Goal: Task Accomplishment & Management: Use online tool/utility

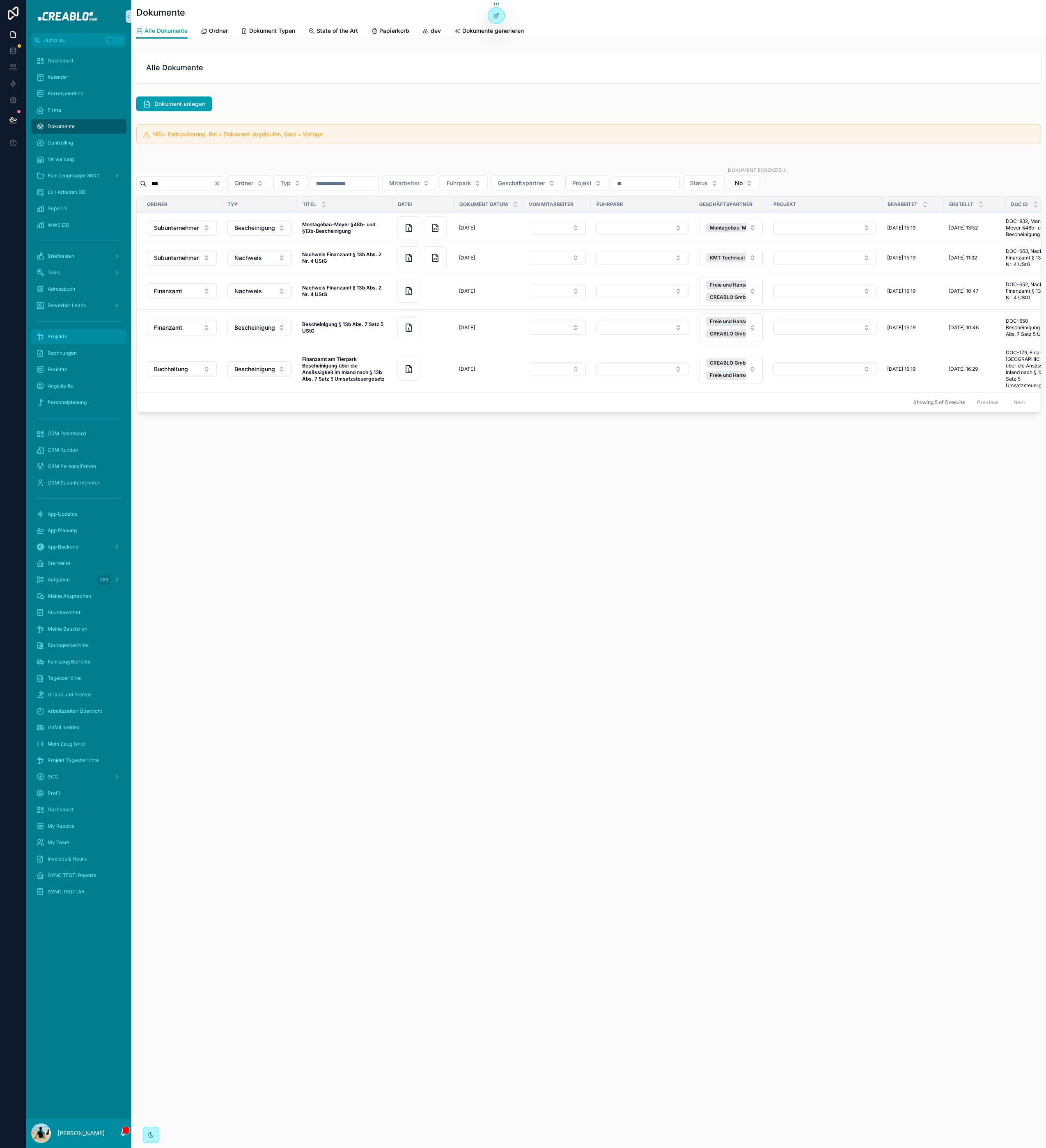
click at [71, 334] on div "Projekte" at bounding box center [79, 336] width 85 height 13
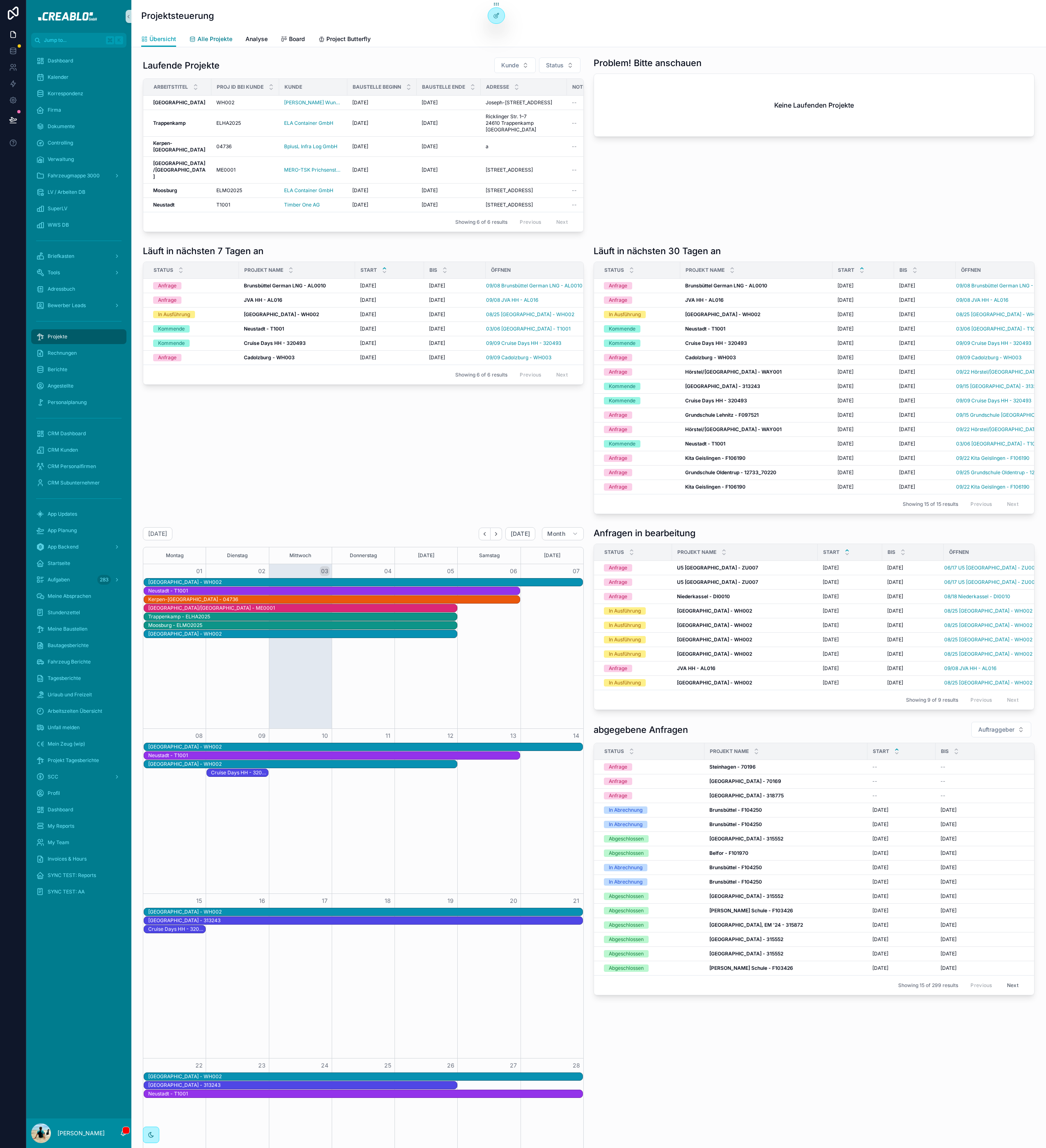
click at [218, 39] on span "Alle Projekte" at bounding box center [215, 39] width 35 height 8
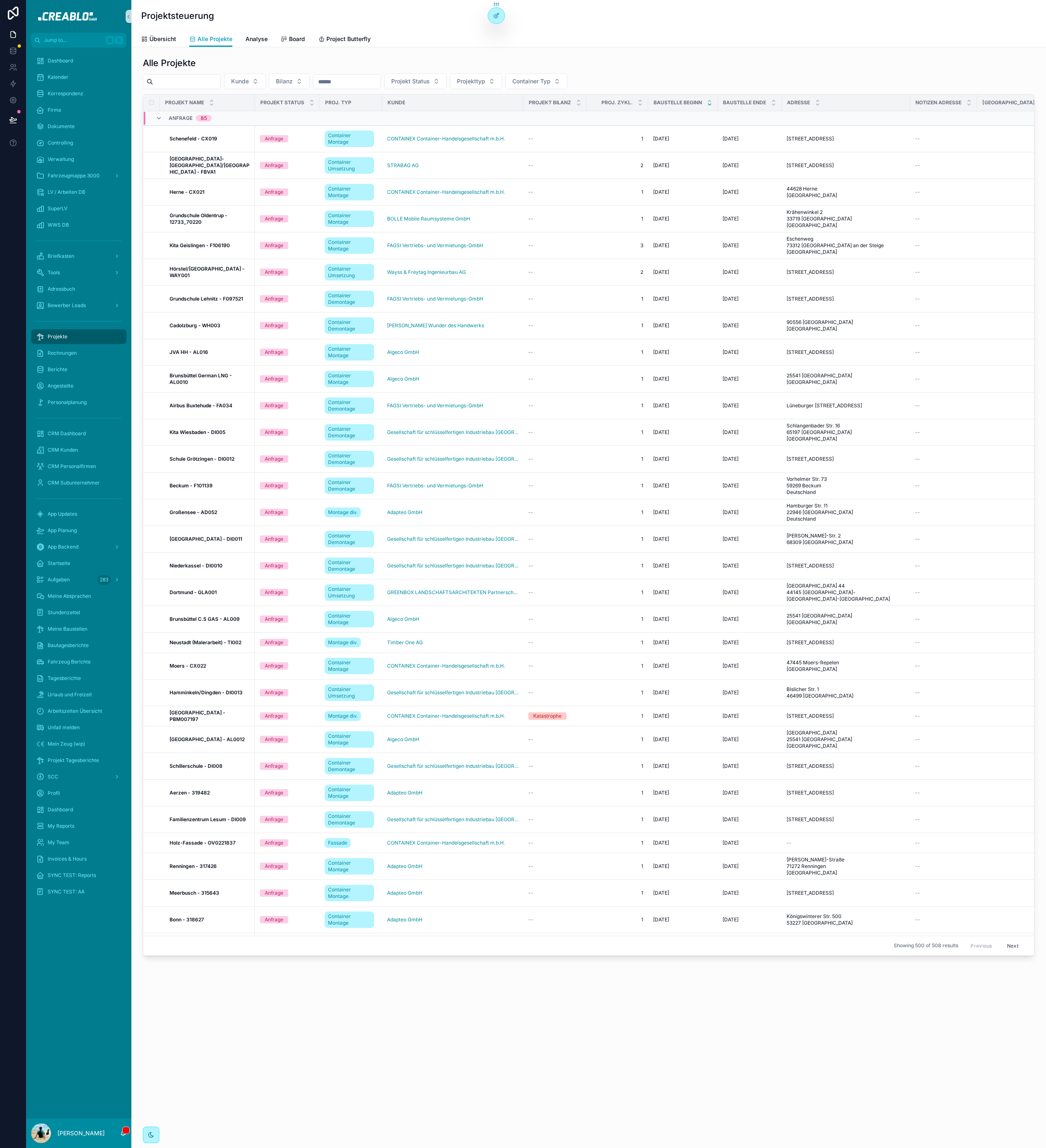
click at [212, 79] on input "scrollable content" at bounding box center [186, 82] width 67 height 12
paste input "******"
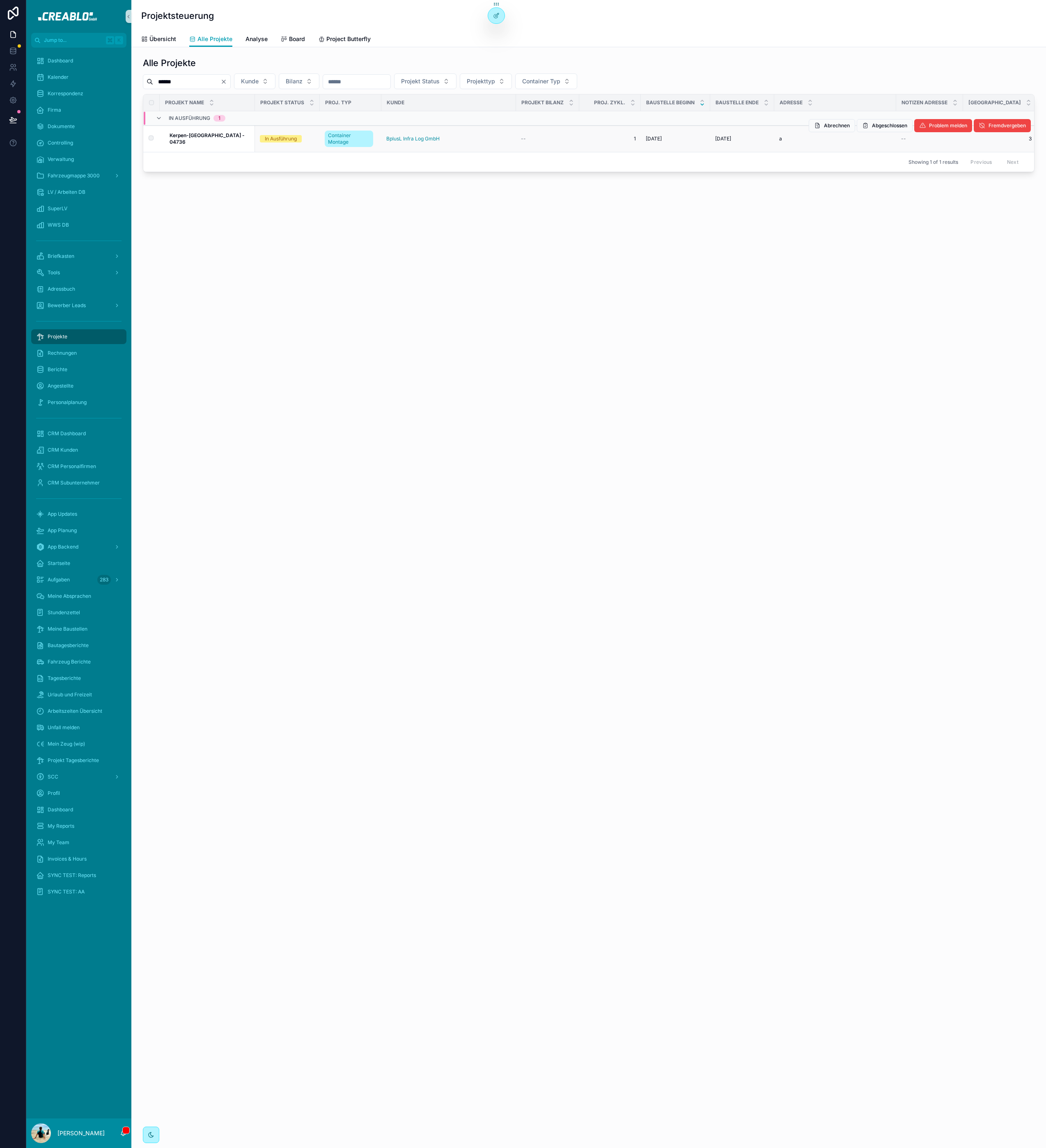
type input "******"
click at [191, 139] on strong "Kerpen-Sindorf - 04736" at bounding box center [207, 138] width 76 height 13
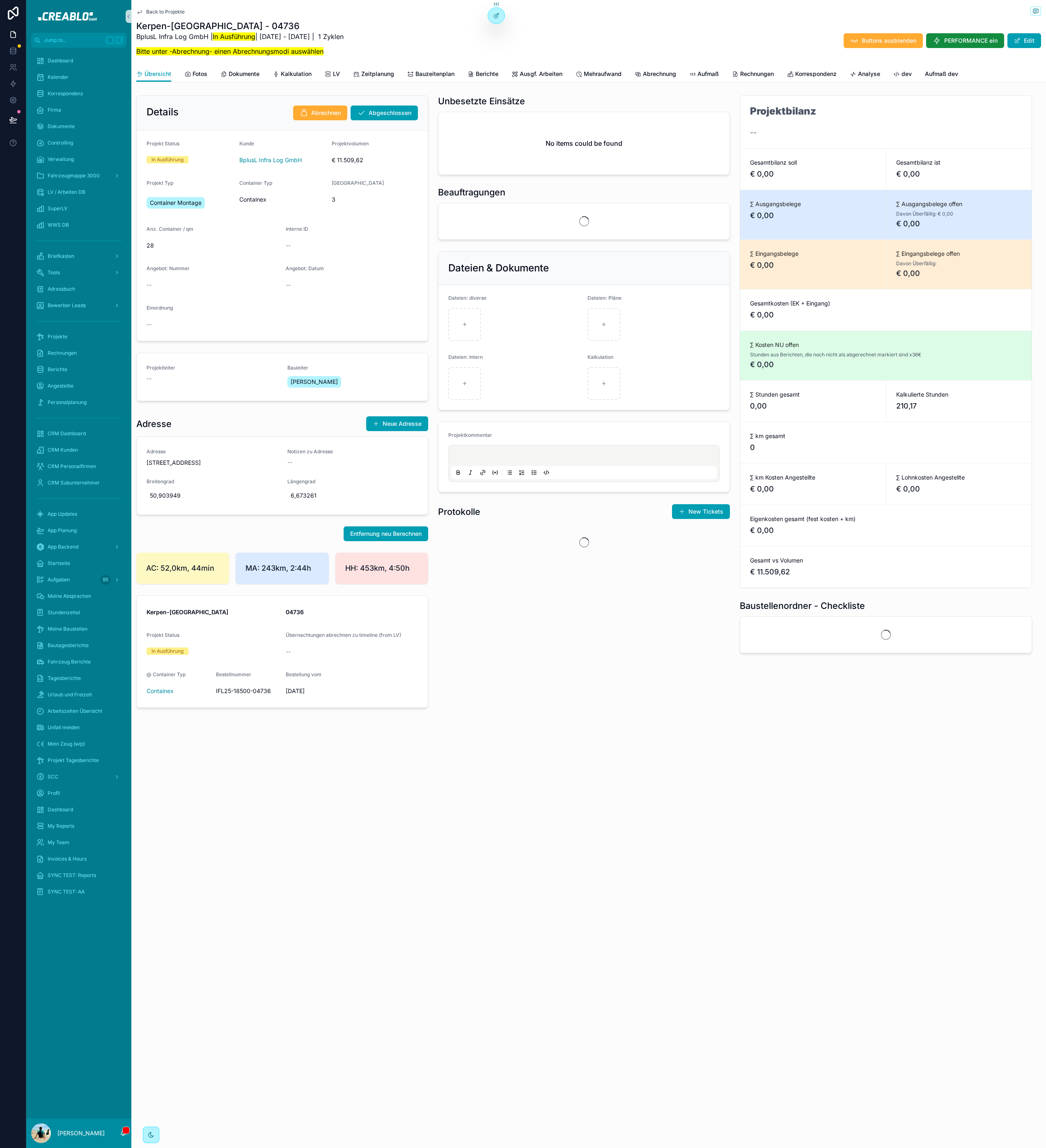
click at [396, 70] on div "Übersicht Fotos Dokumente Kalkulation LV Zeitplanung Bauzeitenplan Berichte Aus…" at bounding box center [588, 74] width 905 height 16
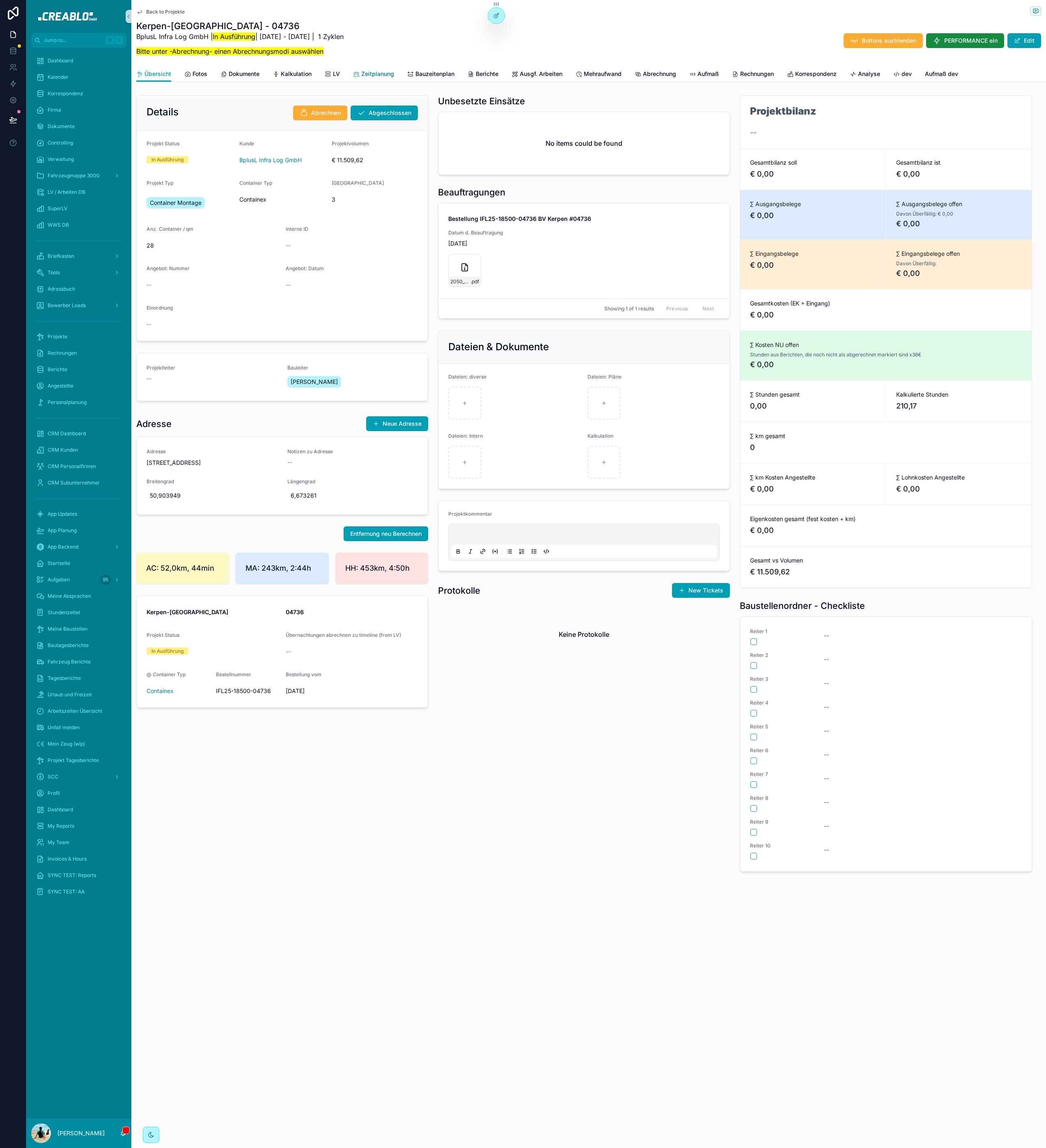
click at [378, 70] on span "Zeitplanung" at bounding box center [378, 74] width 33 height 8
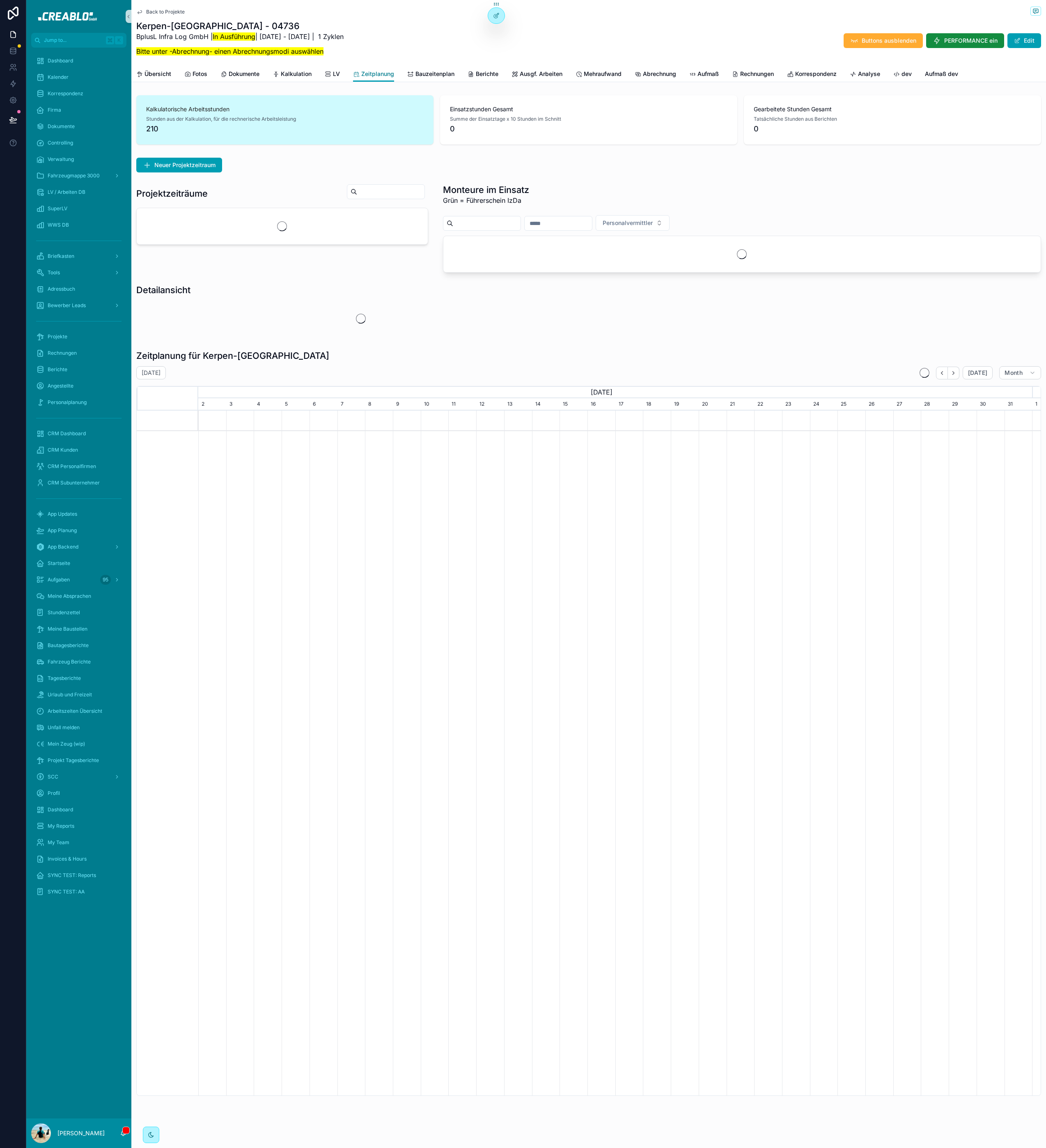
scroll to position [0, 834]
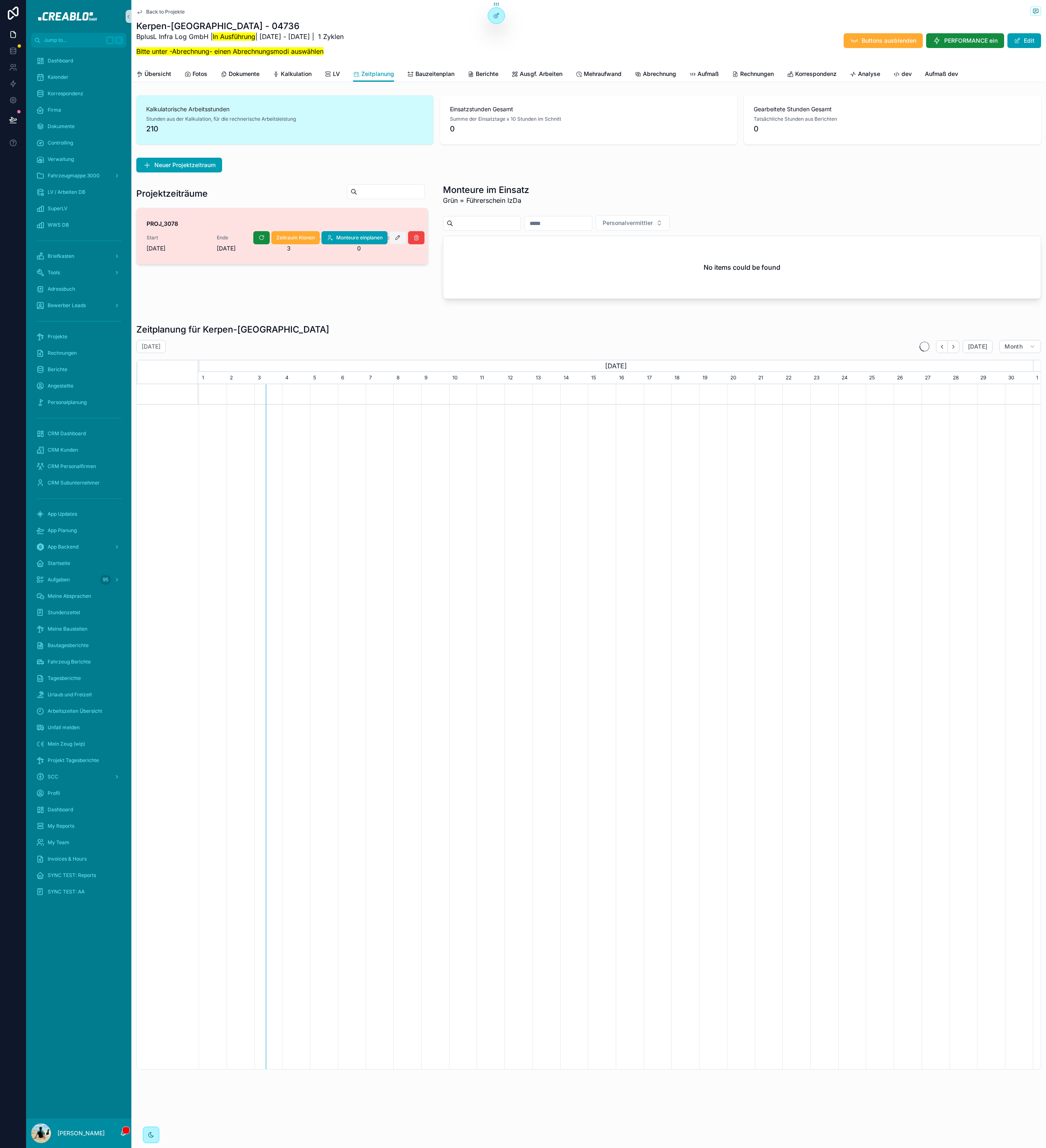
click at [398, 240] on icon "scrollable content" at bounding box center [398, 238] width 6 height 6
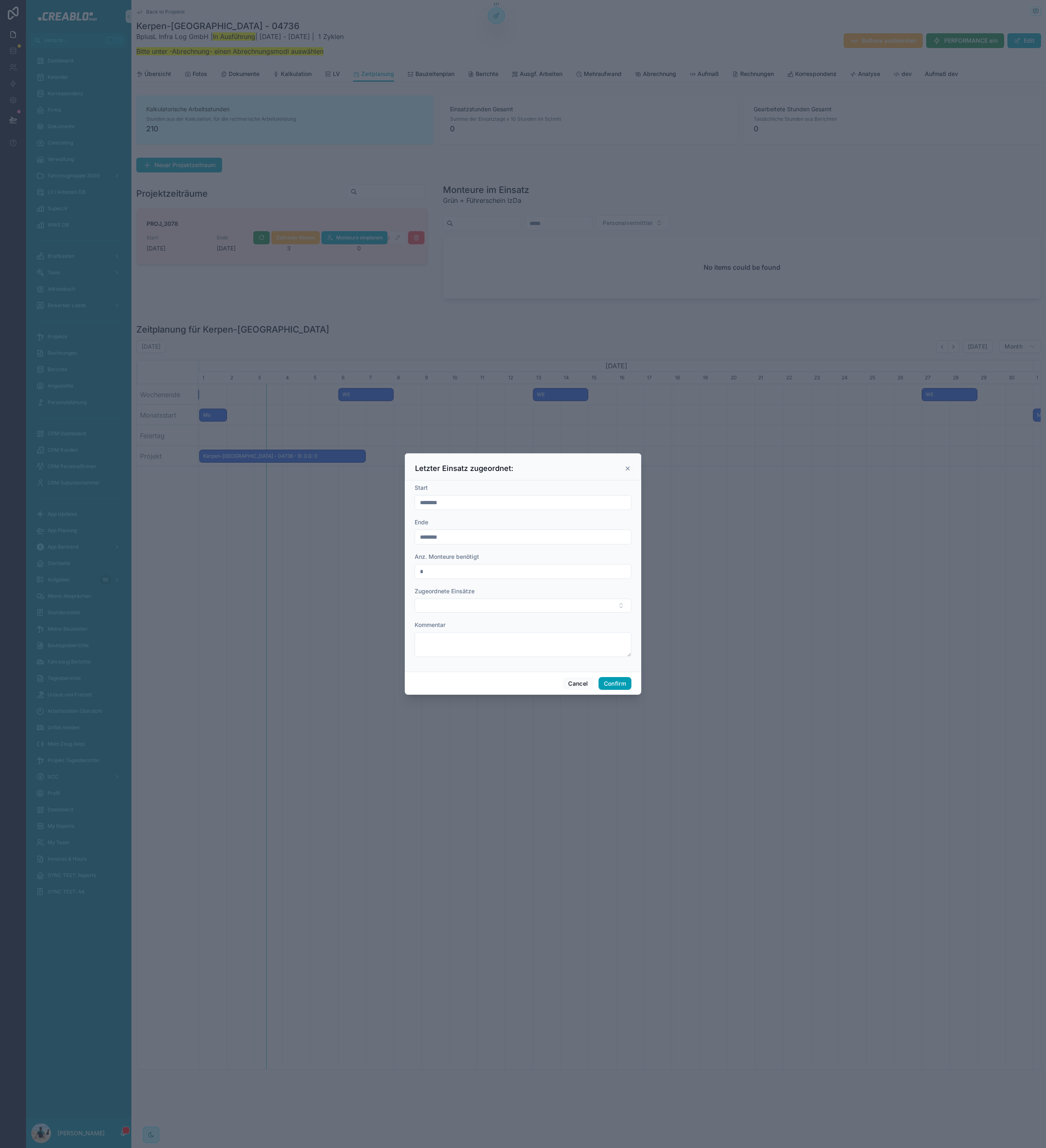
click at [465, 519] on div "Ende" at bounding box center [522, 522] width 217 height 8
click at [451, 498] on input "********" at bounding box center [523, 503] width 216 height 12
click at [567, 522] on button at bounding box center [567, 522] width 15 height 15
click at [480, 587] on button "6" at bounding box center [478, 589] width 15 height 15
type input "*********"
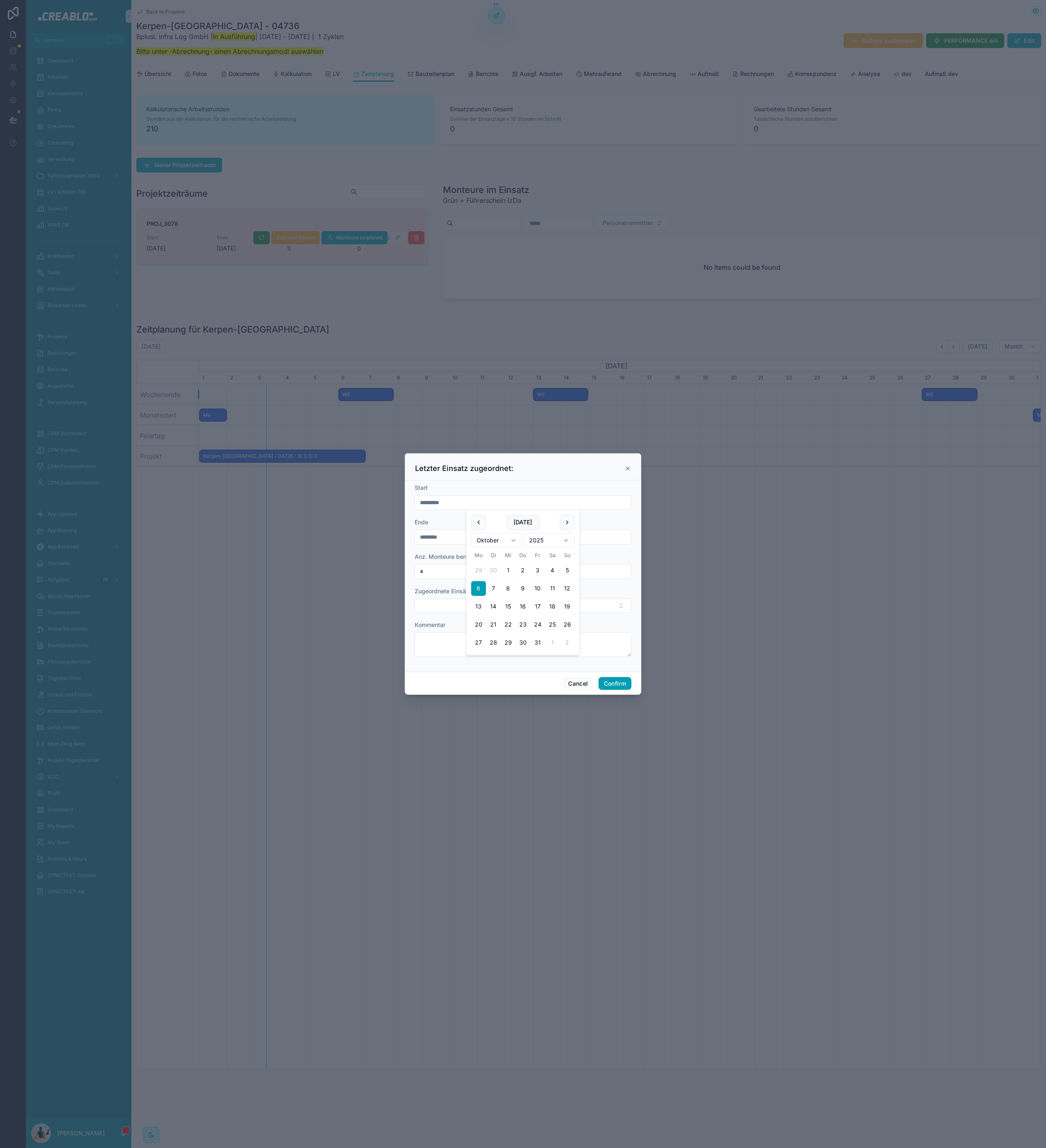
click at [453, 540] on input "********" at bounding box center [523, 537] width 216 height 12
click at [569, 556] on button at bounding box center [567, 556] width 15 height 15
click at [532, 622] on button "10" at bounding box center [538, 623] width 15 height 15
type input "**********"
click at [609, 684] on button "Confirm" at bounding box center [615, 684] width 33 height 13
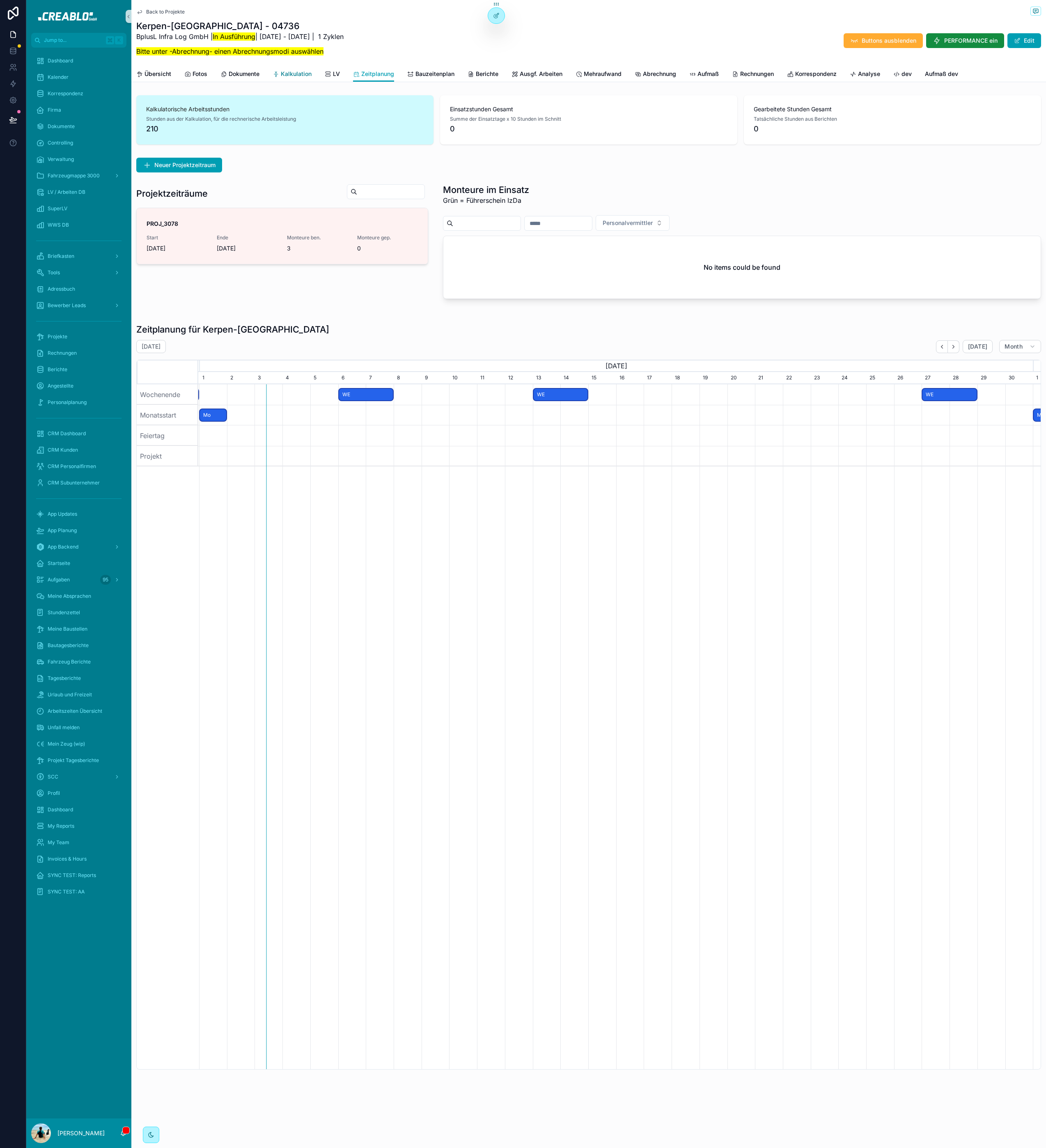
click at [285, 71] on span "Kalkulation" at bounding box center [296, 74] width 31 height 8
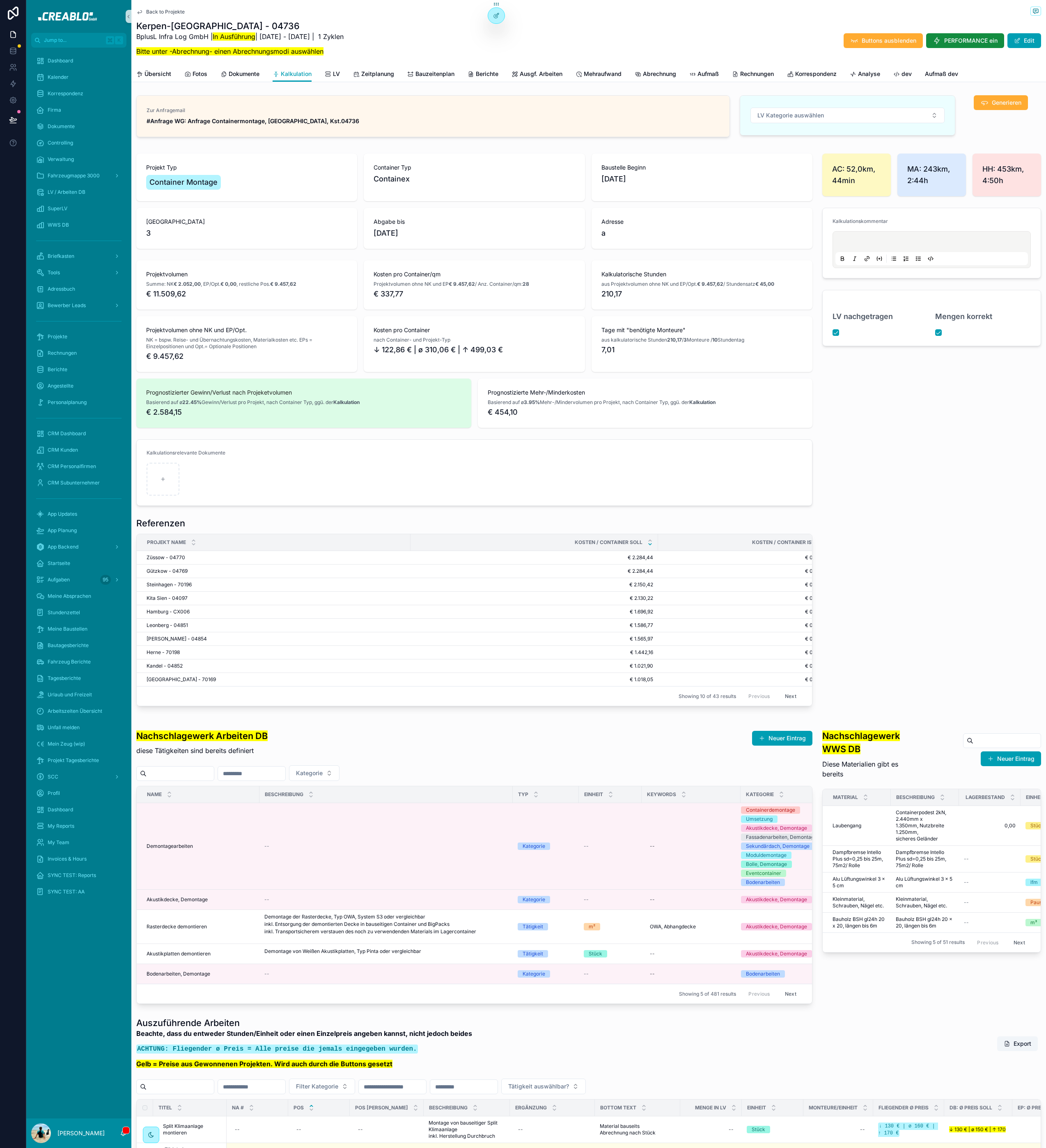
click at [162, 9] on span "Back to Projekte" at bounding box center [165, 12] width 39 height 6
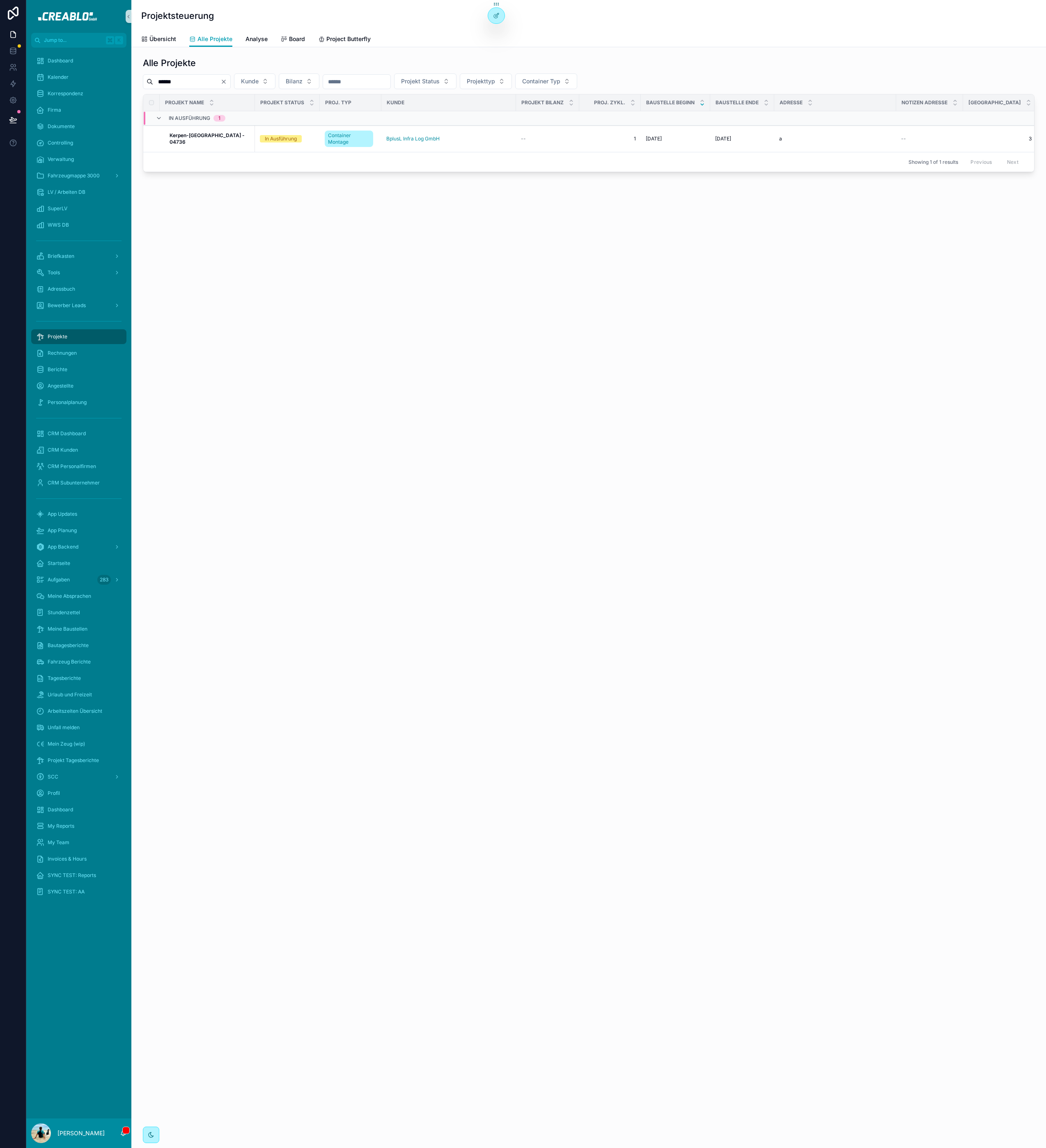
click at [227, 82] on icon "Clear" at bounding box center [224, 81] width 6 height 6
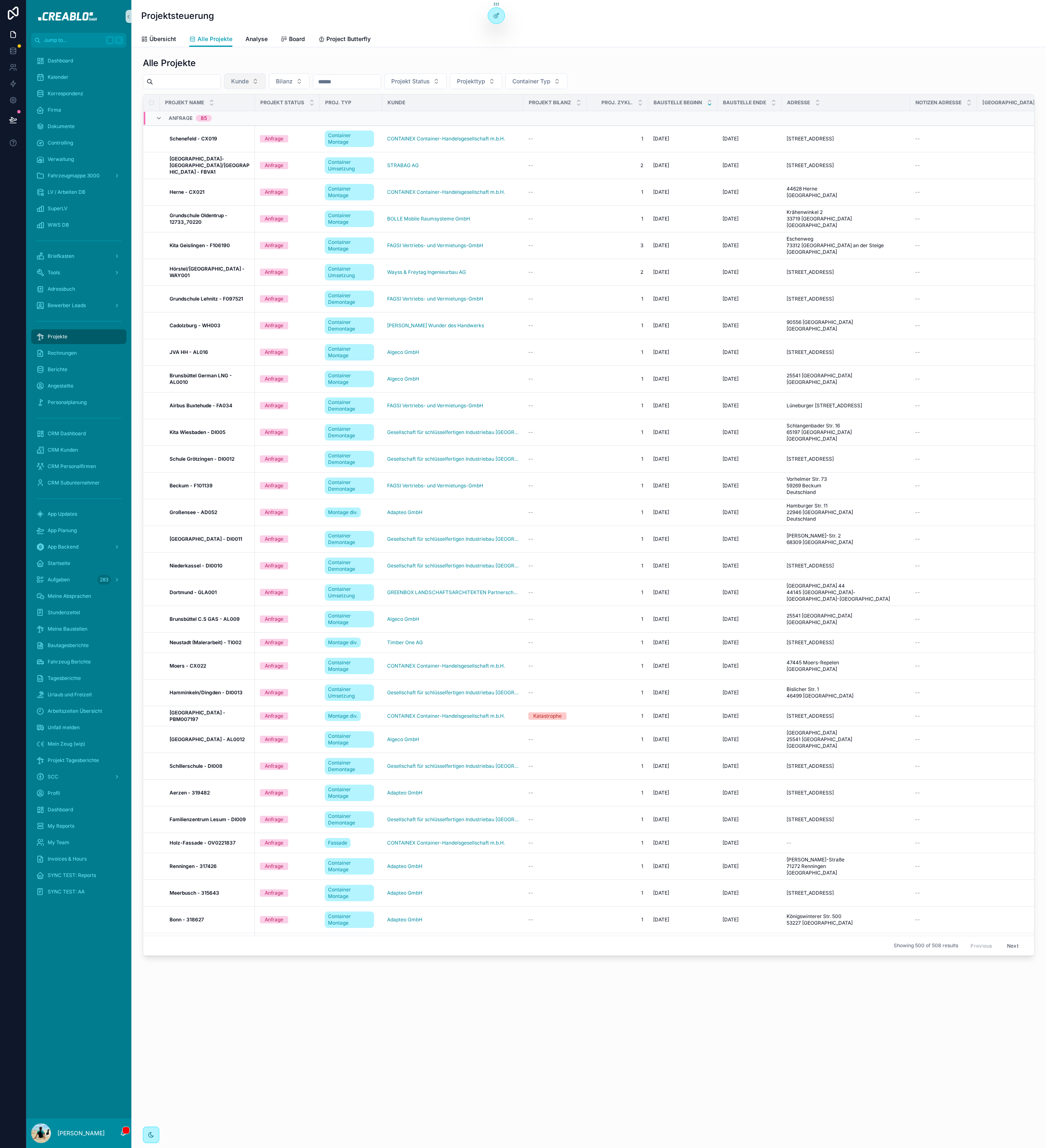
click at [249, 81] on span "Kunde" at bounding box center [240, 81] width 18 height 8
type input "******"
click at [250, 116] on span "[PERSON_NAME] Wunder des Handwerks" at bounding box center [250, 116] width 82 height 8
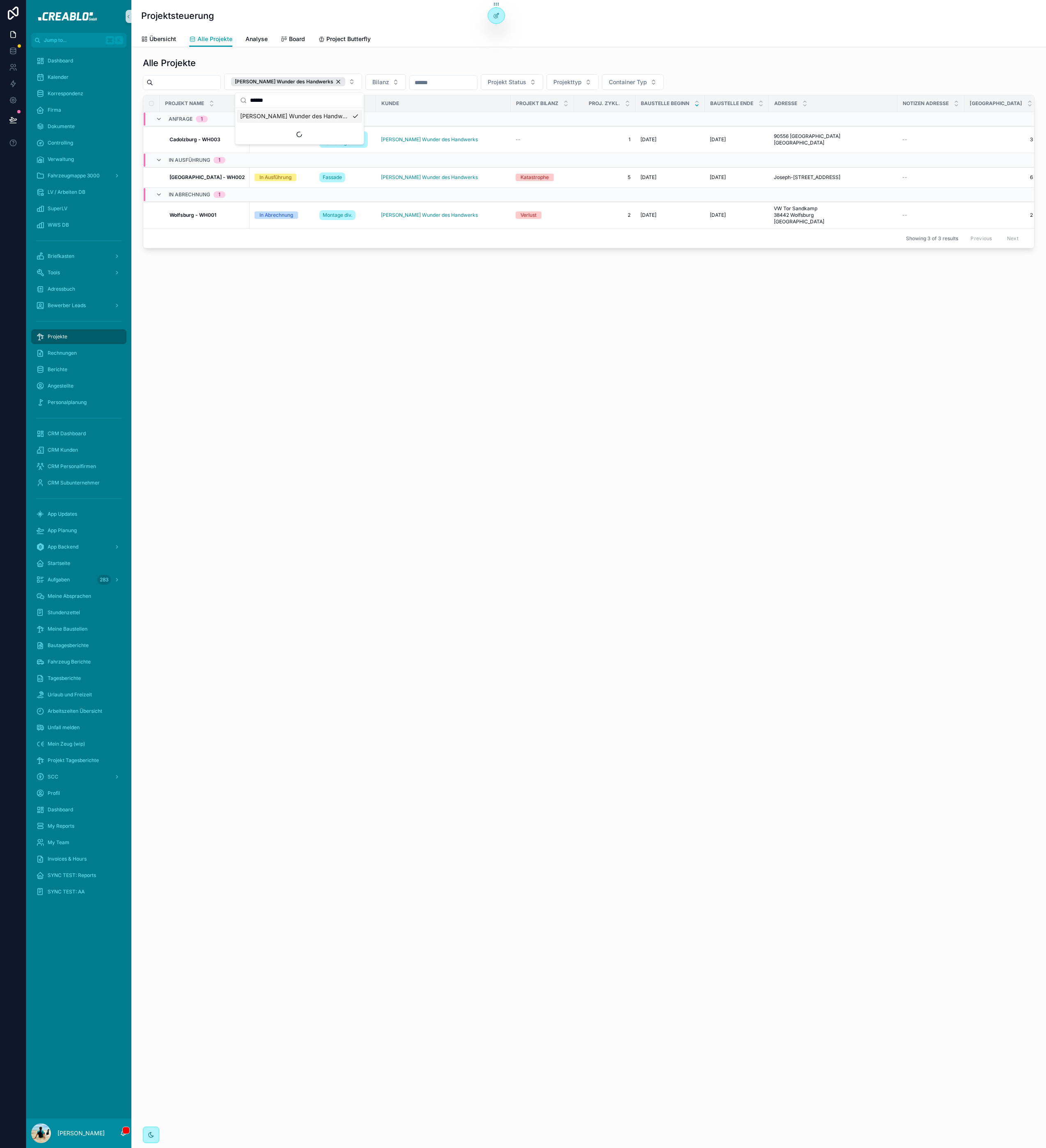
click at [381, 433] on div "Projektsteuerung Alle Projekte Übersicht Alle Projekte Analyse Board Project Bu…" at bounding box center [588, 574] width 915 height 1148
click at [209, 139] on strong "Cadolzburg - WH003" at bounding box center [194, 139] width 51 height 6
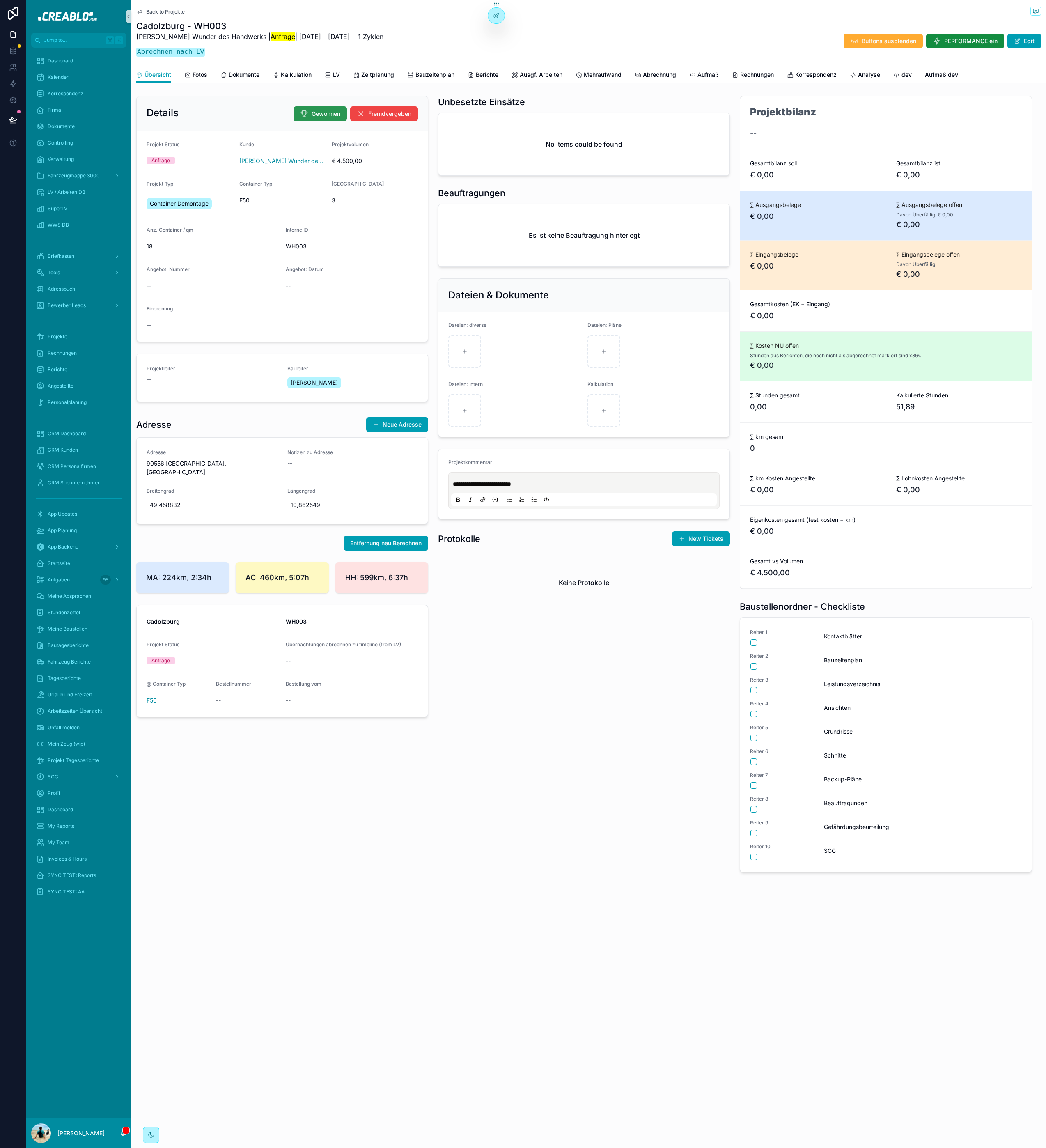
click at [318, 115] on span "Gewonnen" at bounding box center [326, 114] width 29 height 8
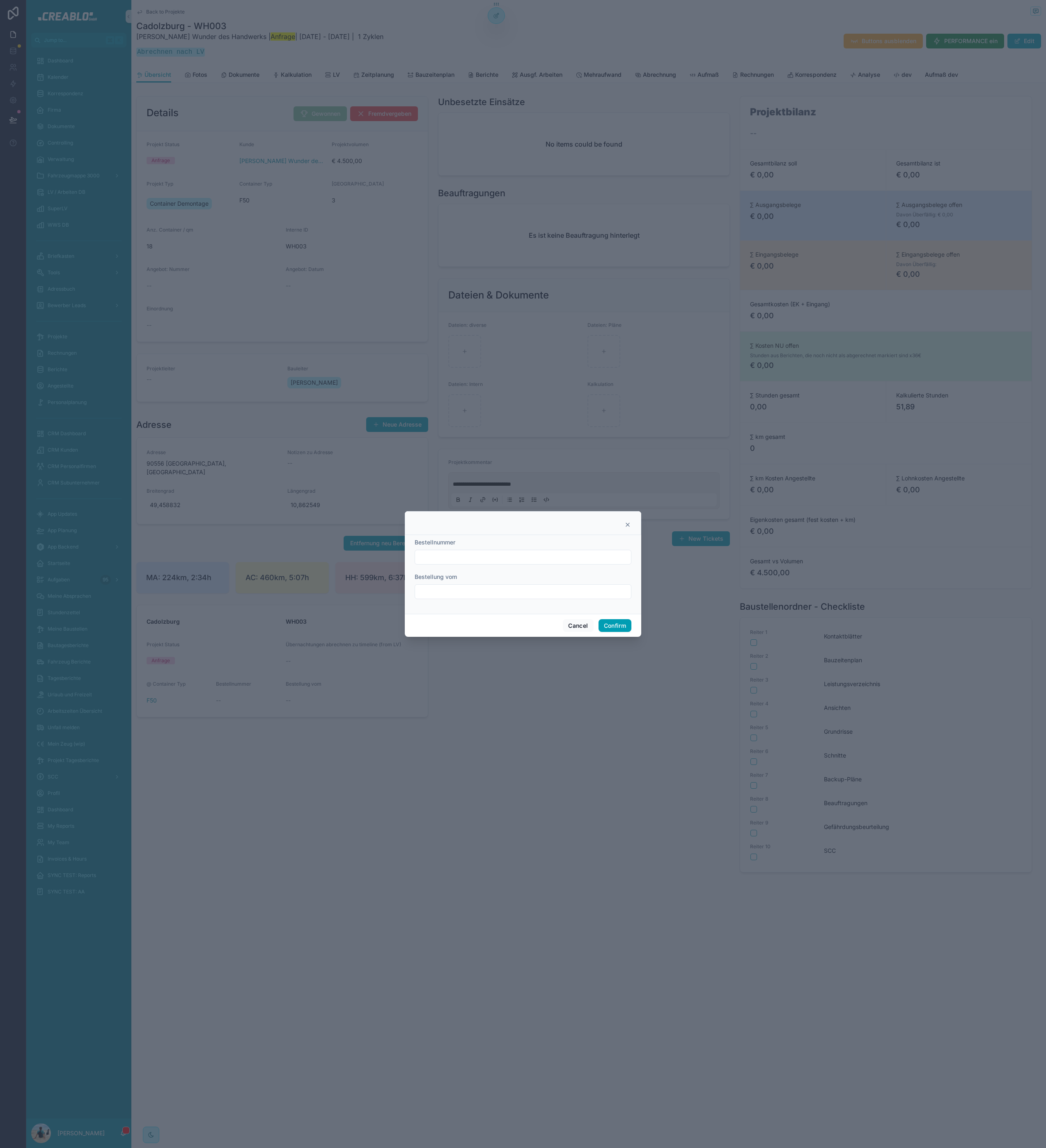
click at [472, 556] on input "text" at bounding box center [523, 557] width 216 height 12
type input "*"
type input "**********"
click at [478, 610] on button at bounding box center [478, 611] width 15 height 15
click at [482, 733] on button "25" at bounding box center [478, 732] width 15 height 15
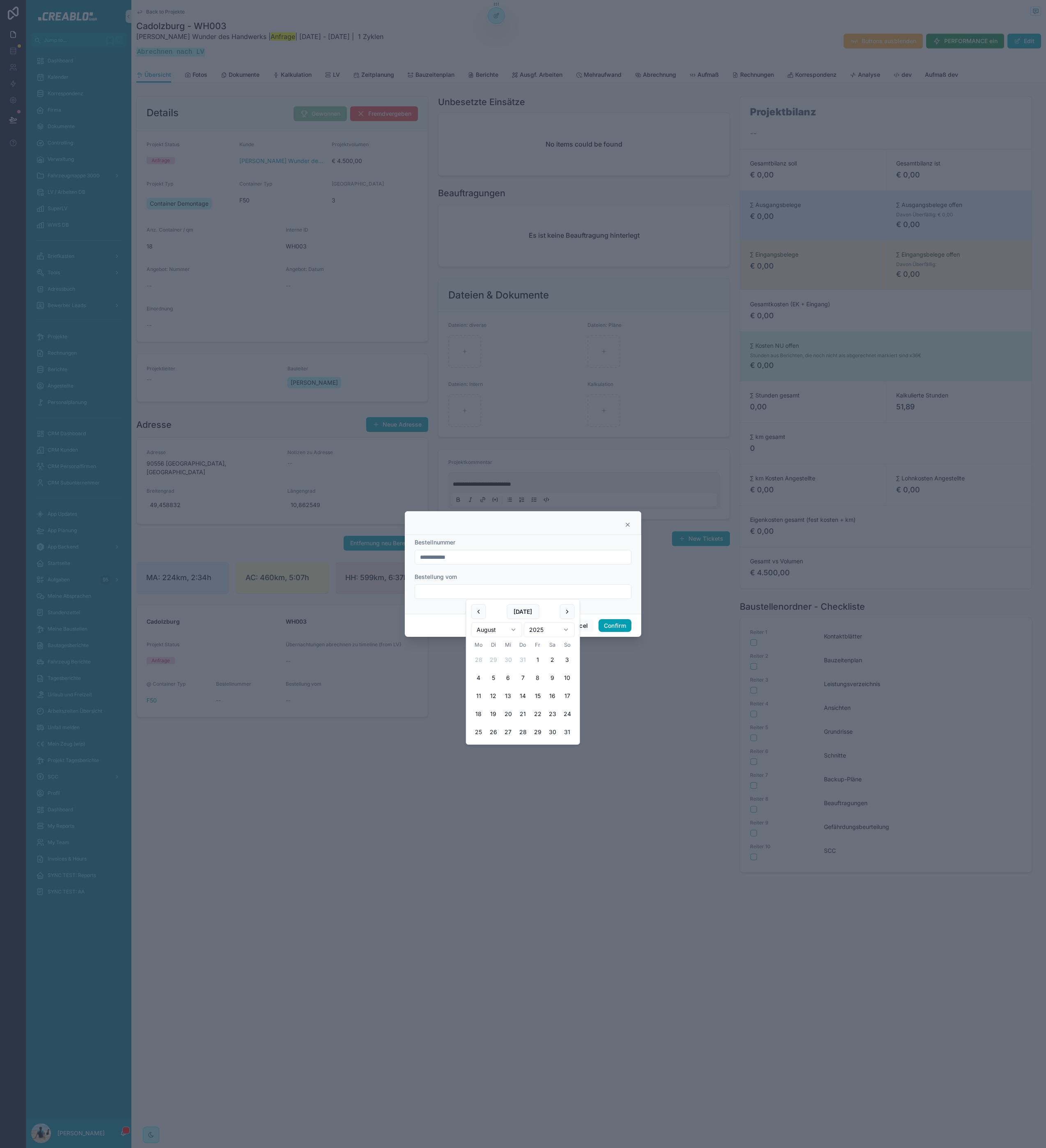
type input "*********"
click at [435, 624] on div "Cancel Confirm" at bounding box center [522, 625] width 236 height 23
click at [627, 630] on button "Confirm" at bounding box center [615, 625] width 33 height 13
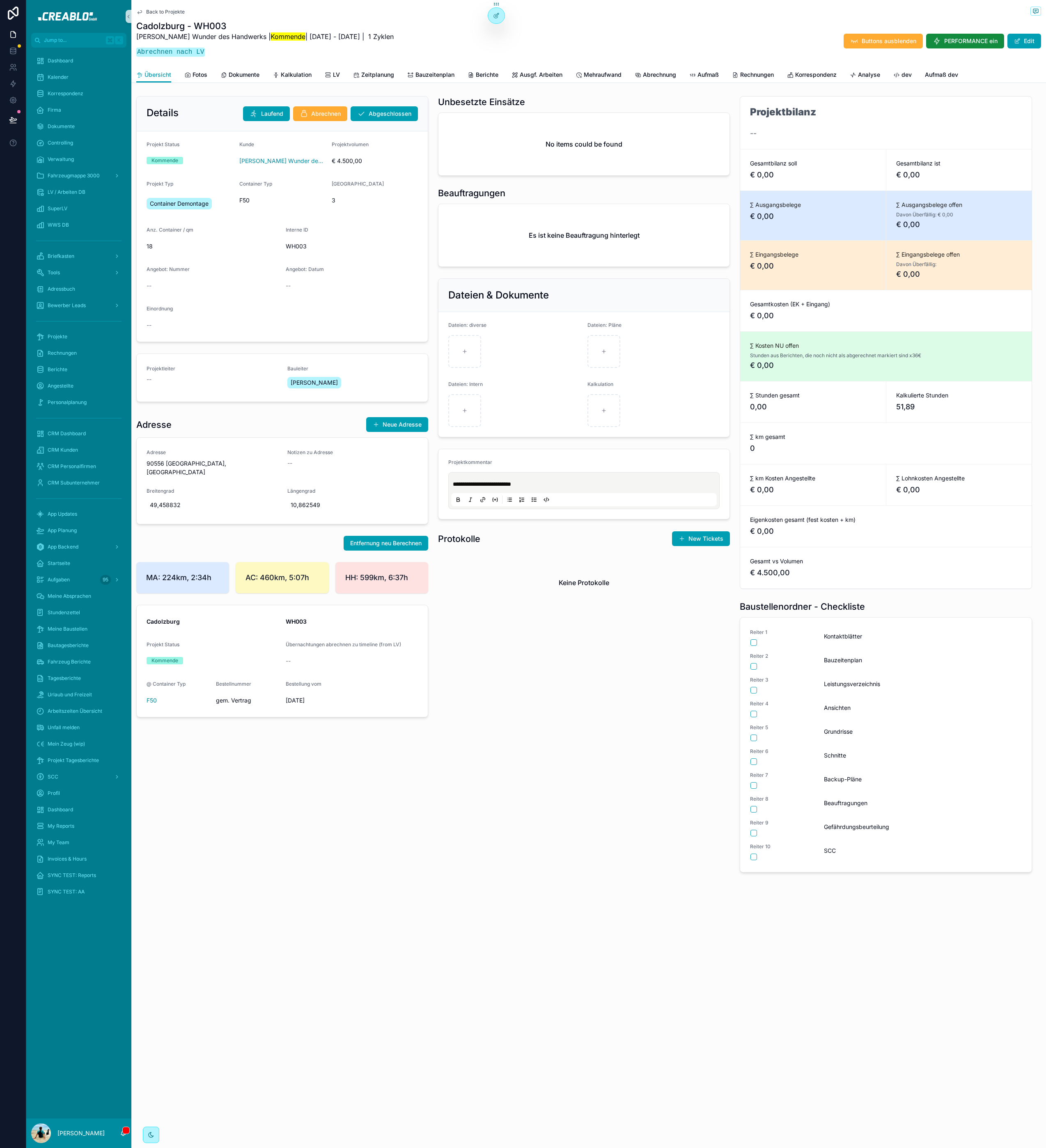
click at [499, 718] on div "**********" at bounding box center [584, 484] width 302 height 783
click at [269, 71] on div "Übersicht Fotos Dokumente Kalkulation LV Zeitplanung Bauzeitenplan Berichte Aus…" at bounding box center [588, 75] width 905 height 16
click at [255, 76] on span "Dokumente" at bounding box center [244, 75] width 31 height 8
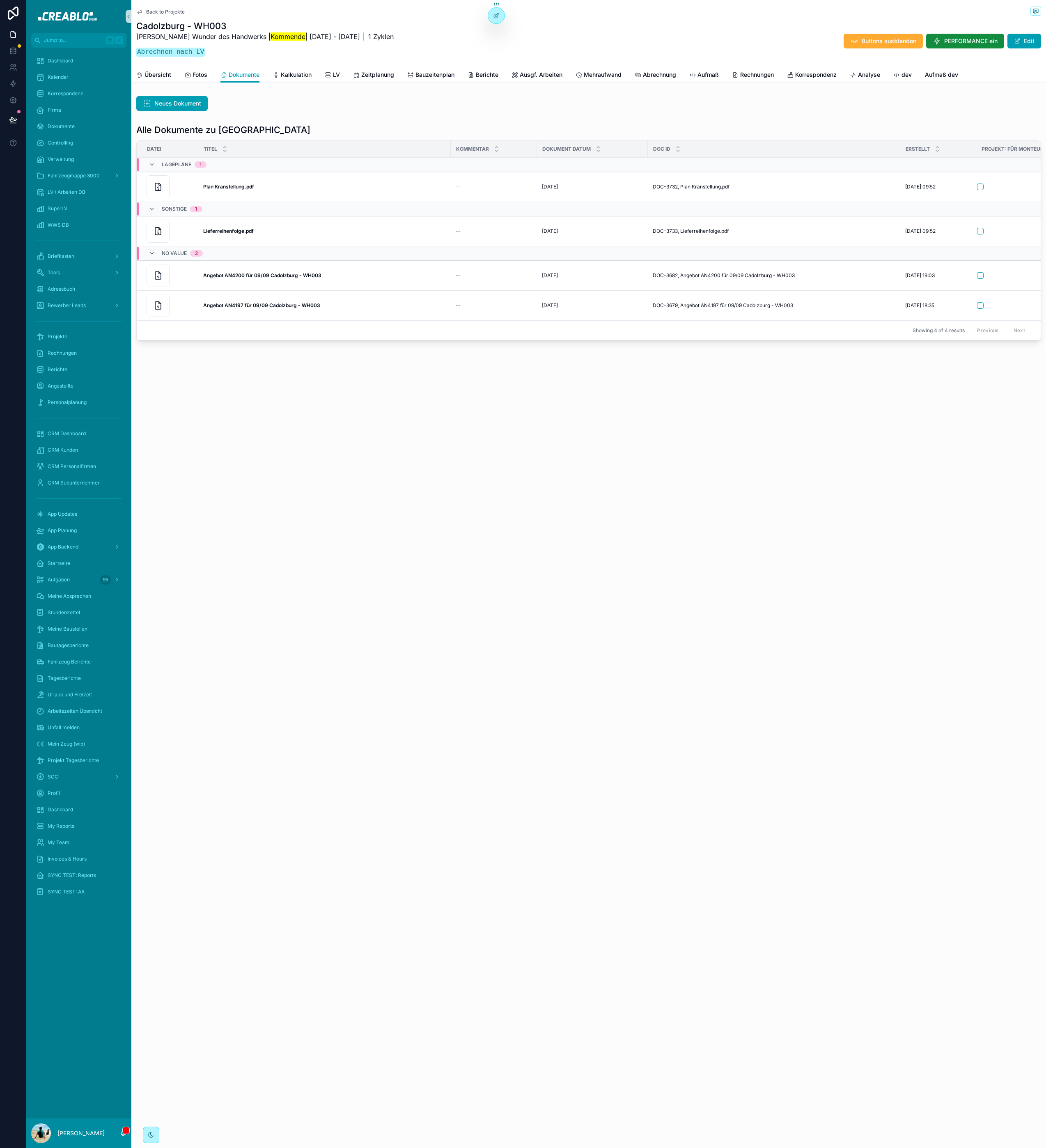
click at [356, 427] on div "Back to Projekte Cadolzburg - WH003 Alex Wunder Wunder des Handwerks | Kommende…" at bounding box center [588, 574] width 915 height 1148
click at [157, 75] on span "Übersicht" at bounding box center [158, 75] width 27 height 8
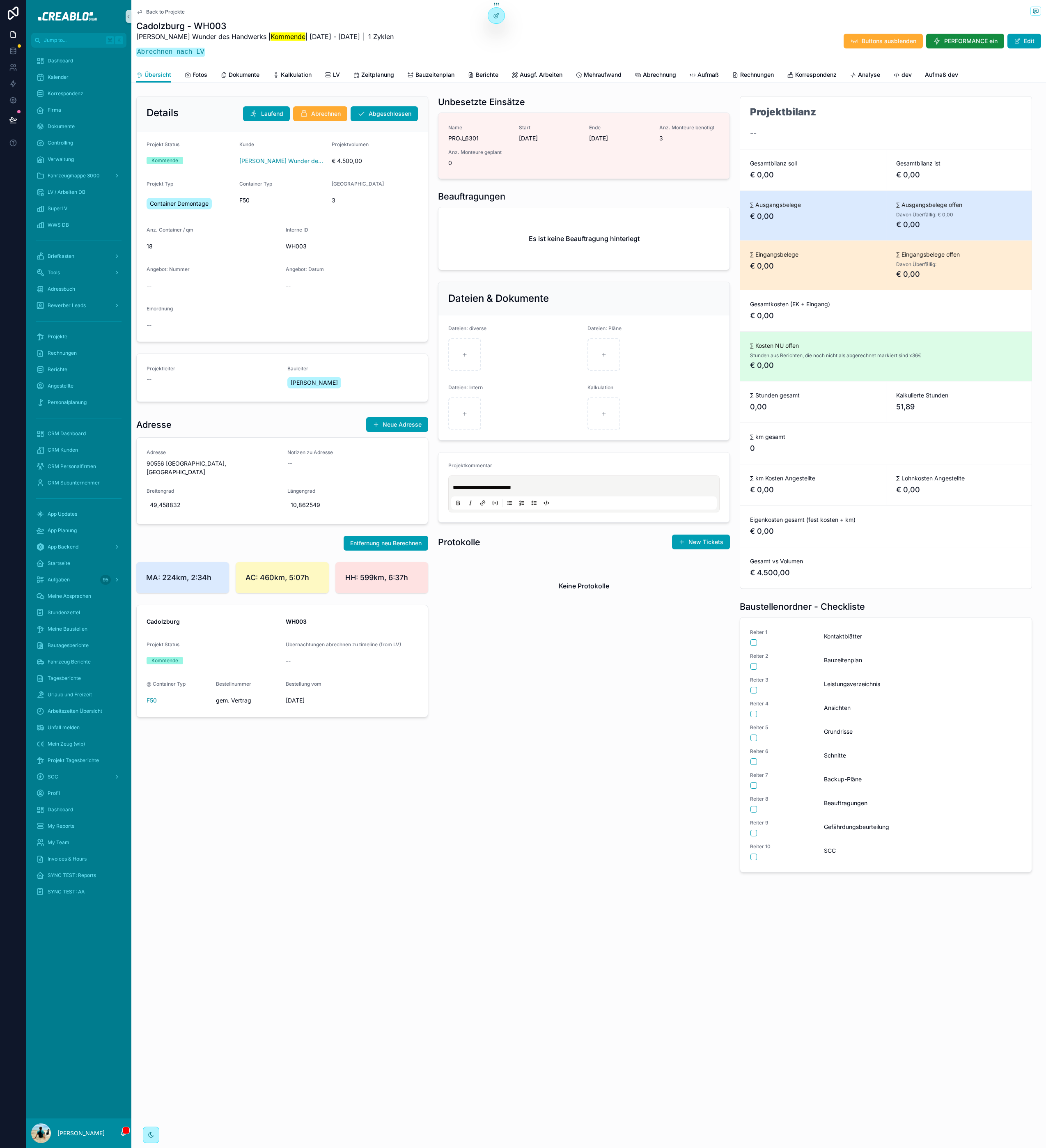
click at [294, 64] on div "Back to Projekte Cadolzburg - WH003 Alex Wunder Wunder des Handwerks | Kommende…" at bounding box center [588, 33] width 905 height 67
click at [367, 72] on span "Zeitplanung" at bounding box center [378, 75] width 33 height 8
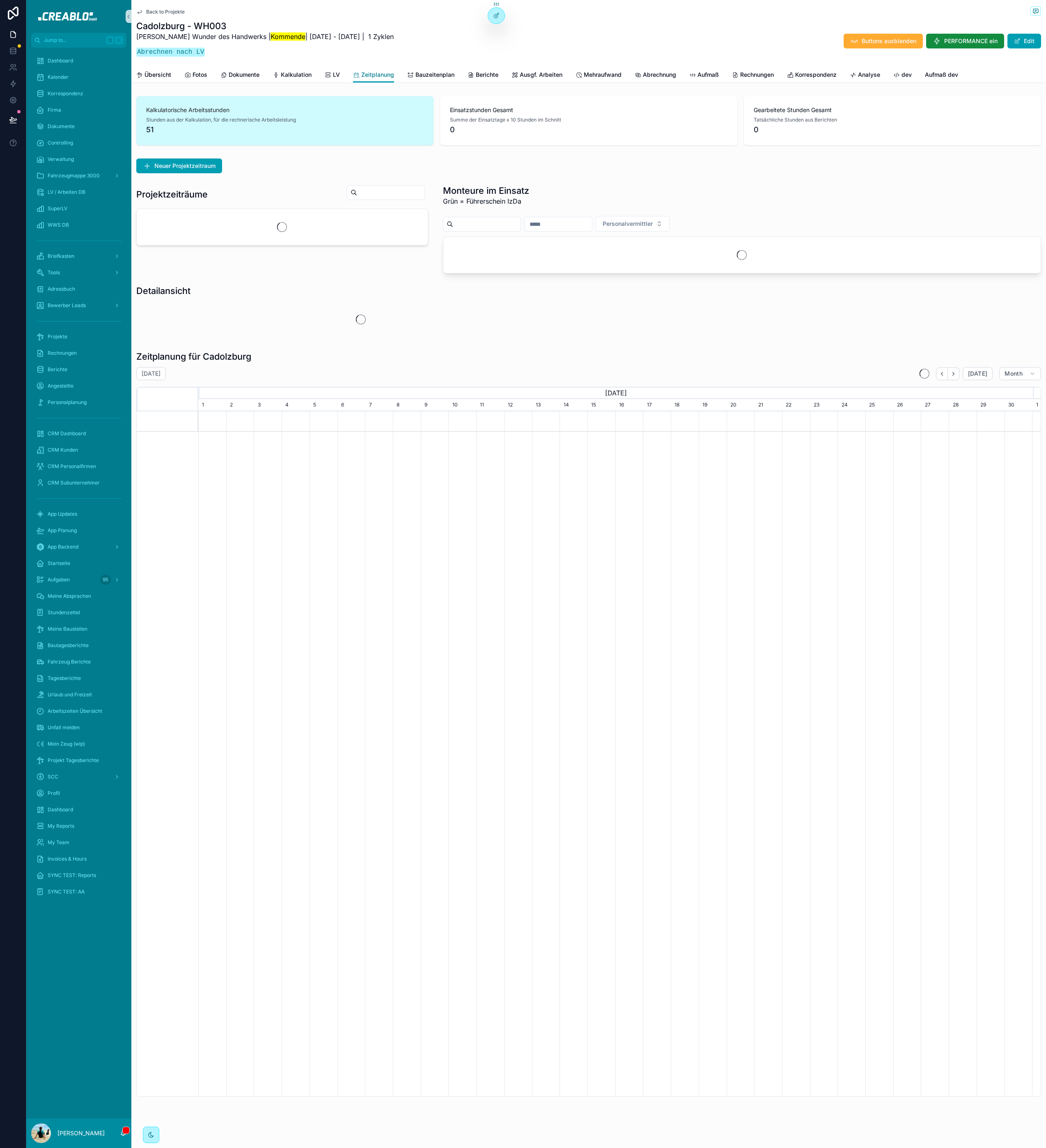
scroll to position [0, 834]
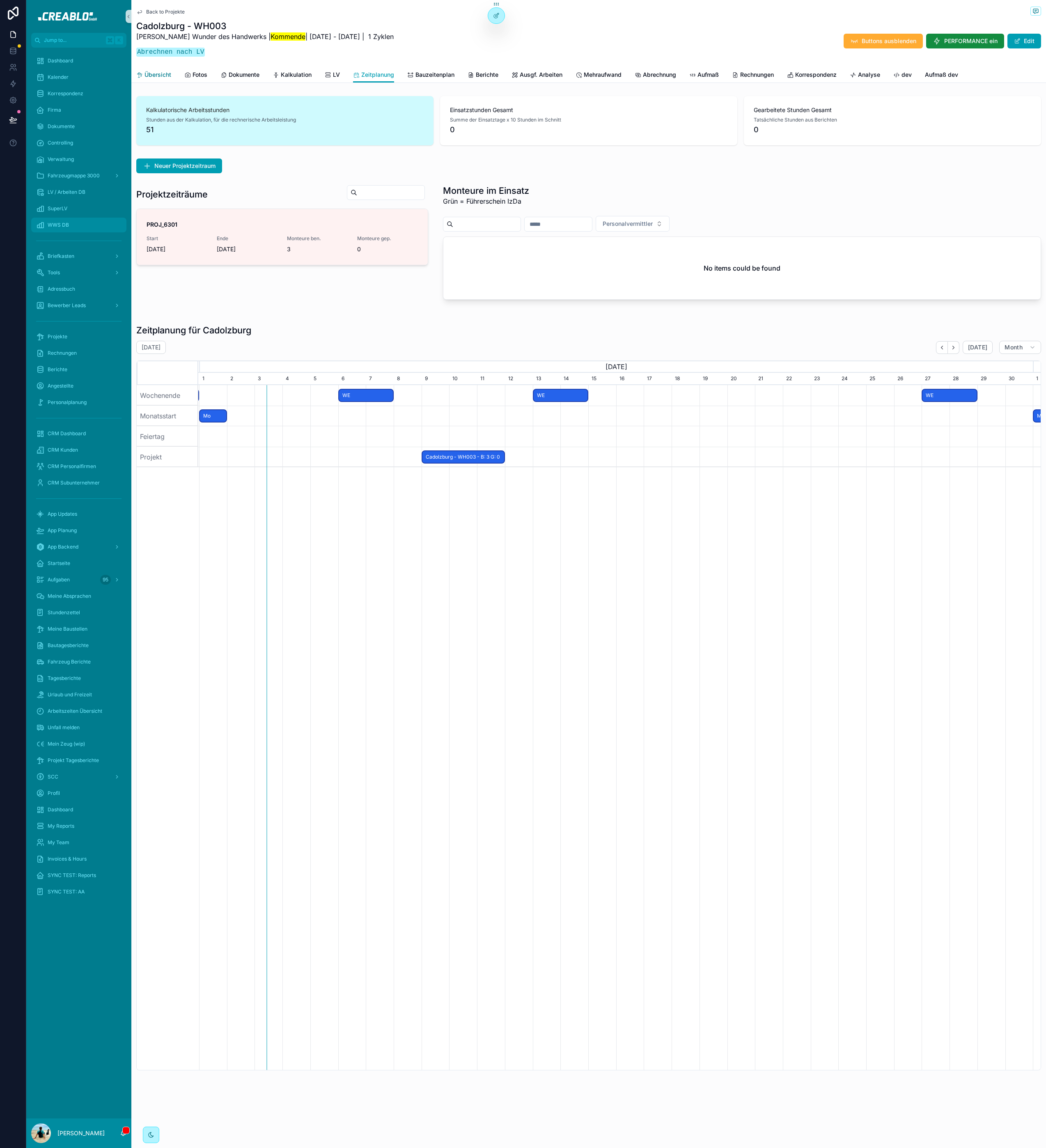
click at [151, 74] on span "Übersicht" at bounding box center [158, 75] width 27 height 8
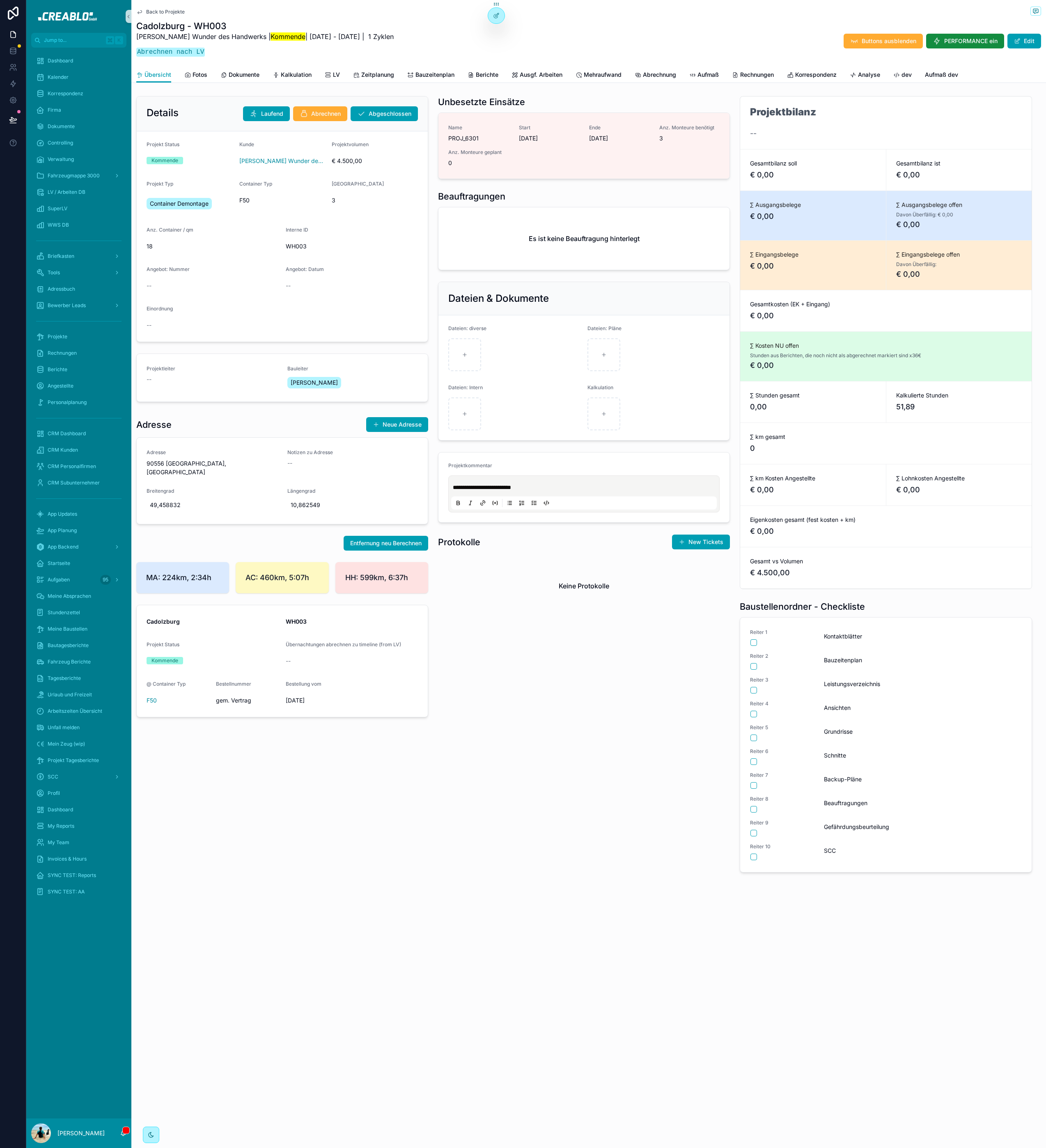
click at [627, 707] on div "**********" at bounding box center [584, 484] width 302 height 783
click at [299, 67] on link "Kalkulation" at bounding box center [292, 75] width 39 height 16
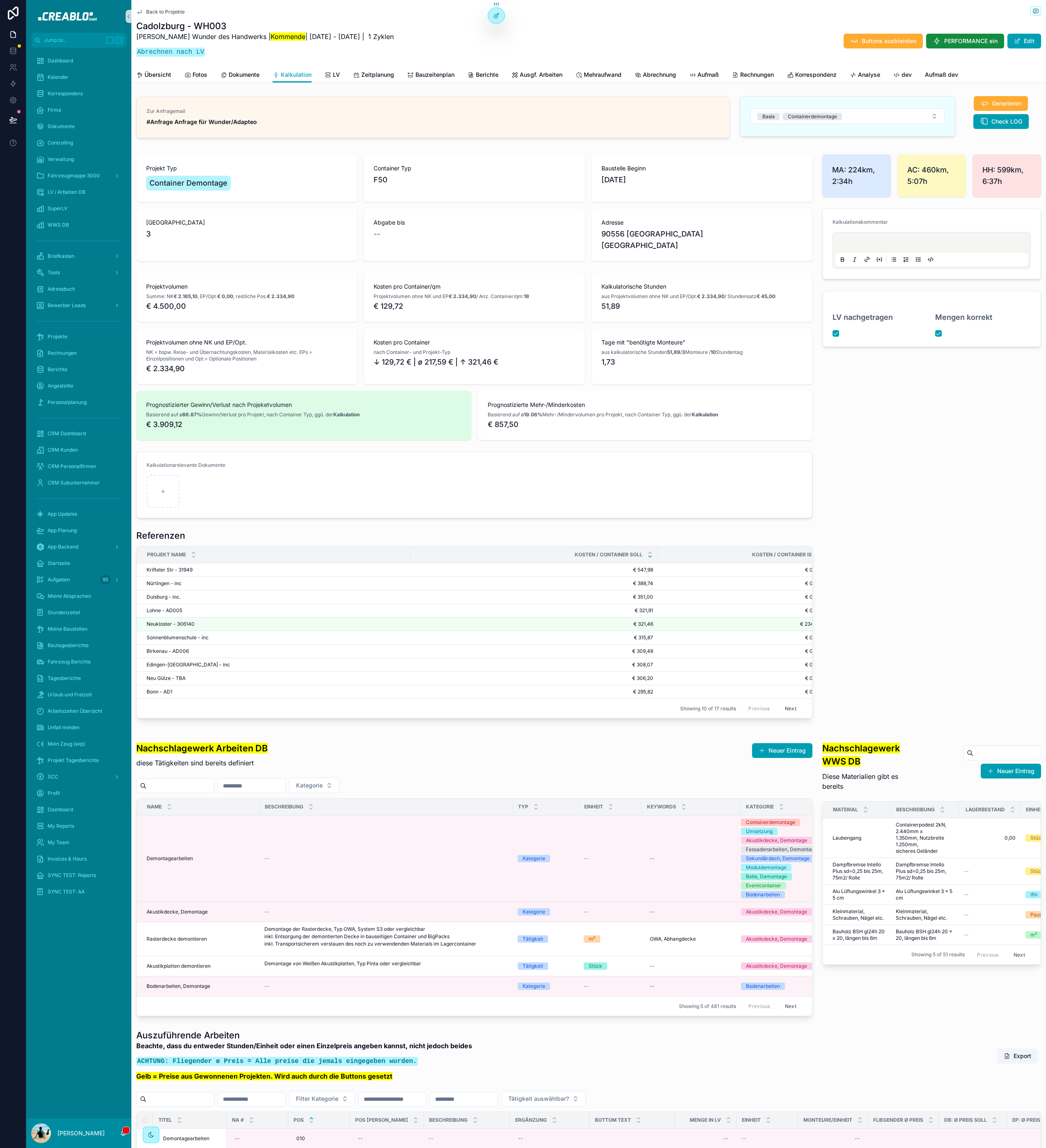
type input "**********"
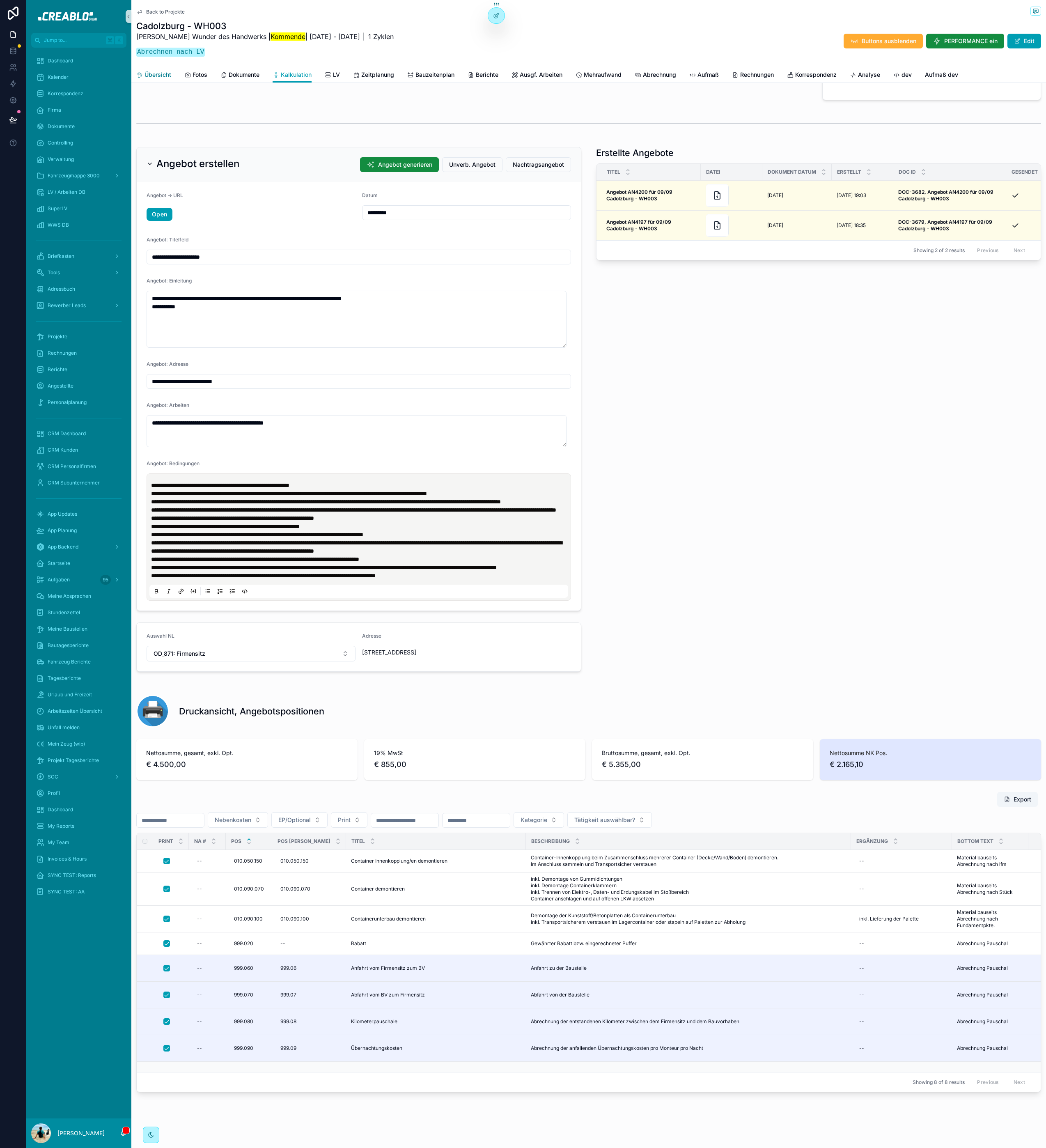
click at [156, 79] on link "Übersicht" at bounding box center [154, 75] width 35 height 16
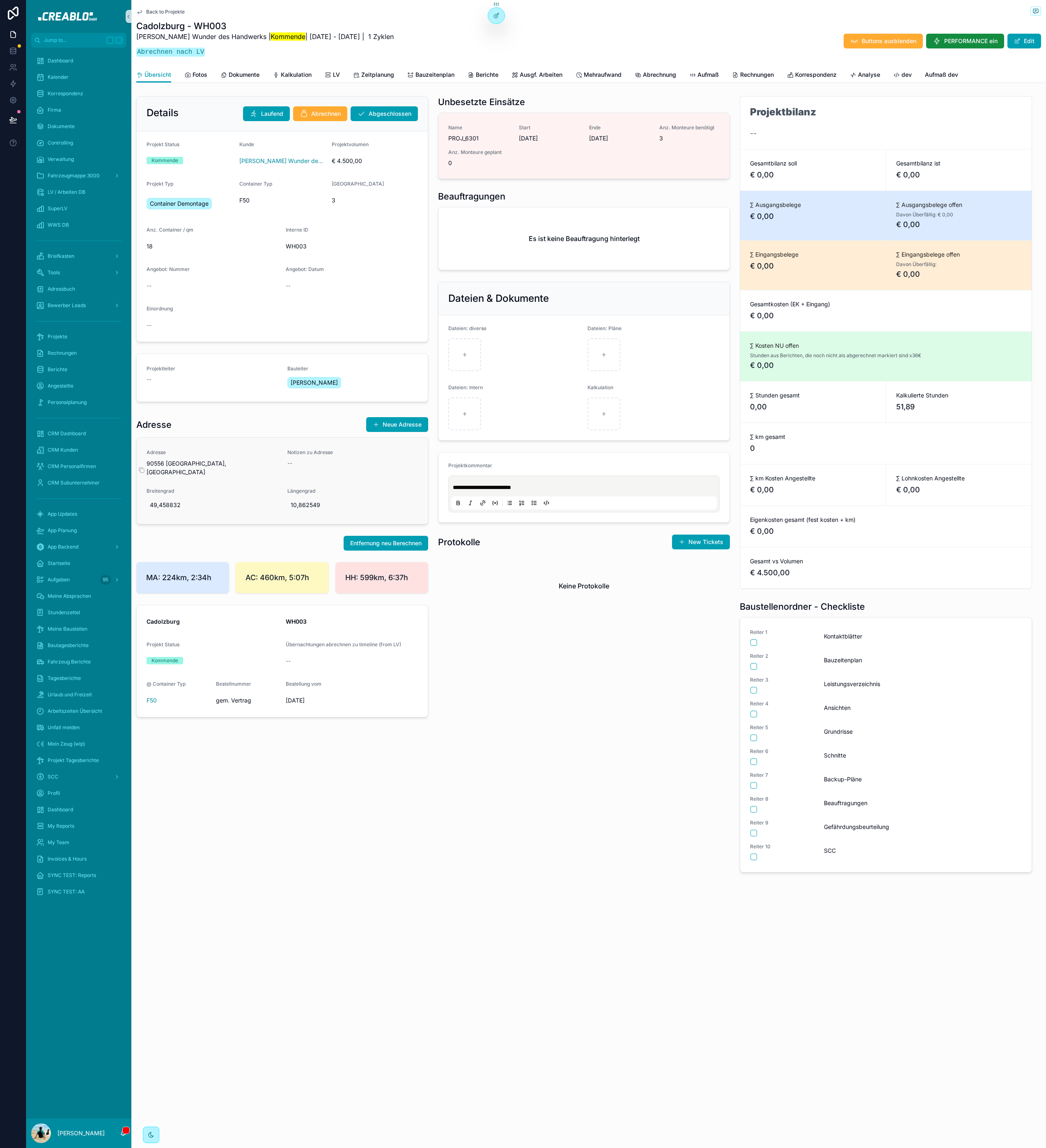
click at [231, 464] on p "90556 Cadolzburg, Deutschland" at bounding box center [212, 468] width 131 height 18
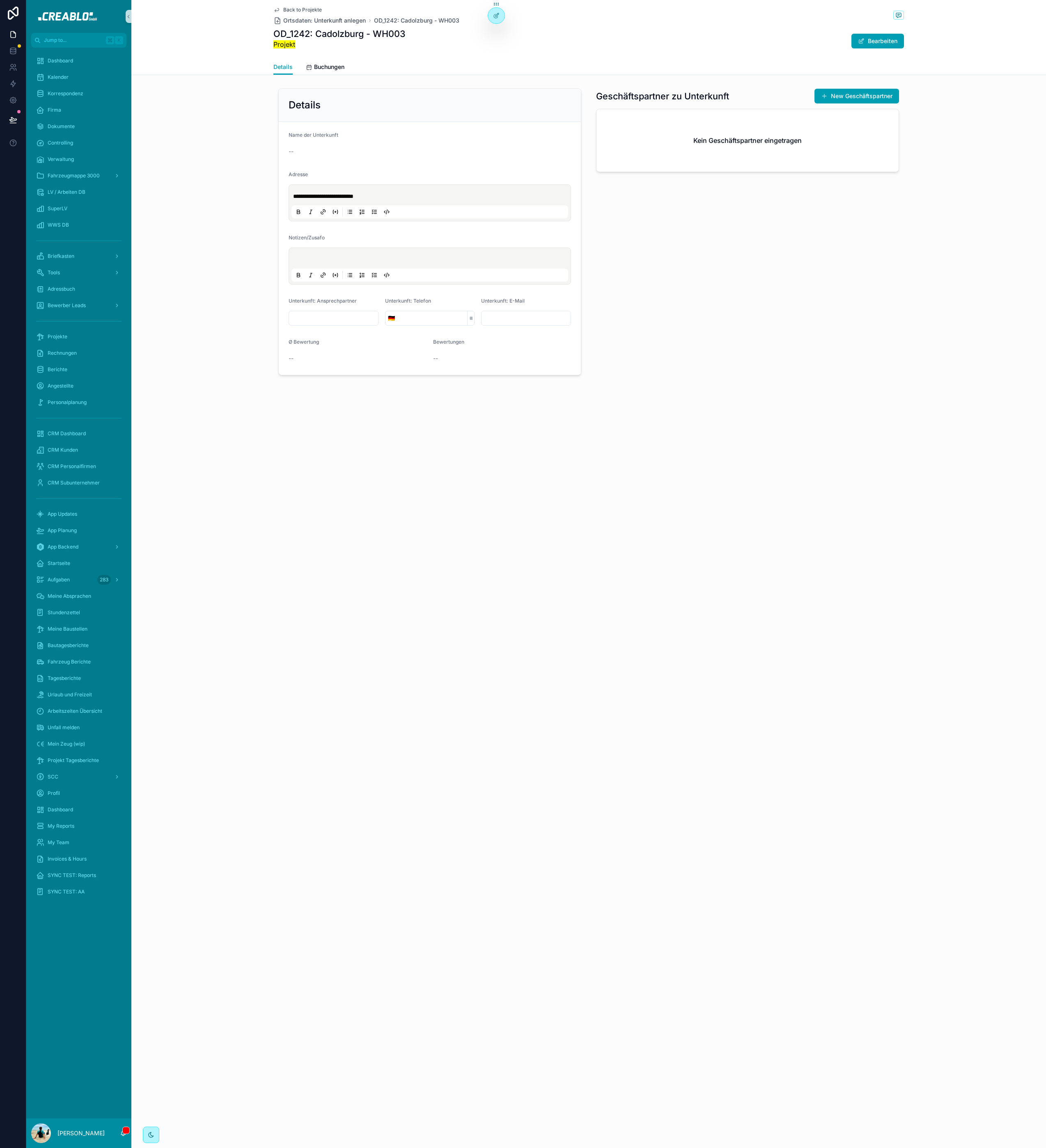
drag, startPoint x: 476, startPoint y: 198, endPoint x: 451, endPoint y: 188, distance: 26.9
click at [451, 188] on div "**********" at bounding box center [430, 203] width 277 height 31
click at [780, 312] on div "Geschäftspartner zu Unterkunft New Geschäftspartner Kein Geschäftspartner einge…" at bounding box center [748, 232] width 313 height 294
click at [304, 5] on div "Back to Projekte Ortsdaten: Unterkunft anlegen OD_1242: Cadolzburg - WH003 OD_1…" at bounding box center [588, 29] width 630 height 59
click at [303, 8] on span "Back to Projekte" at bounding box center [302, 9] width 39 height 6
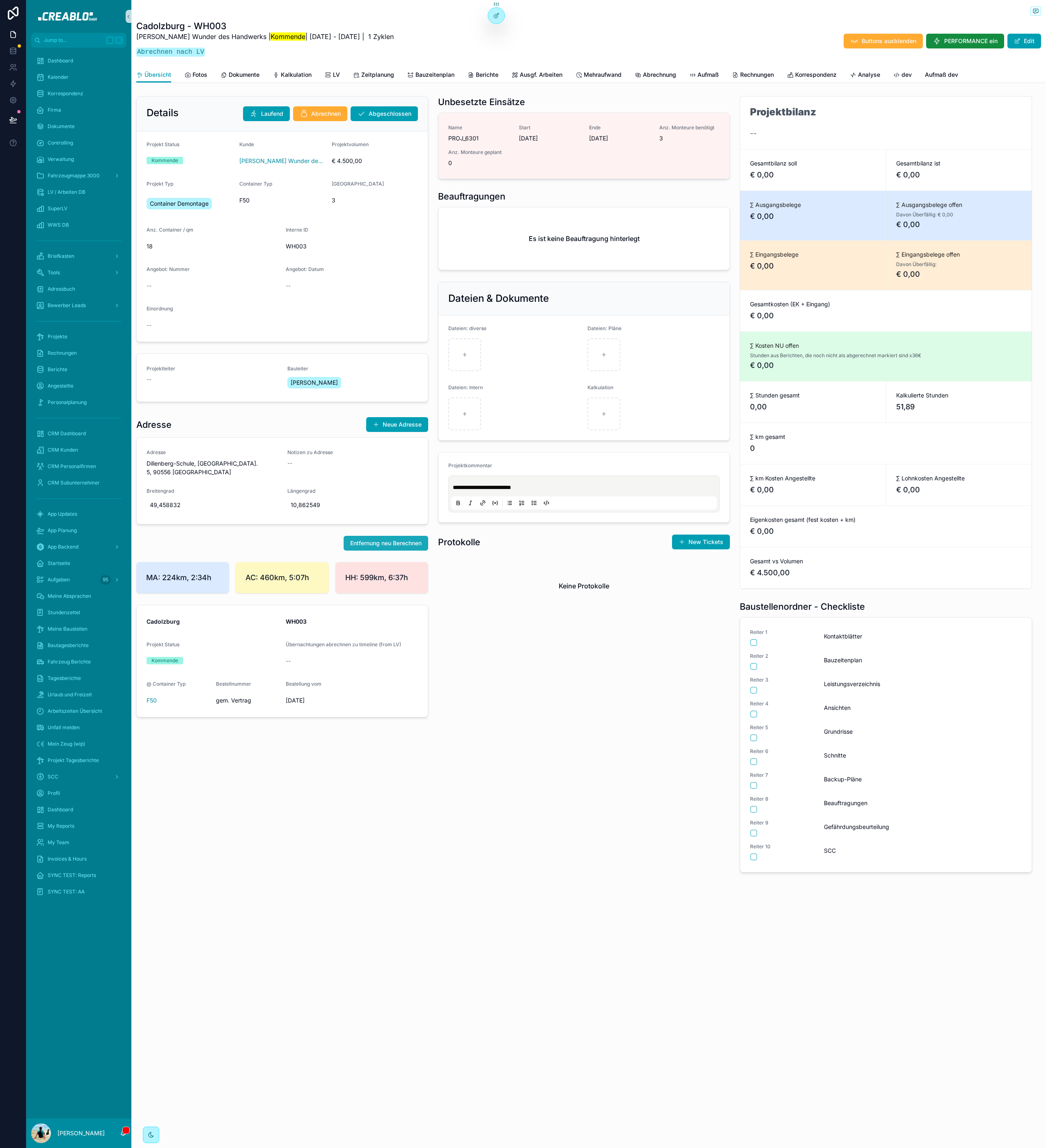
click at [388, 547] on span "Entfernung neu Berechnen" at bounding box center [386, 543] width 71 height 8
click at [304, 71] on span "Kalkulation" at bounding box center [296, 75] width 31 height 8
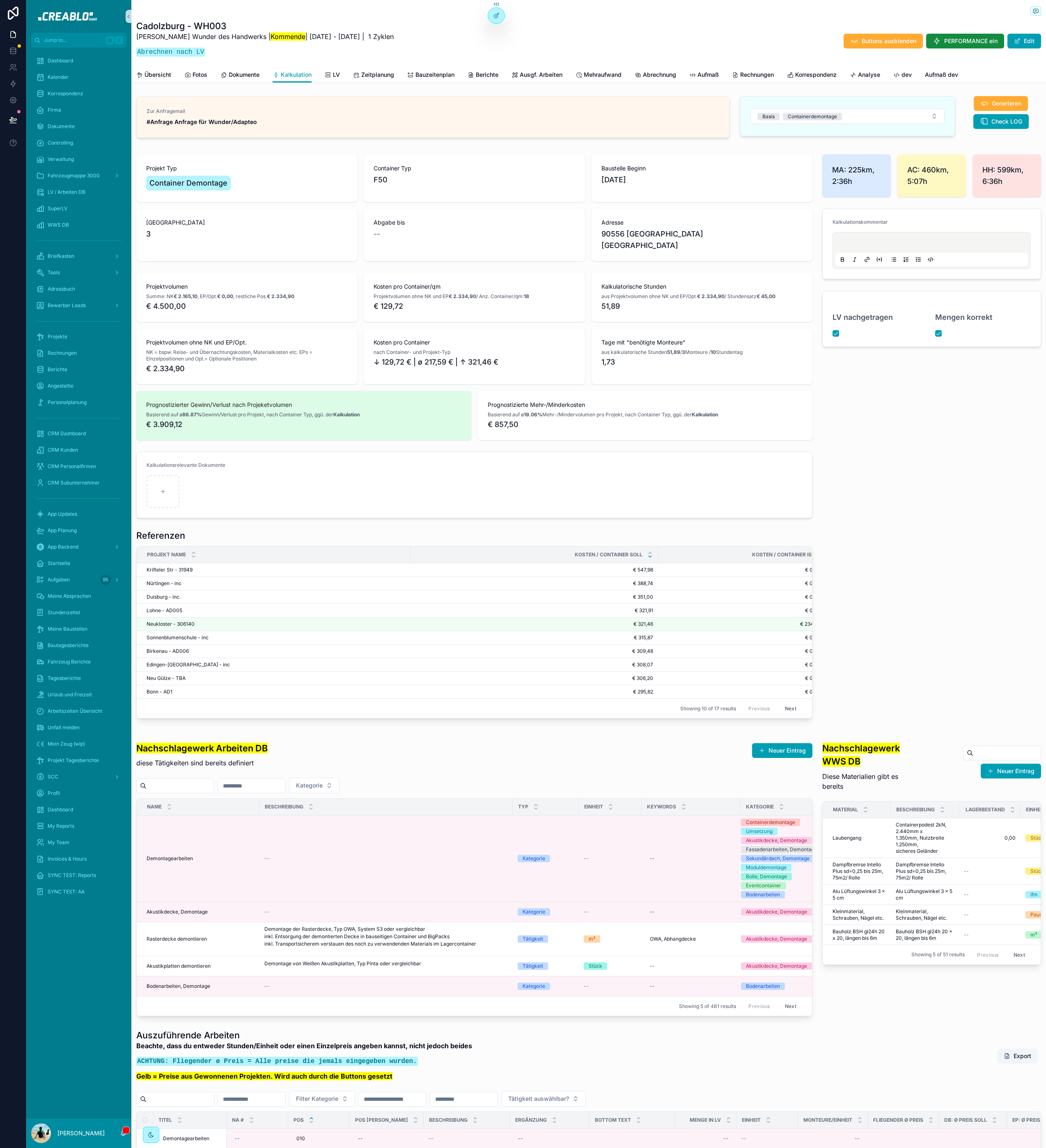
click at [886, 239] on div "scrollable content" at bounding box center [932, 250] width 193 height 31
click at [934, 488] on div "MA: 225km, 2:36h AC: 460km, 5:07h HH: 599km, 6:36h Kalkulationskommentar LV nac…" at bounding box center [932, 436] width 229 height 570
type input "**********"
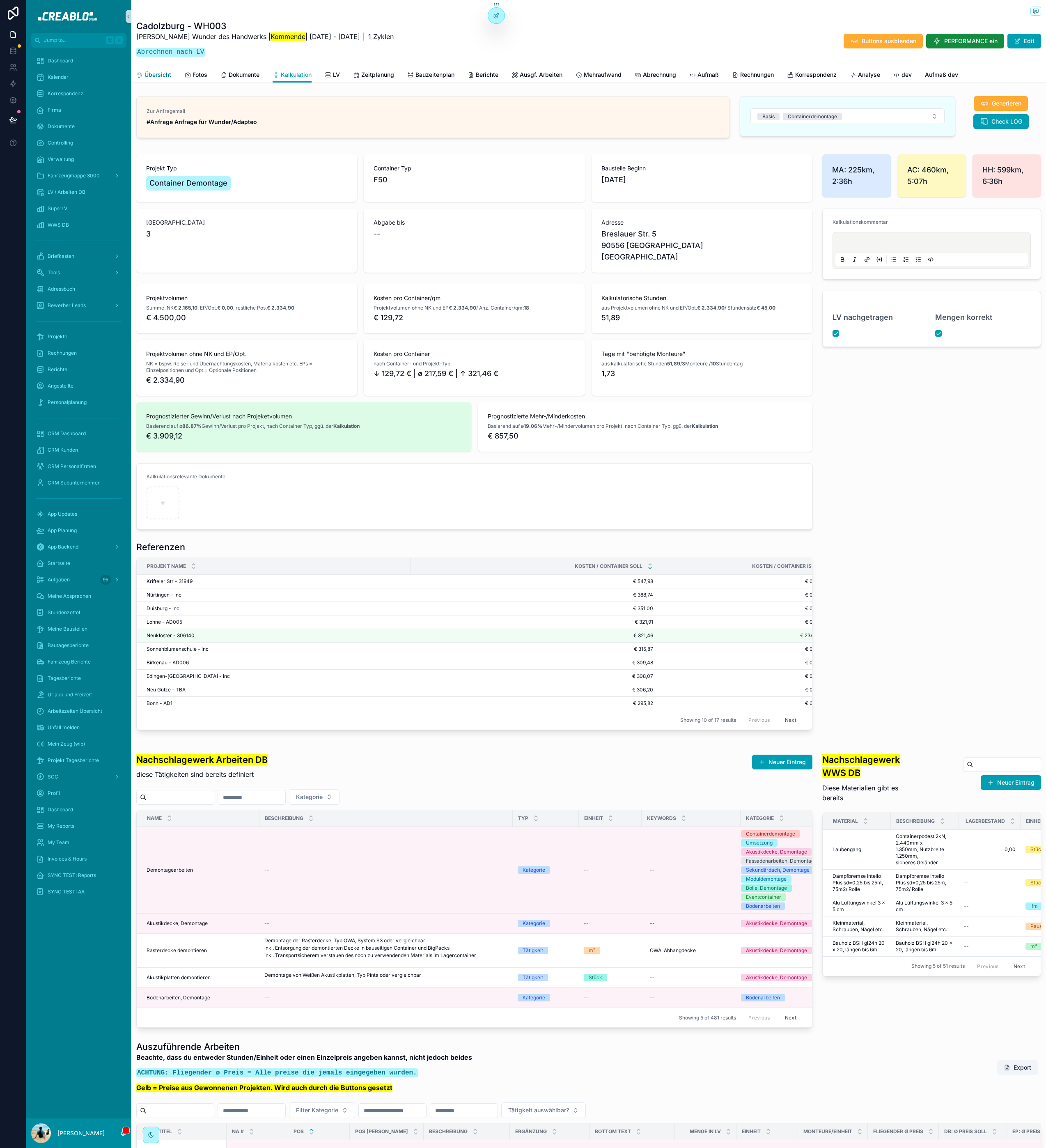
click at [163, 68] on link "Übersicht" at bounding box center [154, 75] width 35 height 16
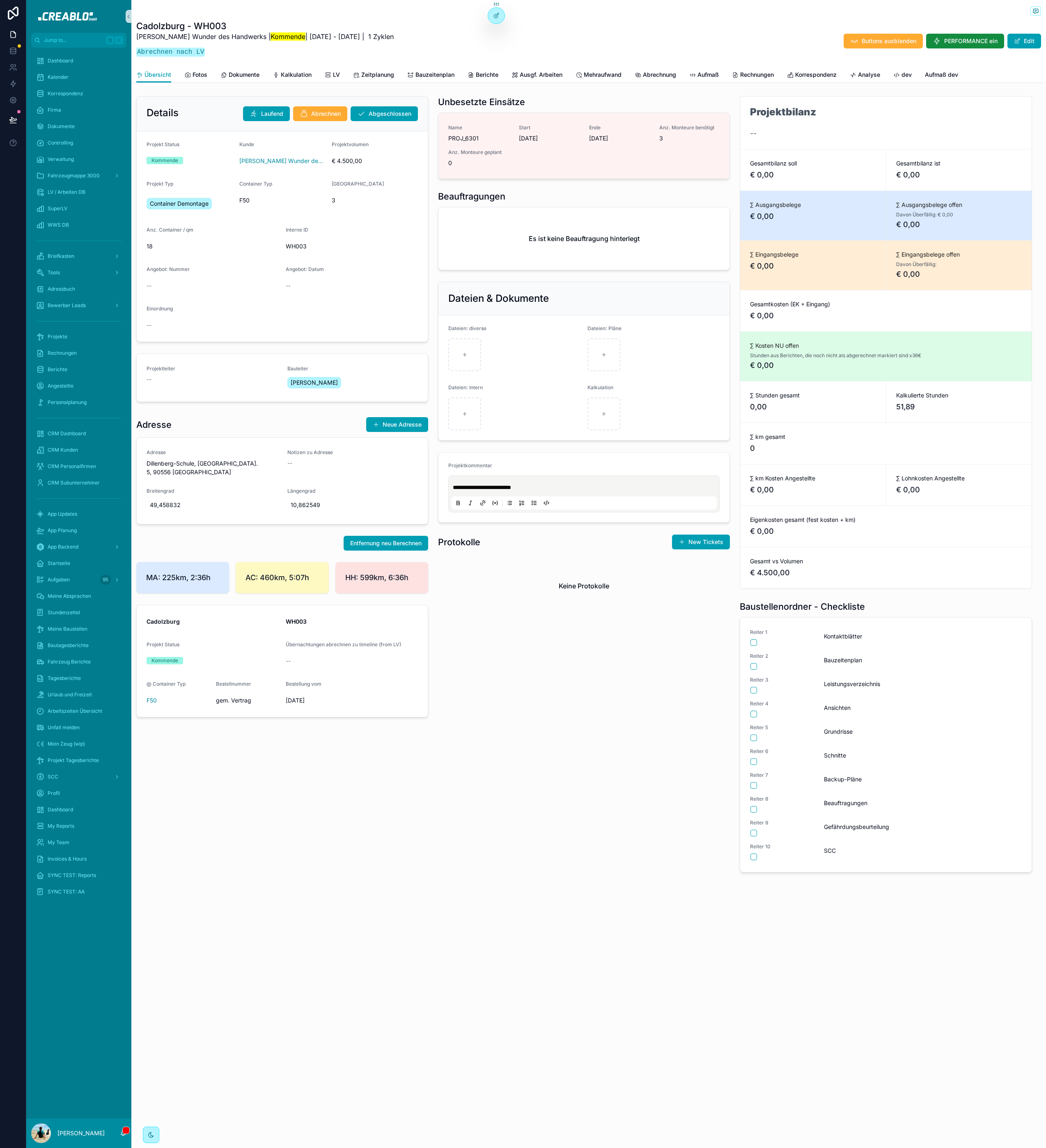
click at [540, 488] on p "**********" at bounding box center [585, 488] width 266 height 8
drag, startPoint x: 455, startPoint y: 506, endPoint x: 467, endPoint y: 505, distance: 12.0
click at [456, 506] on span "**********" at bounding box center [583, 504] width 259 height 6
drag, startPoint x: 518, startPoint y: 513, endPoint x: 436, endPoint y: 511, distance: 82.0
click at [436, 511] on div "**********" at bounding box center [584, 500] width 302 height 102
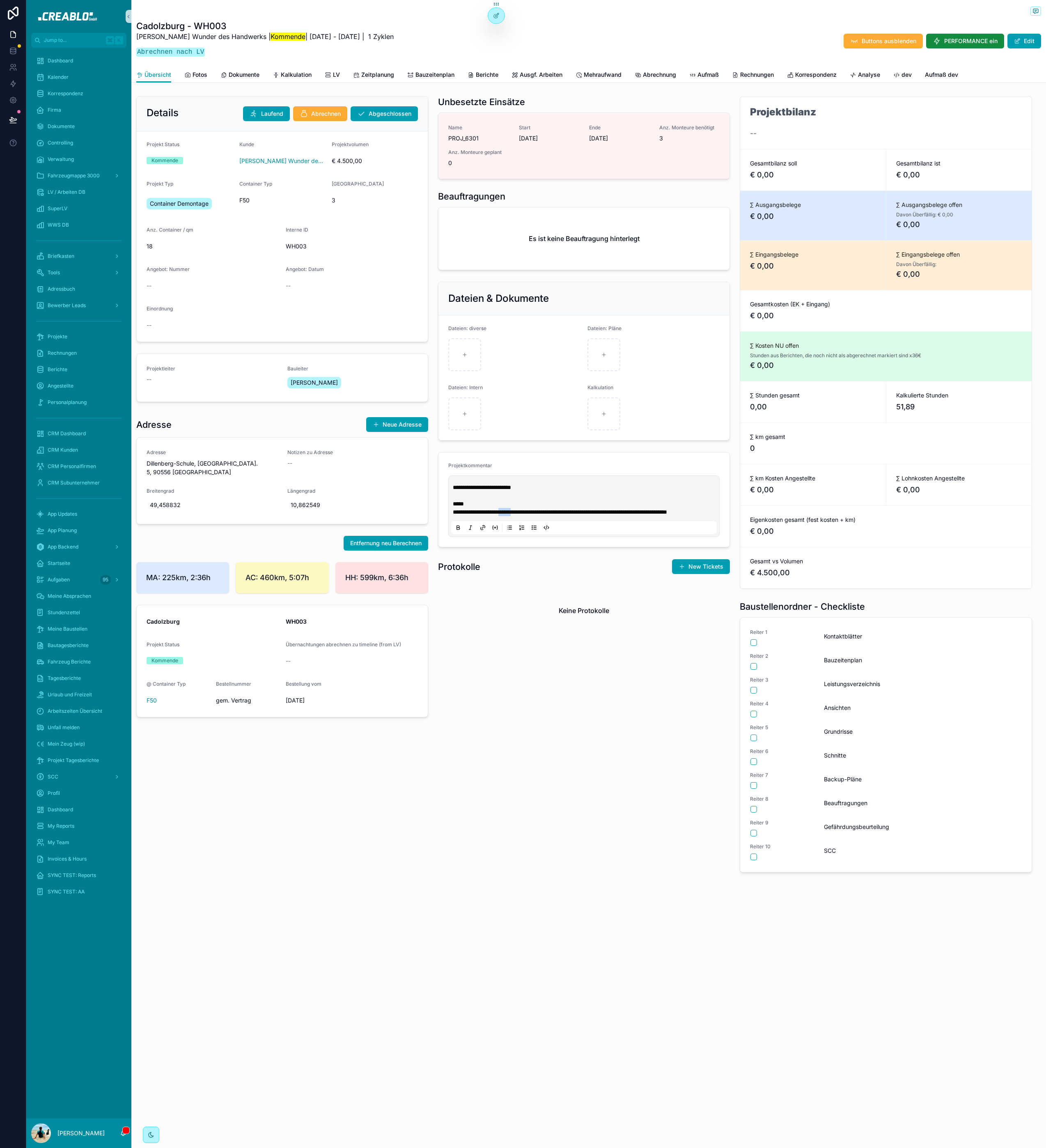
drag, startPoint x: 536, startPoint y: 515, endPoint x: 521, endPoint y: 513, distance: 15.1
click at [520, 513] on span "**********" at bounding box center [560, 512] width 214 height 6
click at [454, 505] on span "*****" at bounding box center [458, 504] width 11 height 6
drag, startPoint x: 563, startPoint y: 530, endPoint x: 587, endPoint y: 530, distance: 24.0
click at [587, 530] on span "**********" at bounding box center [525, 528] width 145 height 6
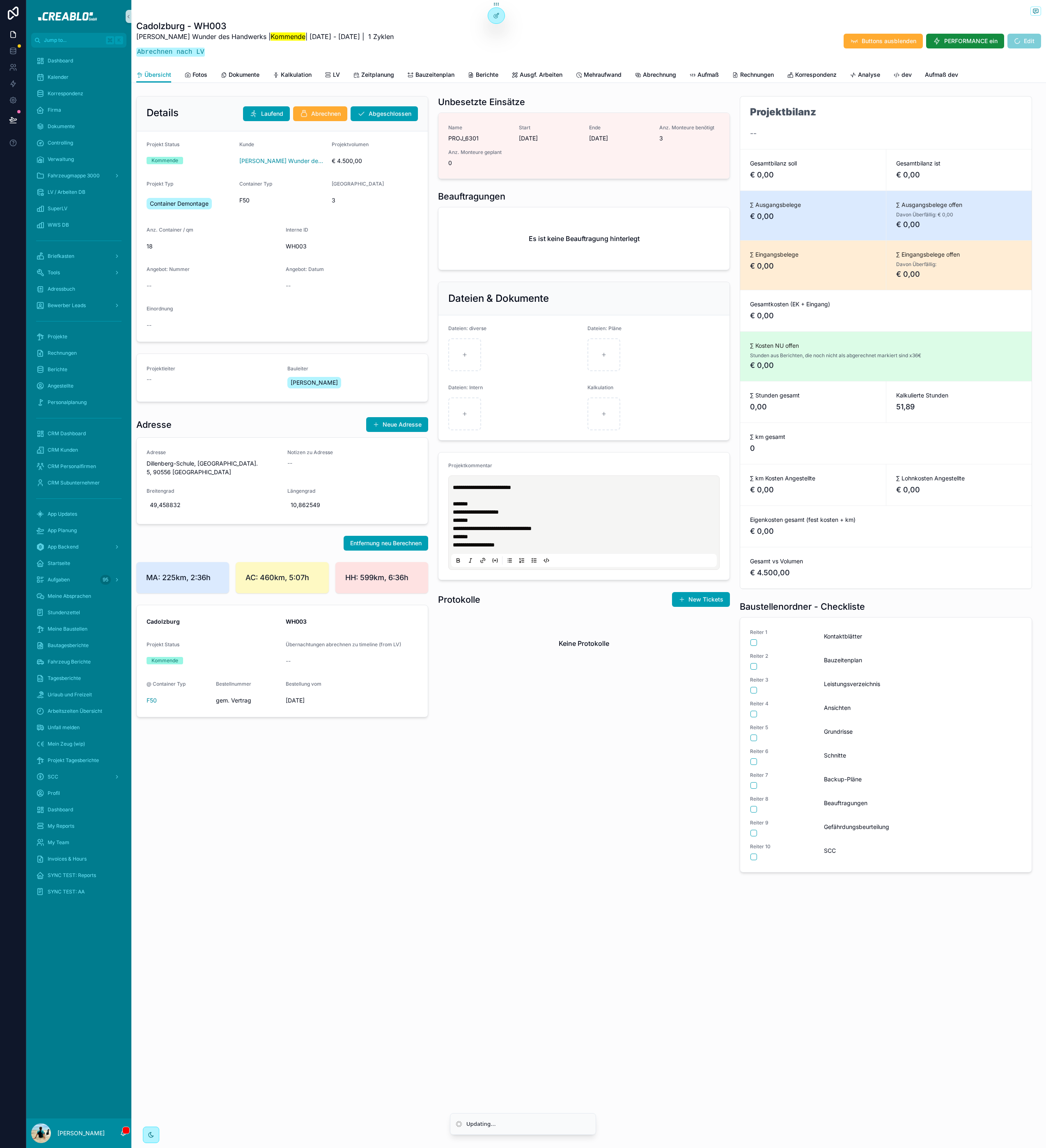
click at [477, 546] on span "**********" at bounding box center [474, 545] width 42 height 6
drag, startPoint x: 442, startPoint y: 817, endPoint x: 568, endPoint y: 541, distance: 303.4
click at [446, 801] on div "**********" at bounding box center [584, 484] width 302 height 783
click at [75, 287] on span "Adressbuch" at bounding box center [61, 288] width 27 height 6
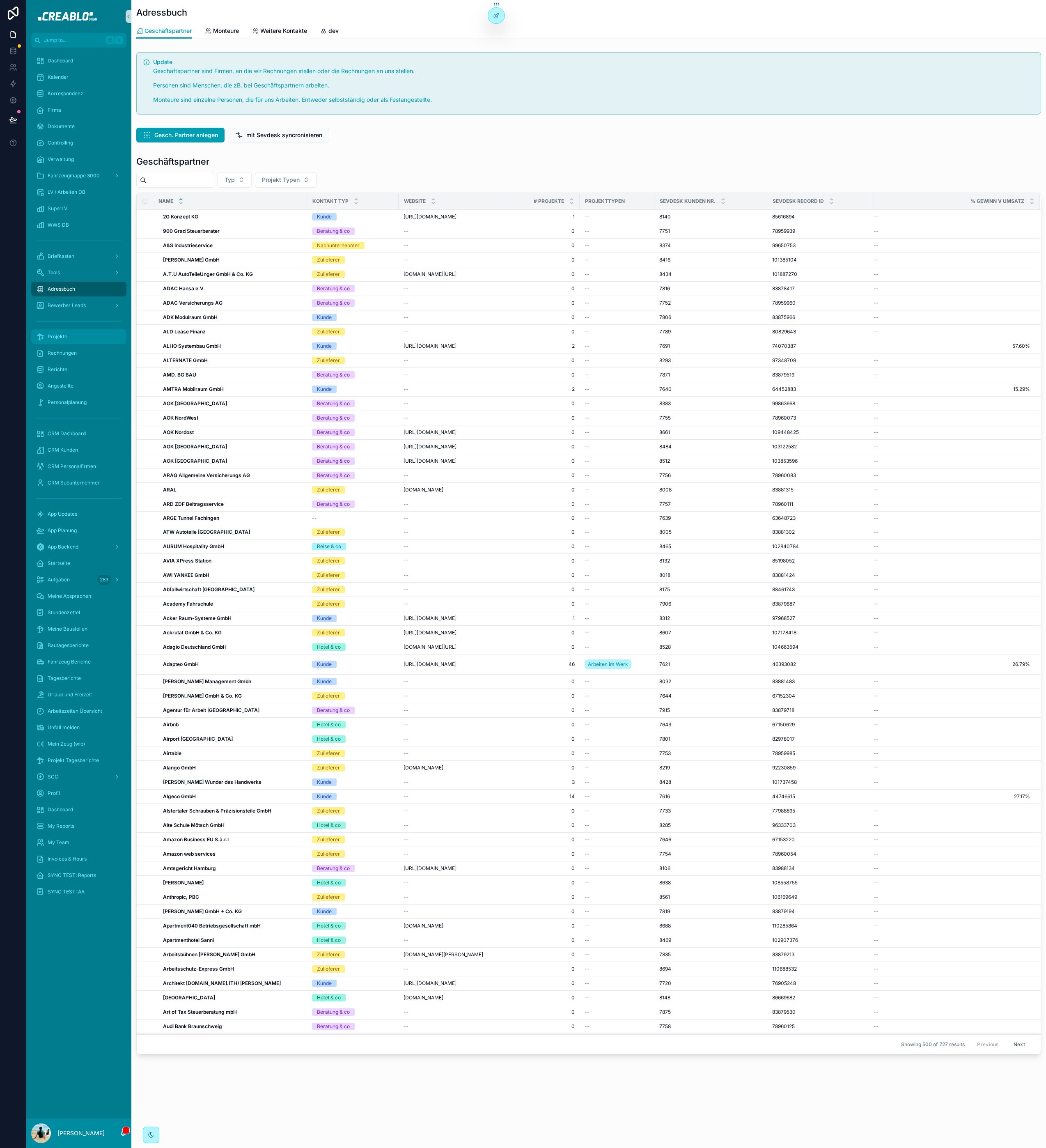
click at [62, 336] on span "Projekte" at bounding box center [58, 336] width 20 height 6
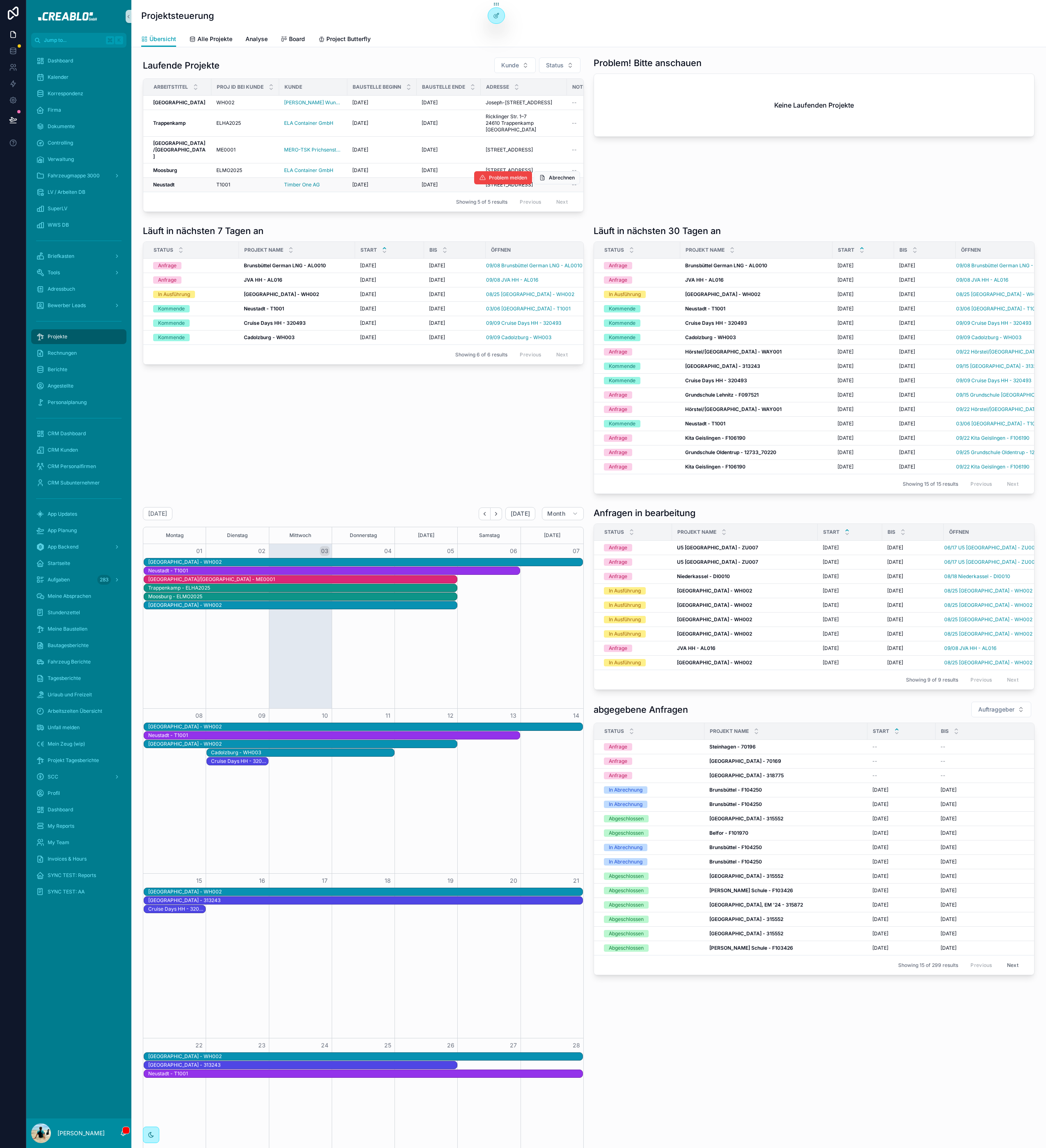
click at [165, 187] on strong "Neustadt" at bounding box center [163, 185] width 22 height 6
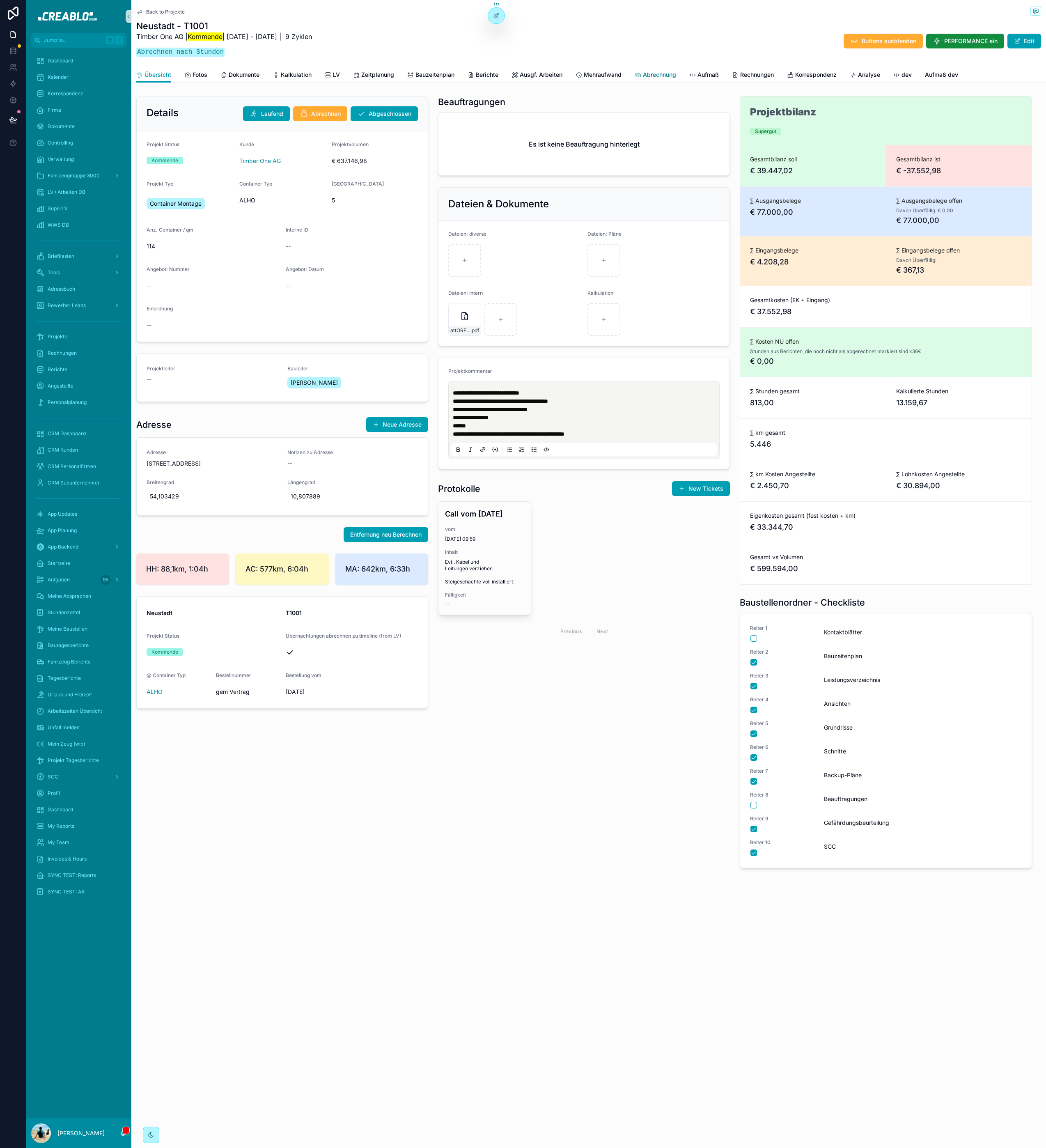
click at [641, 72] on icon "scrollable content" at bounding box center [637, 75] width 6 height 6
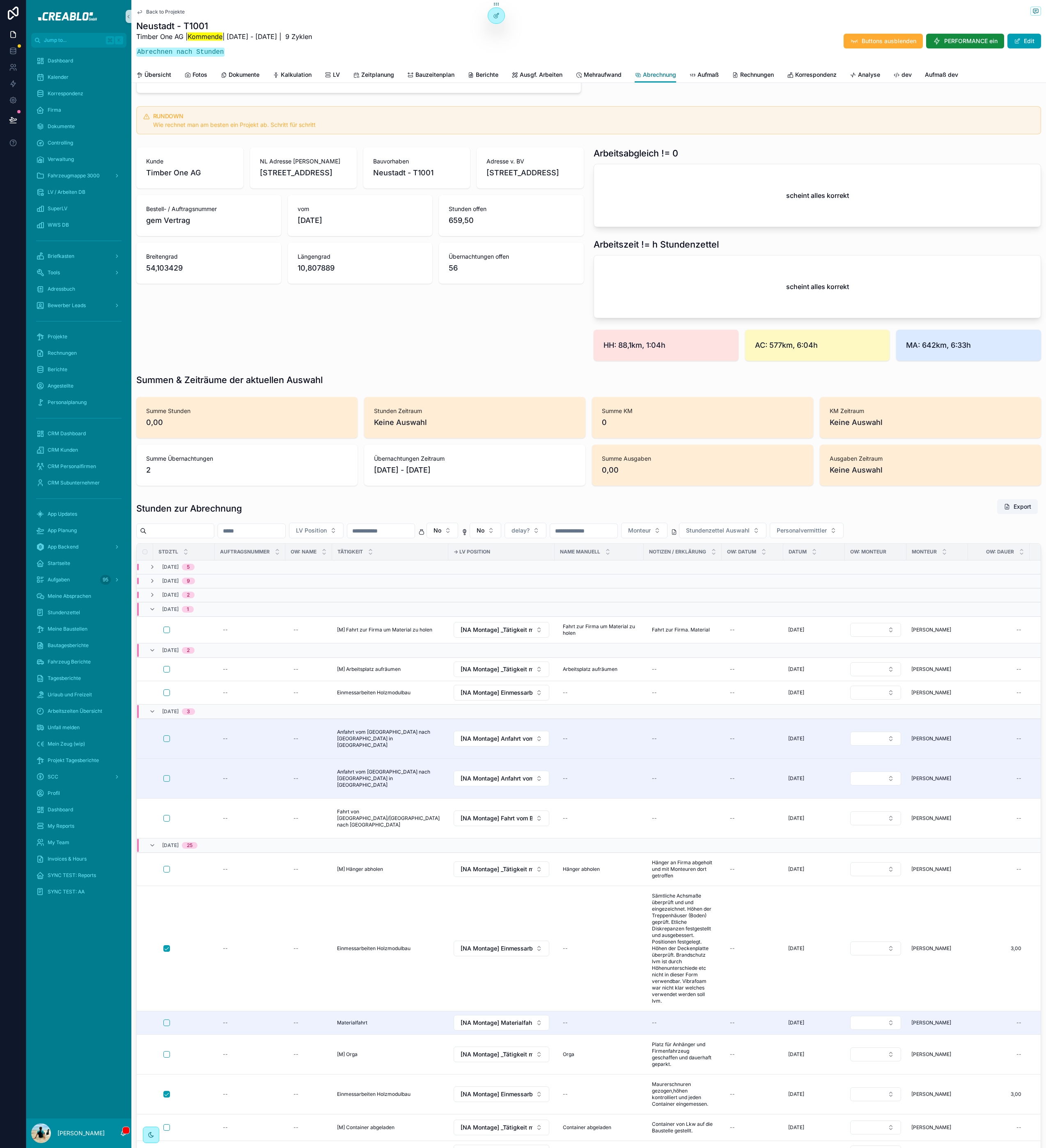
scroll to position [520, 0]
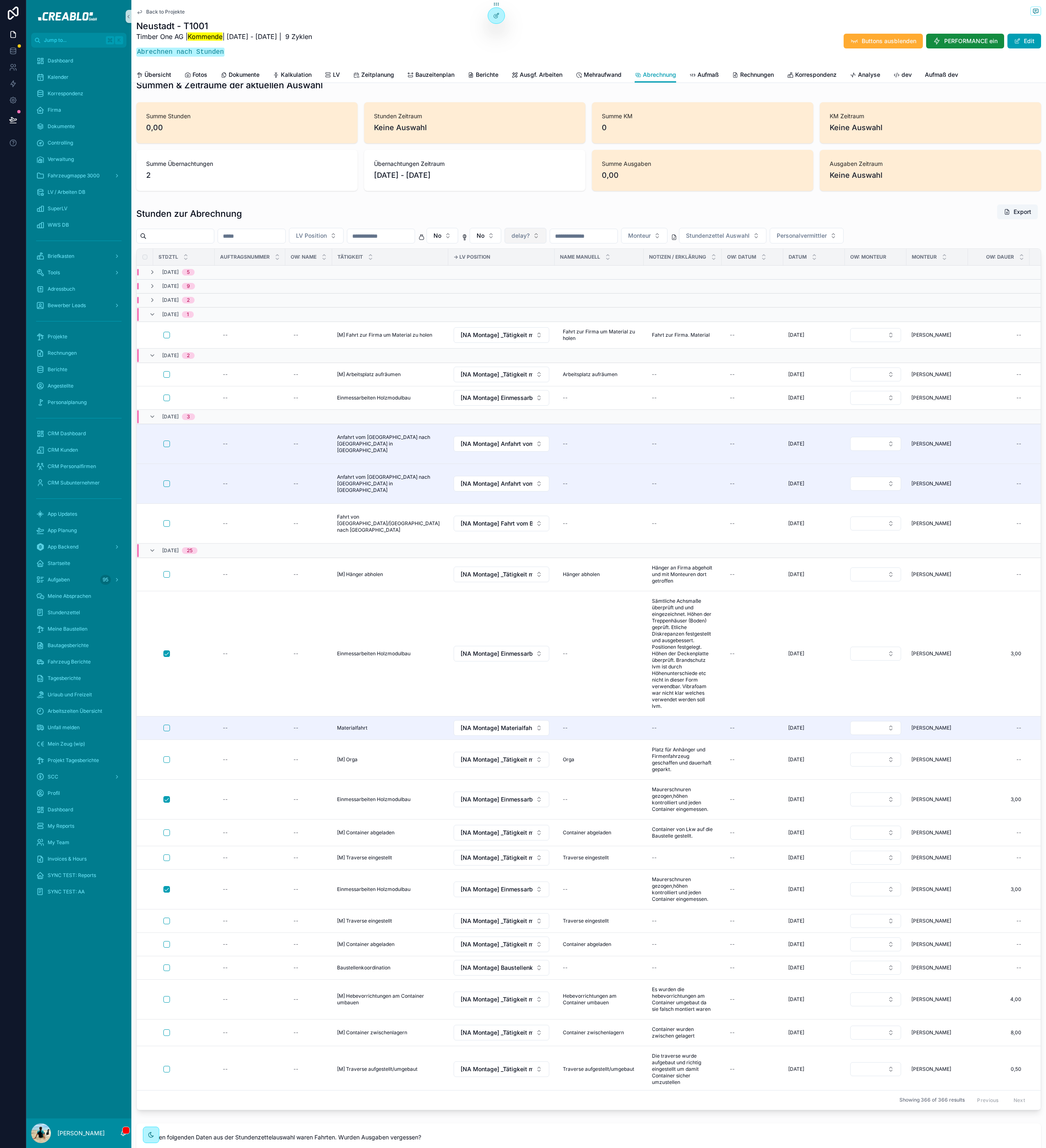
click at [529, 234] on span "delay?" at bounding box center [520, 236] width 18 height 8
click at [533, 282] on div "delay" at bounding box center [558, 283] width 99 height 13
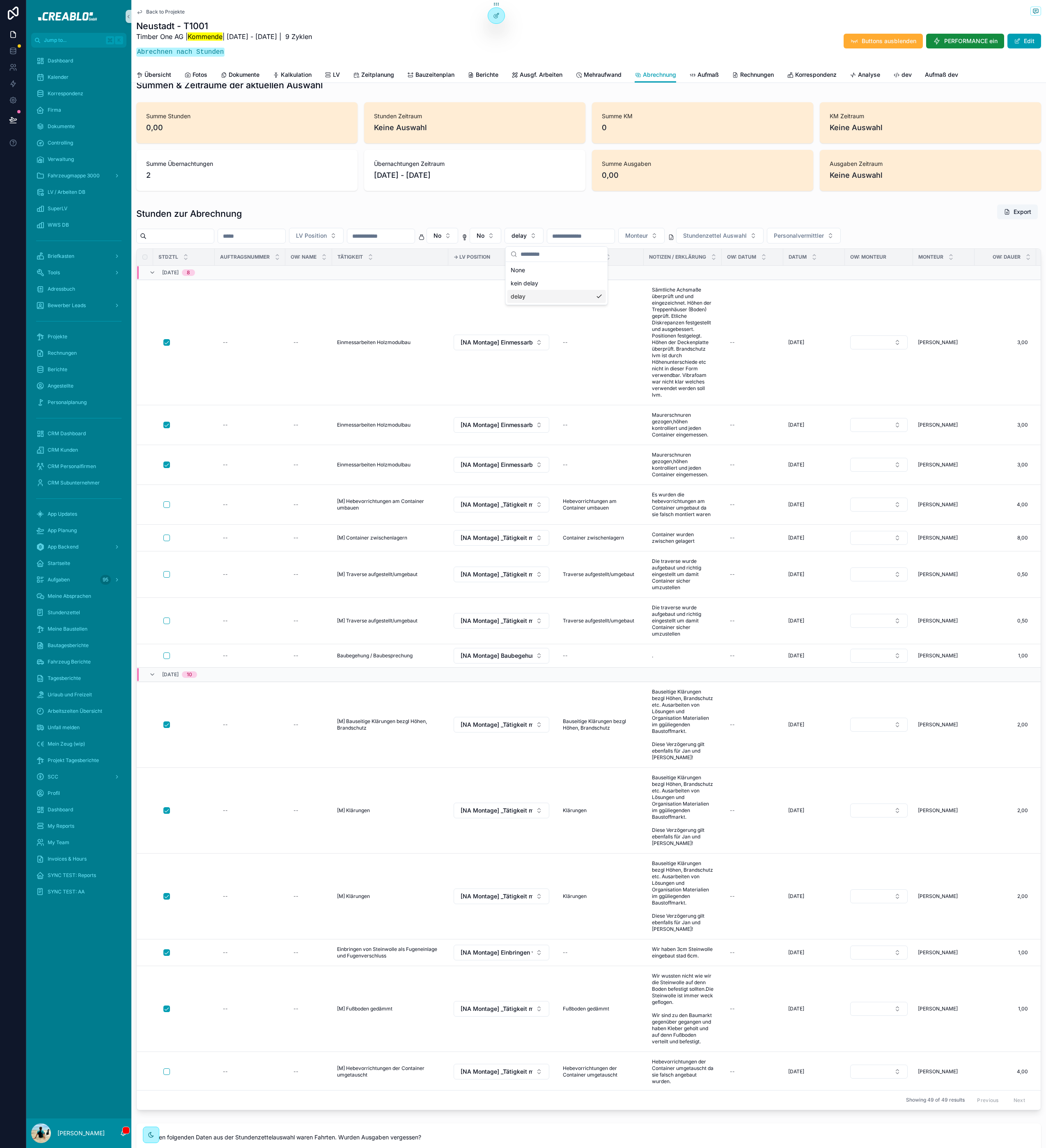
click at [371, 142] on div "Stunden Zeitraum Keine Auswahl" at bounding box center [475, 123] width 221 height 41
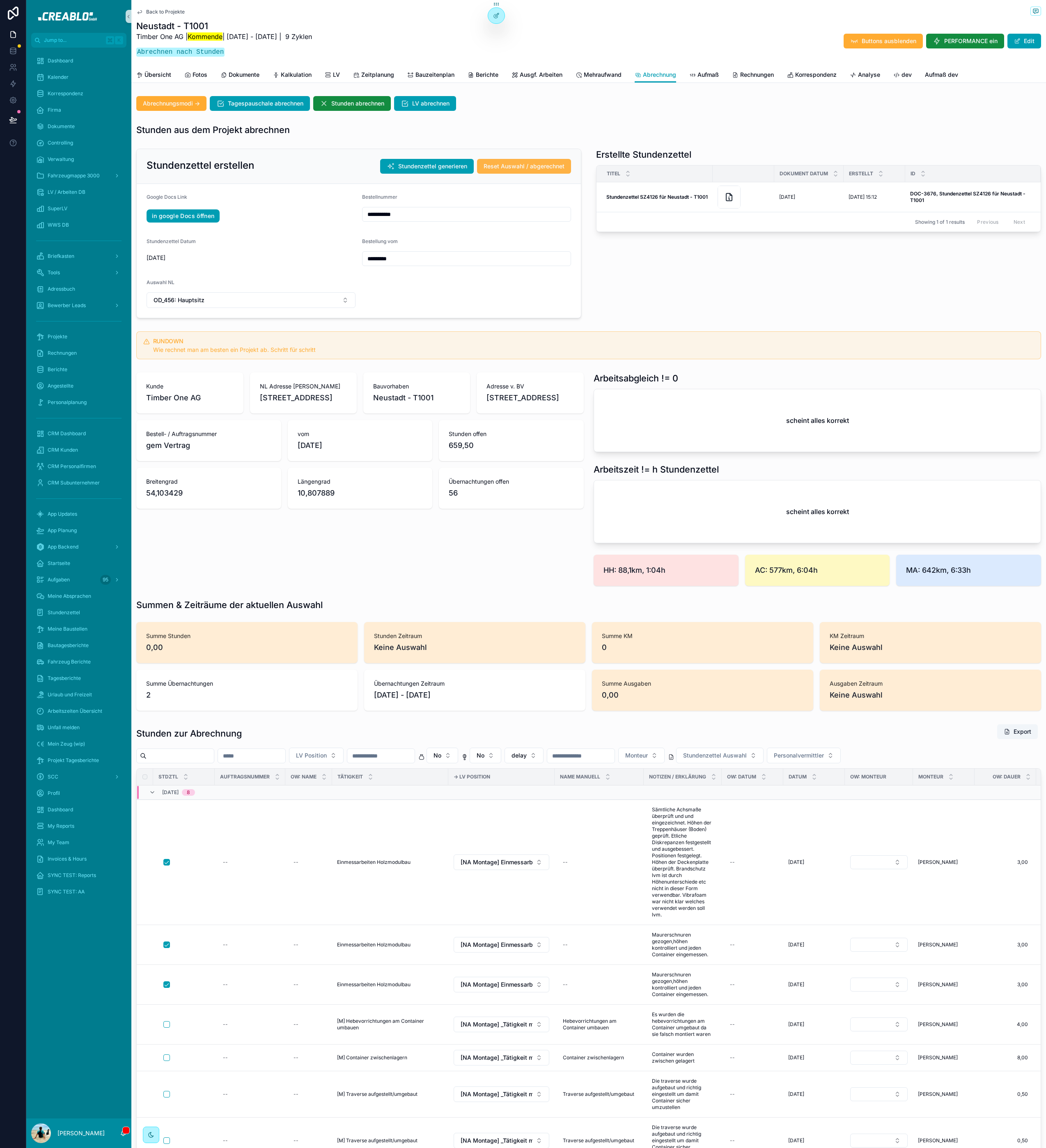
click at [494, 169] on span "Reset Auswahl / abgerechnet" at bounding box center [524, 166] width 81 height 8
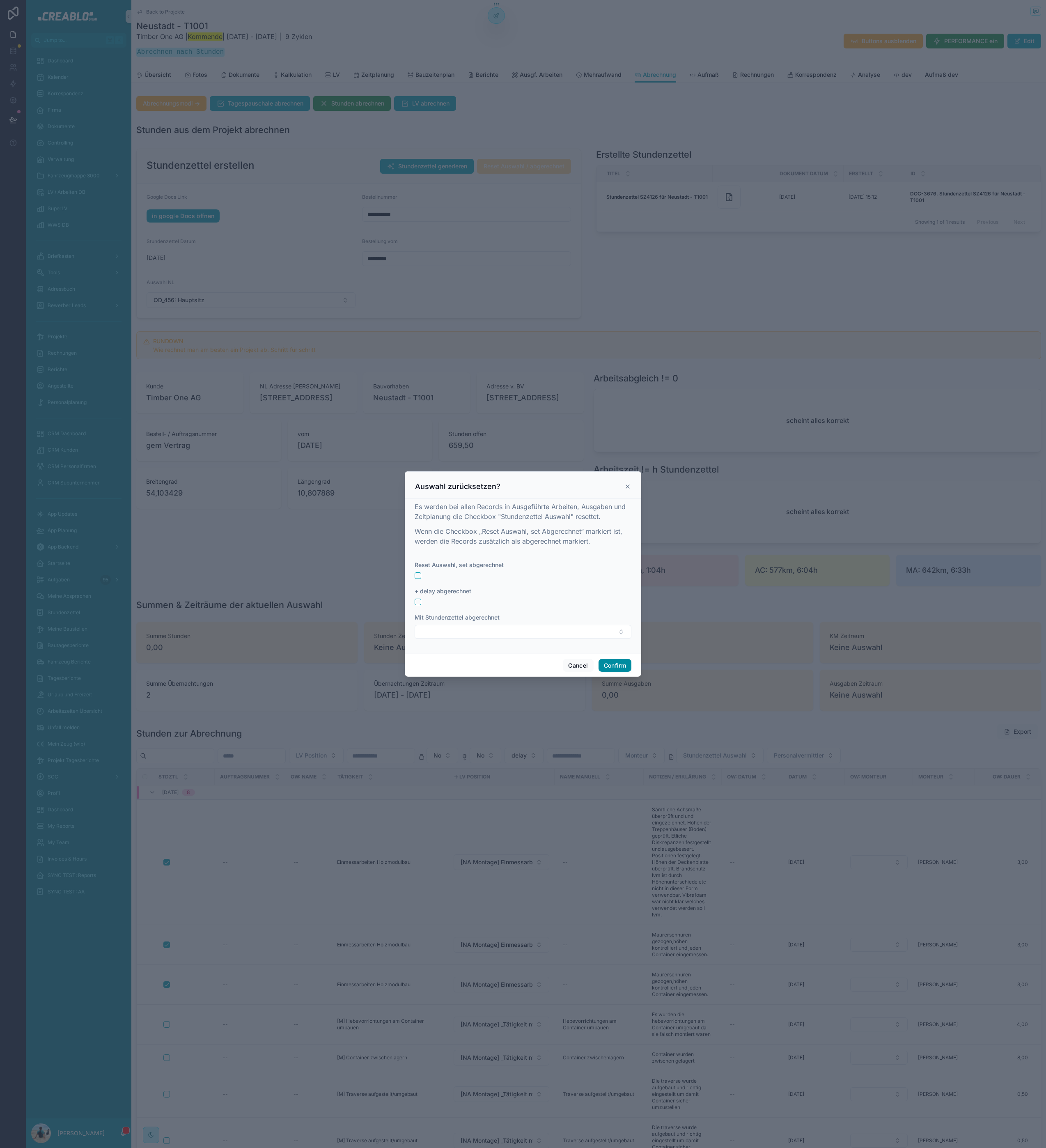
click at [620, 670] on button "Confirm" at bounding box center [615, 666] width 33 height 13
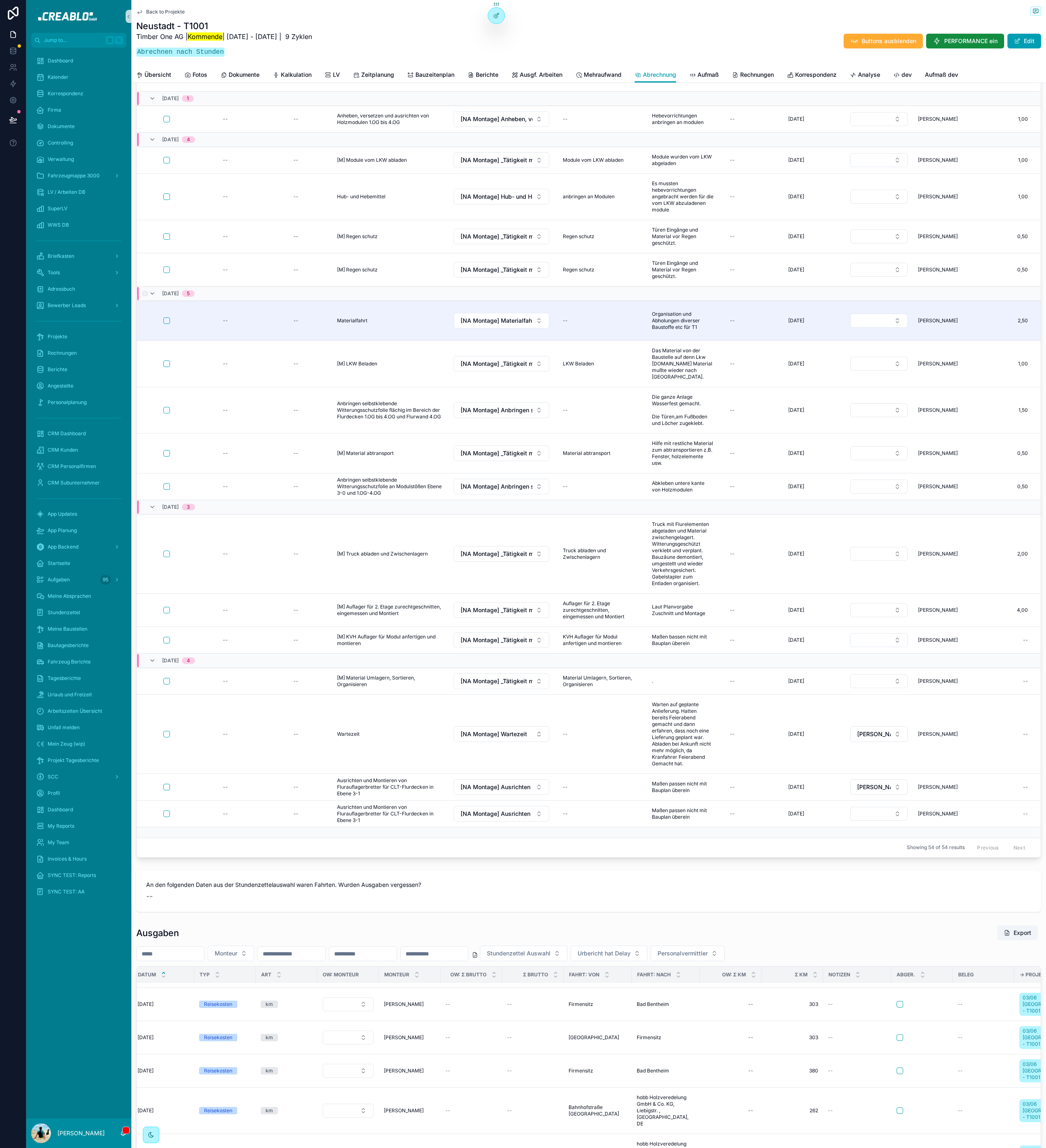
scroll to position [1859, 0]
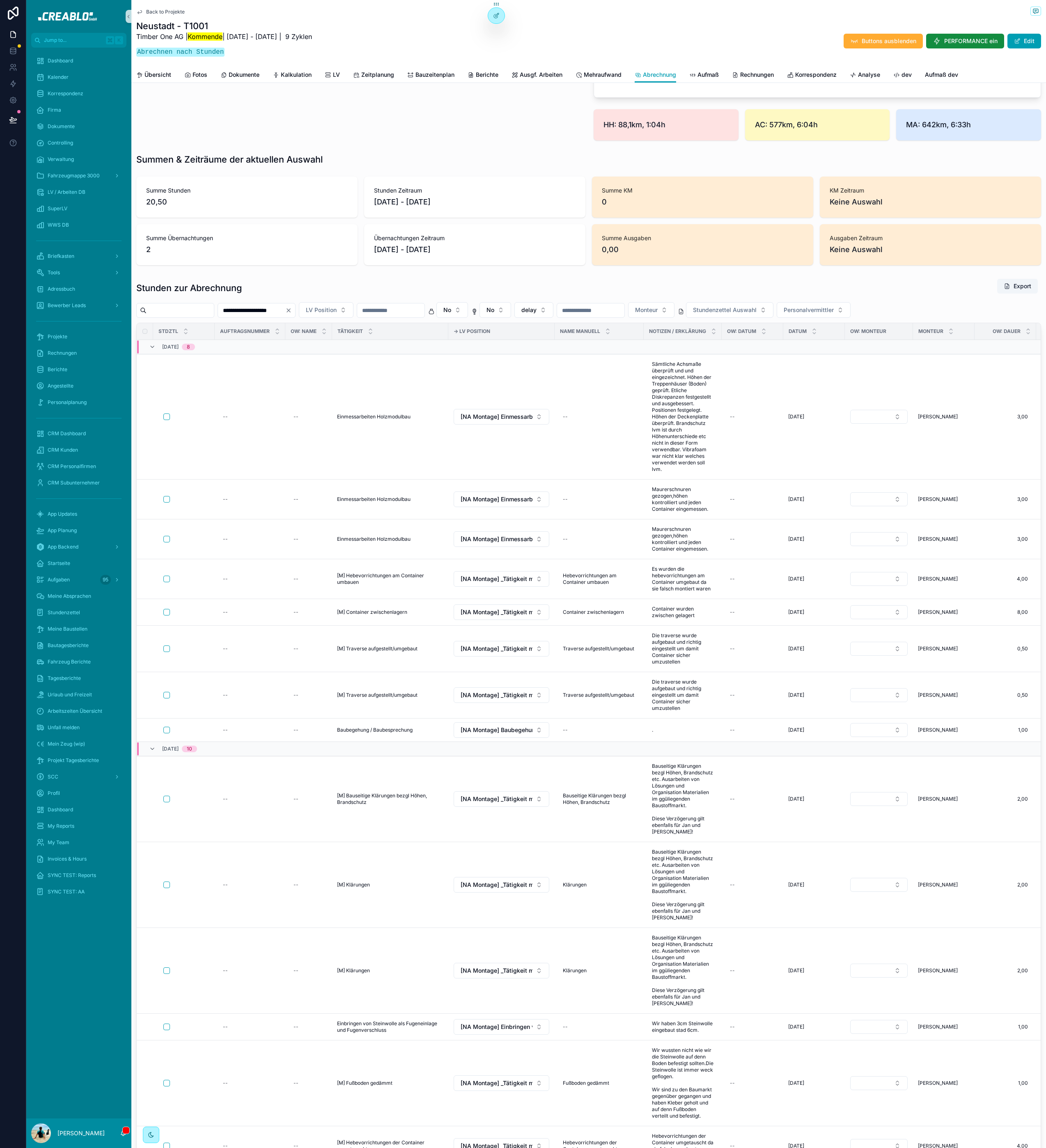
scroll to position [443, 0]
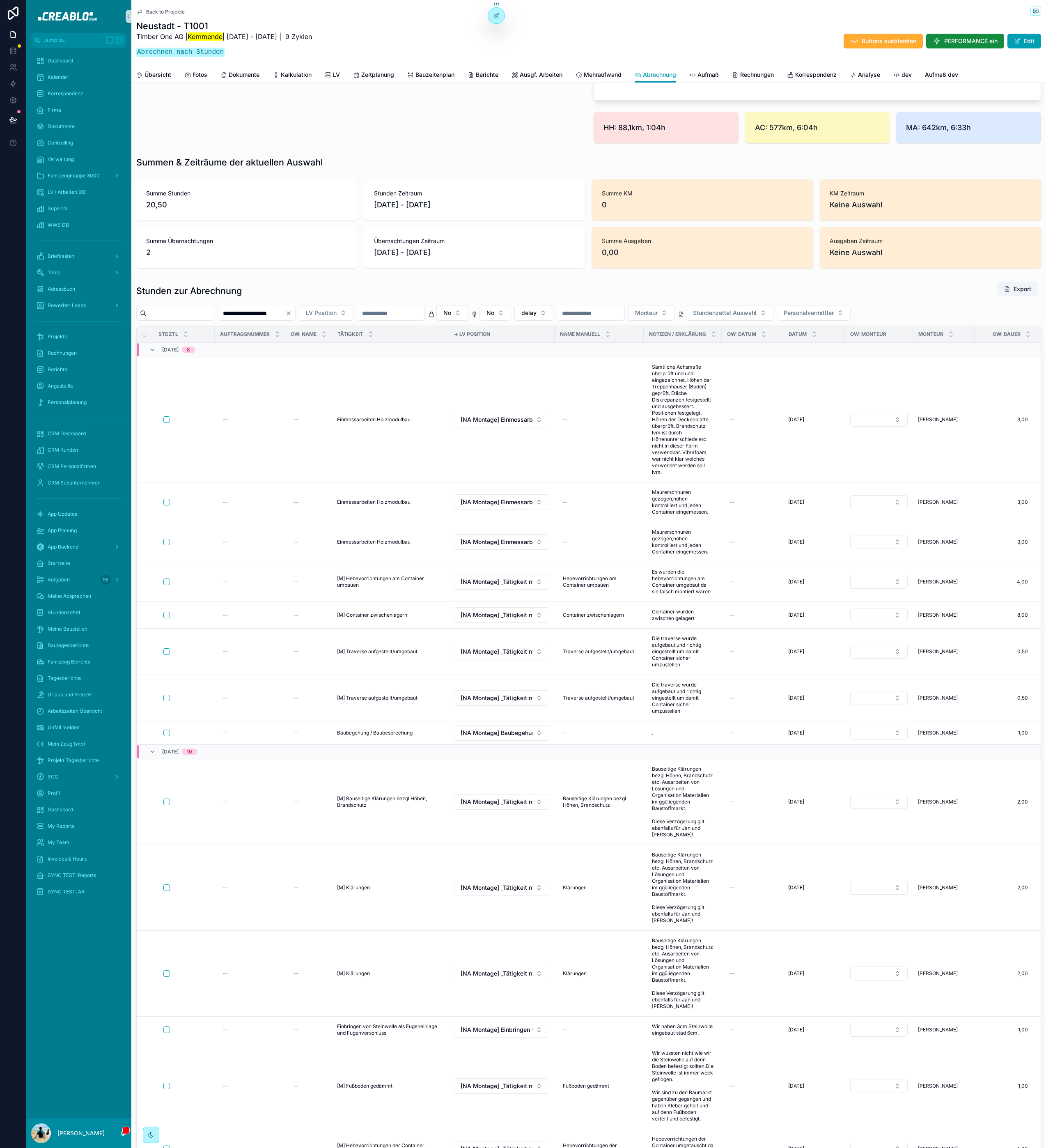
click at [246, 309] on input "**********" at bounding box center [251, 314] width 67 height 12
click at [511, 273] on div "**********" at bounding box center [588, 1107] width 915 height 2913
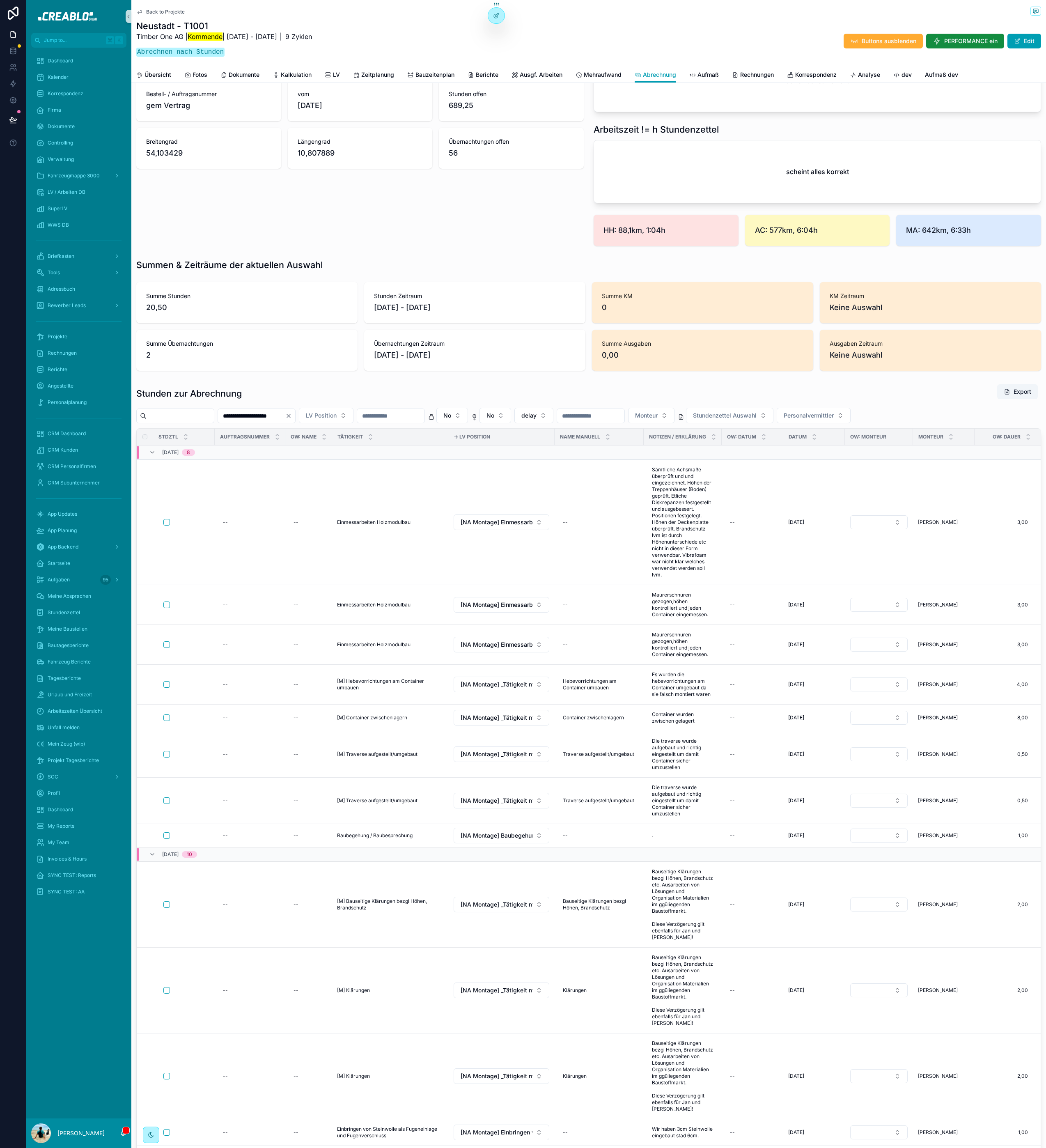
scroll to position [147, 0]
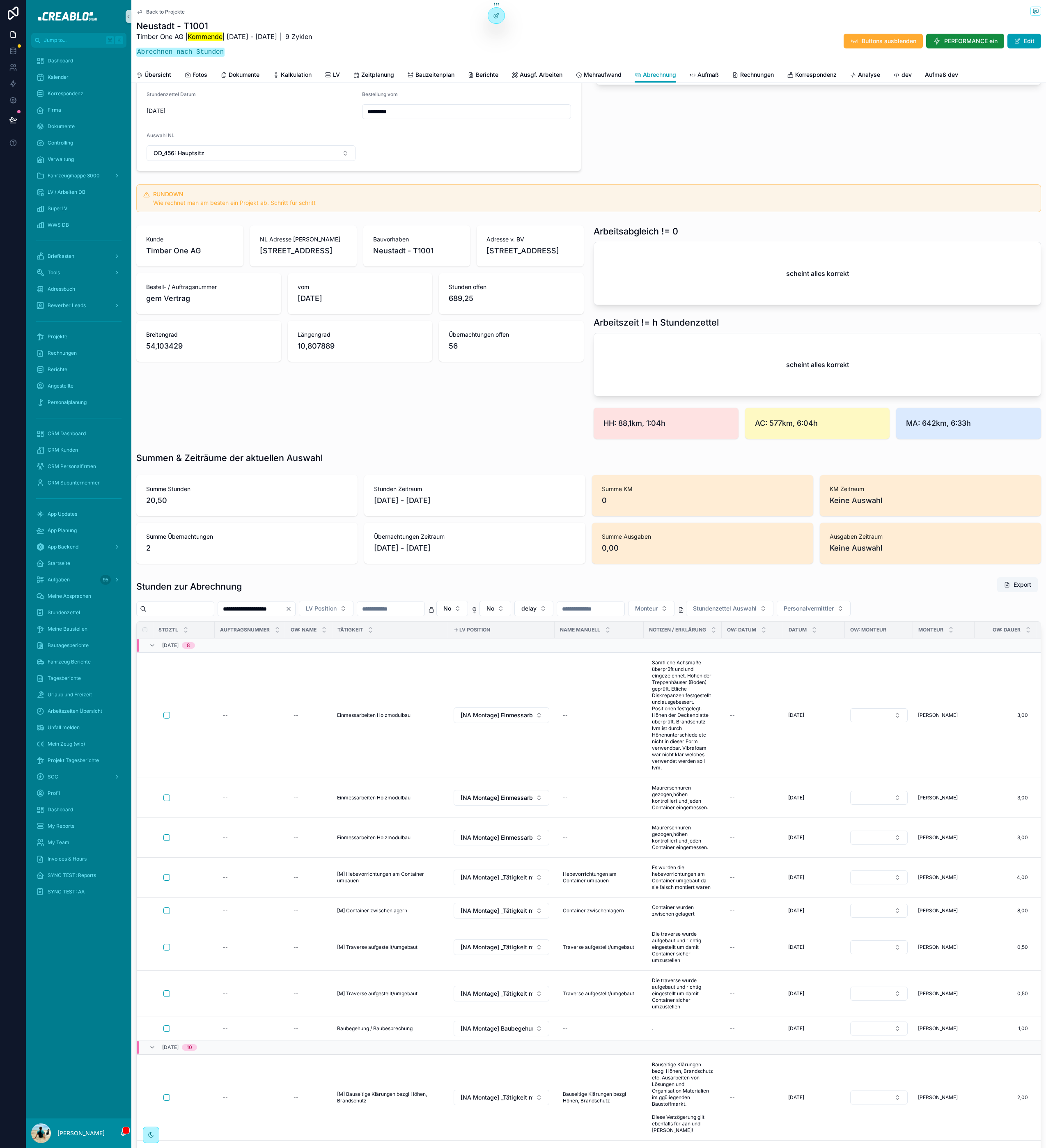
click at [159, 13] on span "Back to Projekte" at bounding box center [165, 12] width 39 height 6
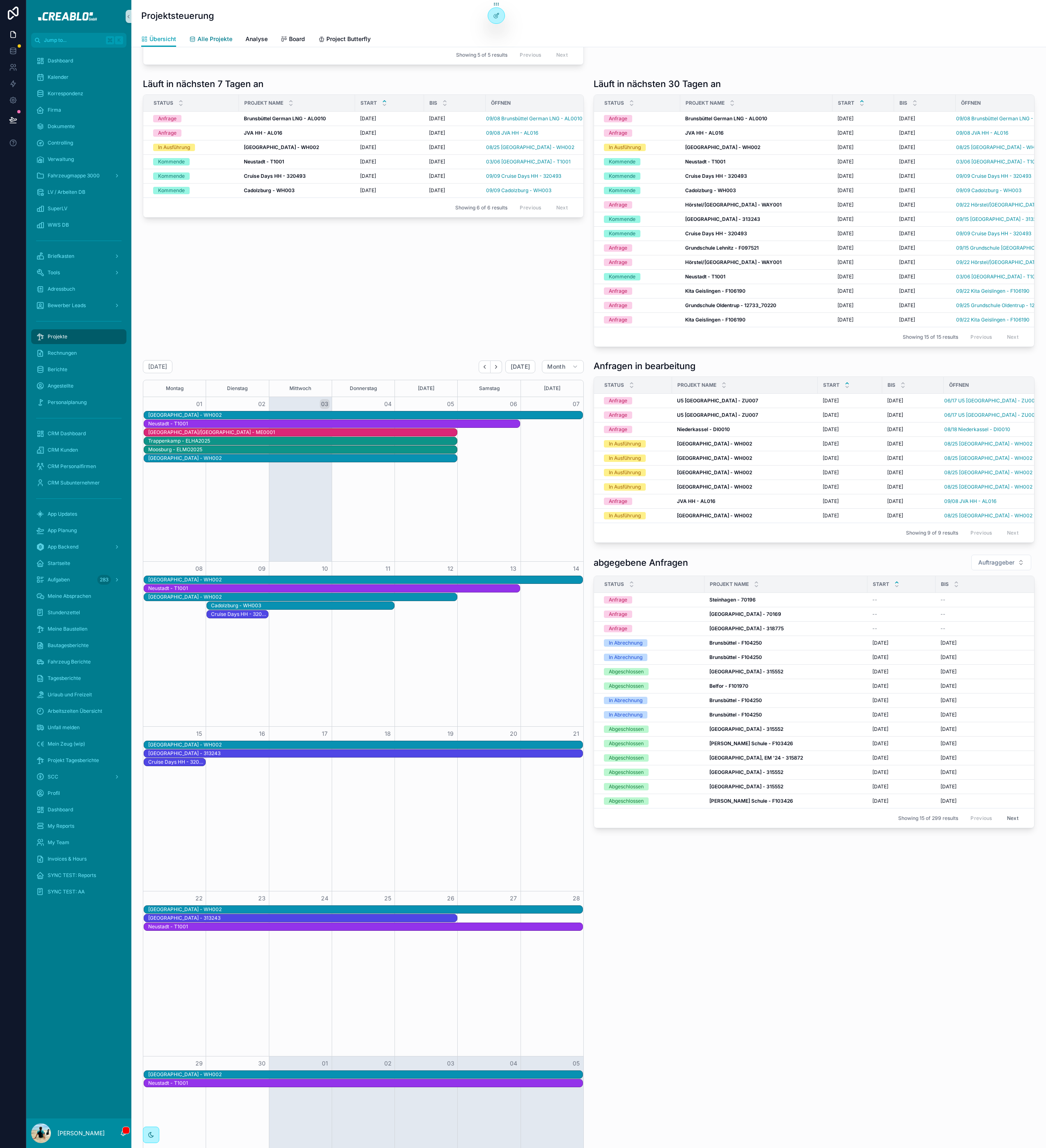
click at [212, 35] on span "Alle Projekte" at bounding box center [215, 39] width 35 height 8
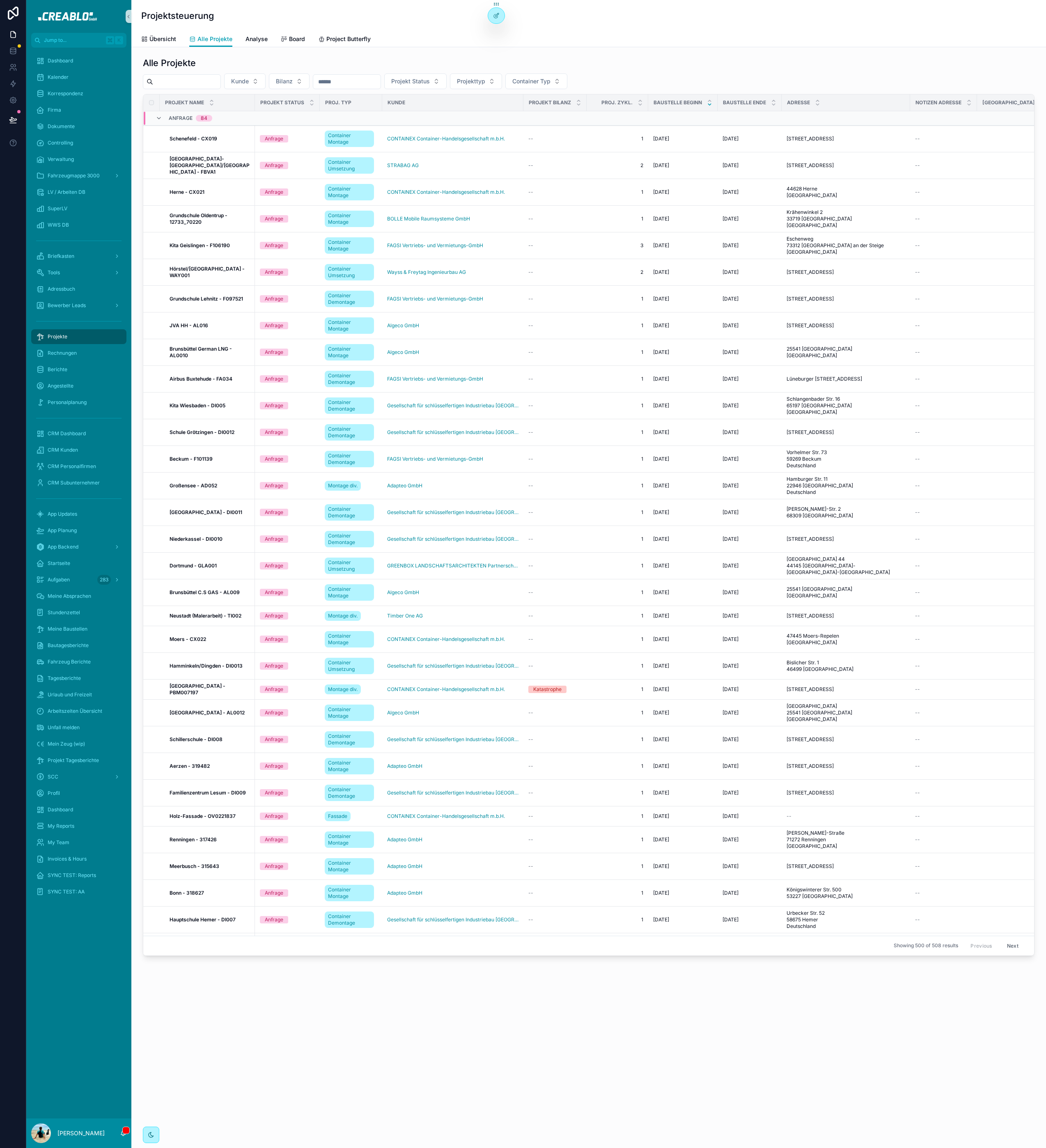
click at [183, 78] on input "scrollable content" at bounding box center [186, 82] width 67 height 12
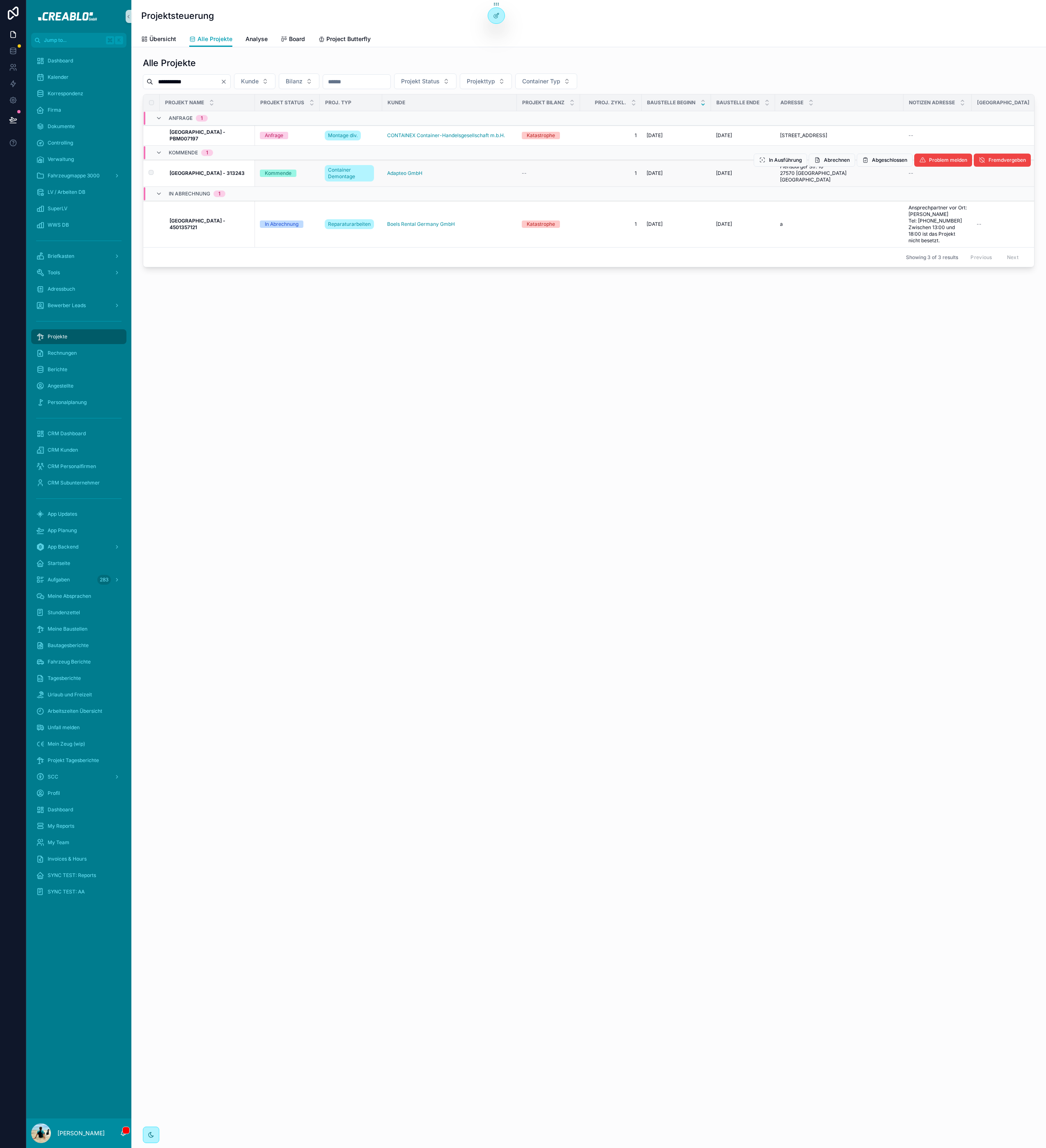
type input "**********"
click at [190, 176] on strong "[GEOGRAPHIC_DATA] - 313243" at bounding box center [207, 173] width 75 height 6
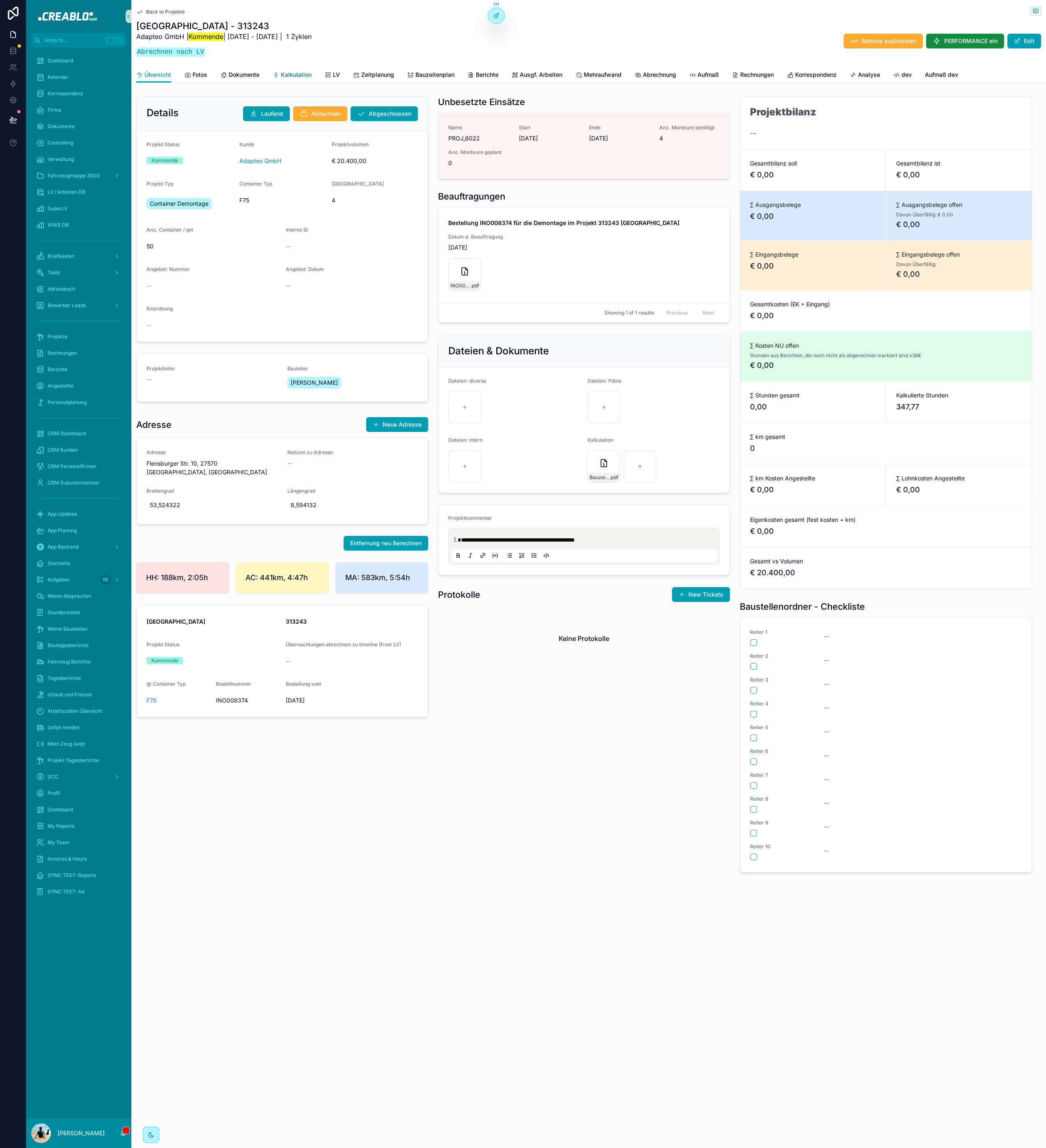
click at [288, 72] on span "Kalkulation" at bounding box center [296, 75] width 31 height 8
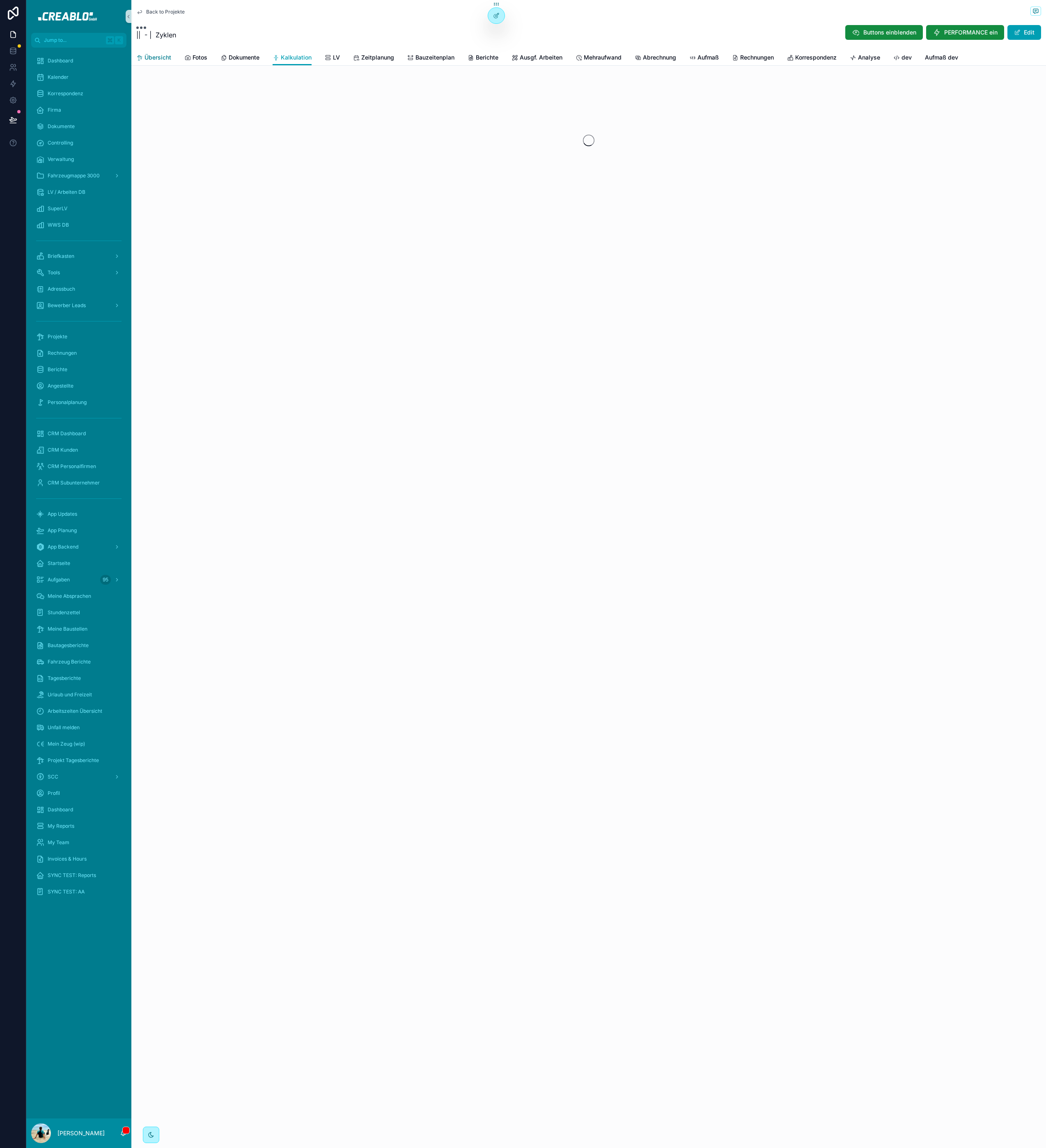
click at [147, 56] on span "Übersicht" at bounding box center [158, 57] width 27 height 8
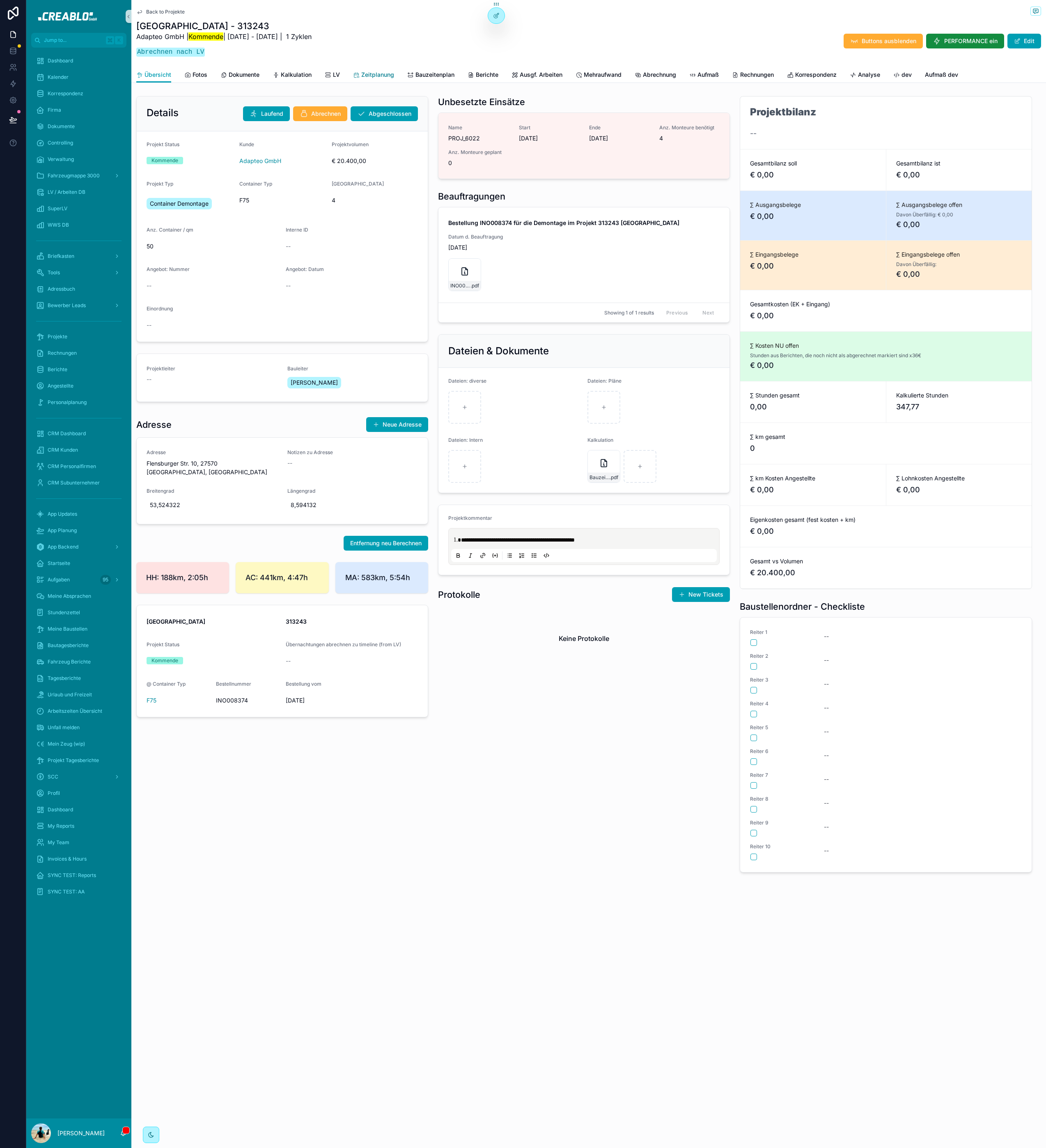
click at [384, 78] on span "Zeitplanung" at bounding box center [378, 75] width 33 height 8
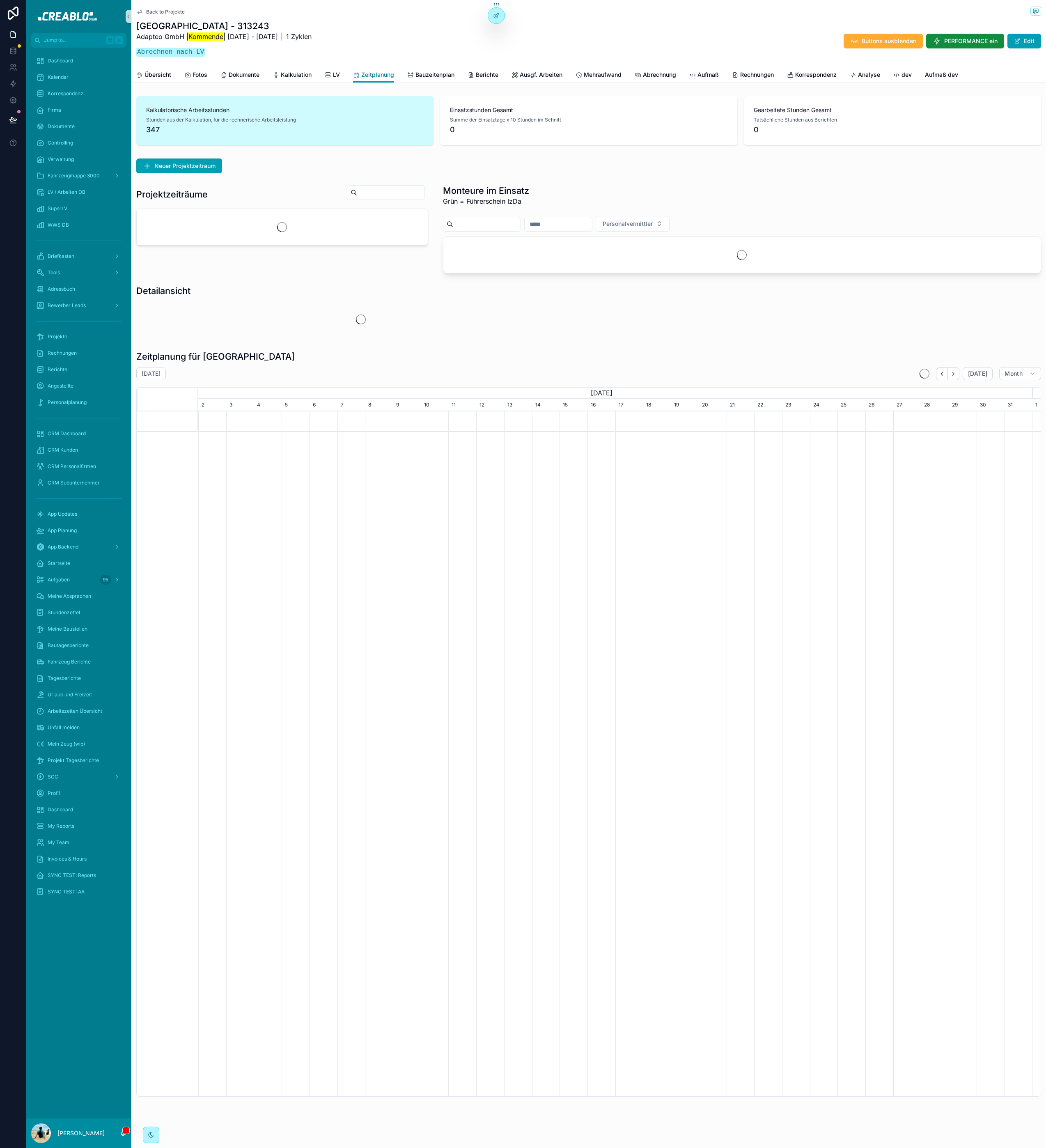
scroll to position [0, 834]
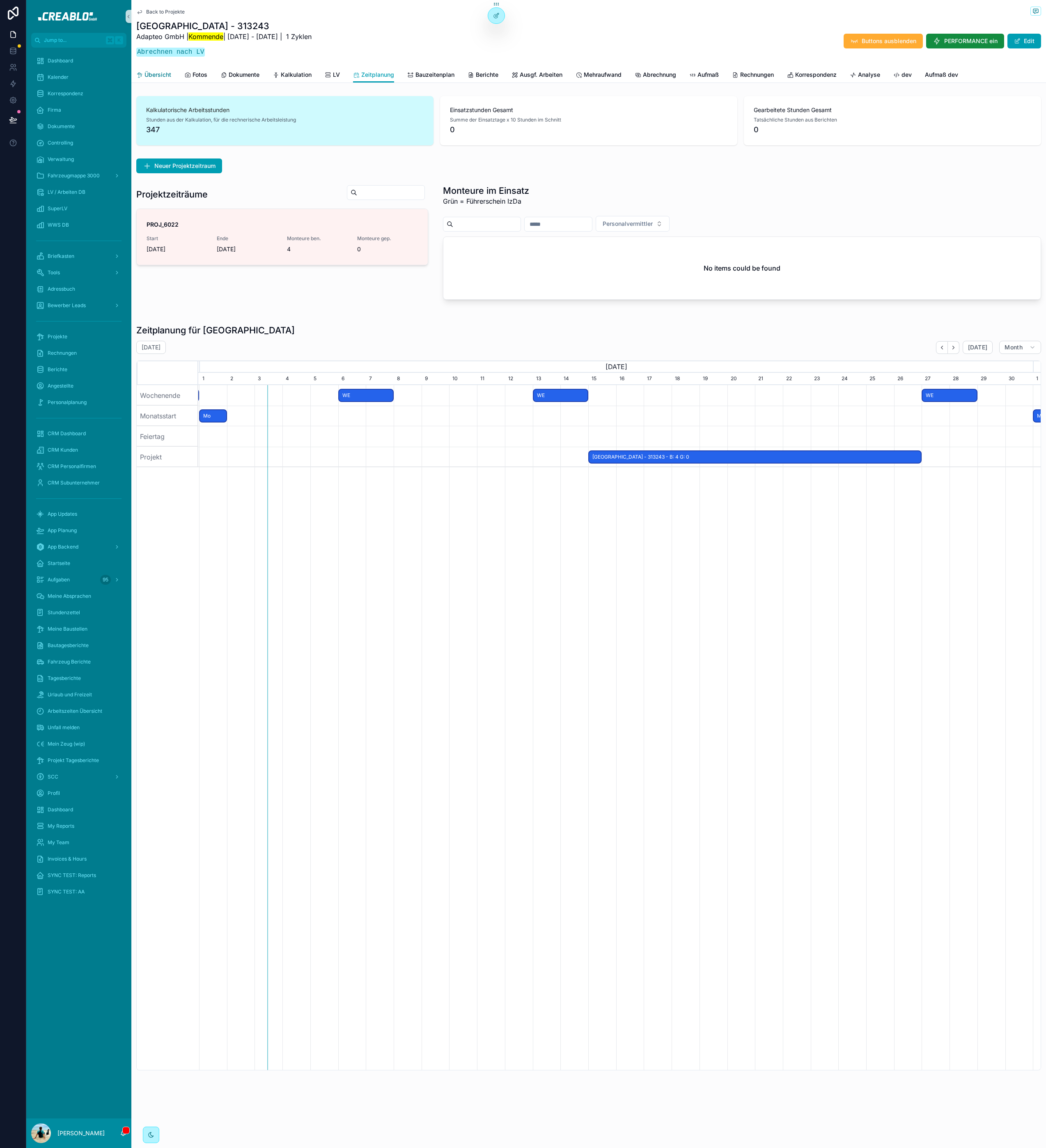
click at [140, 72] on icon "scrollable content" at bounding box center [139, 75] width 6 height 6
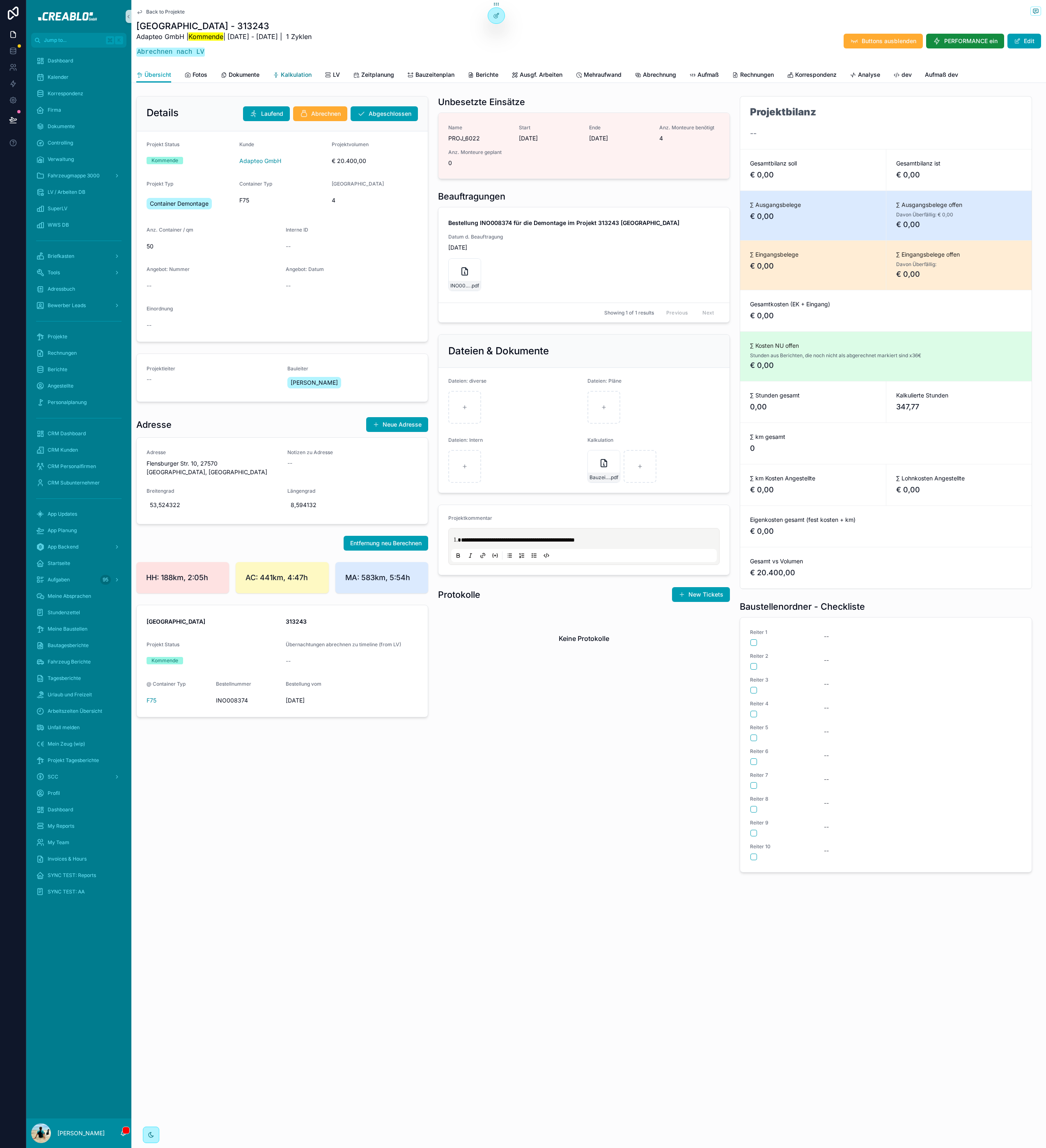
click at [284, 76] on span "Kalkulation" at bounding box center [296, 75] width 31 height 8
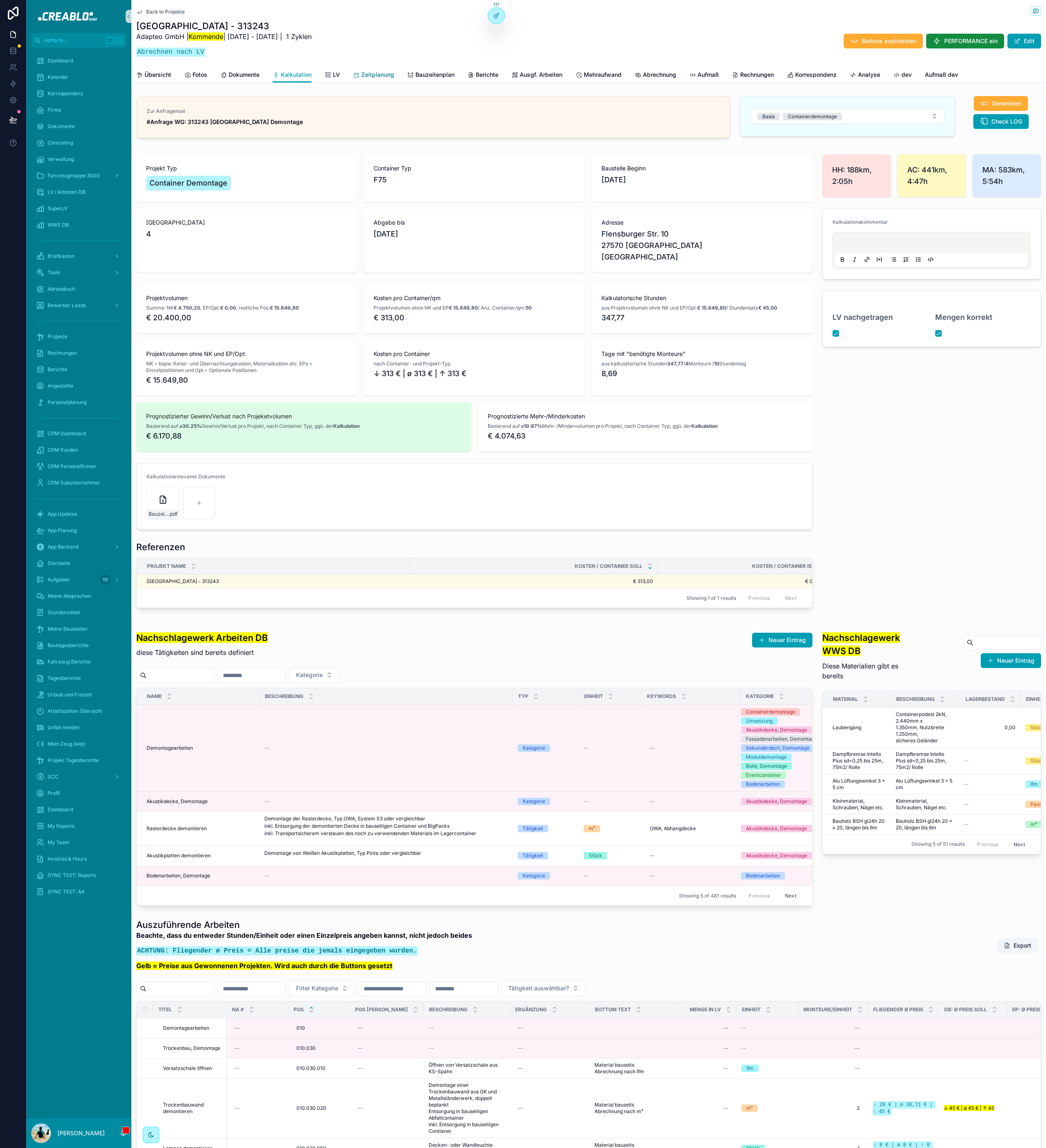
click at [379, 75] on span "Zeitplanung" at bounding box center [378, 75] width 33 height 8
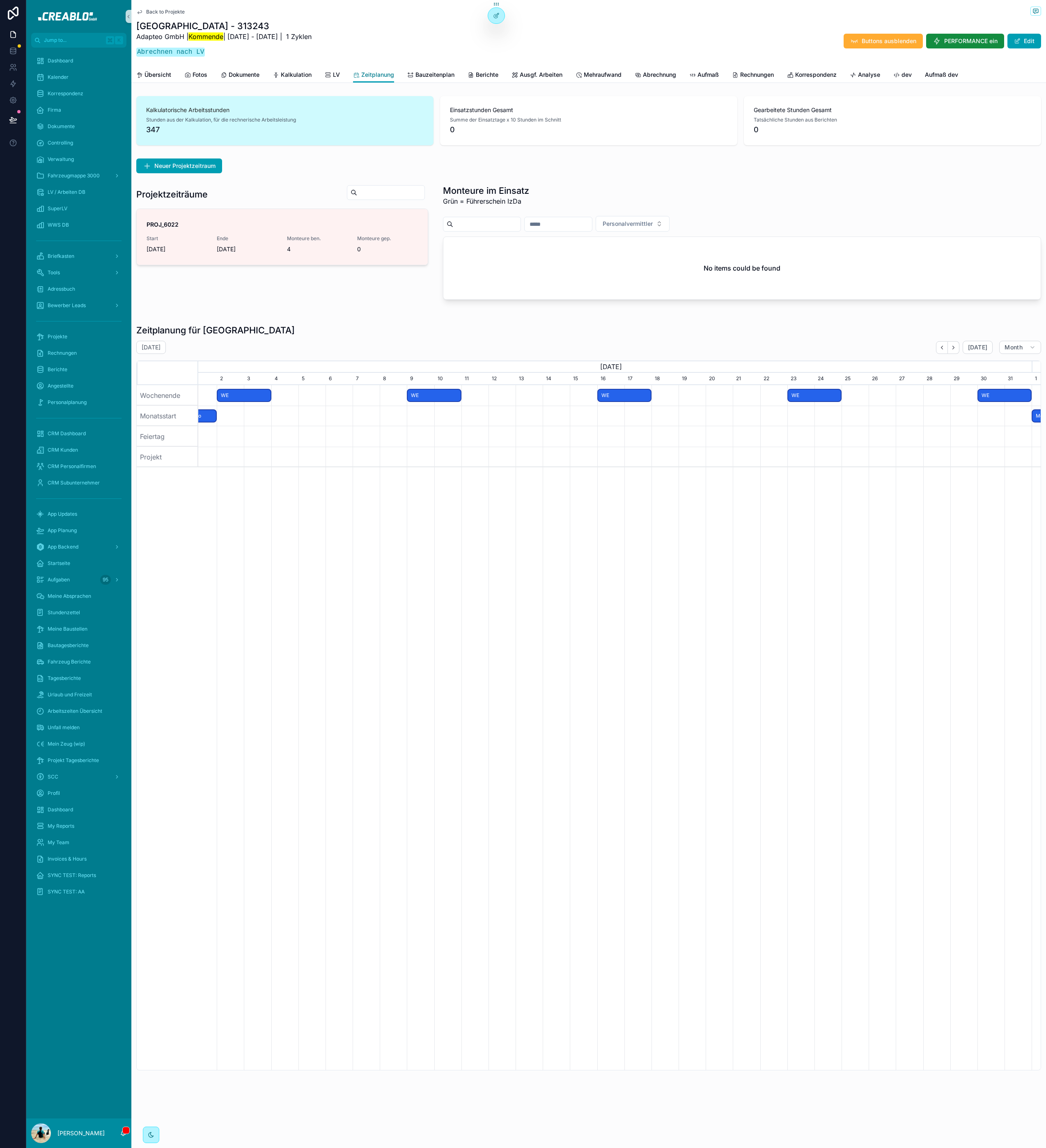
scroll to position [0, 842]
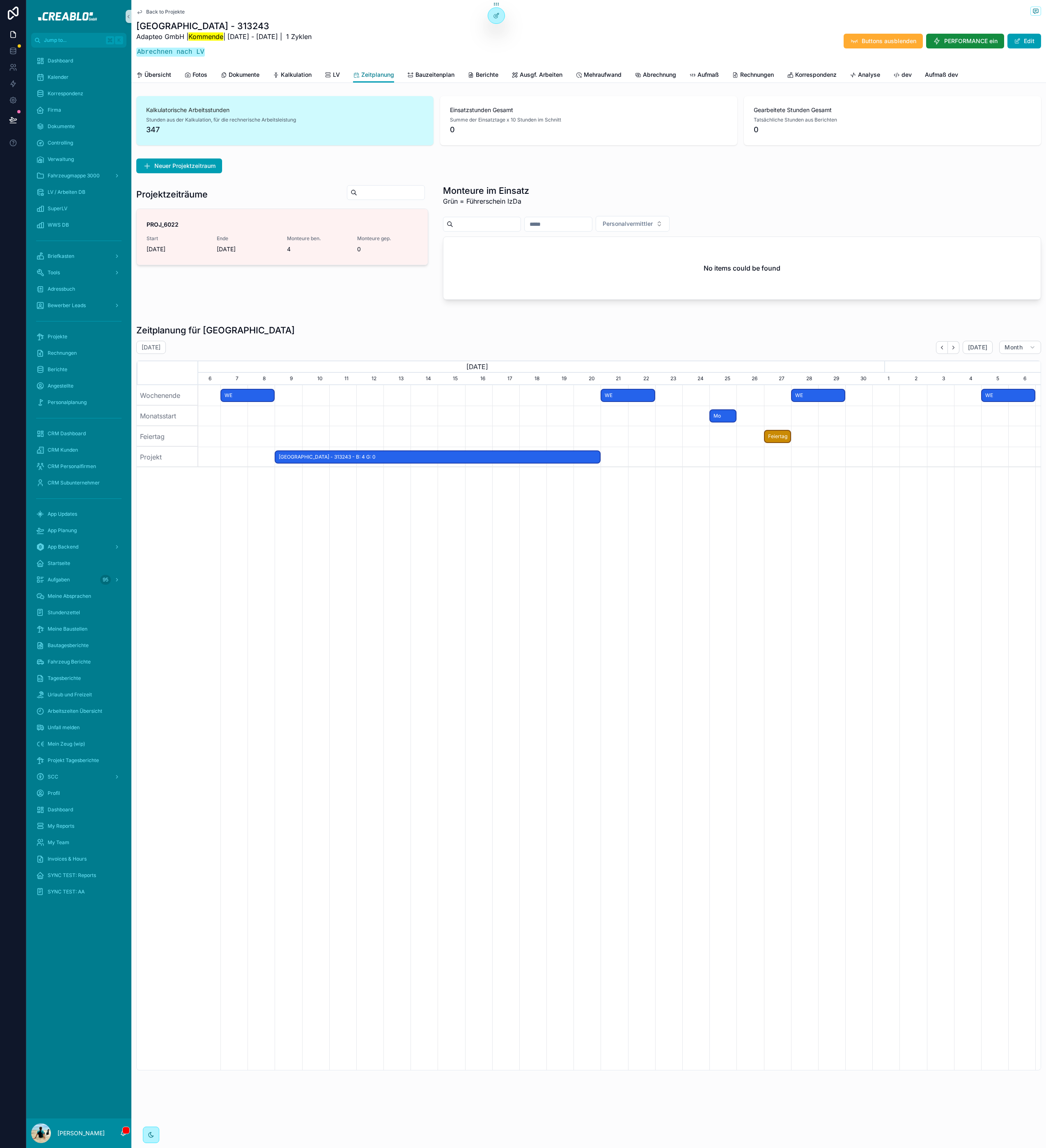
scroll to position [0, 1171]
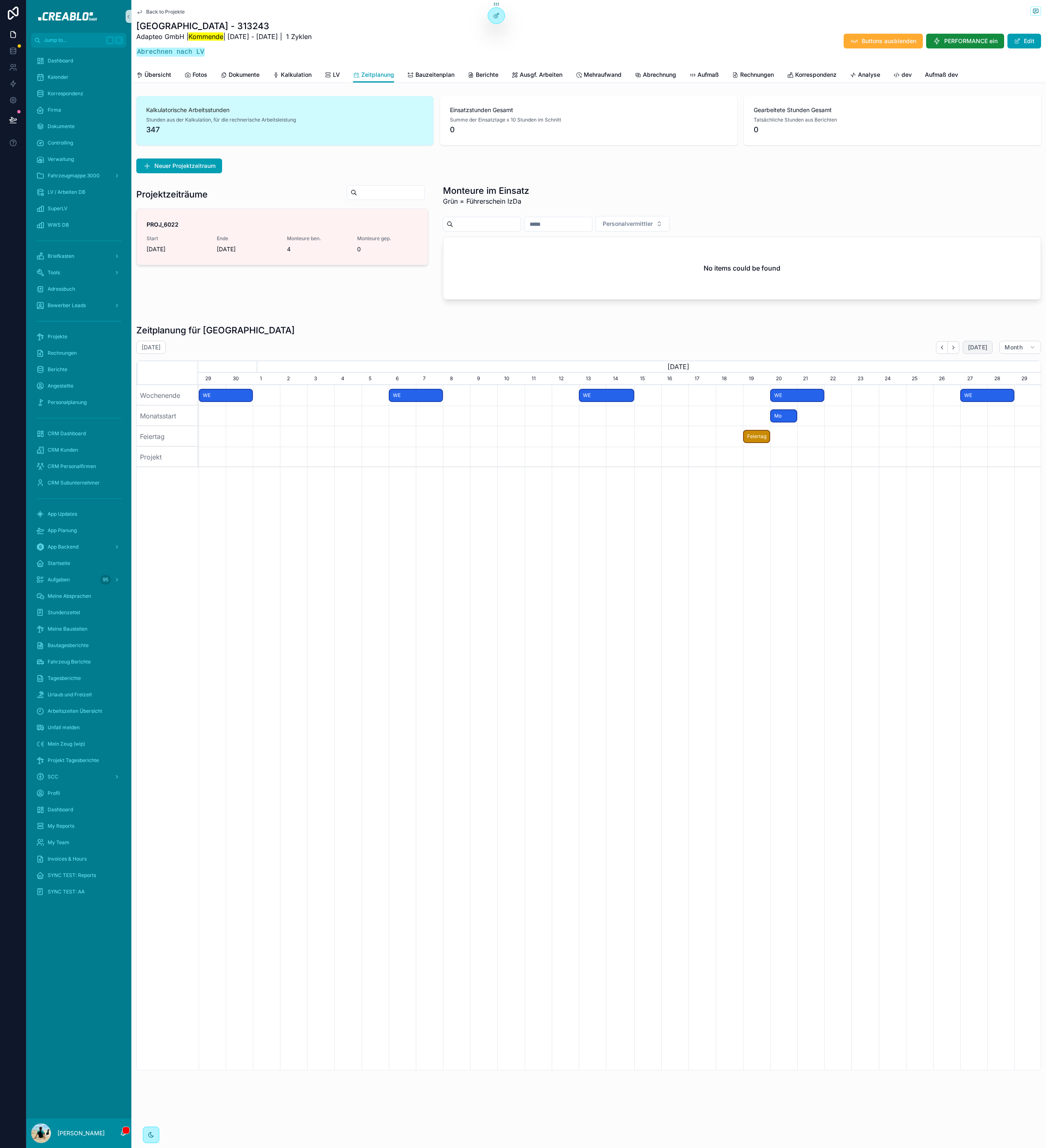
click at [984, 346] on span "[DATE]" at bounding box center [977, 347] width 19 height 8
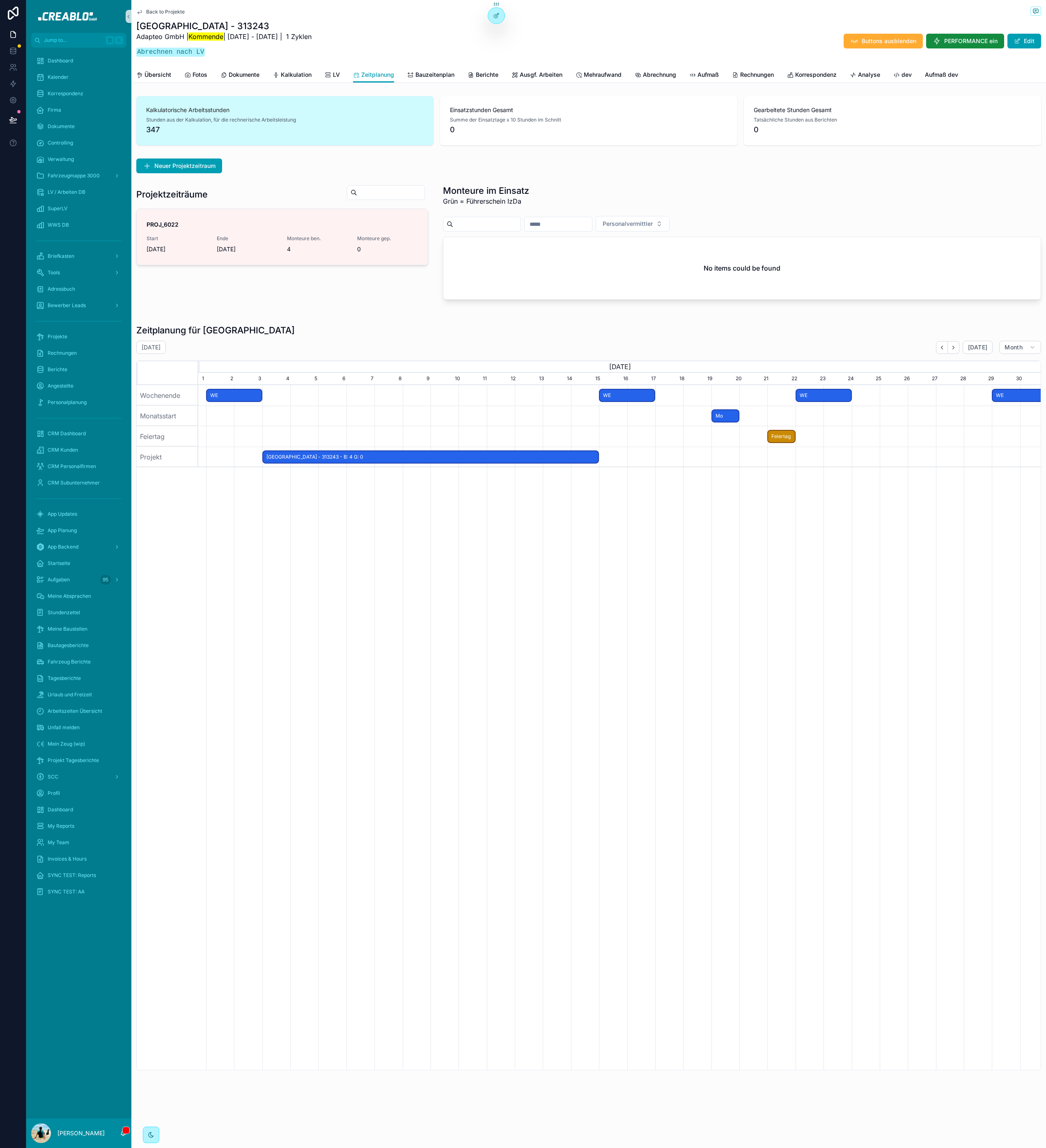
click at [350, 310] on div "scrollable content" at bounding box center [588, 311] width 915 height 6
click at [561, 463] on span "[GEOGRAPHIC_DATA] - 313243 - B: 4 G: 0" at bounding box center [431, 457] width 336 height 13
drag, startPoint x: 597, startPoint y: 459, endPoint x: 564, endPoint y: 459, distance: 33.0
click at [564, 459] on span "scrollable content" at bounding box center [564, 457] width 10 height 12
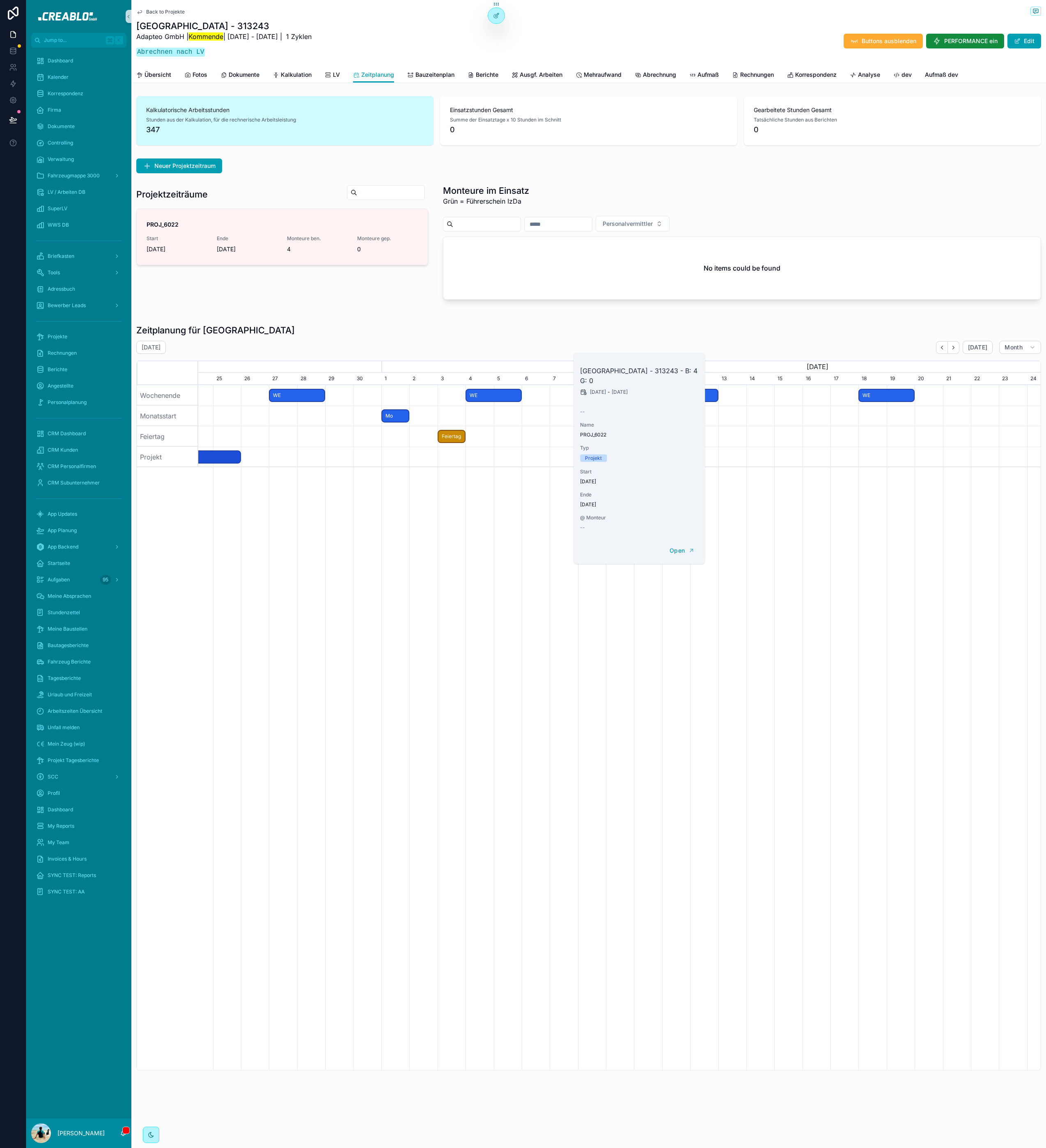
scroll to position [0, 842]
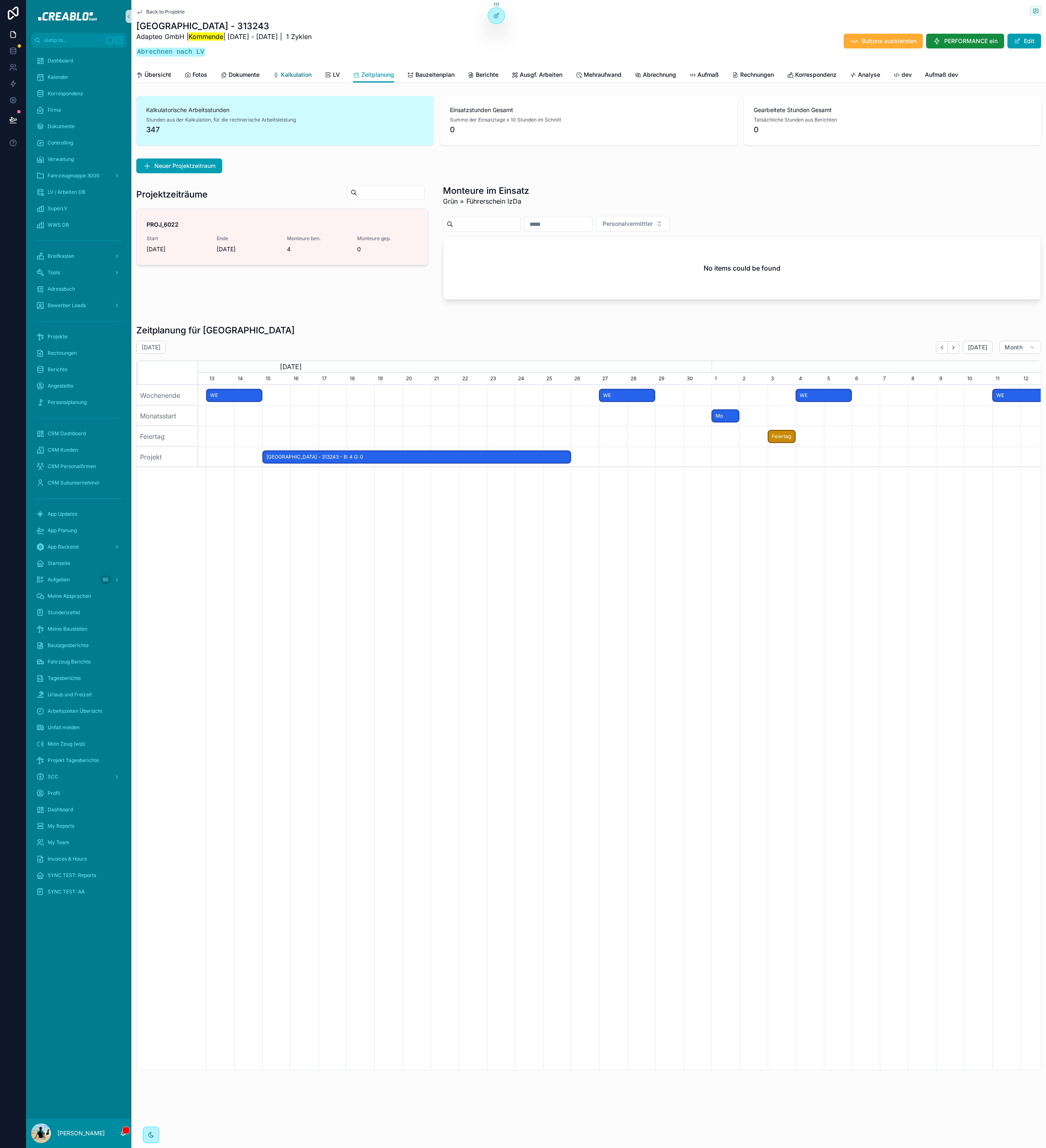
click at [296, 71] on span "Kalkulation" at bounding box center [296, 75] width 31 height 8
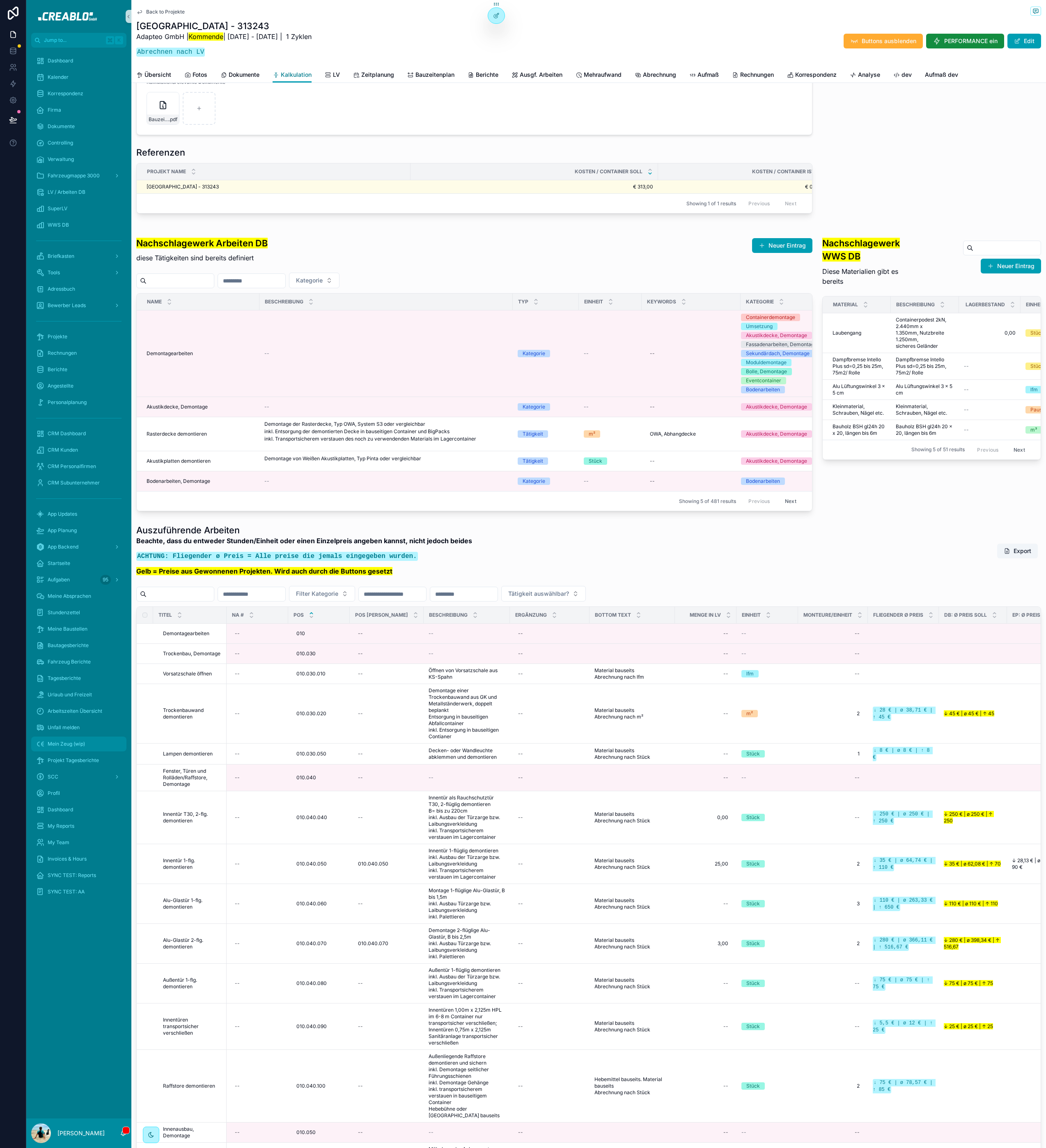
scroll to position [311, 0]
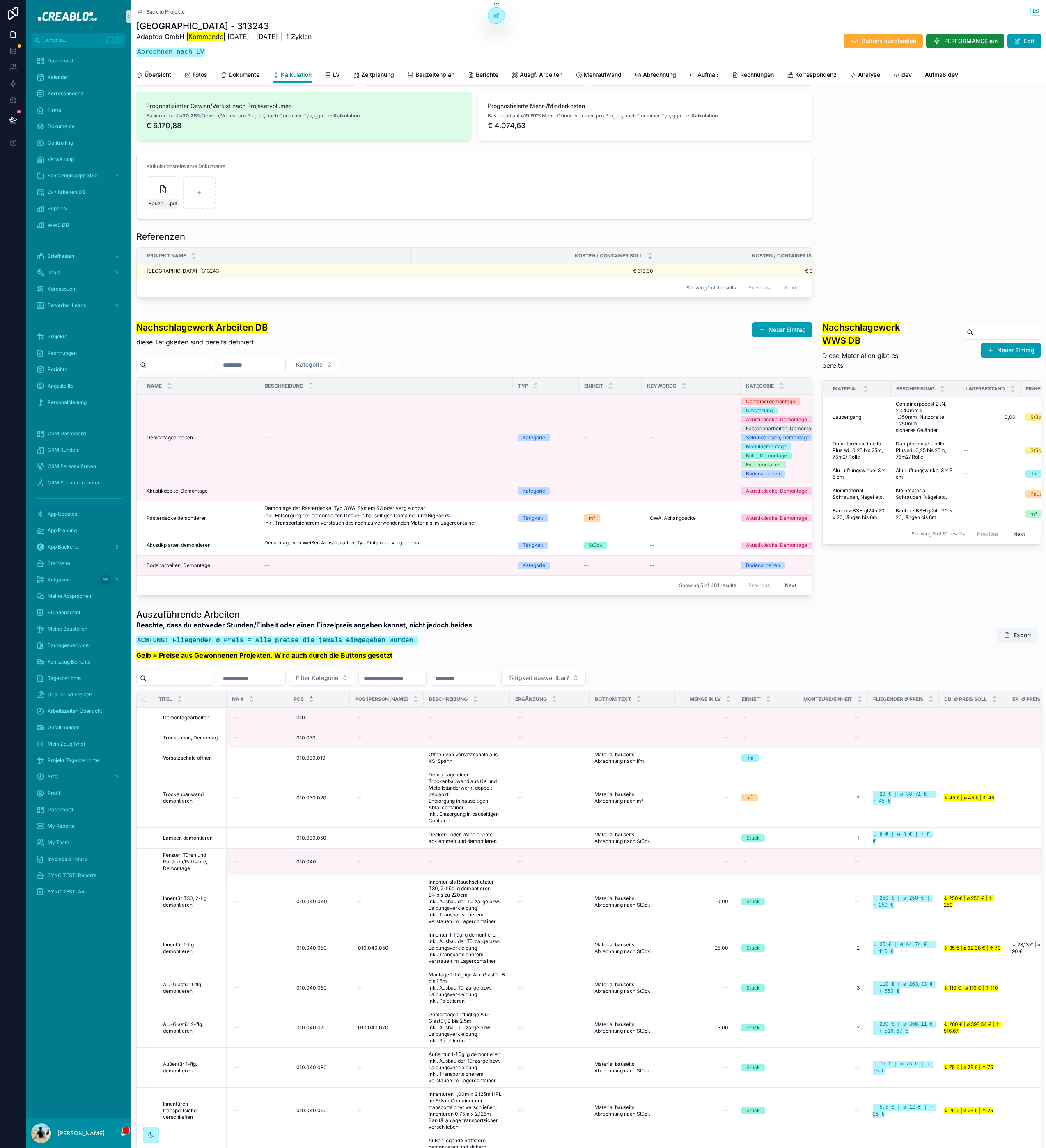
type input "**********"
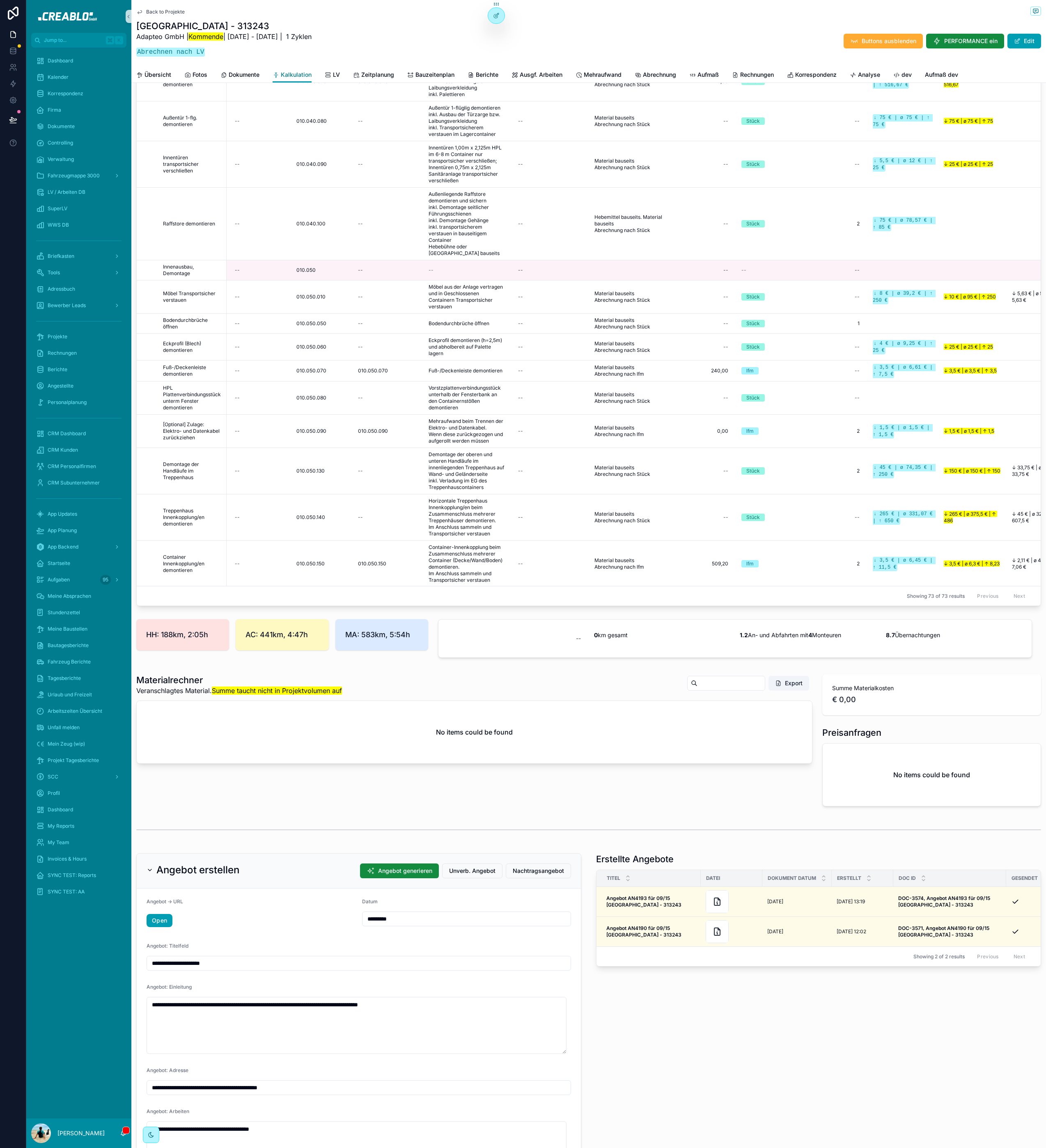
scroll to position [0, 0]
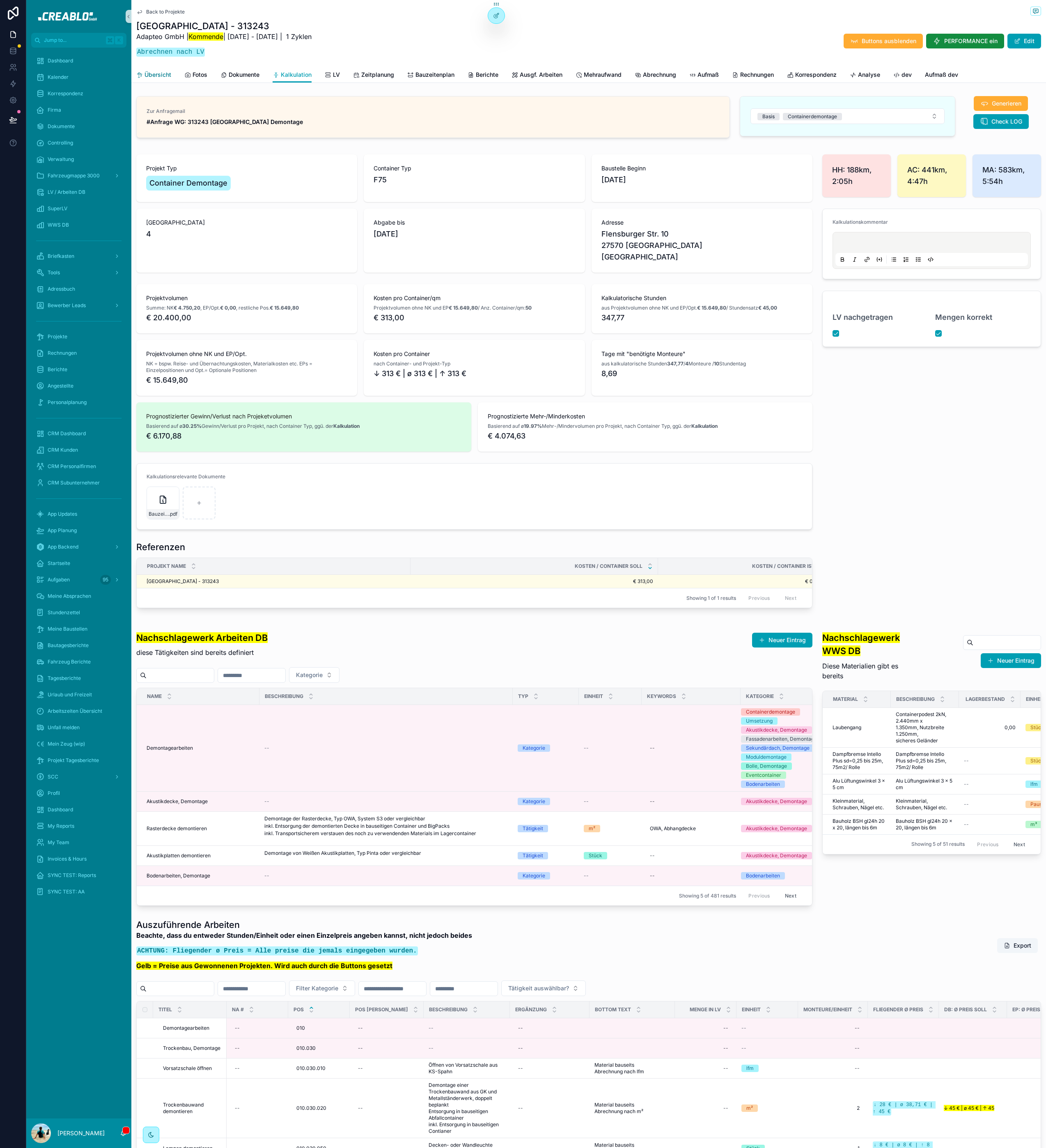
click at [166, 74] on span "Übersicht" at bounding box center [158, 75] width 27 height 8
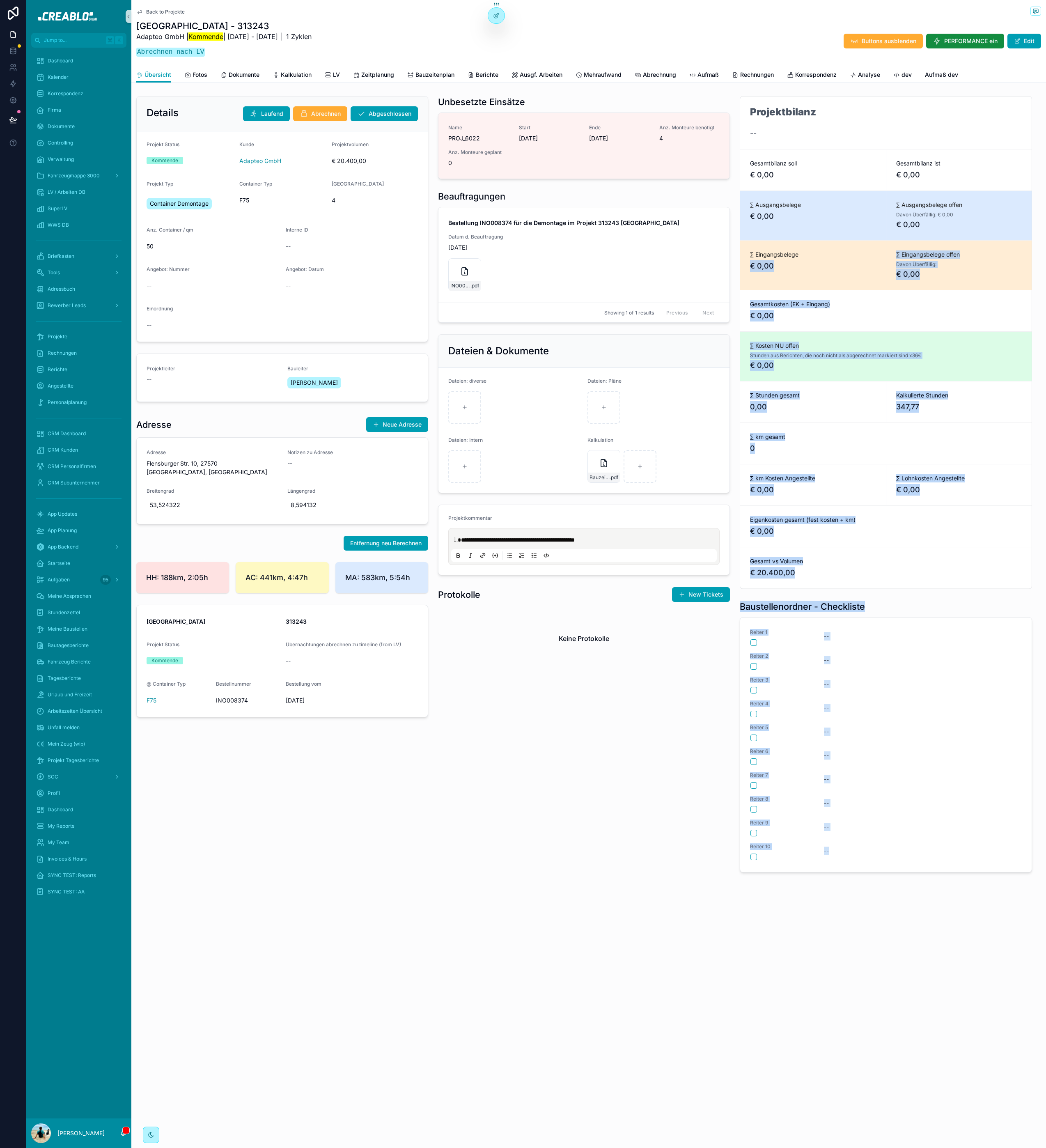
drag, startPoint x: 985, startPoint y: 983, endPoint x: 821, endPoint y: 528, distance: 483.7
click at [738, 294] on div "Back to Projekte [GEOGRAPHIC_DATA] - 313243 Adapteo GmbH | Kommende | [DATE] - …" at bounding box center [588, 574] width 915 height 1148
click at [851, 602] on h1 "Baustellenordner - Checkliste" at bounding box center [802, 607] width 125 height 12
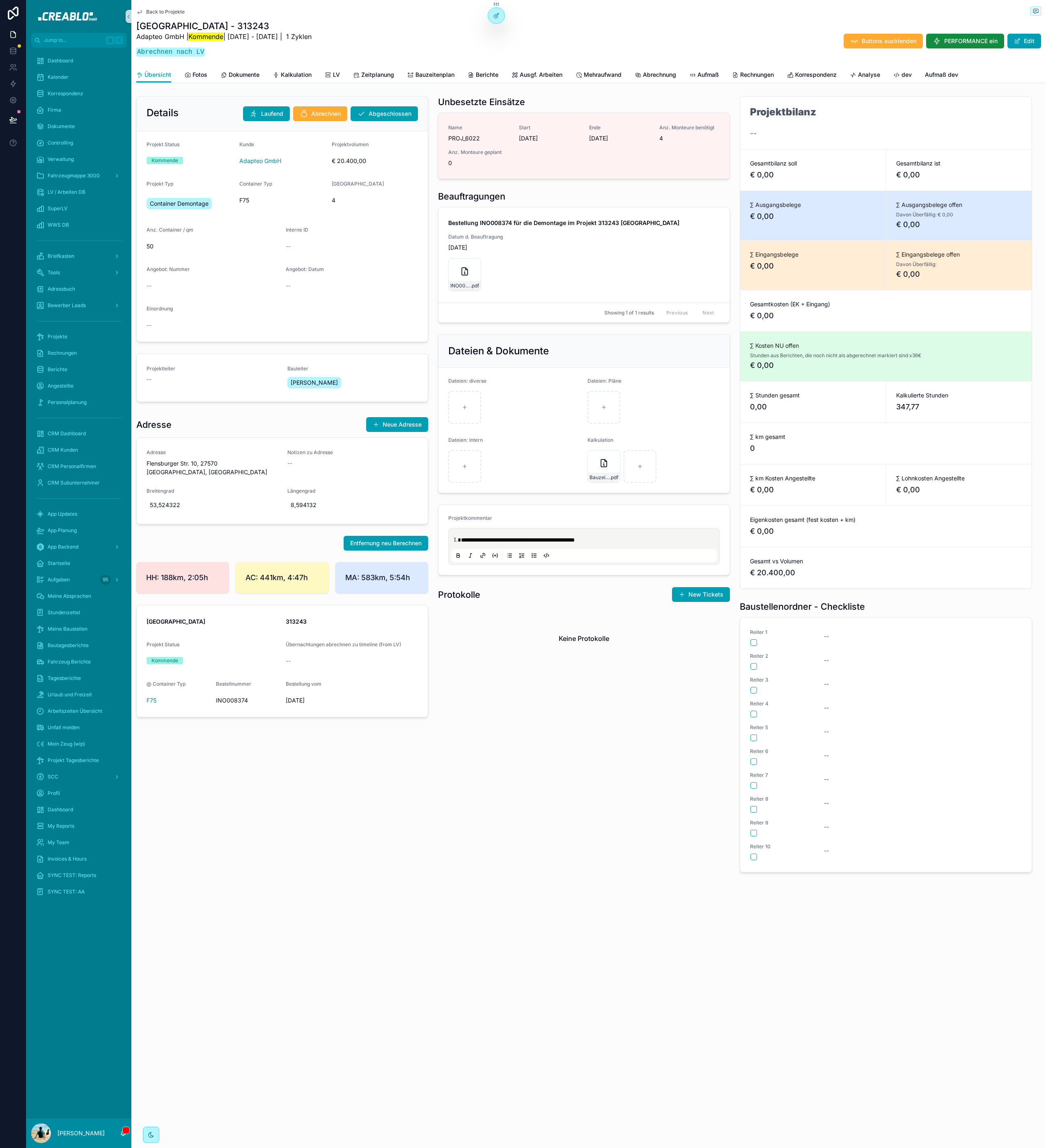
drag, startPoint x: 130, startPoint y: 10, endPoint x: 231, endPoint y: 58, distance: 111.8
click at [231, 64] on div "Jump to... K Dashboard Kalender Korrespondenz Firma Dokumente Controlling Verwa…" at bounding box center [536, 574] width 1020 height 1148
drag, startPoint x: 230, startPoint y: 53, endPoint x: 169, endPoint y: 30, distance: 65.2
click at [169, 30] on div "[GEOGRAPHIC_DATA] - 313243 Adapteo GmbH | Kommende | [DATE] - [DATE] | 1 Zyklen…" at bounding box center [224, 41] width 175 height 42
click at [169, 30] on h1 "[GEOGRAPHIC_DATA] - 313243" at bounding box center [224, 26] width 175 height 12
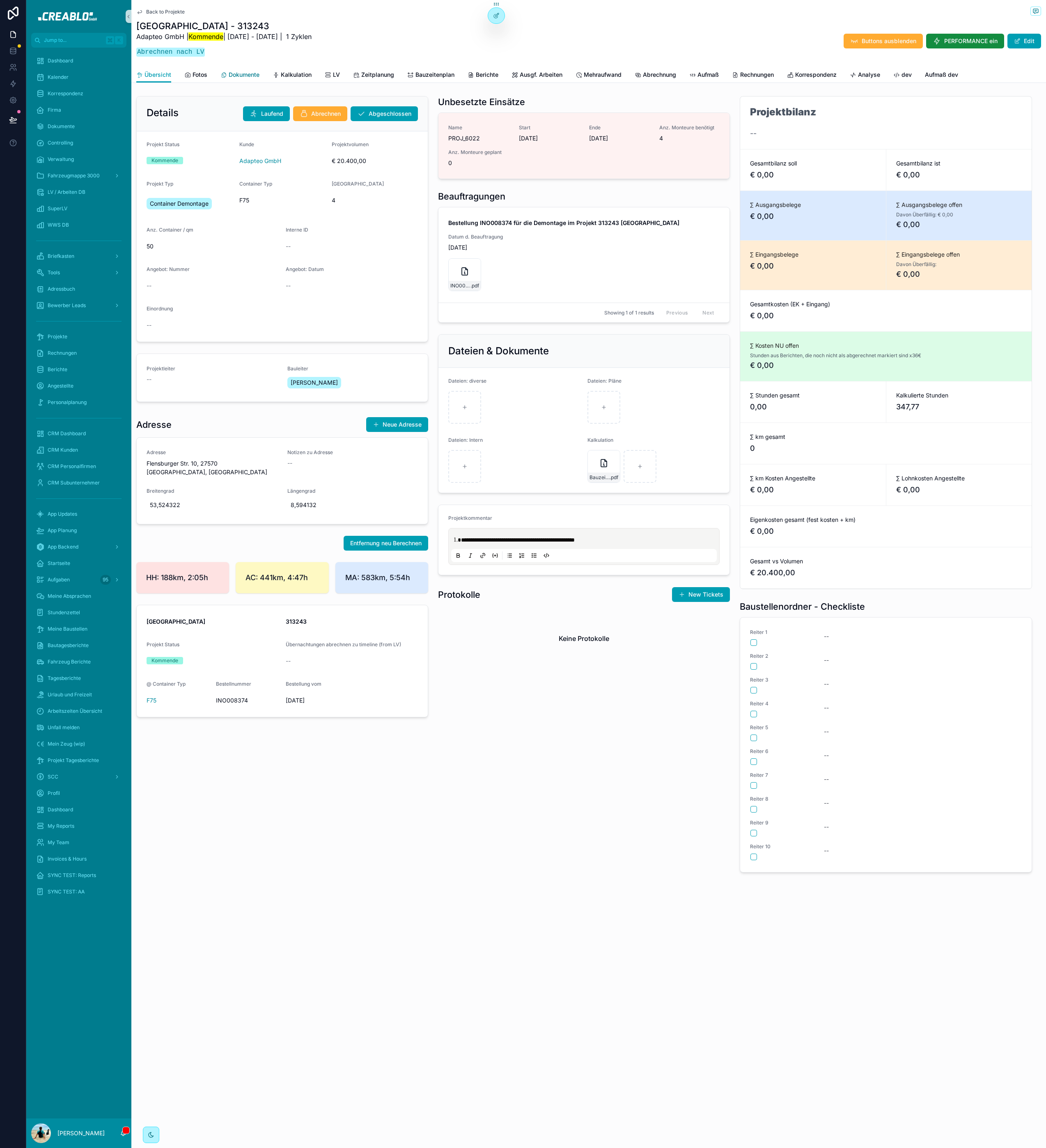
click at [244, 74] on span "Dokumente" at bounding box center [244, 75] width 31 height 8
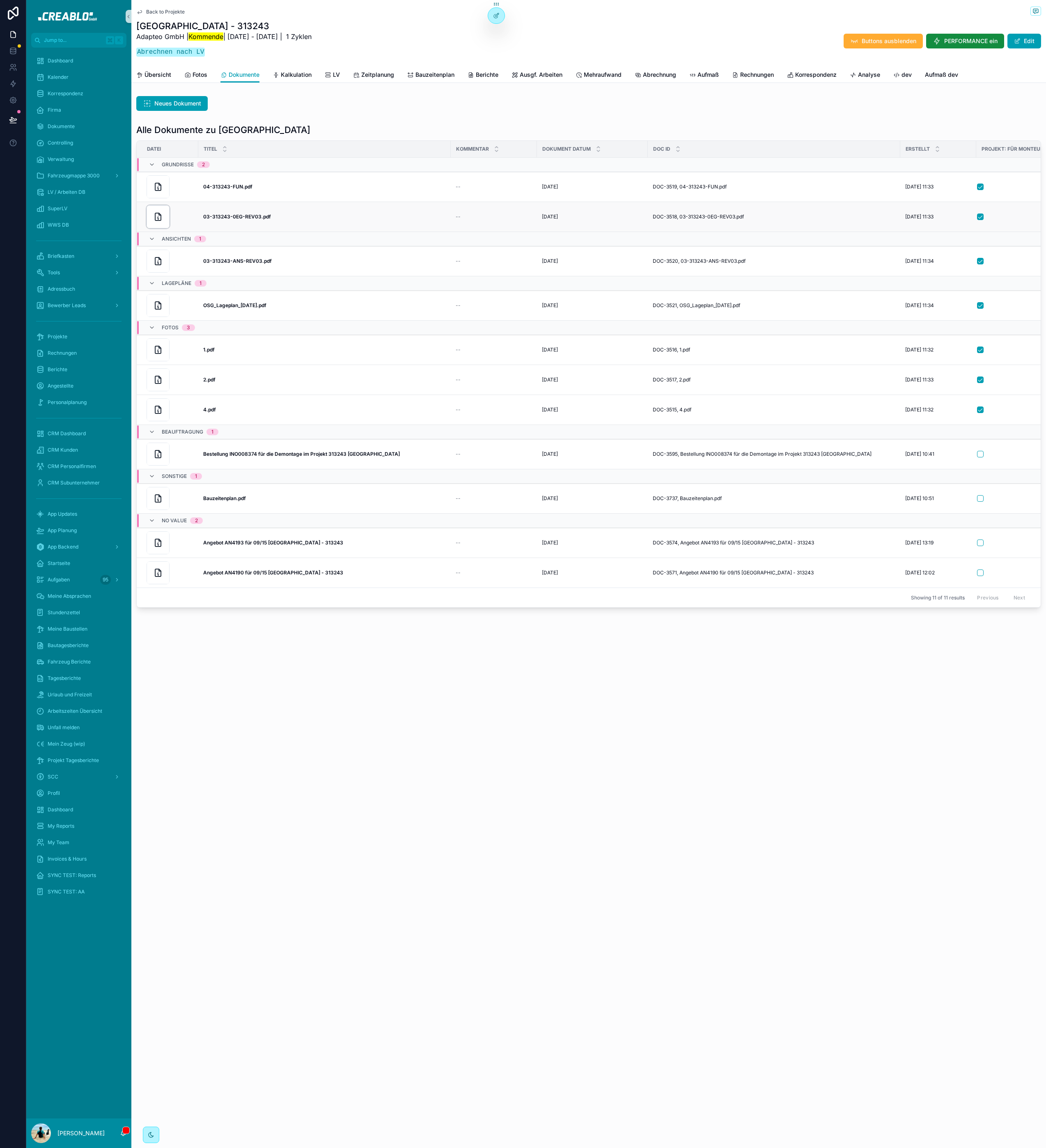
click at [152, 219] on div "scrollable content" at bounding box center [158, 217] width 23 height 23
click at [147, 71] on span "Übersicht" at bounding box center [158, 75] width 27 height 8
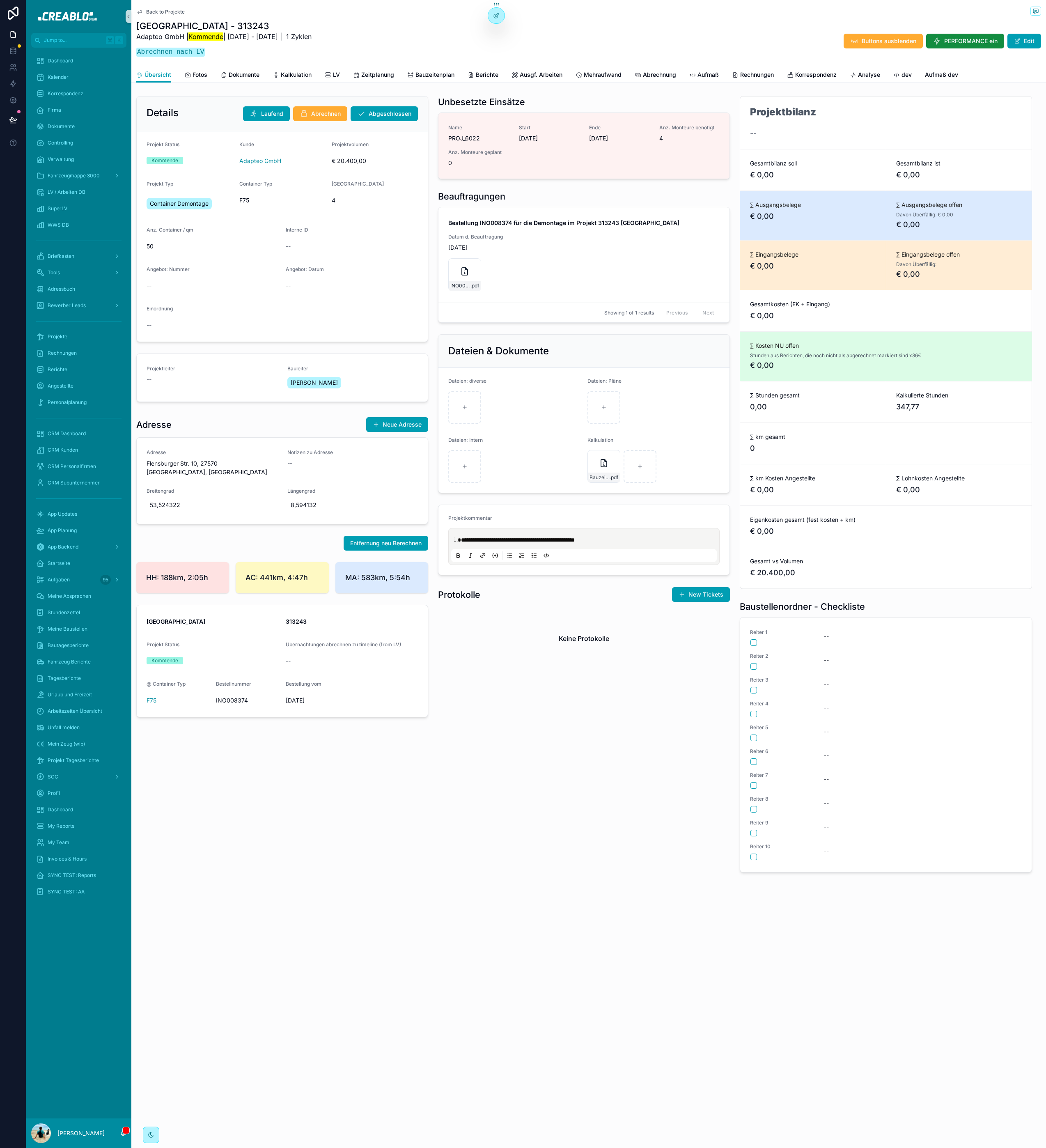
click at [171, 10] on span "Back to Projekte" at bounding box center [165, 12] width 39 height 6
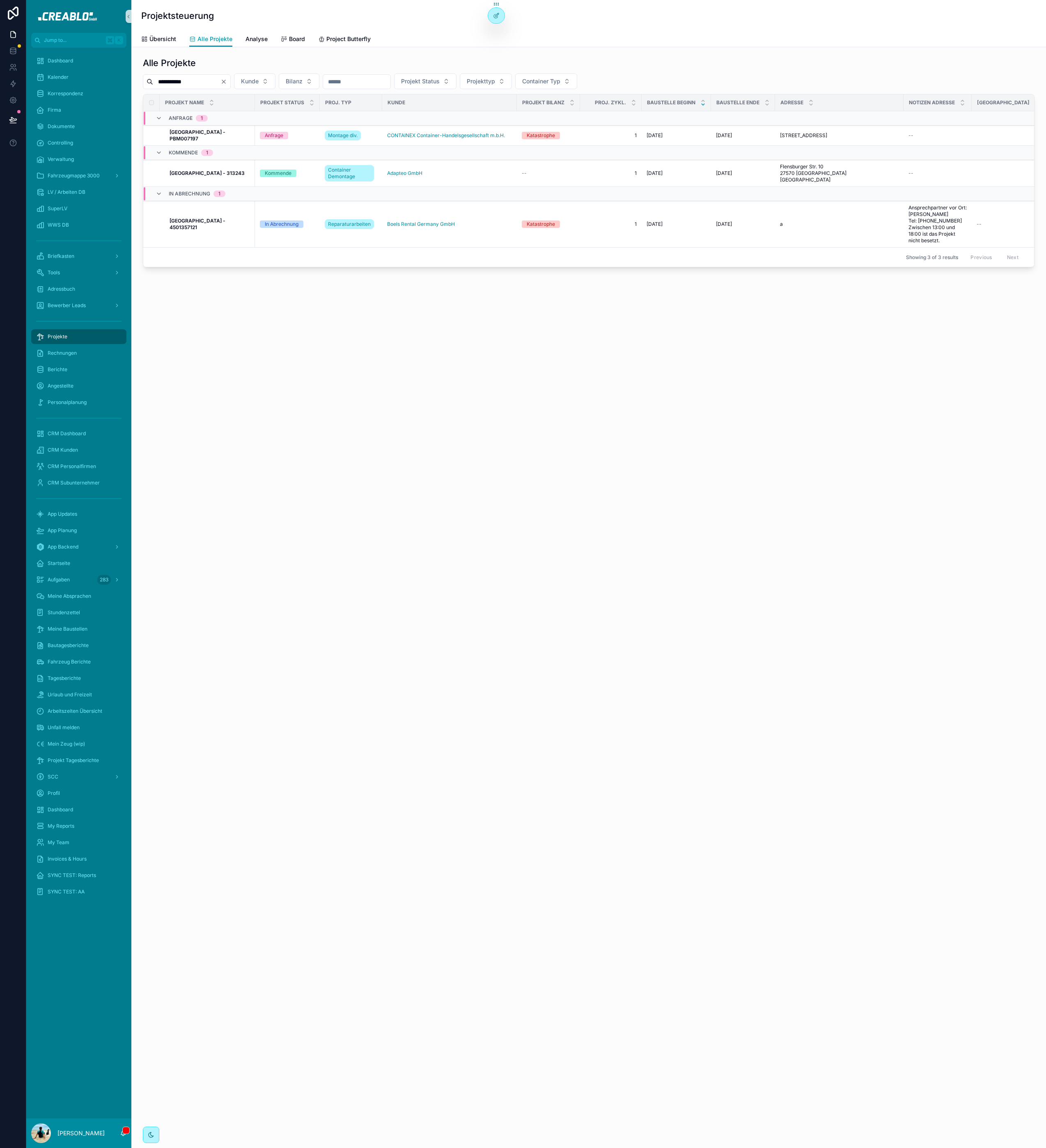
click at [221, 78] on input "**********" at bounding box center [186, 82] width 67 height 12
click at [227, 80] on icon "Clear" at bounding box center [224, 81] width 6 height 6
click at [197, 82] on input "scrollable content" at bounding box center [186, 82] width 67 height 12
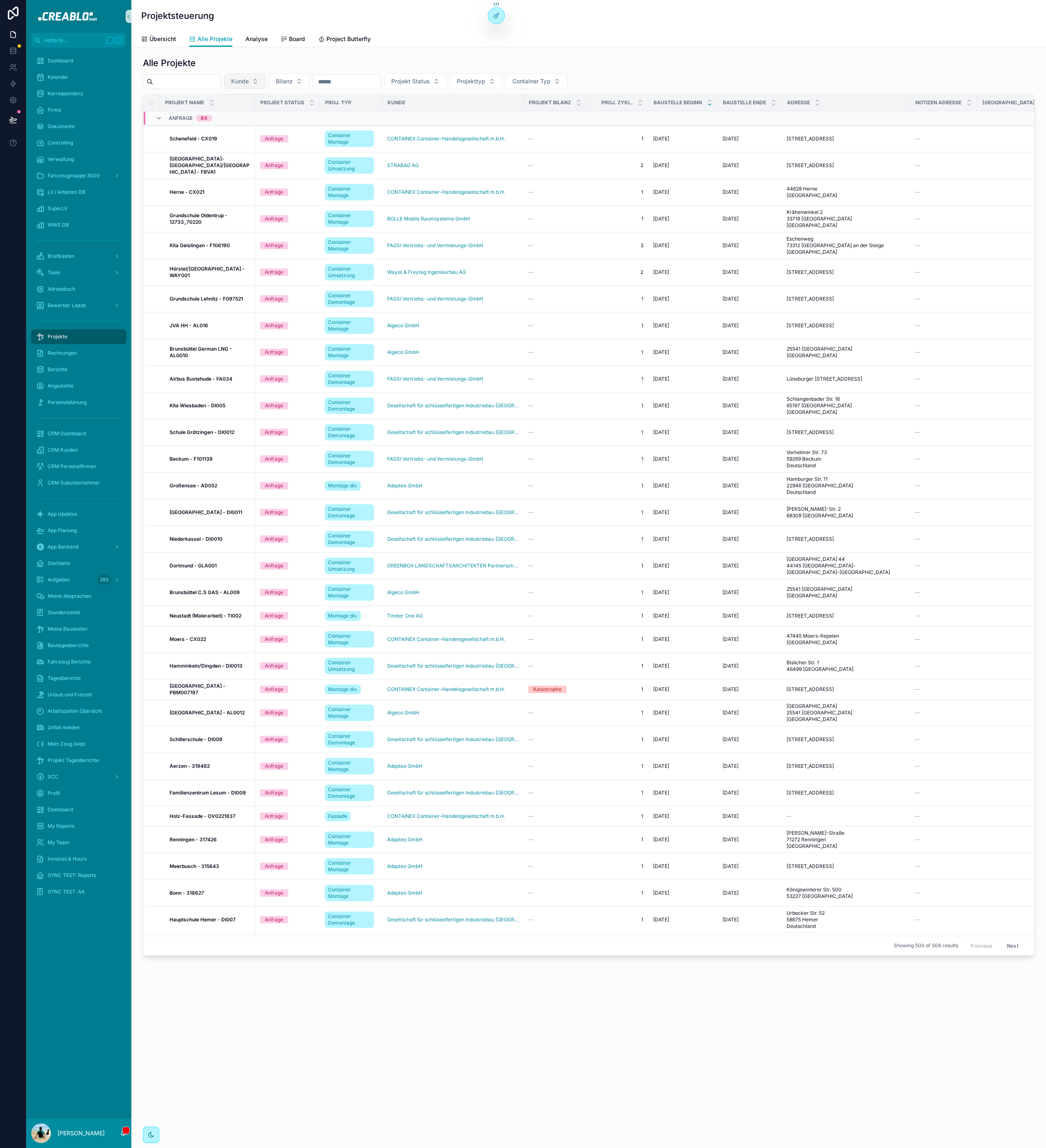
click at [263, 81] on button "Kunde" at bounding box center [245, 81] width 41 height 16
type input "*******"
click at [264, 115] on div "Adapteo GmbH" at bounding box center [255, 115] width 99 height 13
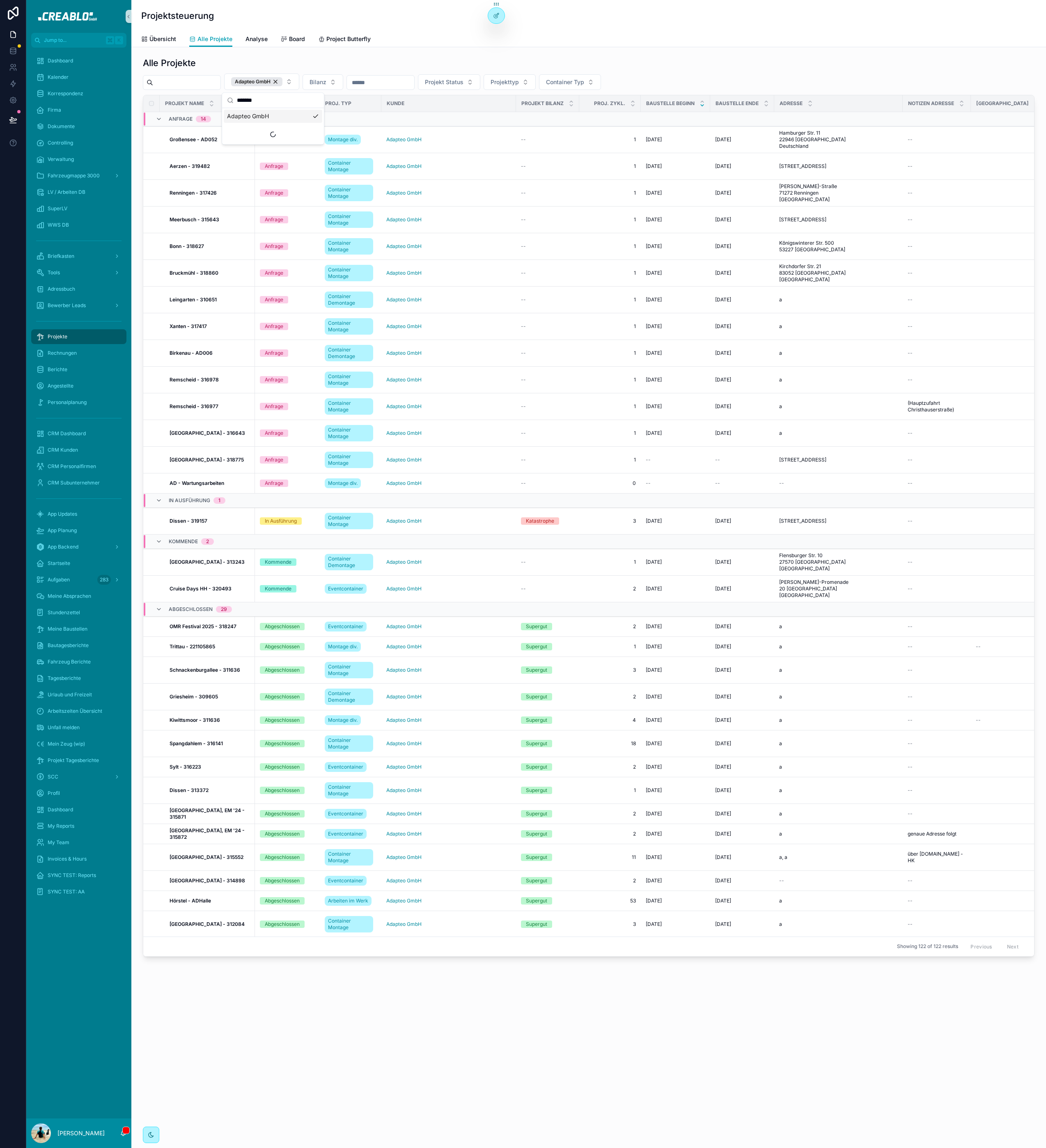
click at [252, 64] on div "Alle Projekte" at bounding box center [588, 63] width 891 height 12
click at [202, 592] on strong "Cruise Days HH - 320493" at bounding box center [200, 589] width 62 height 6
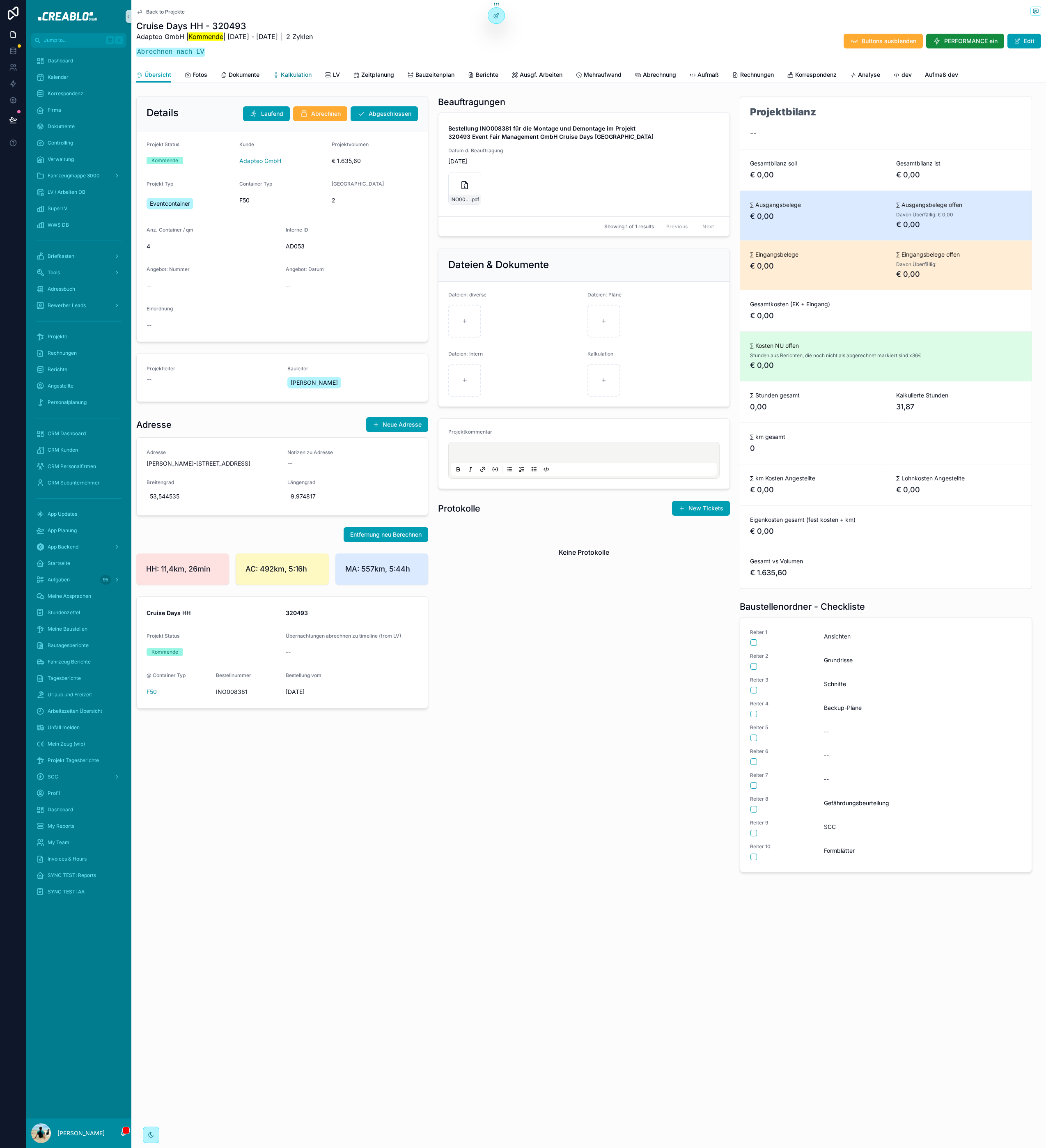
click at [305, 75] on span "Kalkulation" at bounding box center [296, 75] width 31 height 8
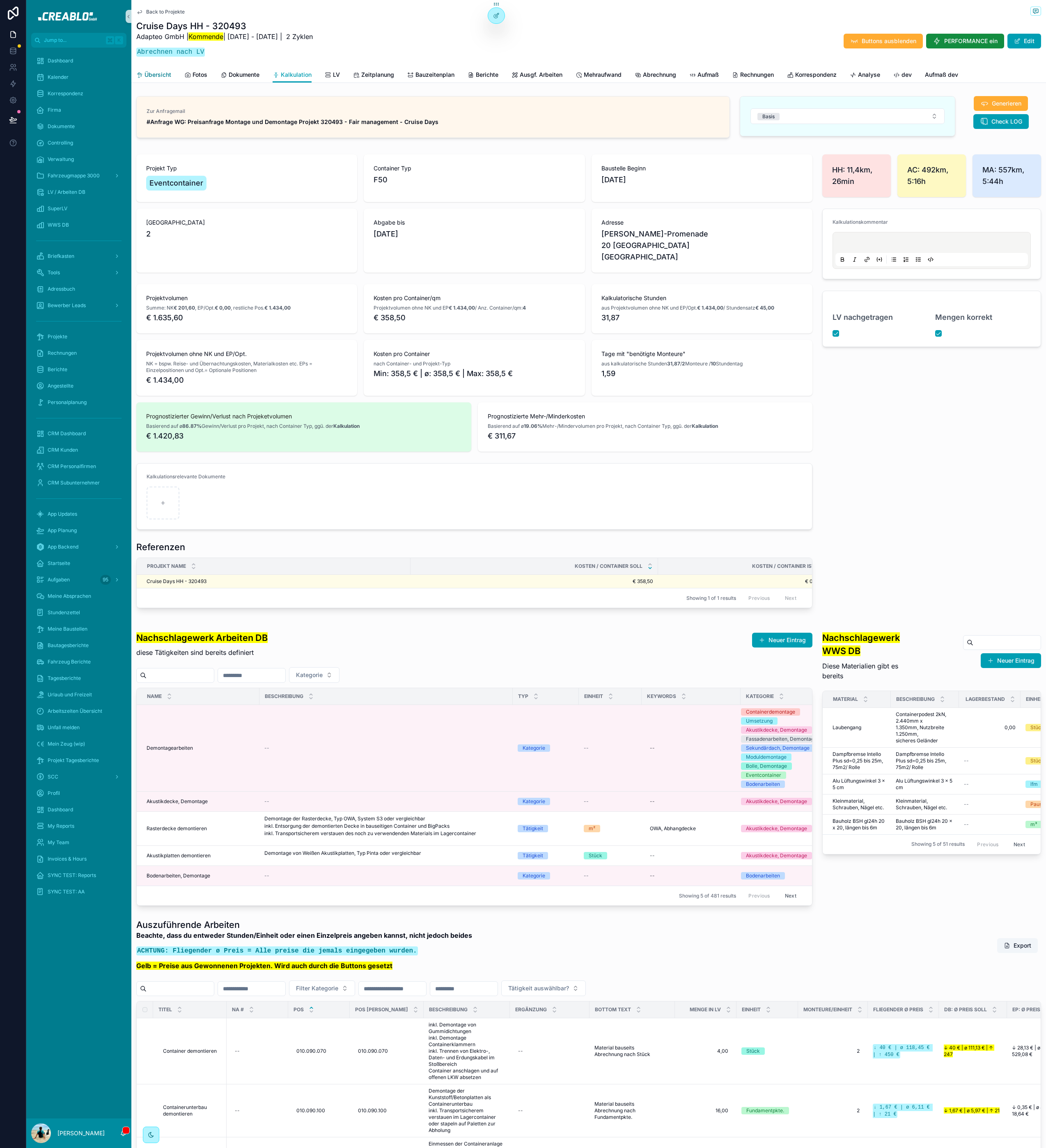
drag, startPoint x: 147, startPoint y: 79, endPoint x: 151, endPoint y: 77, distance: 4.5
click at [147, 79] on link "Übersicht" at bounding box center [154, 75] width 35 height 16
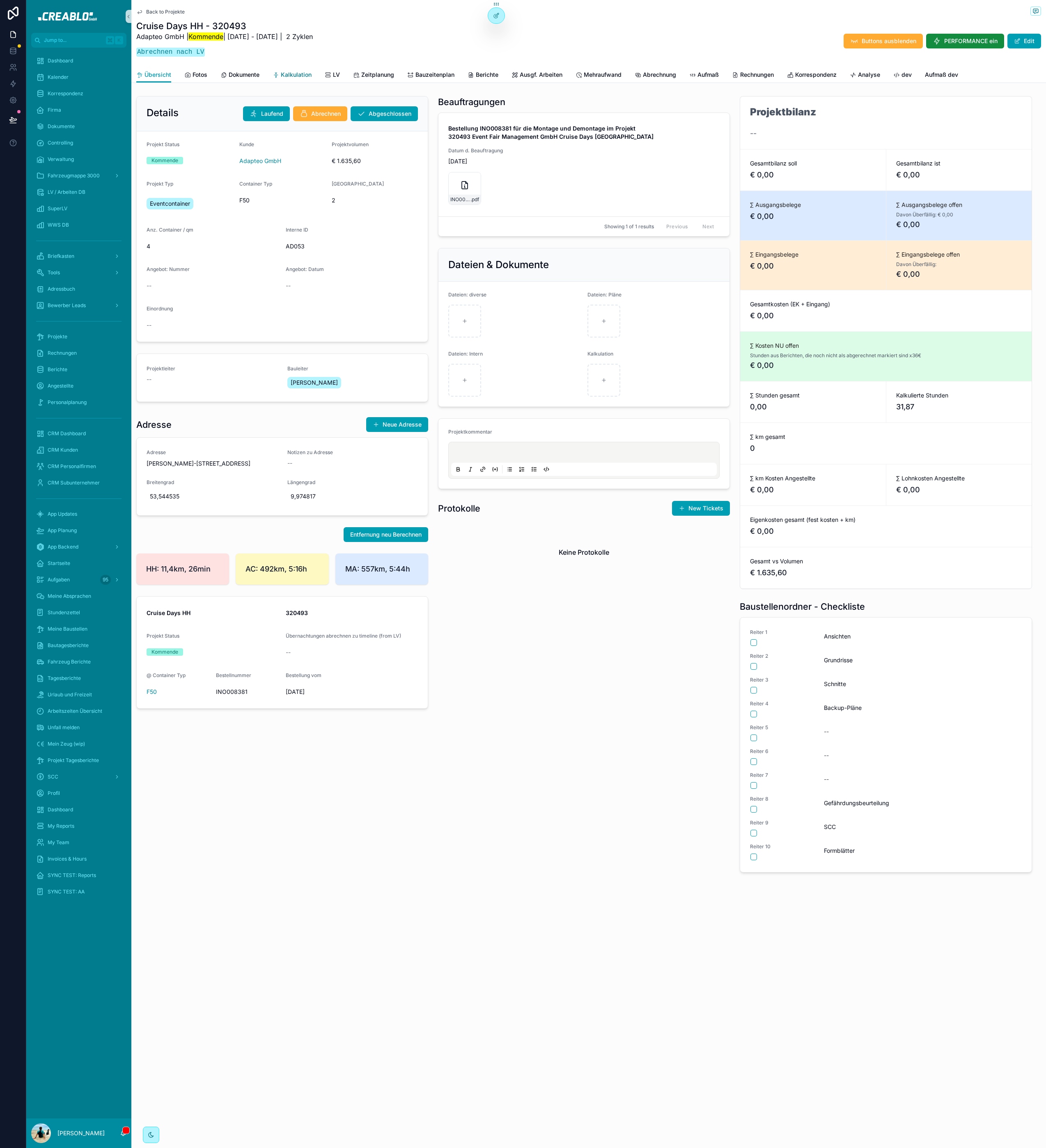
click at [304, 71] on span "Kalkulation" at bounding box center [296, 75] width 31 height 8
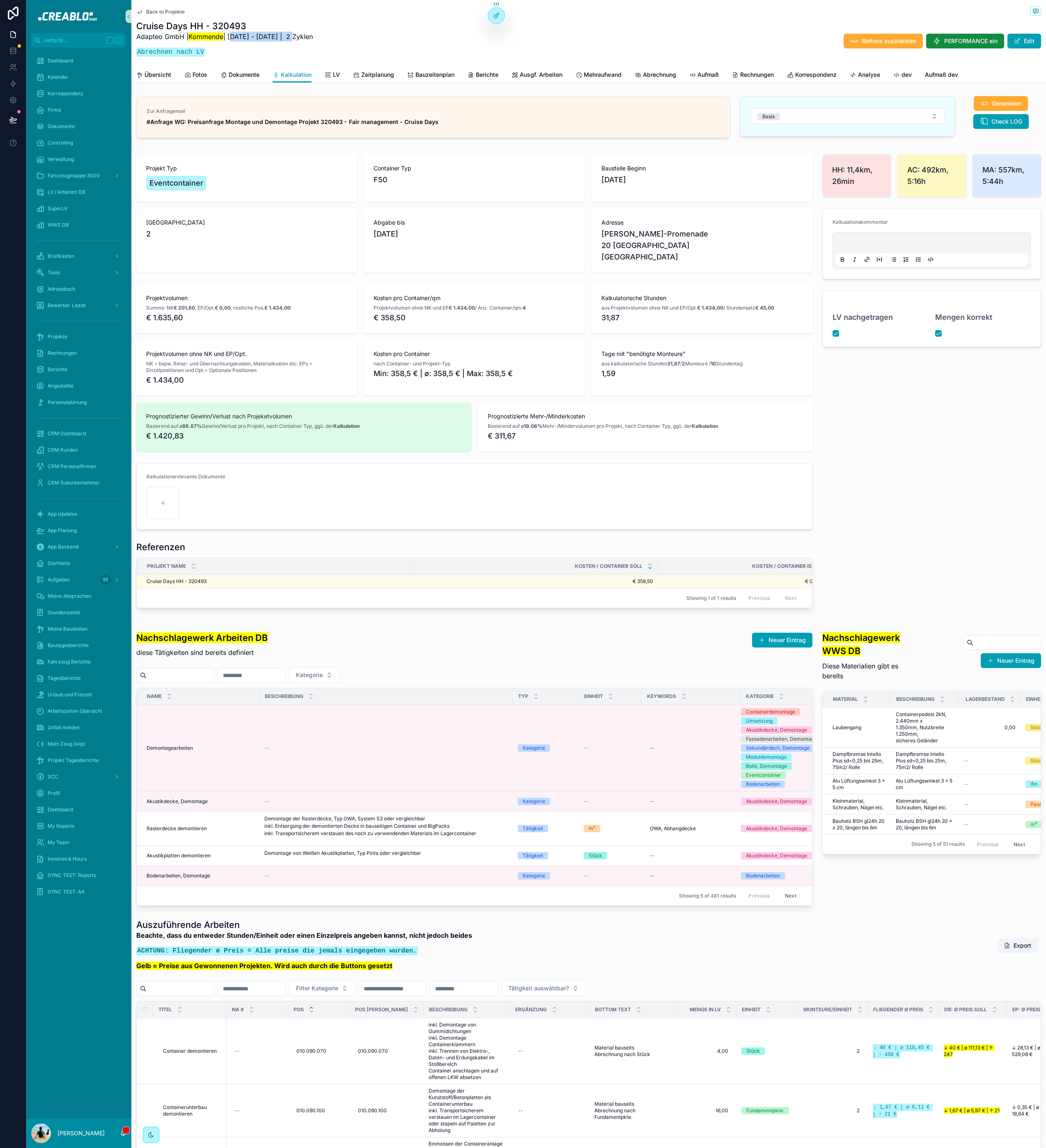
drag, startPoint x: 231, startPoint y: 39, endPoint x: 295, endPoint y: 40, distance: 64.0
click at [295, 40] on p "Adapteo GmbH | Kommende | 9.9.2025 - 15.9.2025 | 2 Zyklen" at bounding box center [224, 36] width 176 height 10
copy p "9.9.2025 - 15.9.2025"
click at [168, 13] on span "Back to Projekte" at bounding box center [165, 12] width 39 height 6
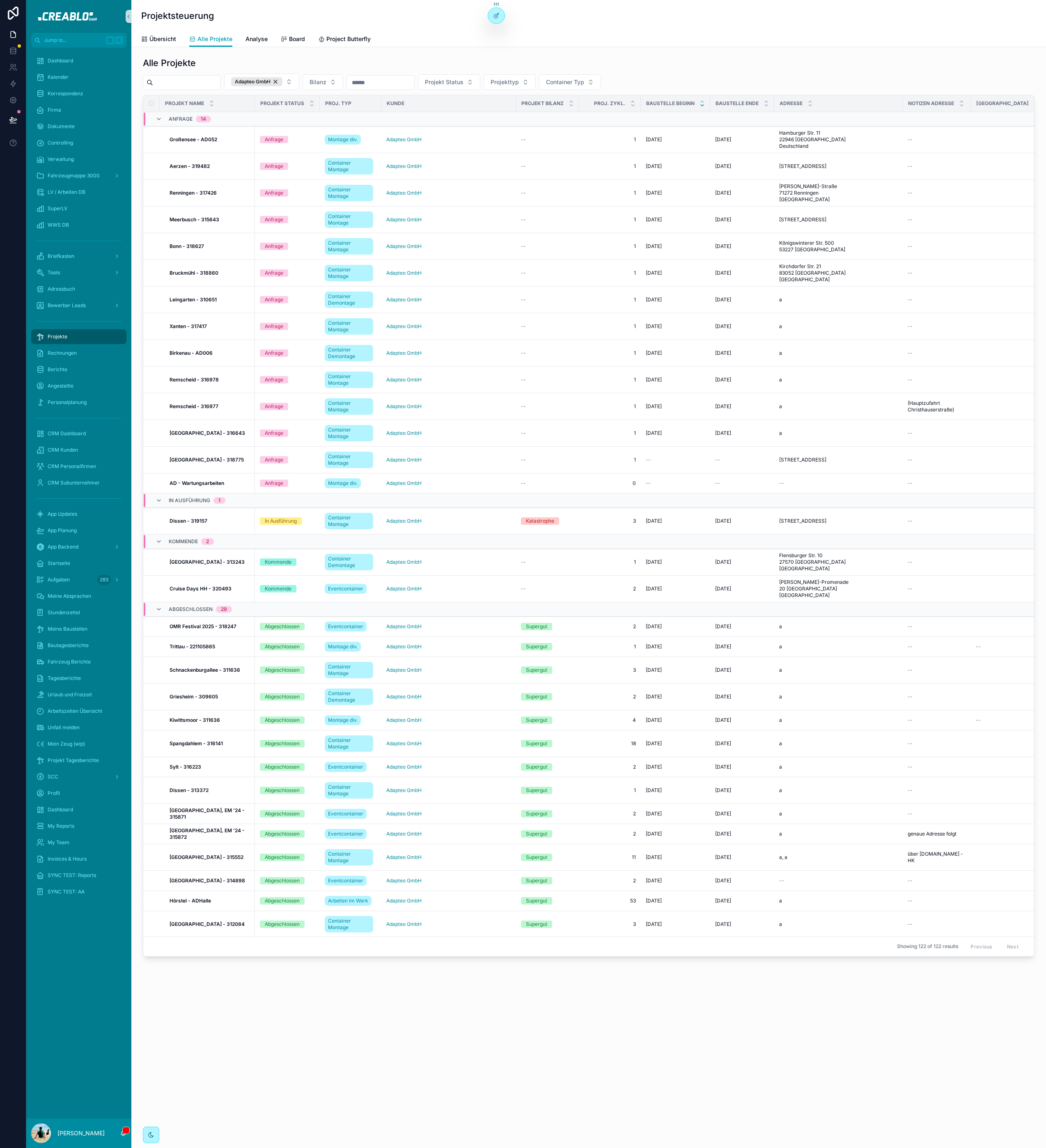
click at [410, 1055] on div "Projektsteuerung Alle Projekte Übersicht Alle Projekte Analyse Board Project Bu…" at bounding box center [588, 574] width 915 height 1148
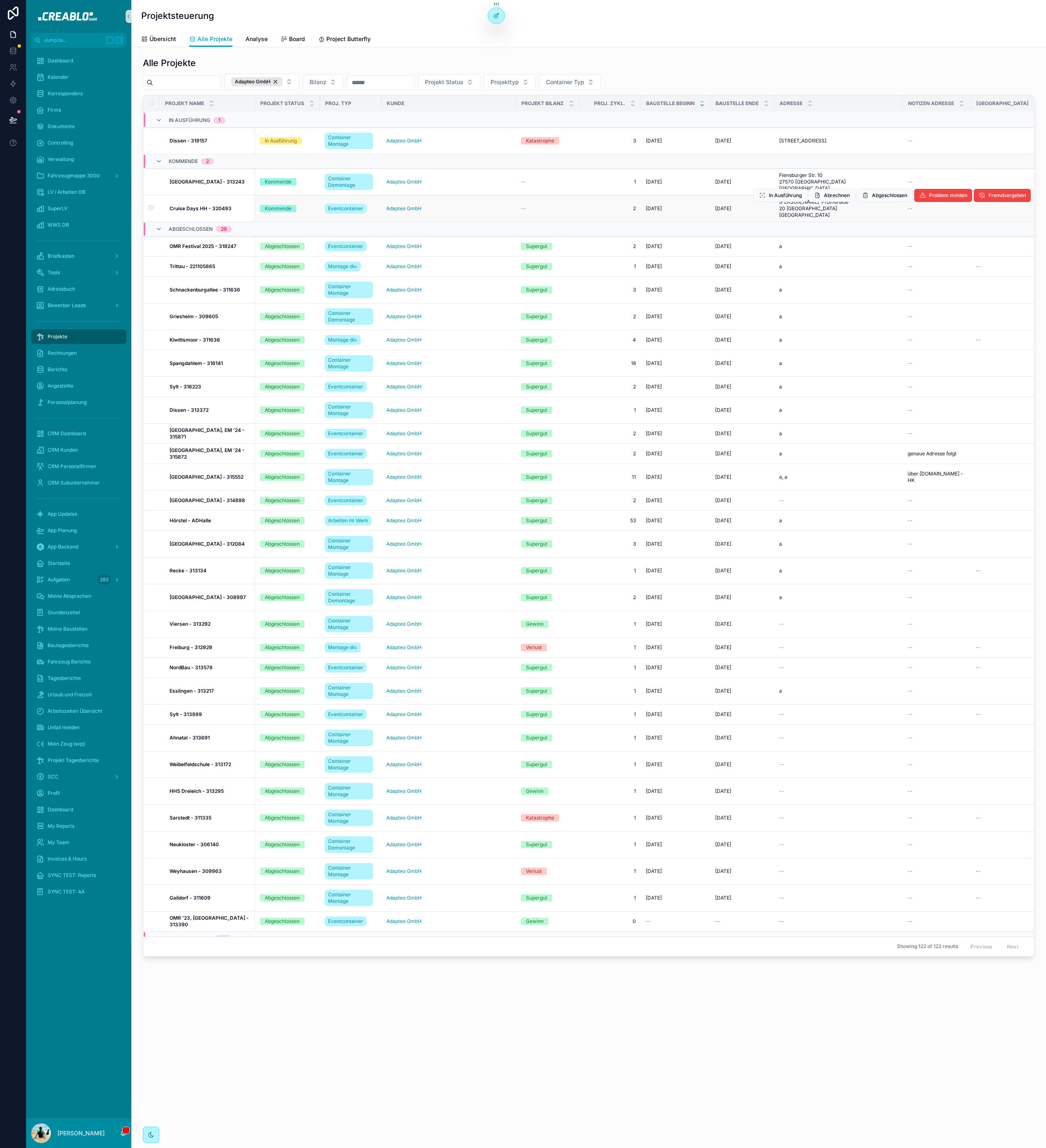
scroll to position [160, 0]
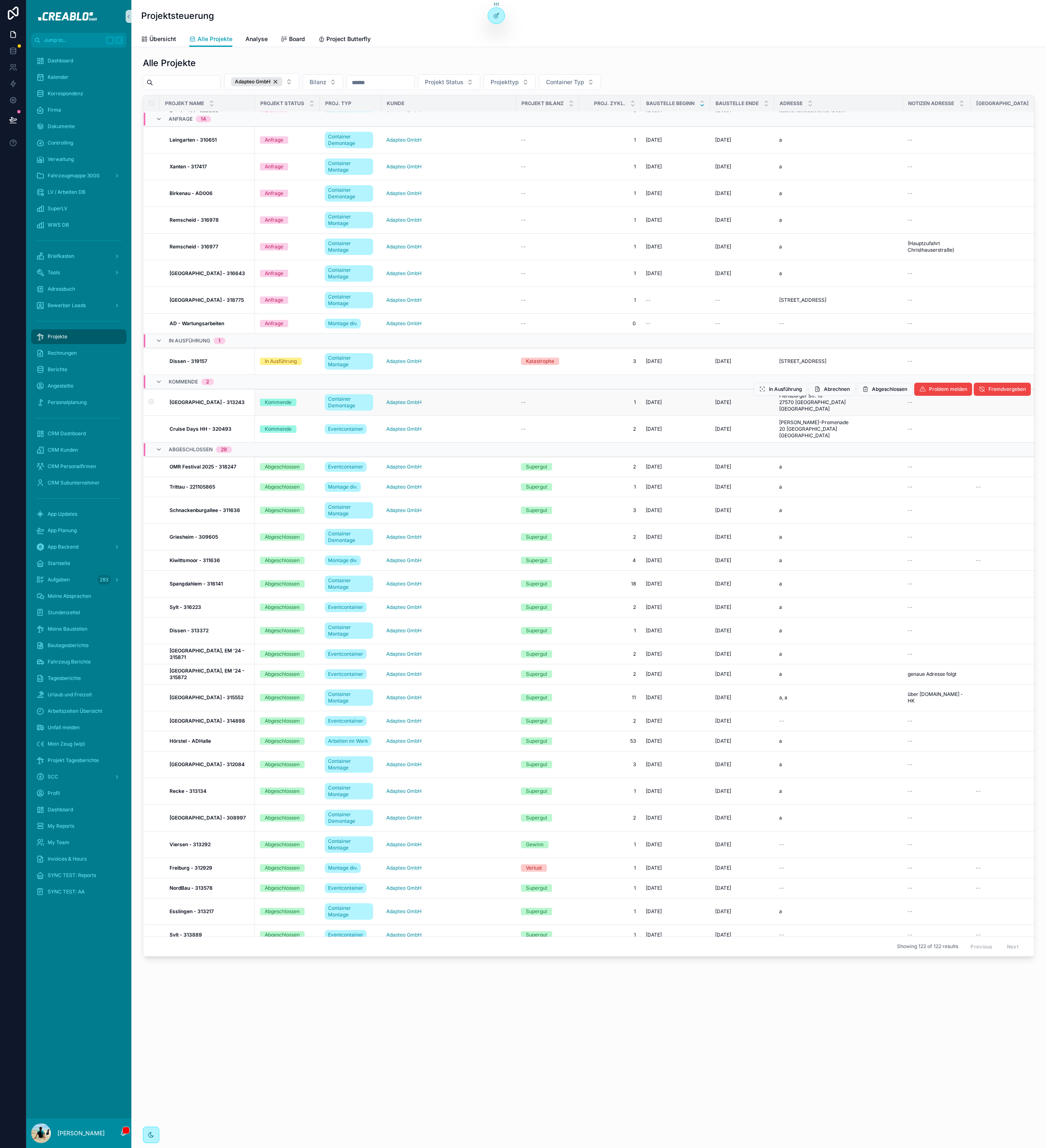
click at [203, 405] on strong "Bremerhaven - 313243" at bounding box center [207, 402] width 75 height 6
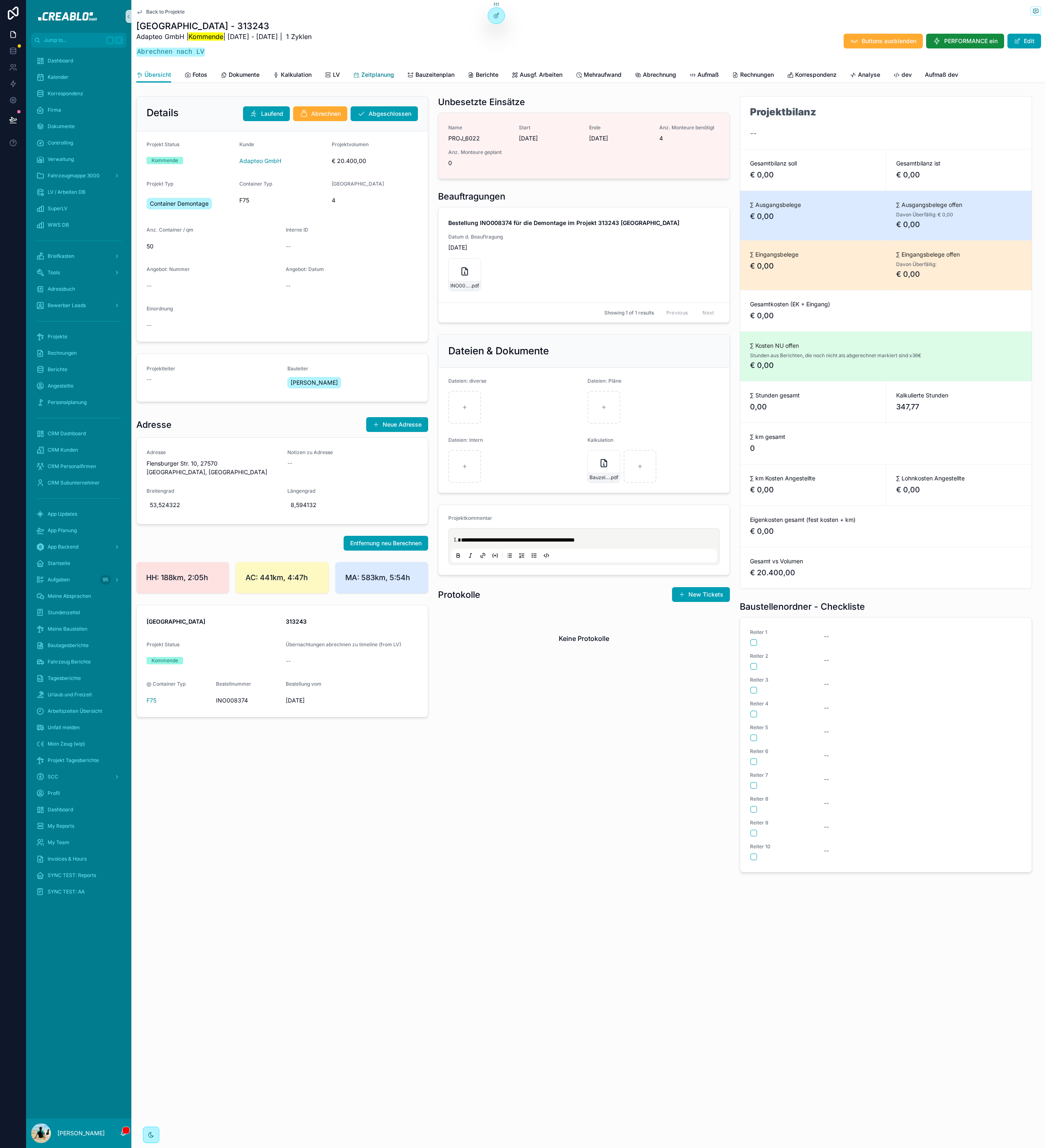
click at [373, 76] on span "Zeitplanung" at bounding box center [378, 75] width 33 height 8
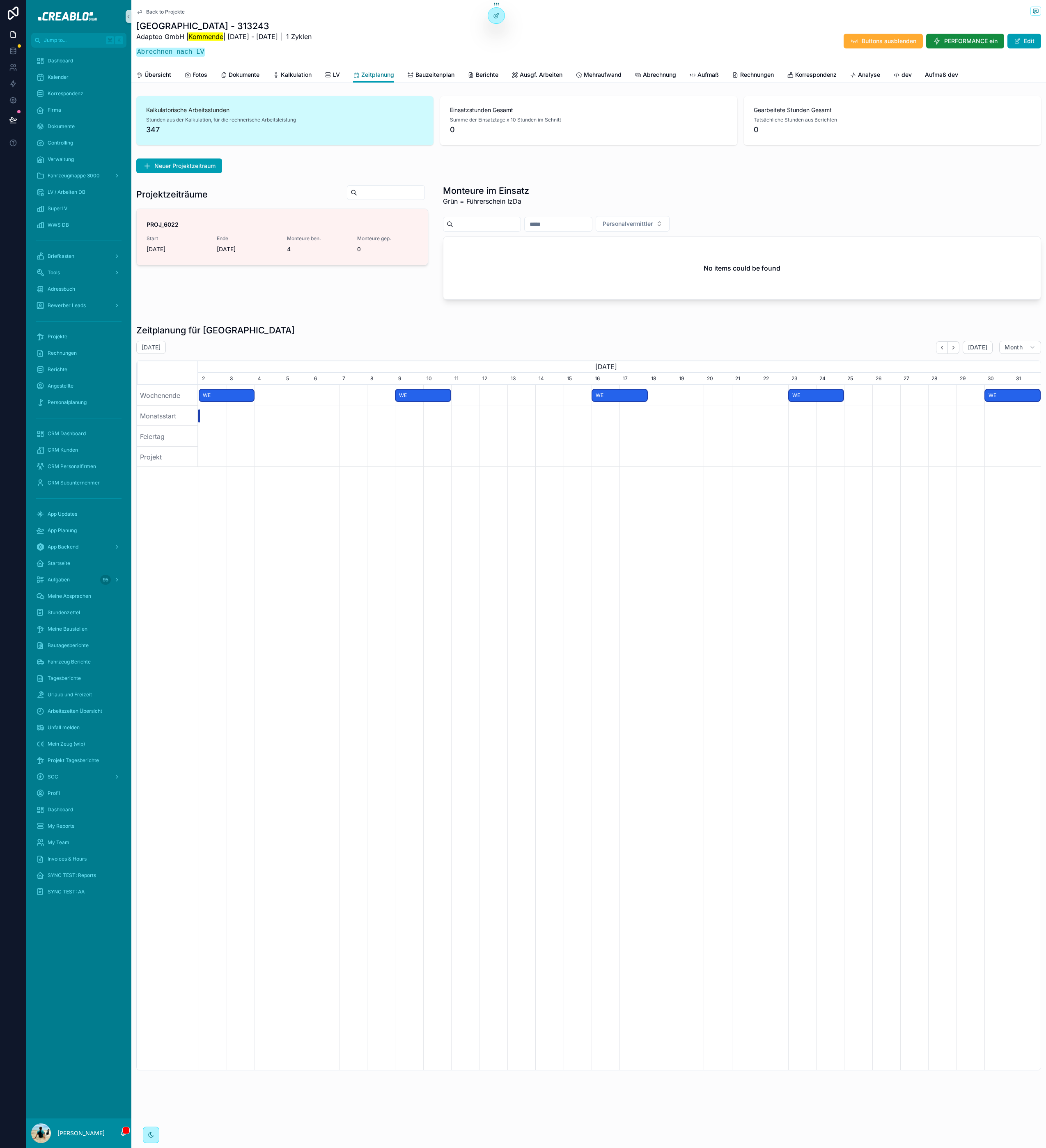
scroll to position [0, 842]
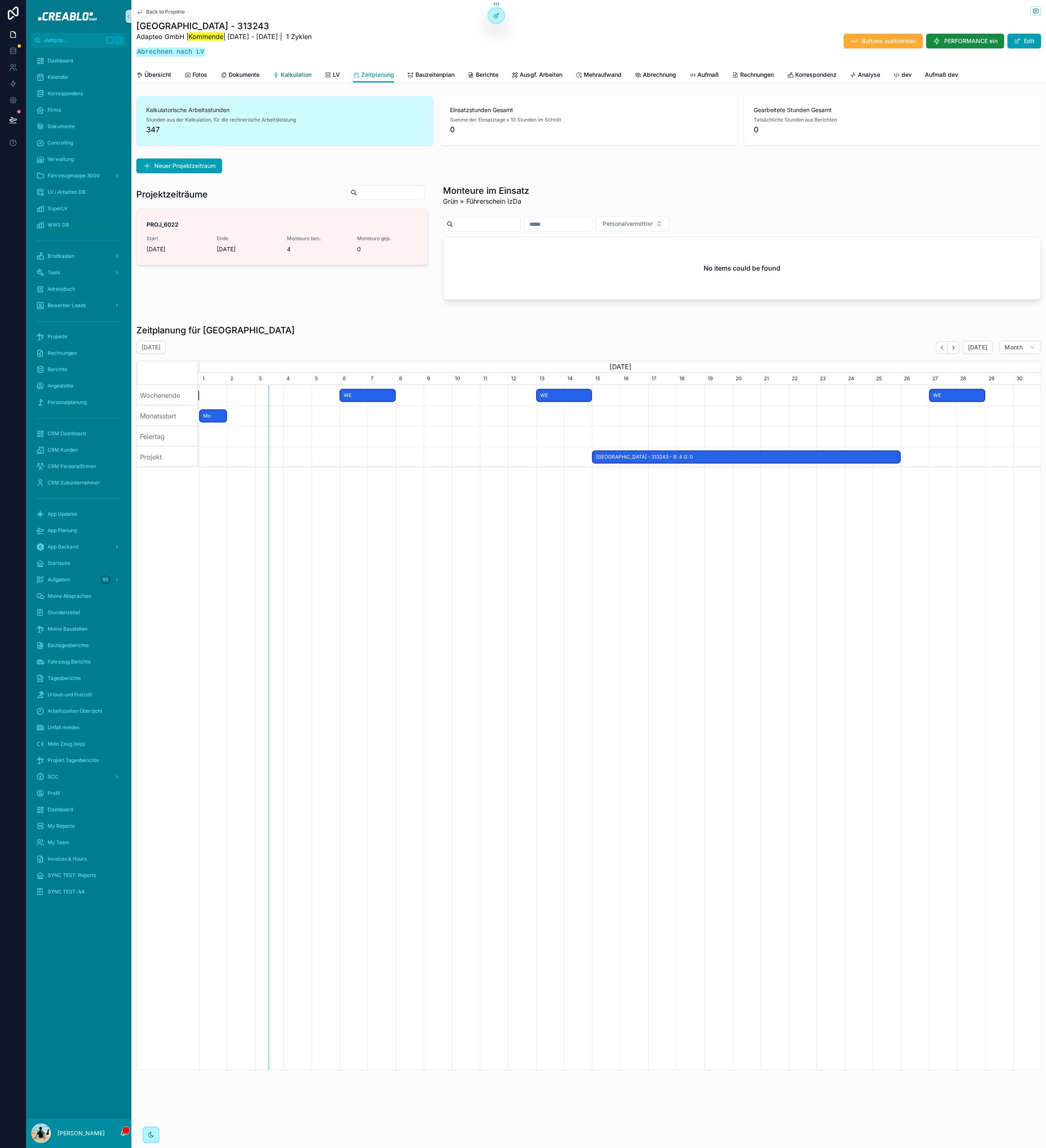
click at [298, 72] on span "Kalkulation" at bounding box center [296, 75] width 31 height 8
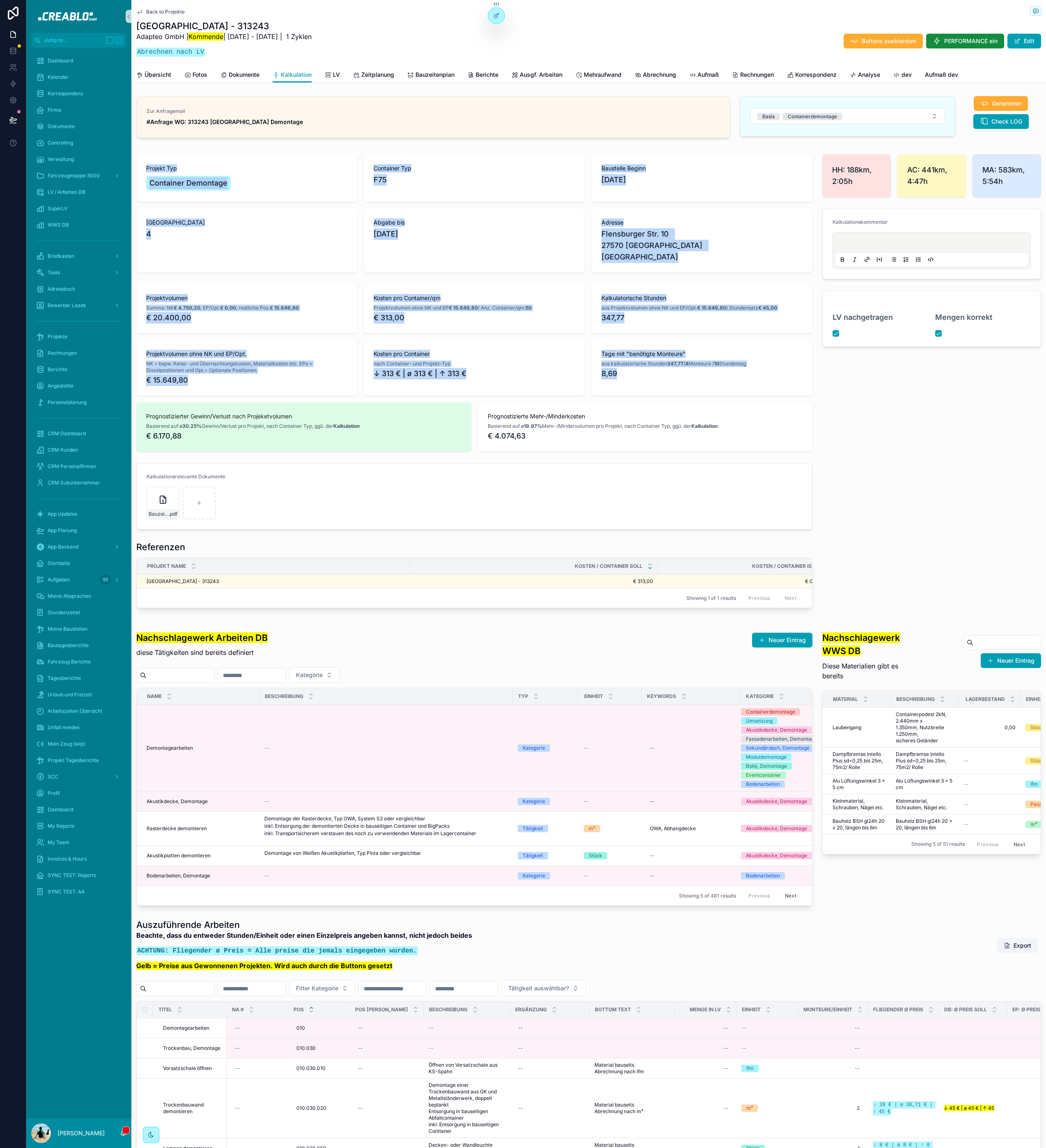
drag, startPoint x: 144, startPoint y: 165, endPoint x: 646, endPoint y: 380, distance: 546.1
click at [646, 380] on div "Projekt Typ Container Demontage Container Typ F75 Baustelle Beginn 15.9.2025 Be…" at bounding box center [474, 381] width 686 height 460
click at [647, 381] on div "Tage mit "benötigte Monteure" aus kalkulatorische Stunden 347,77 / 4 Monteure /…" at bounding box center [702, 368] width 221 height 56
drag, startPoint x: 639, startPoint y: 373, endPoint x: 407, endPoint y: 283, distance: 248.8
click at [407, 283] on div "Projektvolumen Summe: NK € 4.750,20 , EP/Opt. € 0,00 , restliche Pos. € 15.649,…" at bounding box center [474, 368] width 686 height 174
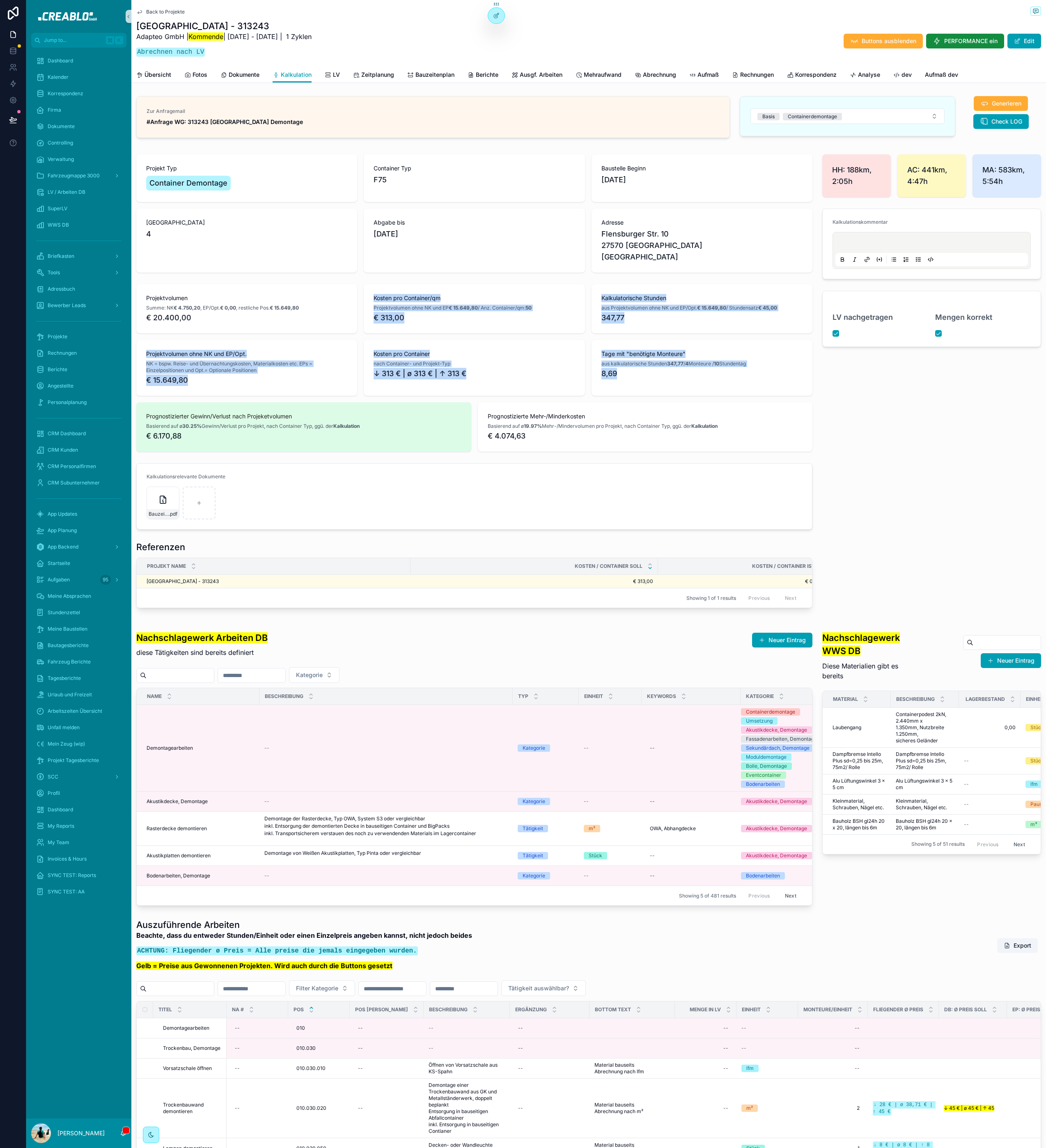
click at [407, 283] on div "Projektvolumen Summe: NK € 4.750,20 , EP/Opt. € 0,00 , restliche Pos. € 15.649,…" at bounding box center [474, 368] width 686 height 174
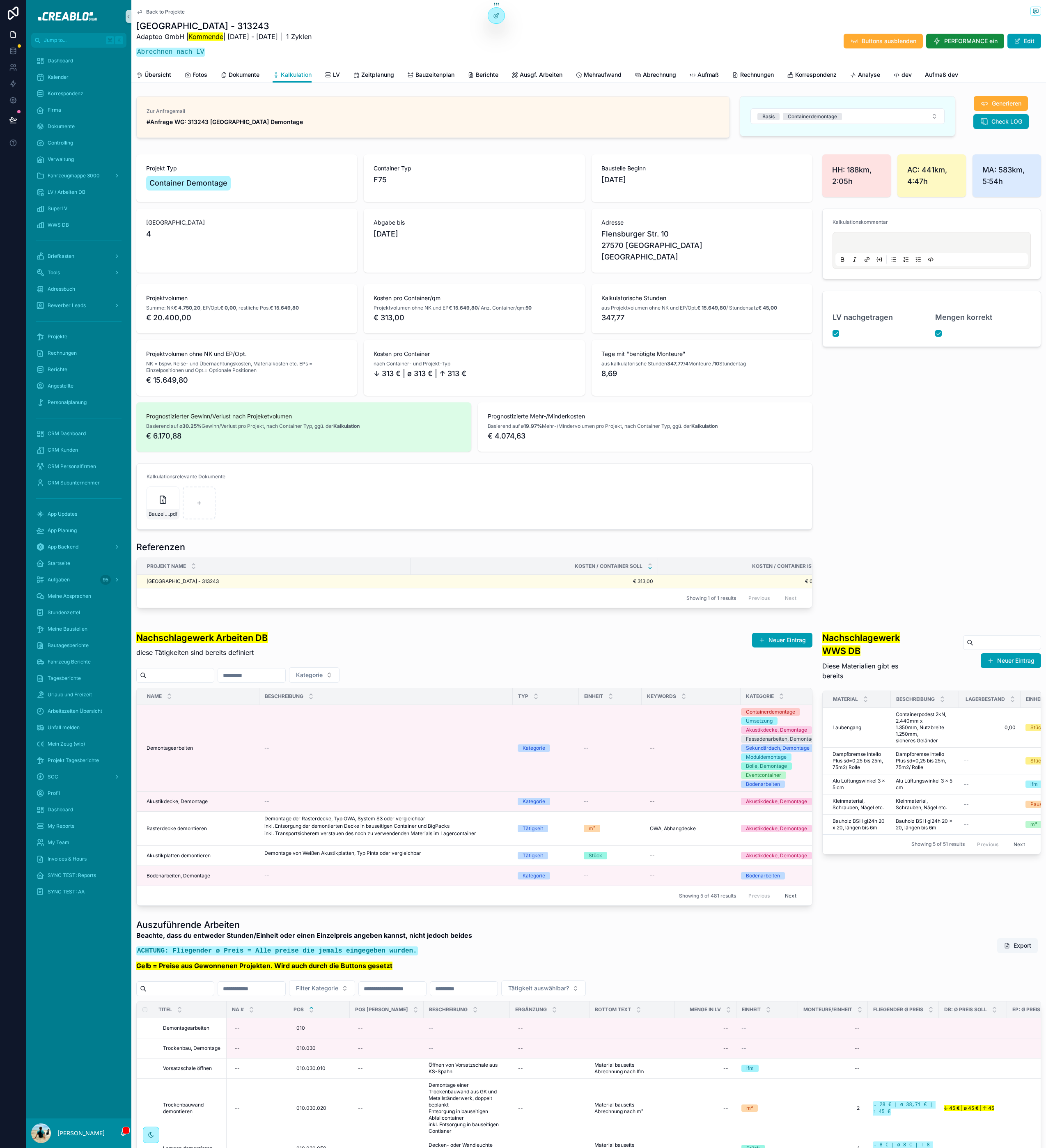
click at [175, 15] on span "Back to Projekte" at bounding box center [165, 12] width 39 height 6
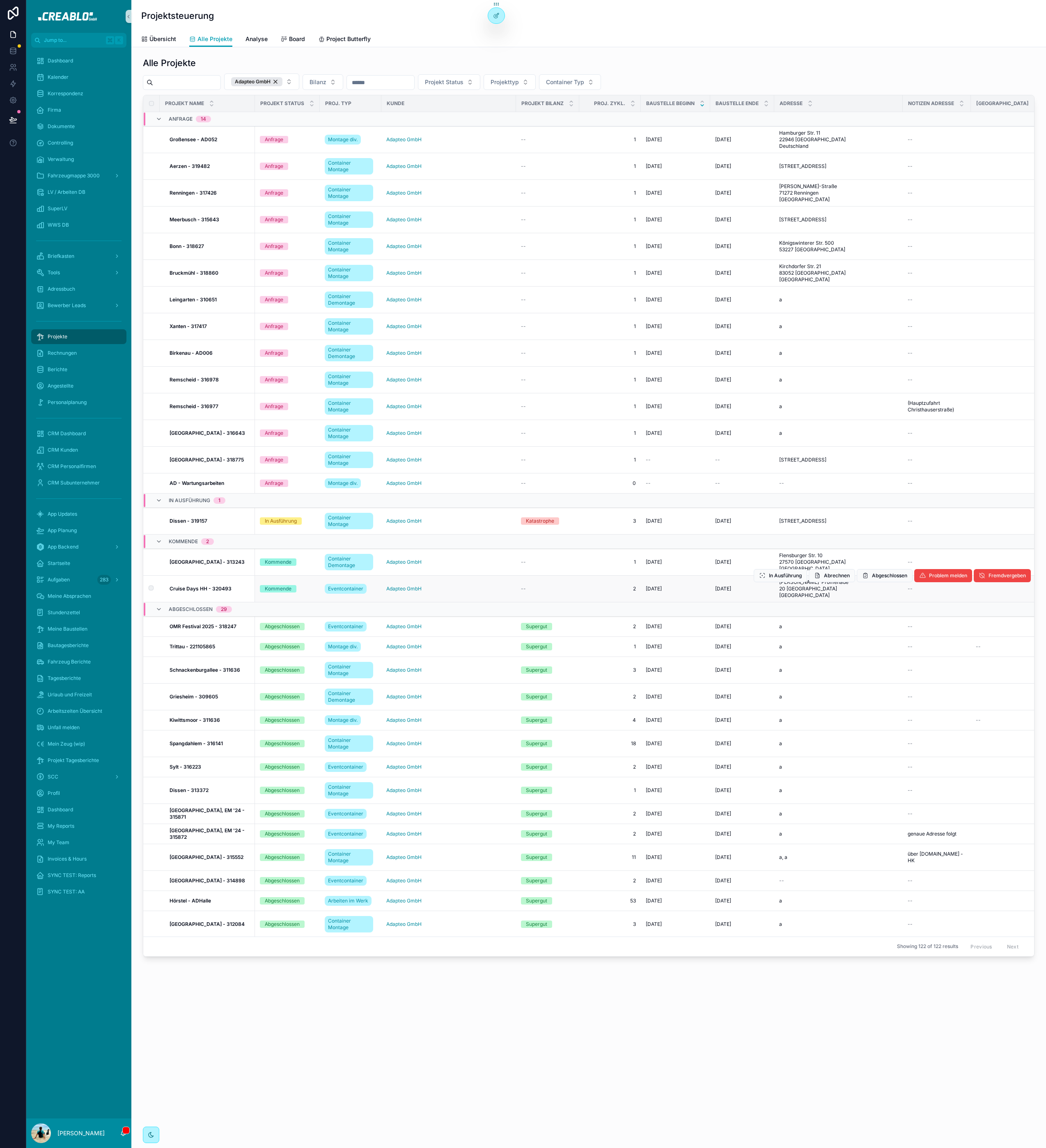
click at [205, 592] on strong "Cruise Days HH - 320493" at bounding box center [200, 589] width 62 height 6
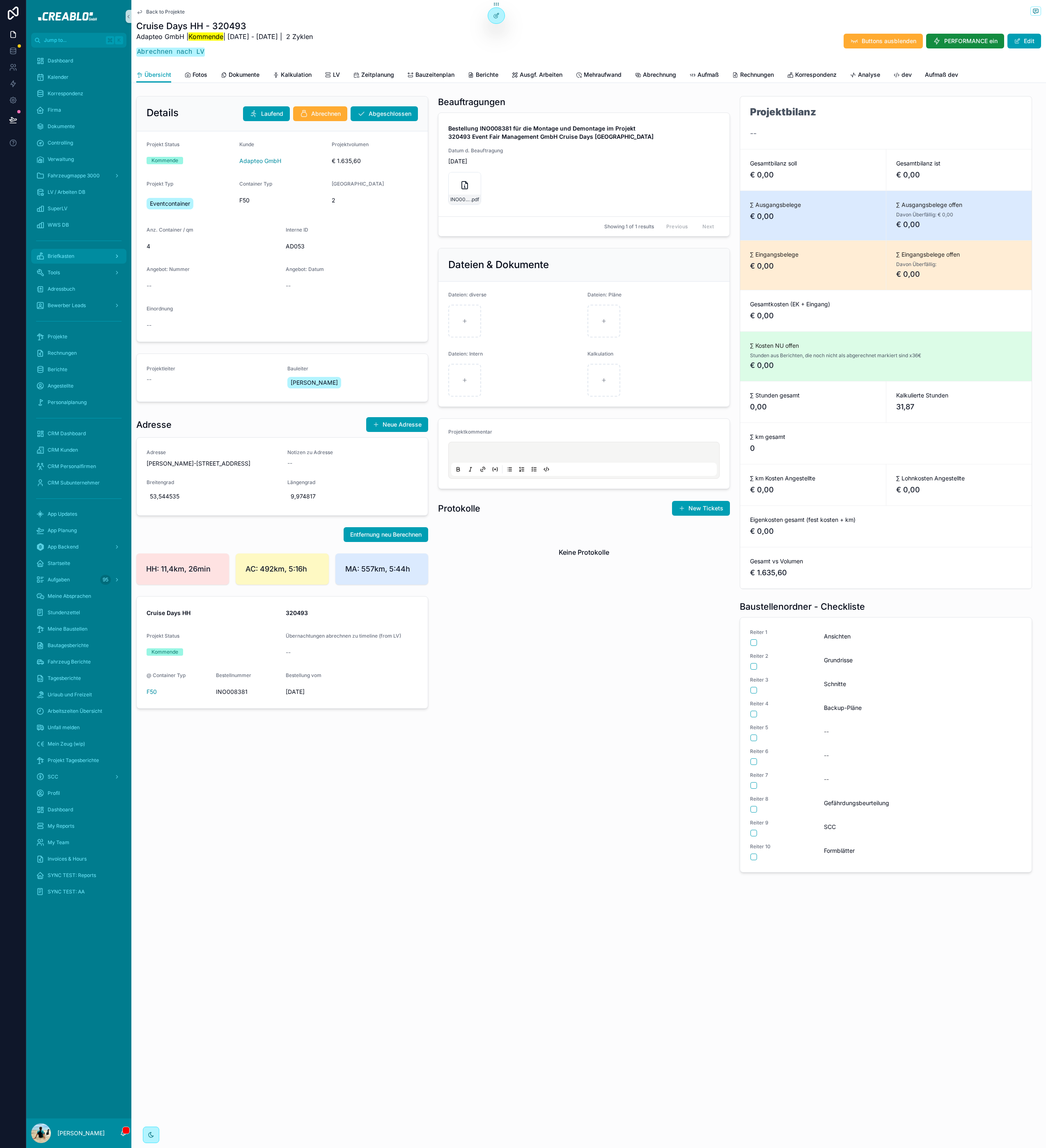
click at [106, 257] on div "Briefkasten" at bounding box center [79, 256] width 85 height 13
click at [587, 571] on div "Keine Protokolle" at bounding box center [584, 552] width 292 height 62
drag, startPoint x: 642, startPoint y: 566, endPoint x: 460, endPoint y: 513, distance: 189.6
click at [462, 513] on div "Protokolle New Tickets Keine Protokolle" at bounding box center [584, 542] width 292 height 83
click at [460, 512] on h1 "Protokolle" at bounding box center [459, 509] width 42 height 12
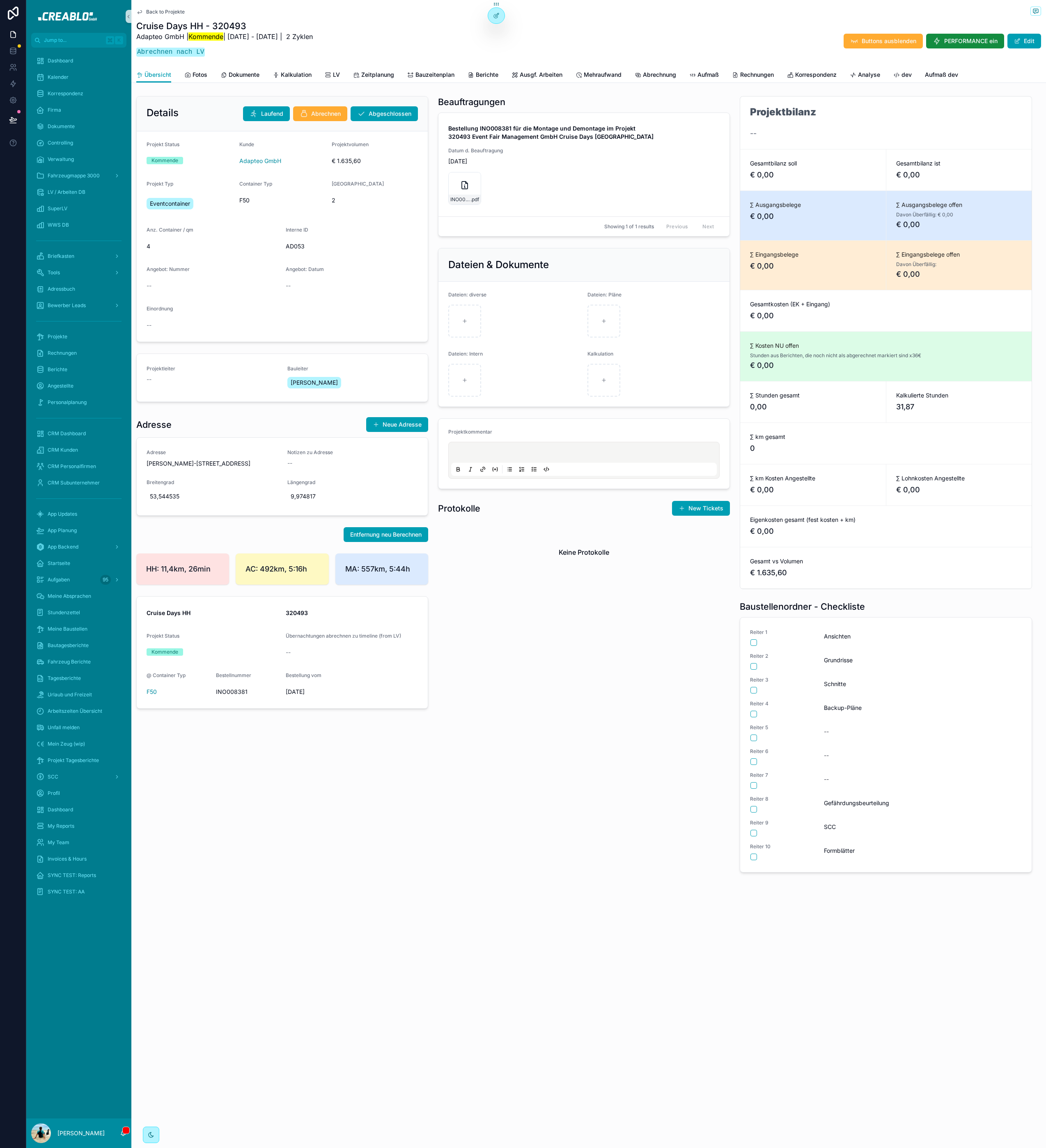
click at [544, 701] on div "Beauftragungen Bestellung INO008381 für die Montage und Demontage im Projekt 32…" at bounding box center [584, 484] width 302 height 783
click at [333, 79] on link "LV" at bounding box center [332, 75] width 15 height 16
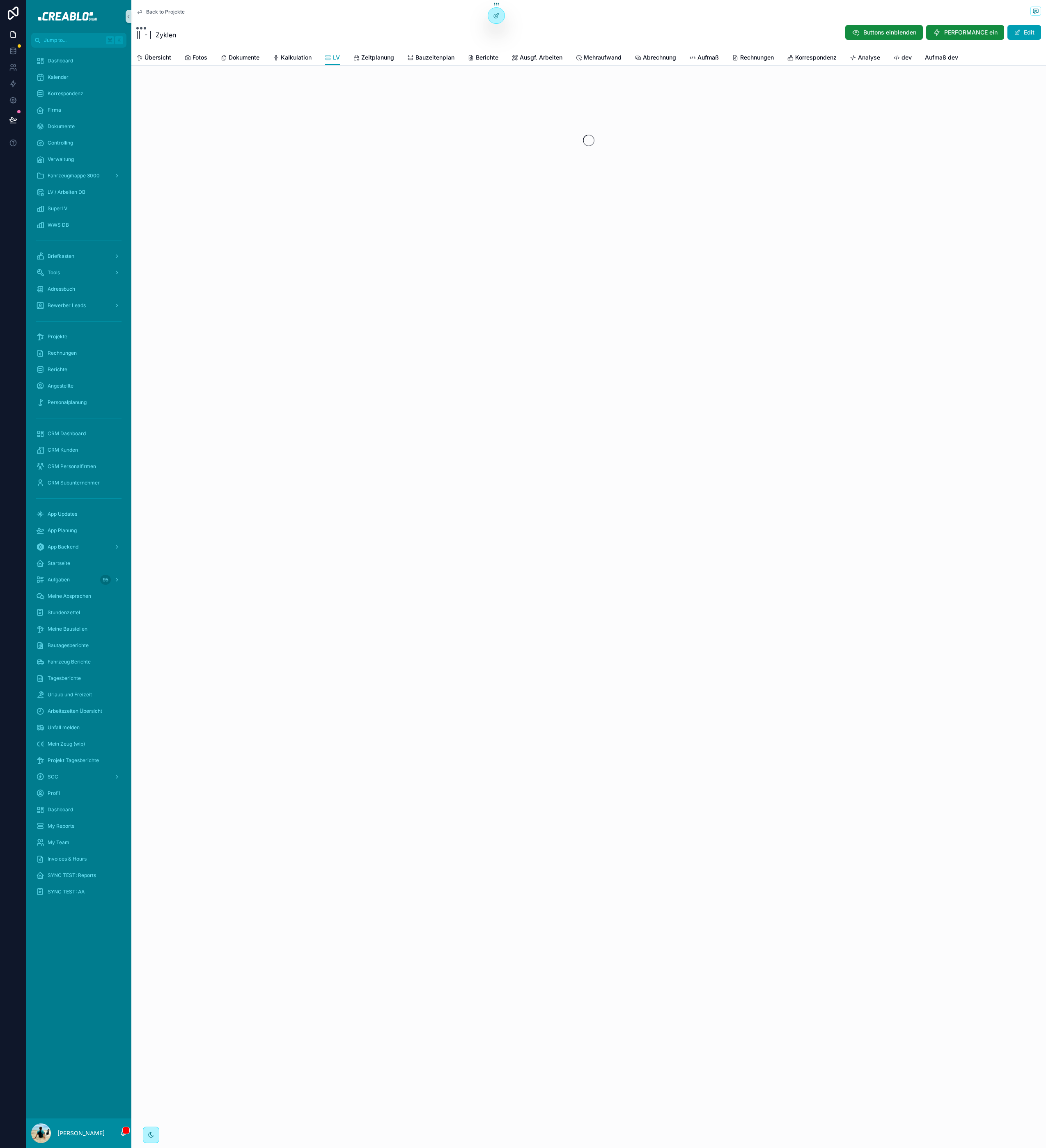
click at [305, 72] on div "Back to Projekte | | - | Zyklen Buttons einblenden PERFORMANCE ein Edit LV Über…" at bounding box center [588, 129] width 915 height 258
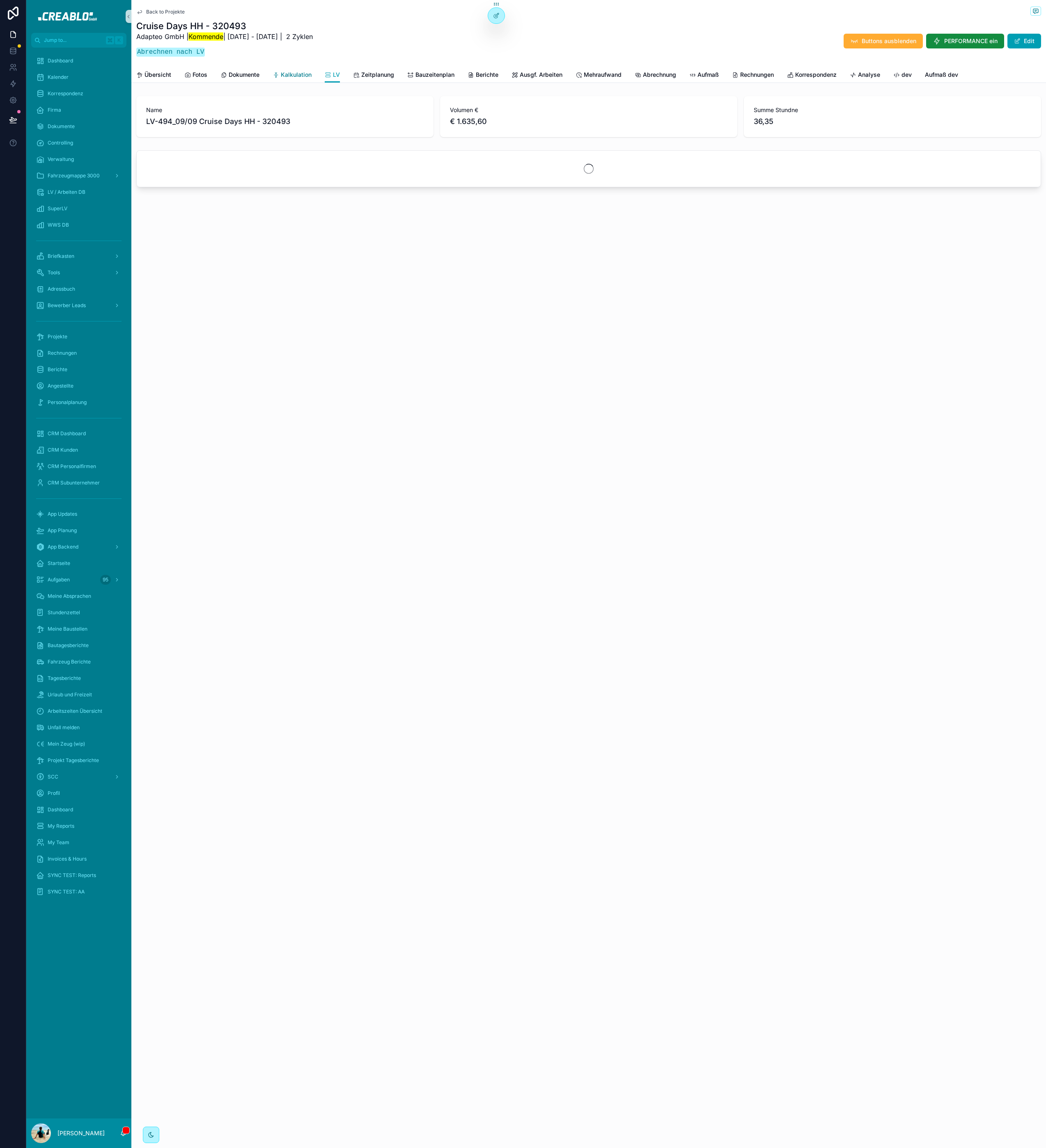
click at [305, 72] on span "Kalkulation" at bounding box center [296, 75] width 31 height 8
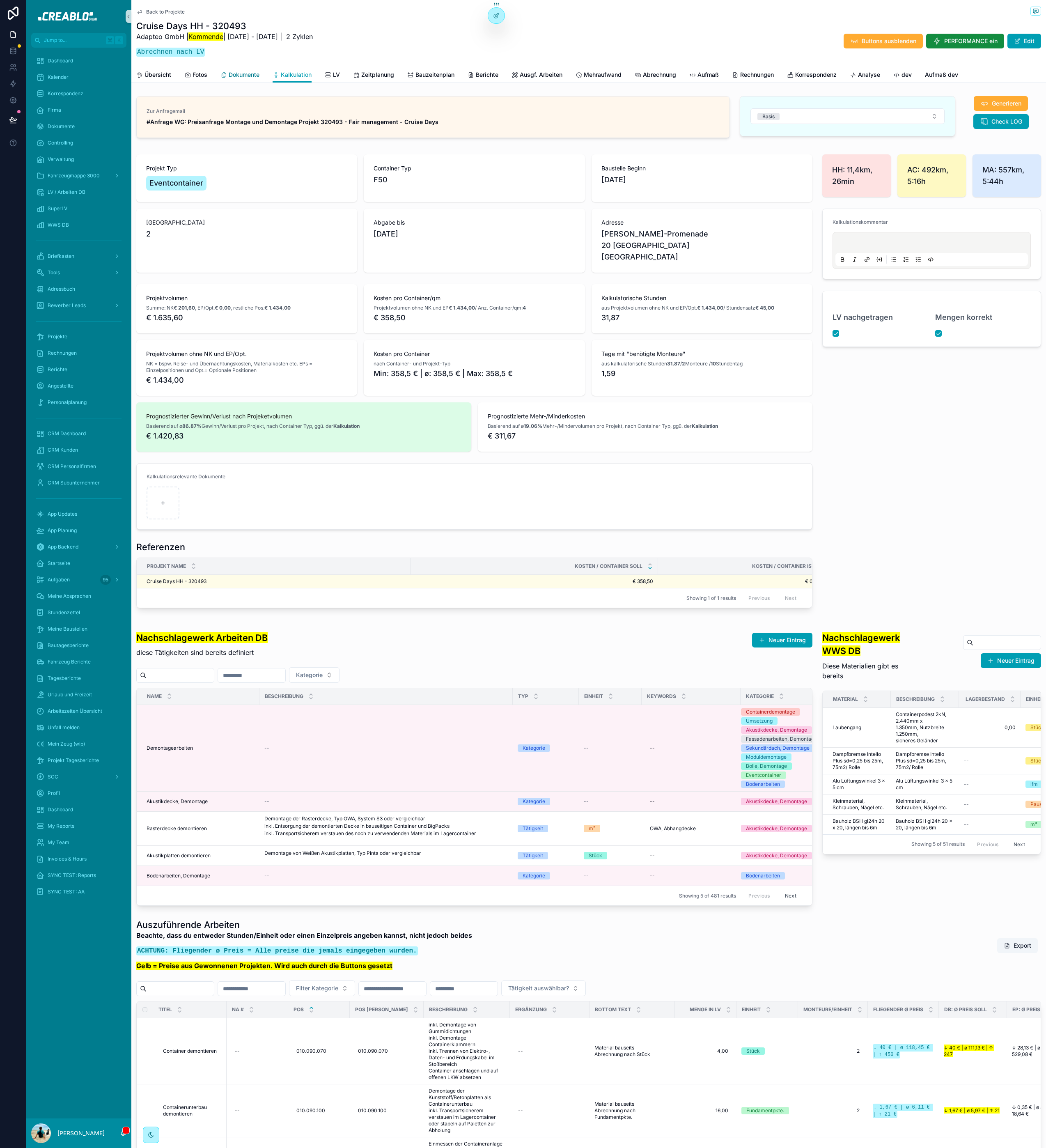
click at [242, 74] on span "Dokumente" at bounding box center [244, 75] width 31 height 8
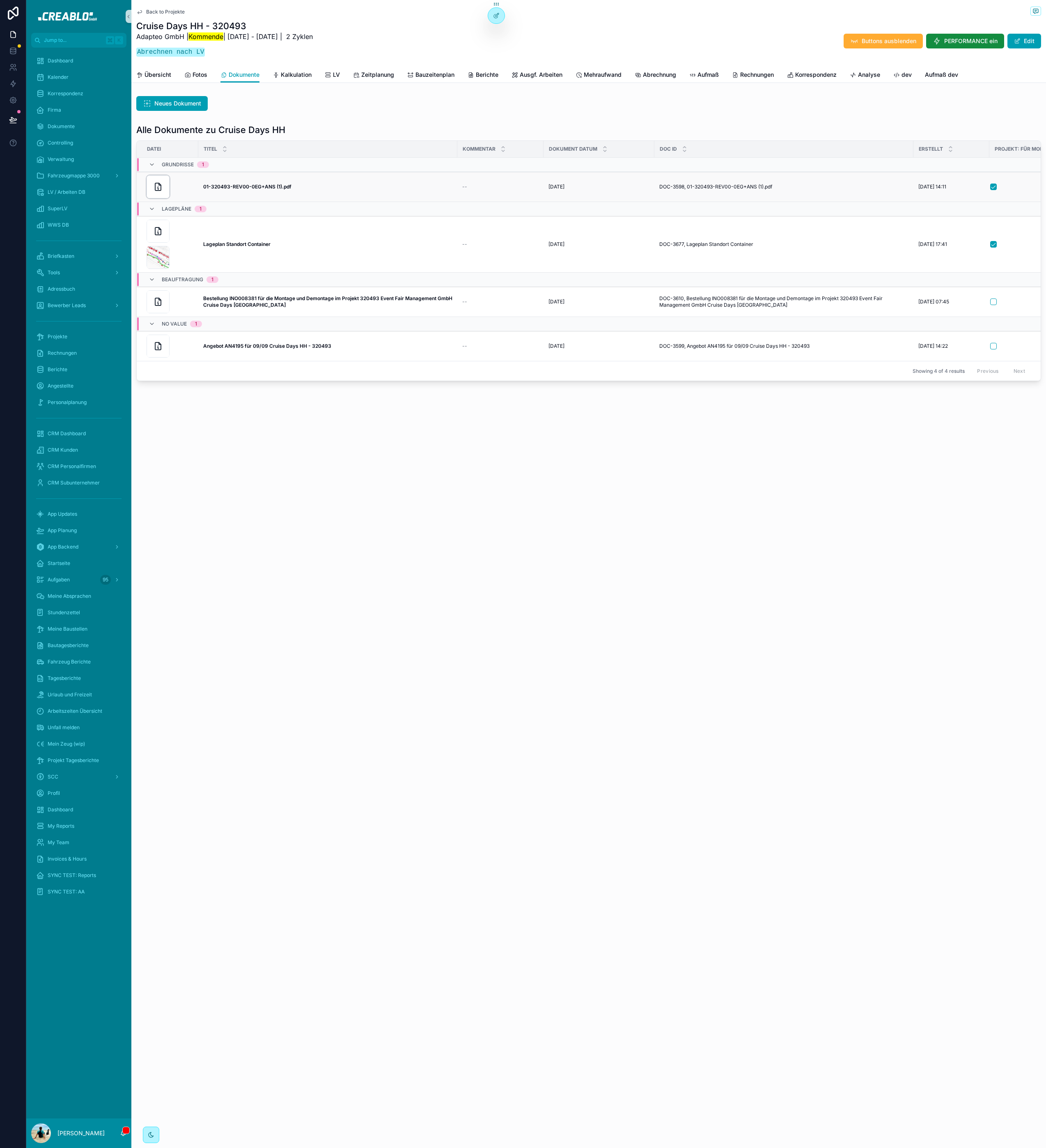
click at [154, 184] on icon "scrollable content" at bounding box center [158, 187] width 10 height 10
click at [72, 140] on span "Controlling" at bounding box center [61, 142] width 26 height 6
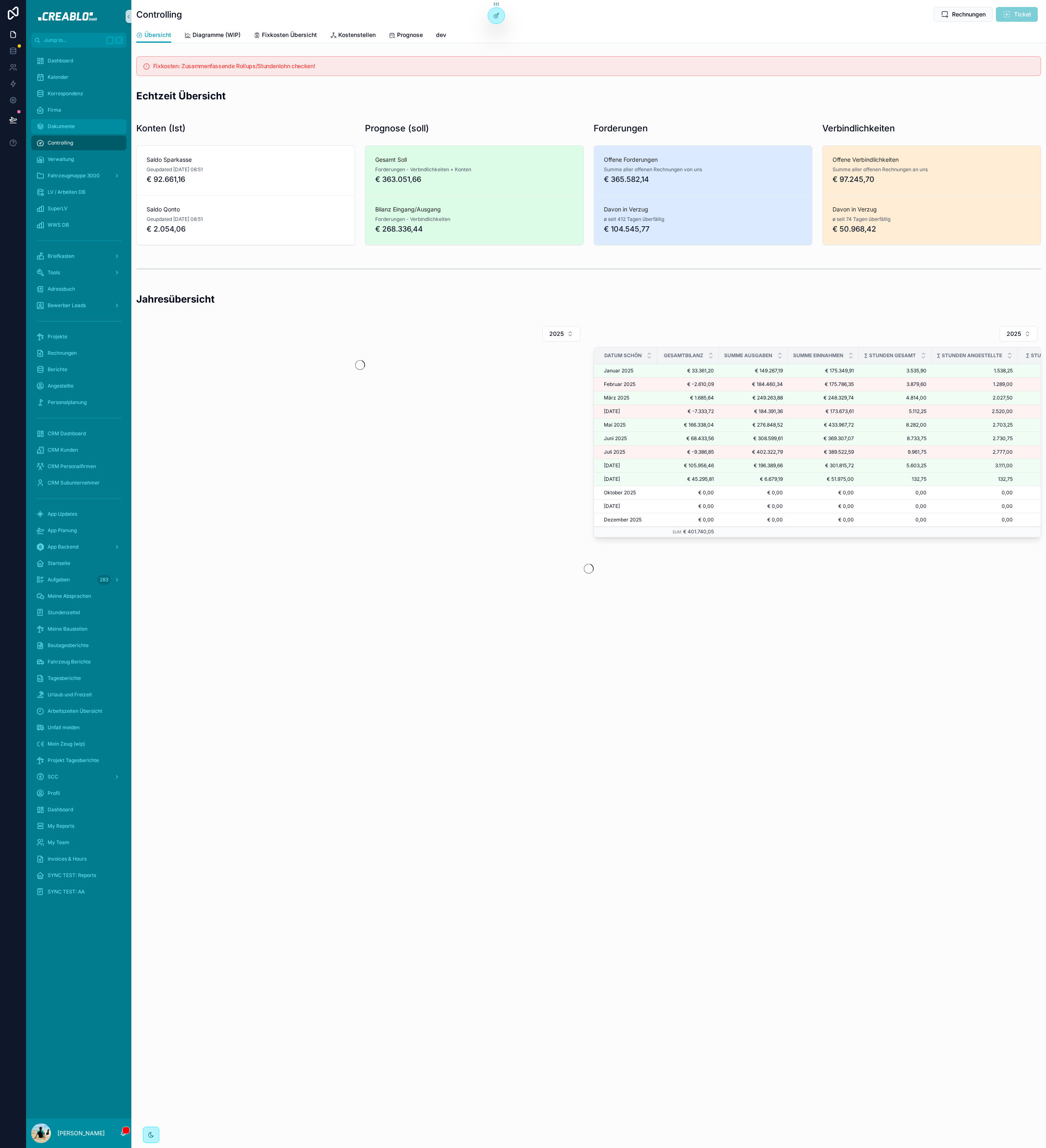
click at [78, 126] on div "Dokumente" at bounding box center [79, 126] width 85 height 13
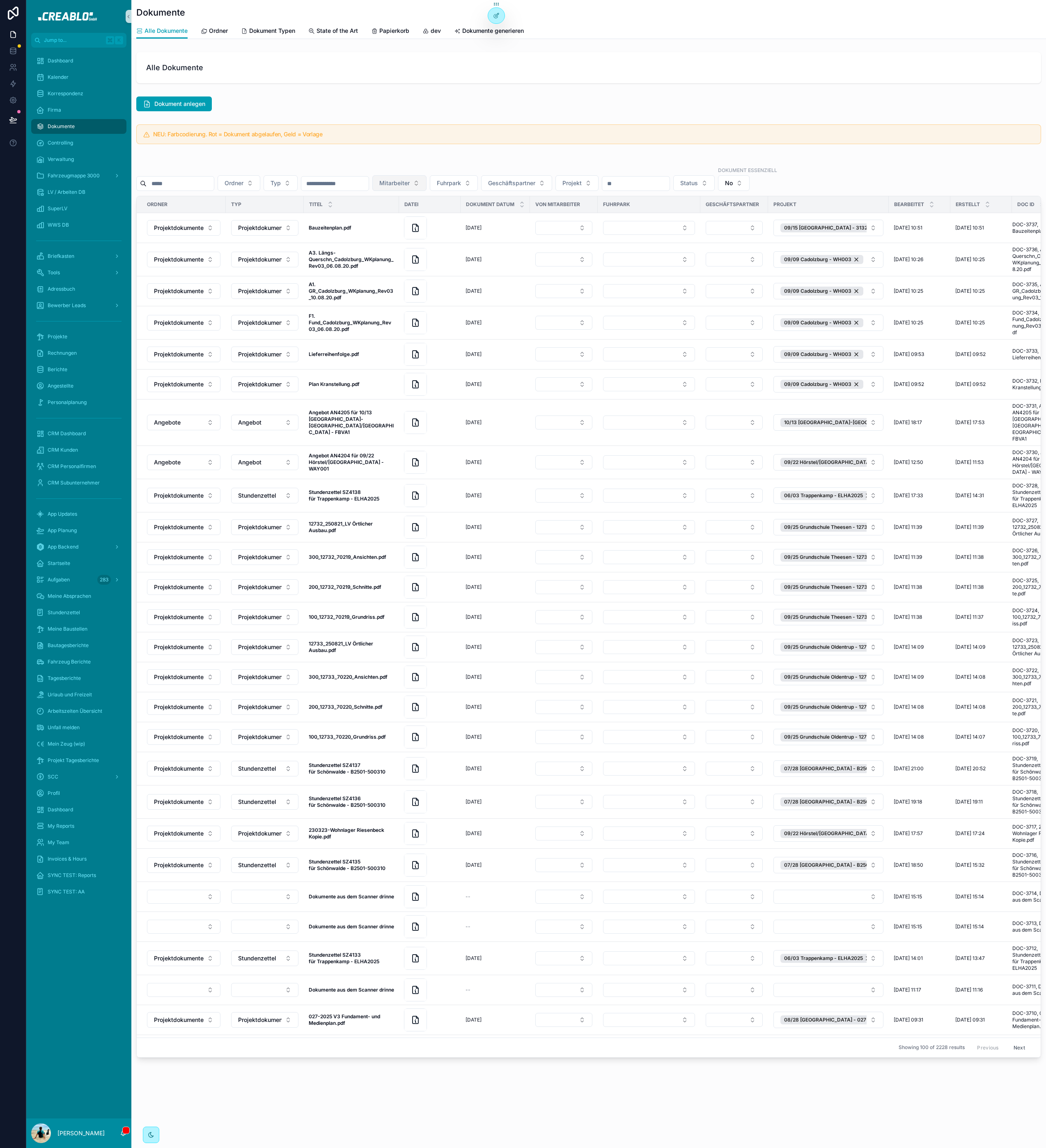
click at [427, 187] on button "Mitarbeiter" at bounding box center [399, 183] width 54 height 16
click at [410, 180] on span "Mitarbeiter" at bounding box center [395, 183] width 30 height 8
click at [410, 185] on span "Mitarbeiter" at bounding box center [395, 183] width 30 height 8
type input "****"
click at [402, 232] on div "Nick Niel" at bounding box center [421, 230] width 99 height 13
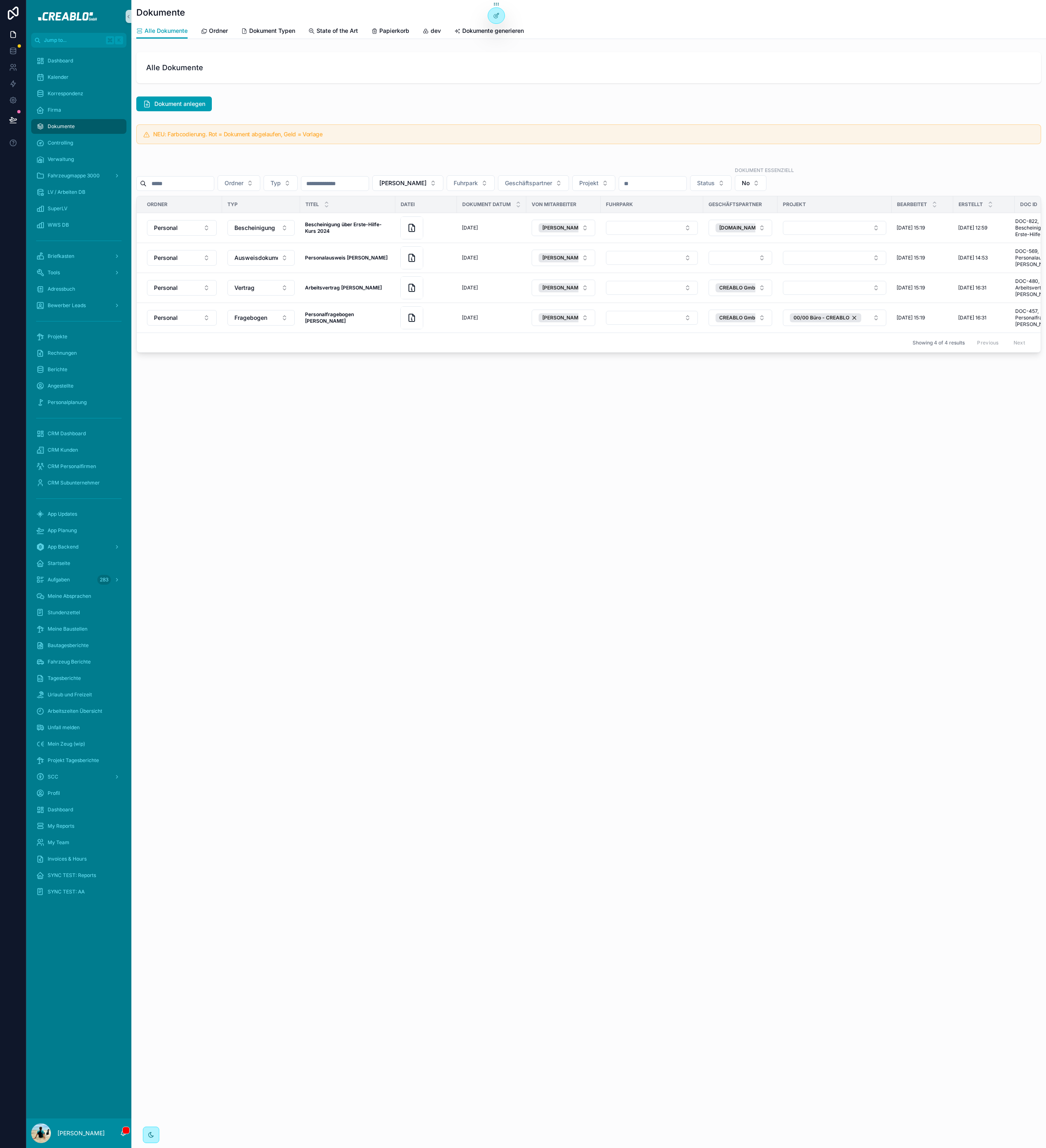
click at [409, 457] on div "Dokumente Alle Dokumente Alle Dokumente Ordner Dokument Typen State of the Art …" at bounding box center [588, 574] width 915 height 1148
click at [674, 555] on div "Dokumente Alle Dokumente Alle Dokumente Ordner Dokument Typen State of the Art …" at bounding box center [588, 574] width 915 height 1148
click at [410, 257] on icon "scrollable content" at bounding box center [412, 258] width 10 height 10
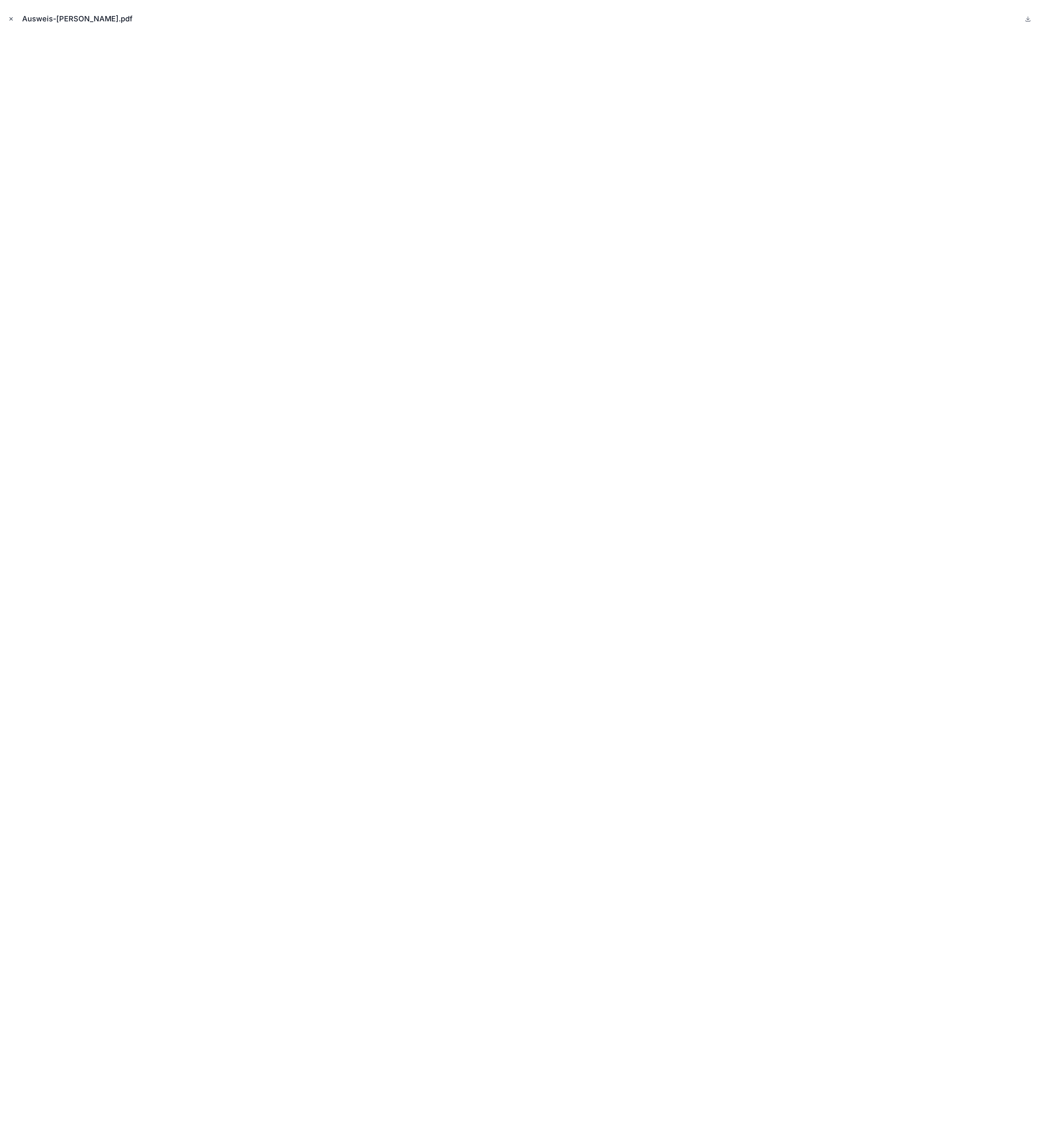
click at [9, 19] on icon "Close modal" at bounding box center [11, 19] width 6 height 6
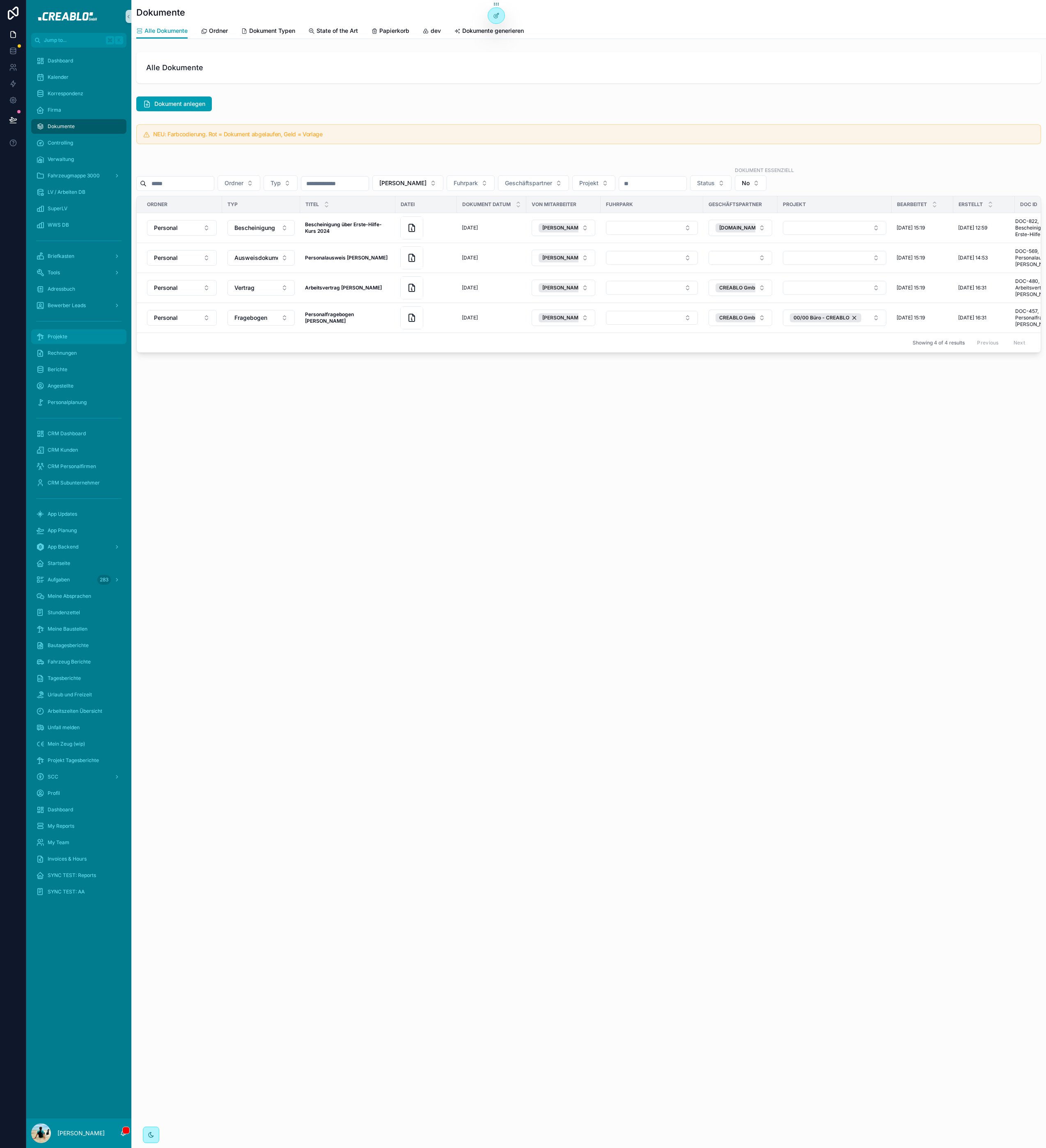
click at [50, 336] on span "Projekte" at bounding box center [58, 336] width 20 height 6
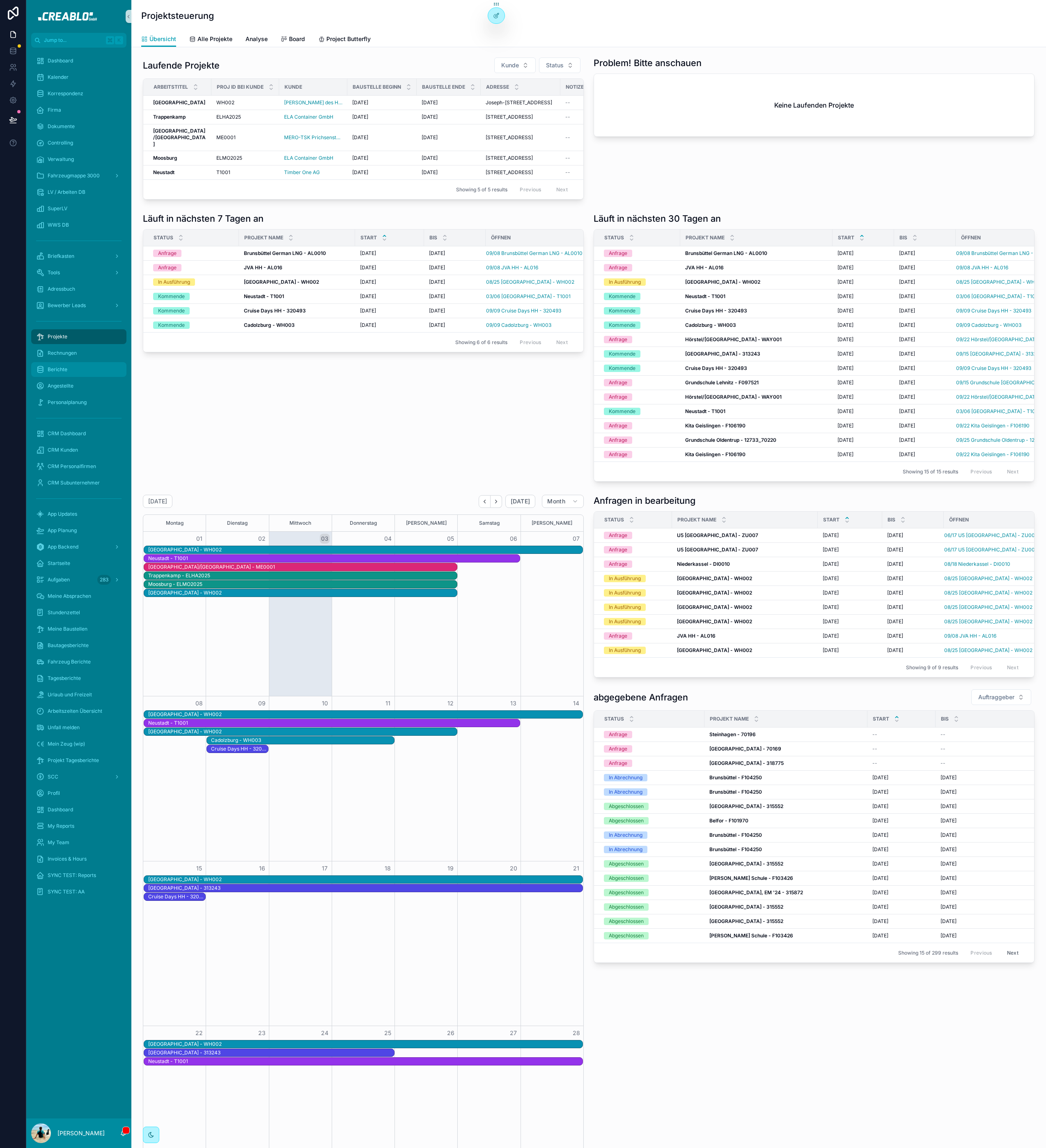
click at [85, 372] on div "Berichte" at bounding box center [79, 370] width 85 height 13
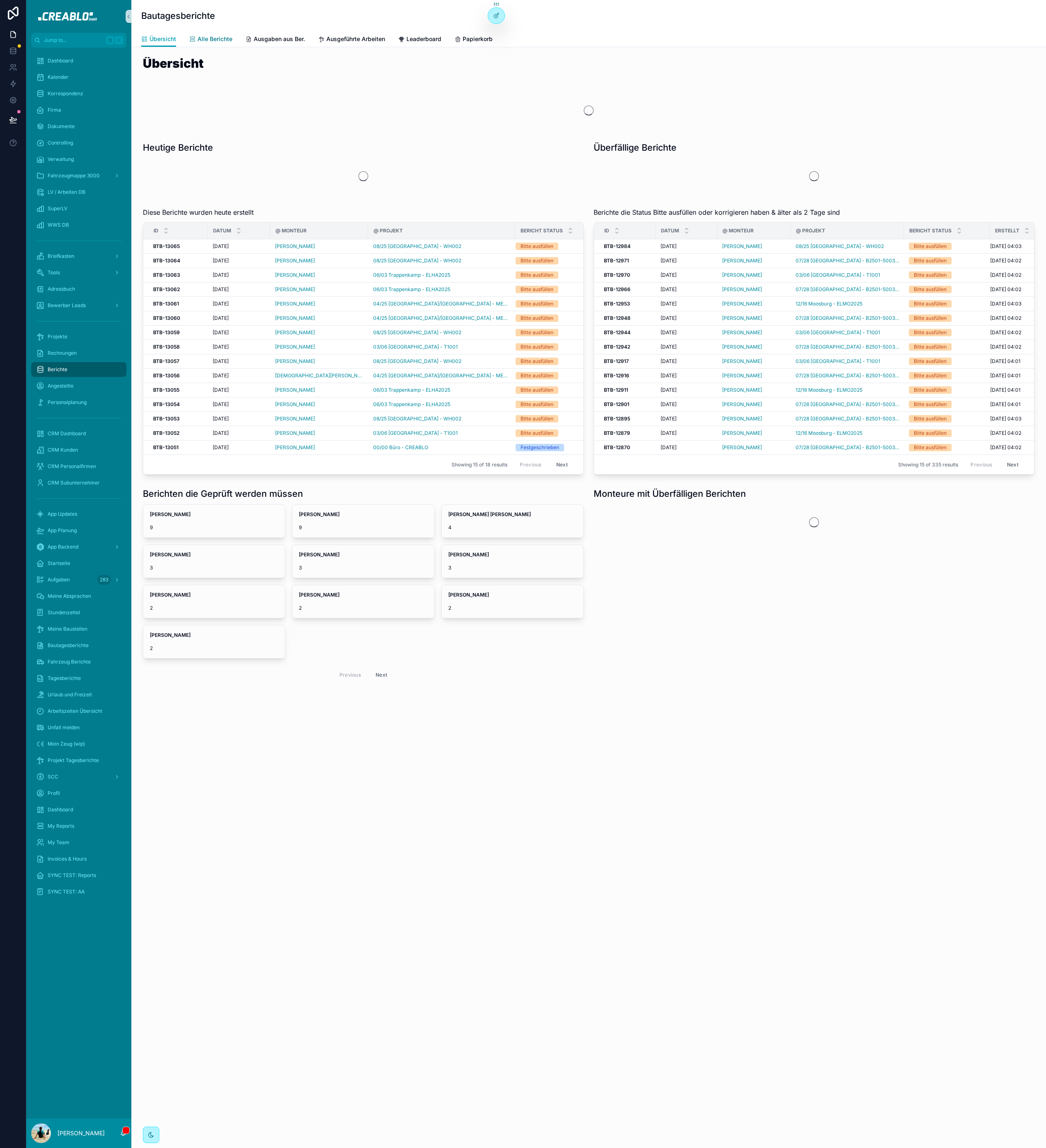
click at [221, 44] on link "Alle Berichte" at bounding box center [211, 40] width 43 height 16
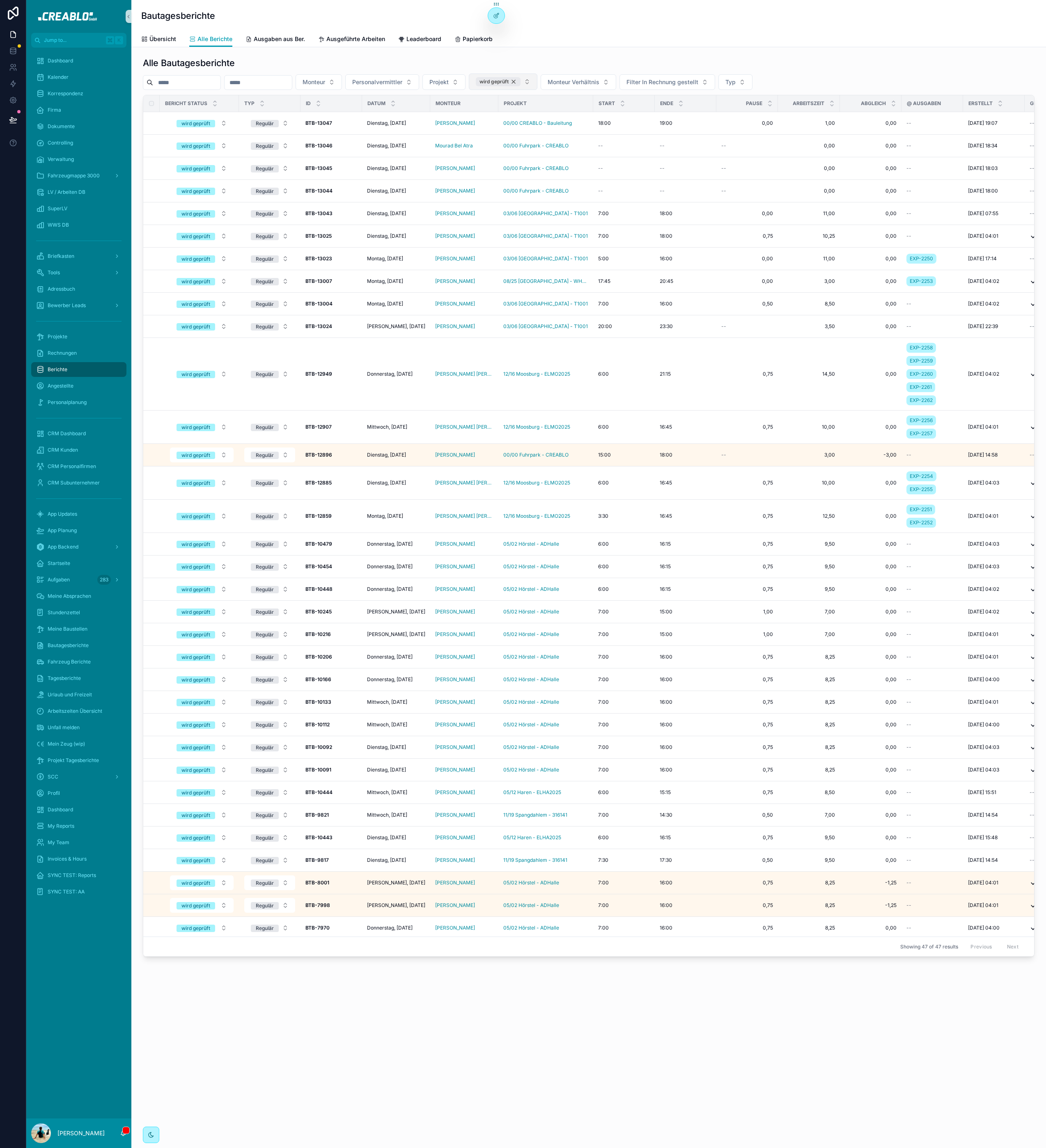
click at [521, 81] on div "wird geprüft" at bounding box center [498, 81] width 45 height 9
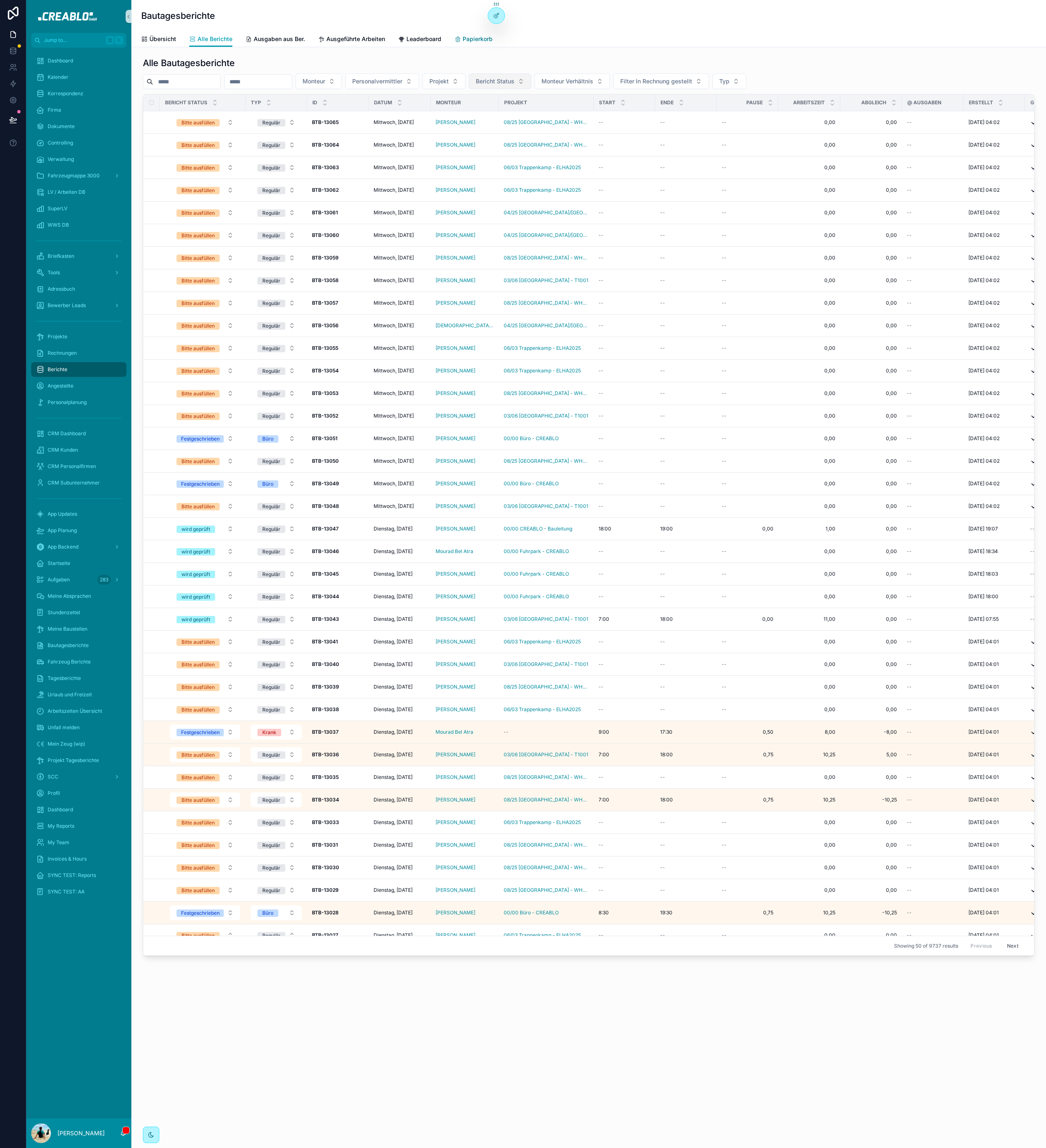
click at [493, 41] on span "Papierkorb" at bounding box center [477, 39] width 30 height 8
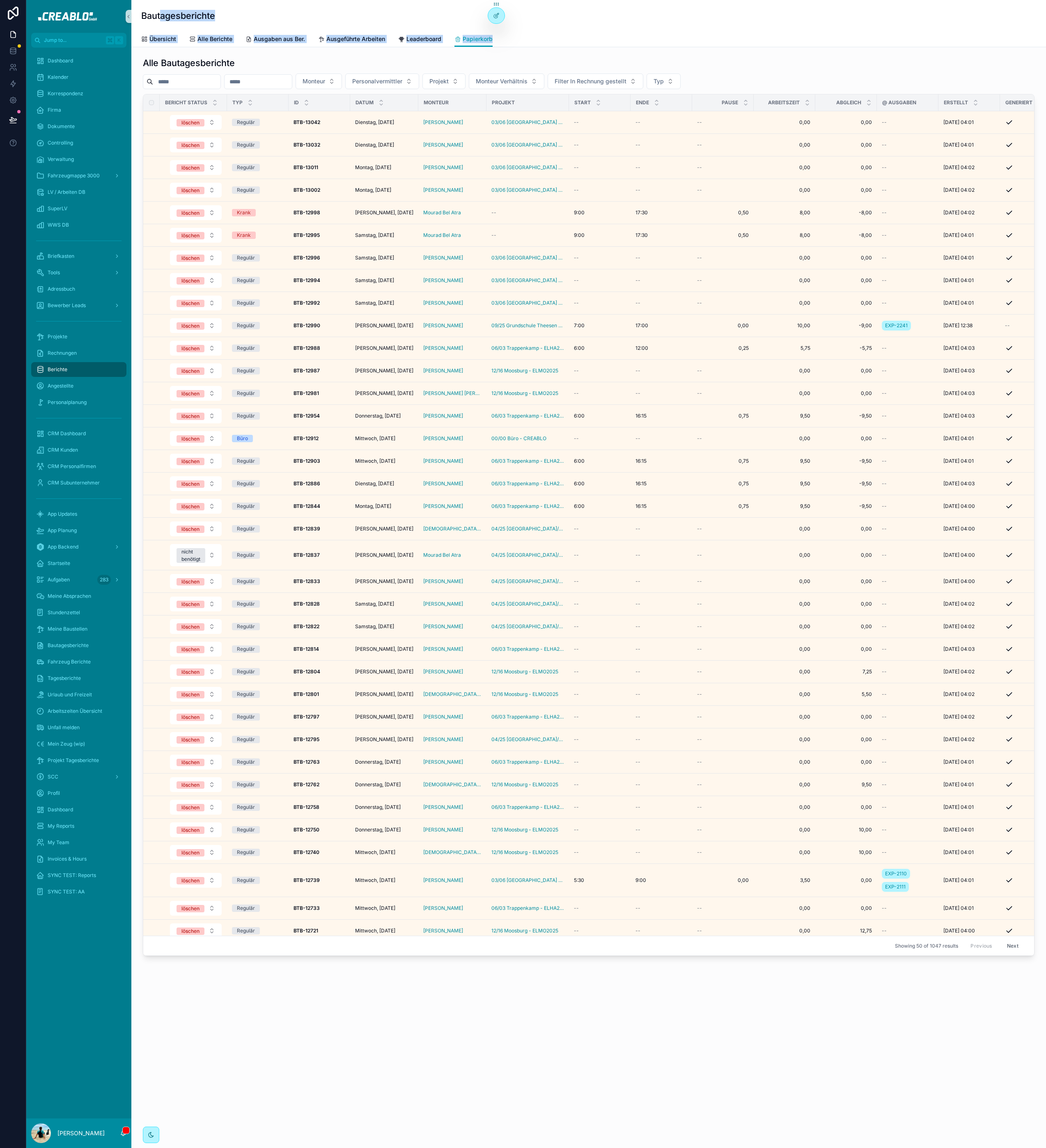
drag, startPoint x: 581, startPoint y: 39, endPoint x: 144, endPoint y: 13, distance: 437.8
click at [149, 13] on div "Bautagesberichte Papierkorb Übersicht Alle Berichte Ausgaben aus Ber. Ausgeführ…" at bounding box center [588, 23] width 915 height 47
click at [144, 13] on h1 "Bautagesberichte" at bounding box center [178, 16] width 74 height 12
click at [201, 54] on div "Alle Bautagesberichte Monteur Personalvermittler Projekt Monteur Verhältnis Fil…" at bounding box center [588, 506] width 901 height 906
click at [201, 63] on h1 "Alle Bautagesberichte" at bounding box center [189, 63] width 92 height 12
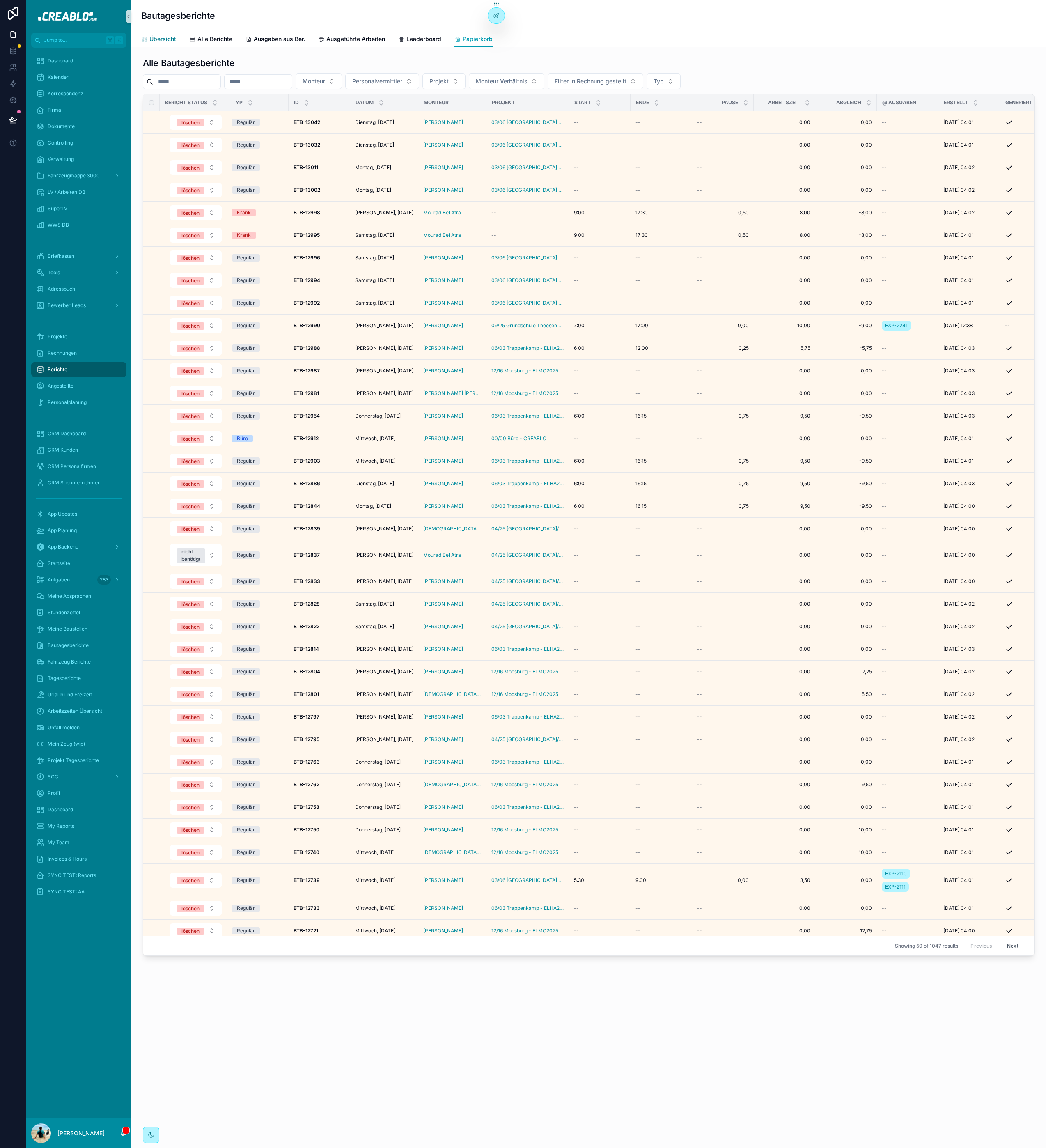
click at [165, 41] on span "Übersicht" at bounding box center [163, 39] width 27 height 8
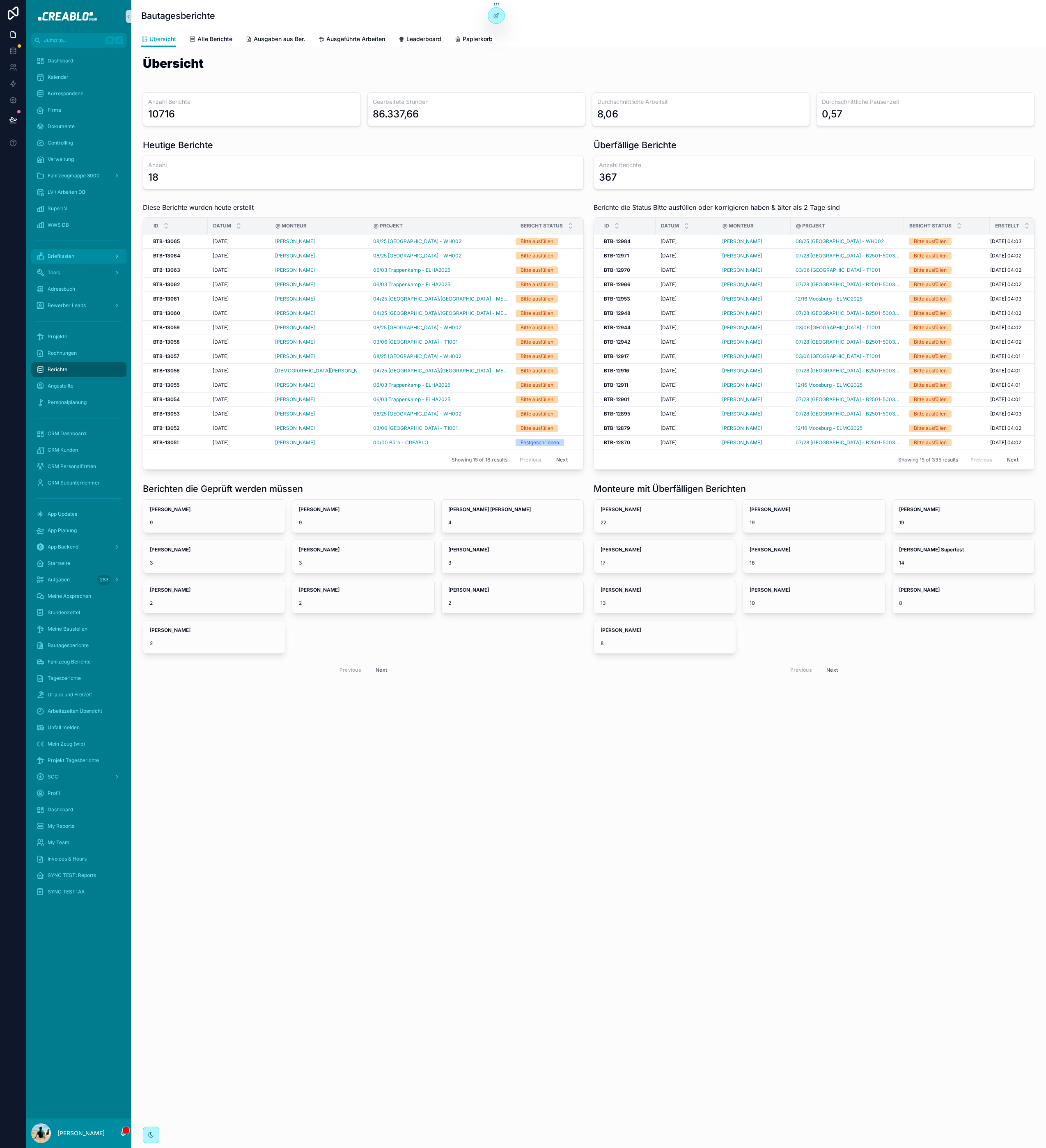
click at [73, 260] on div "Briefkasten" at bounding box center [79, 256] width 85 height 13
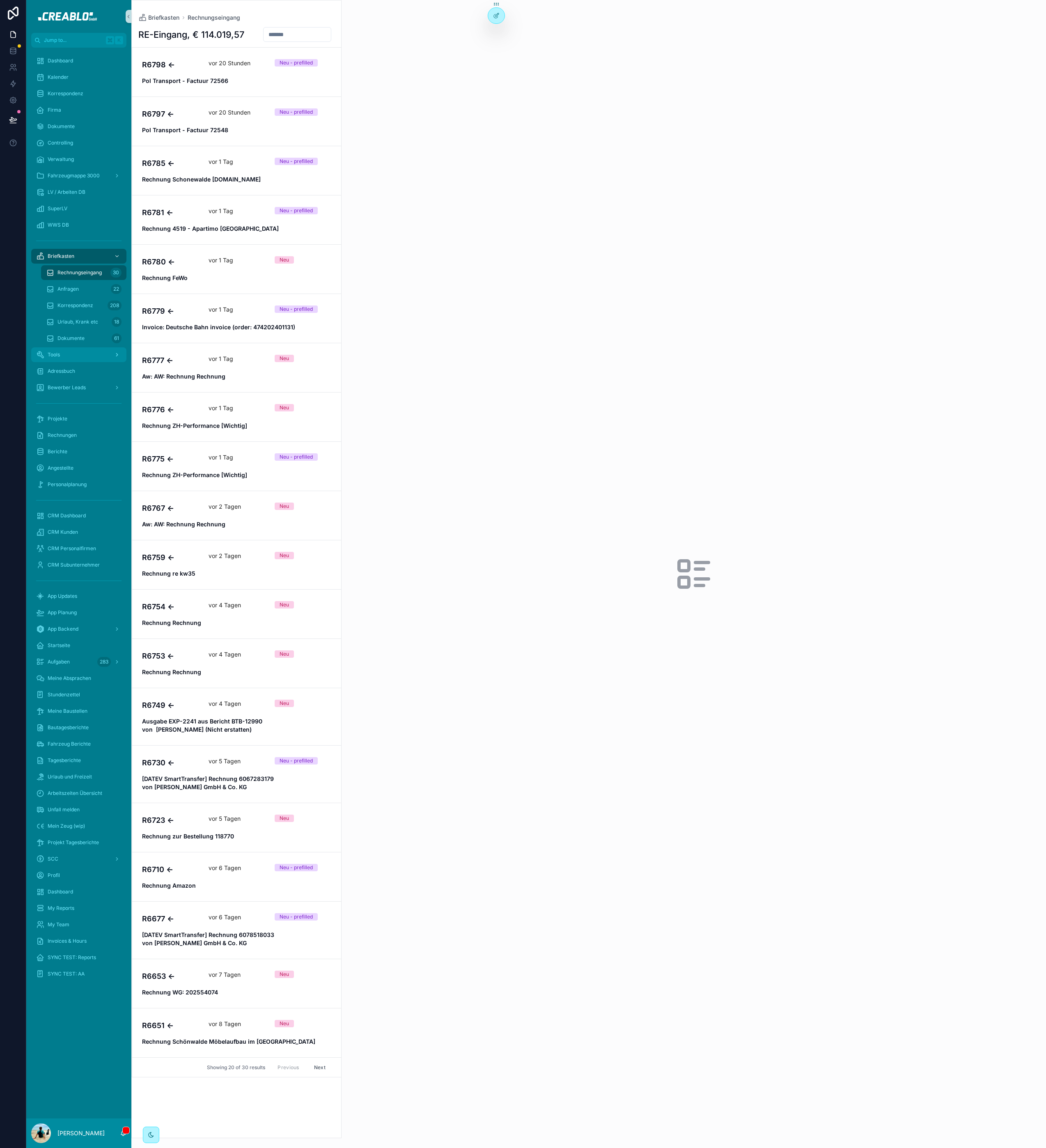
click at [81, 349] on div "Tools" at bounding box center [79, 354] width 85 height 13
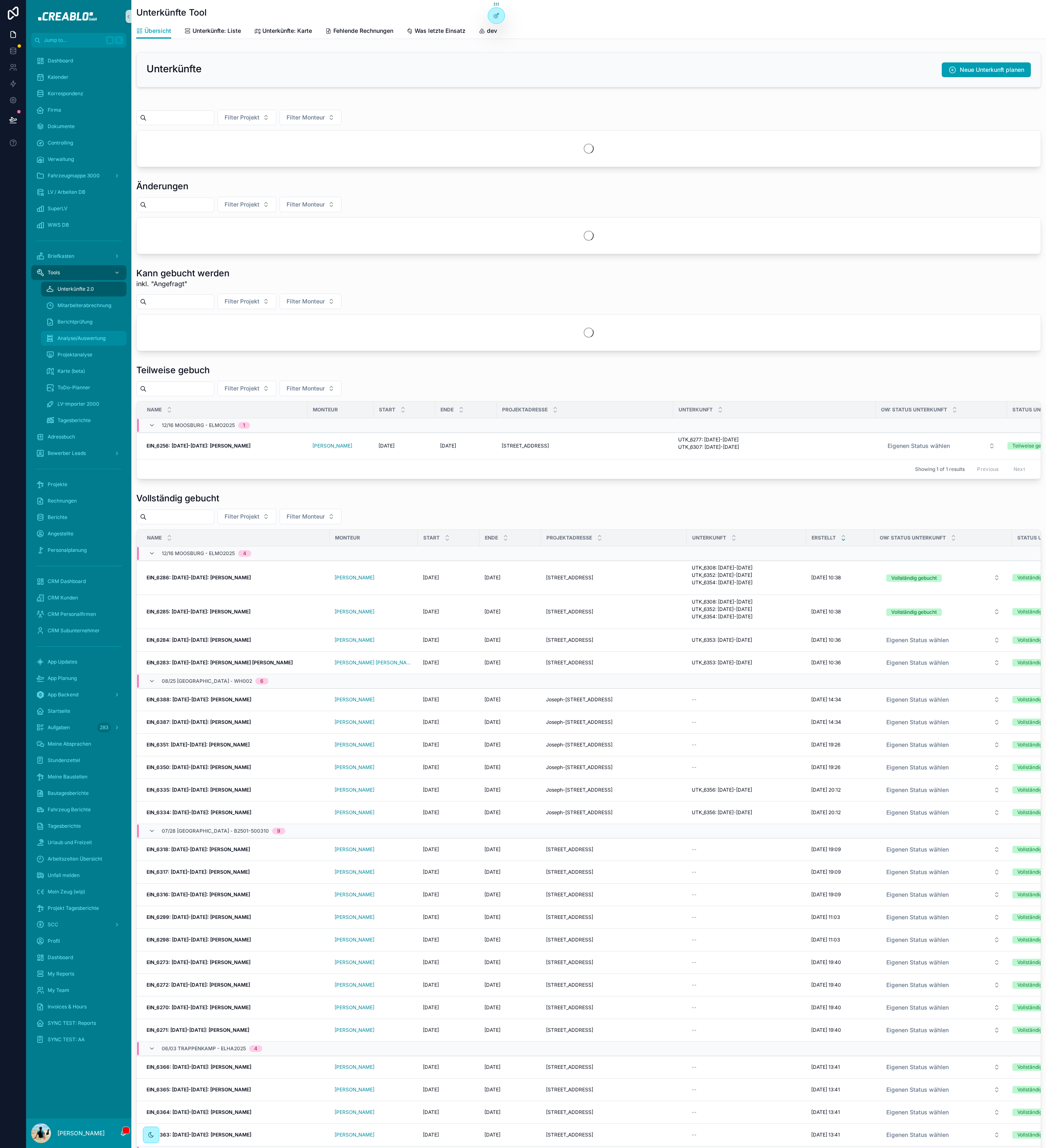
click at [91, 339] on span "Analyse/Auswertung" at bounding box center [81, 338] width 48 height 6
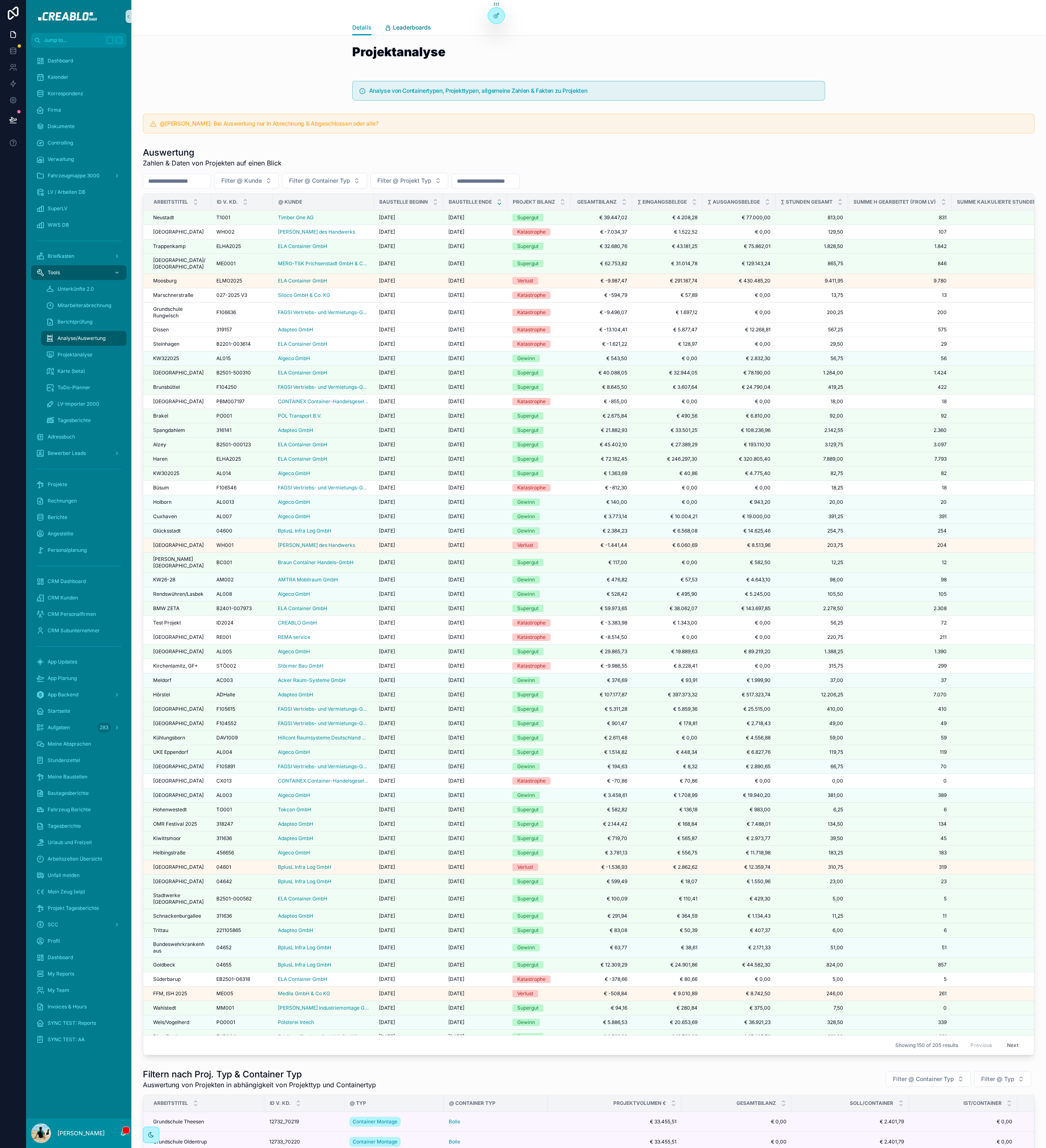
click at [397, 30] on span "Leaderboards" at bounding box center [412, 27] width 38 height 8
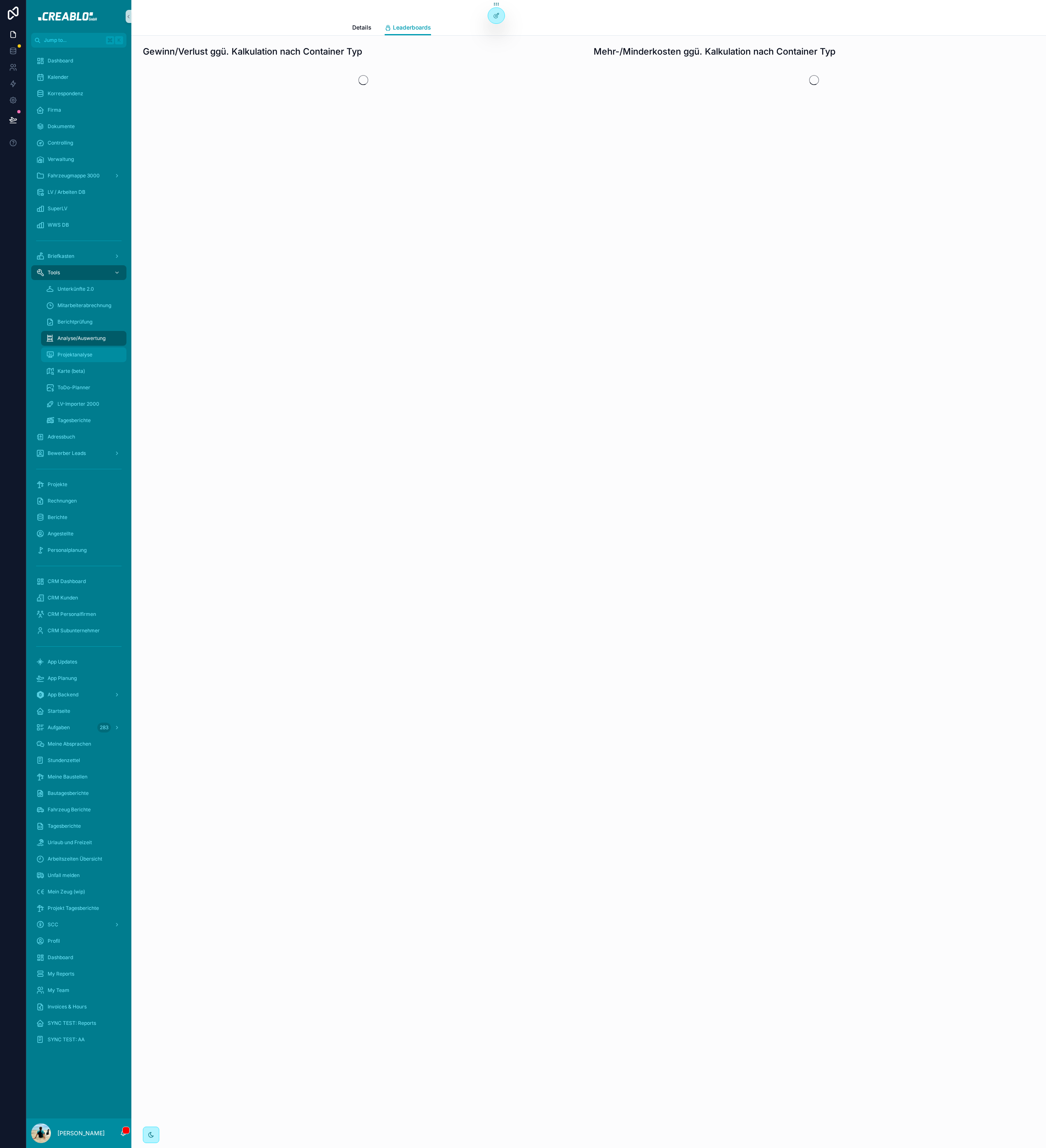
click at [87, 348] on div "Projektanalyse" at bounding box center [83, 354] width 75 height 13
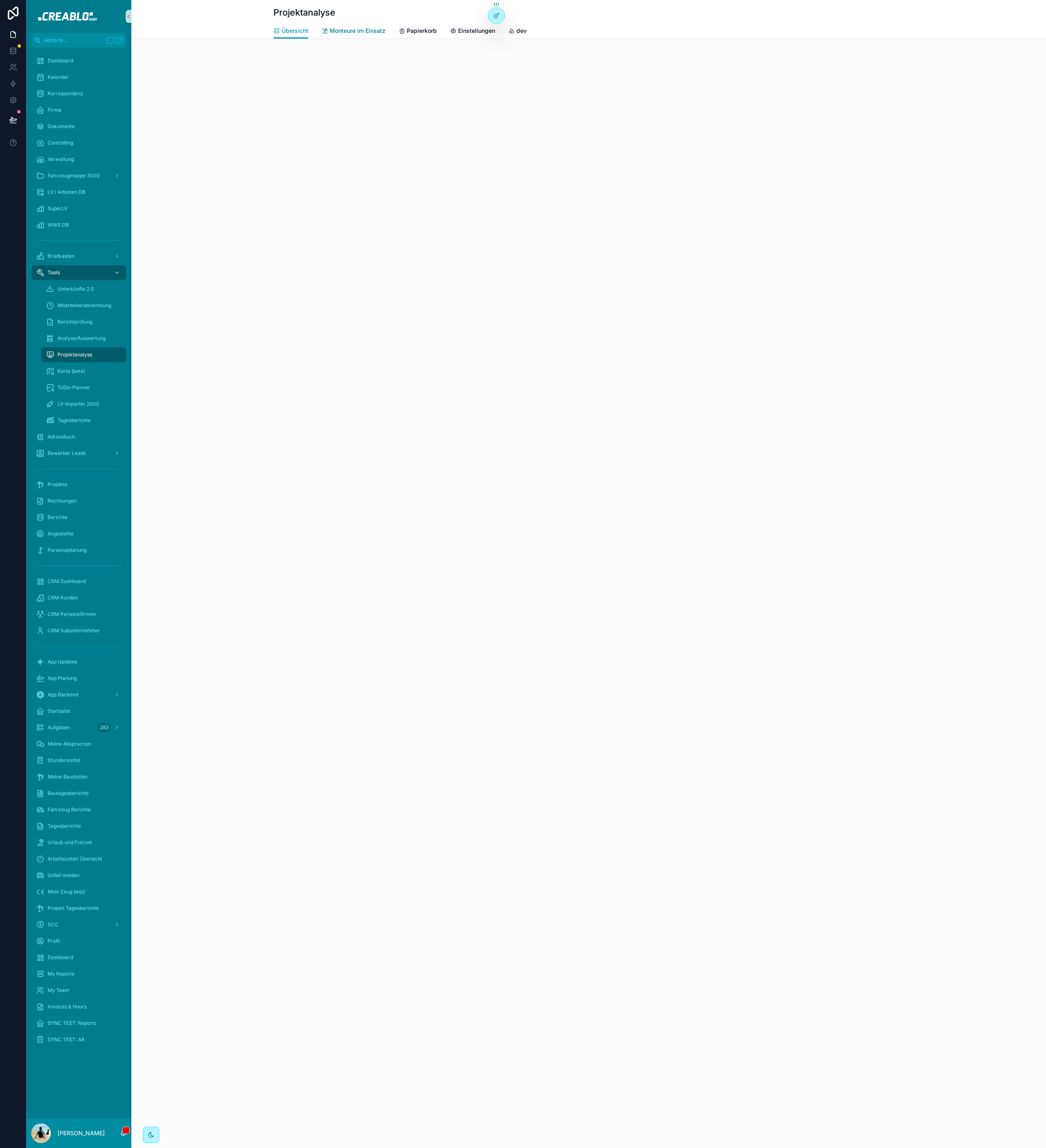
click at [362, 34] on span "Monteure im Einsatz" at bounding box center [358, 31] width 56 height 8
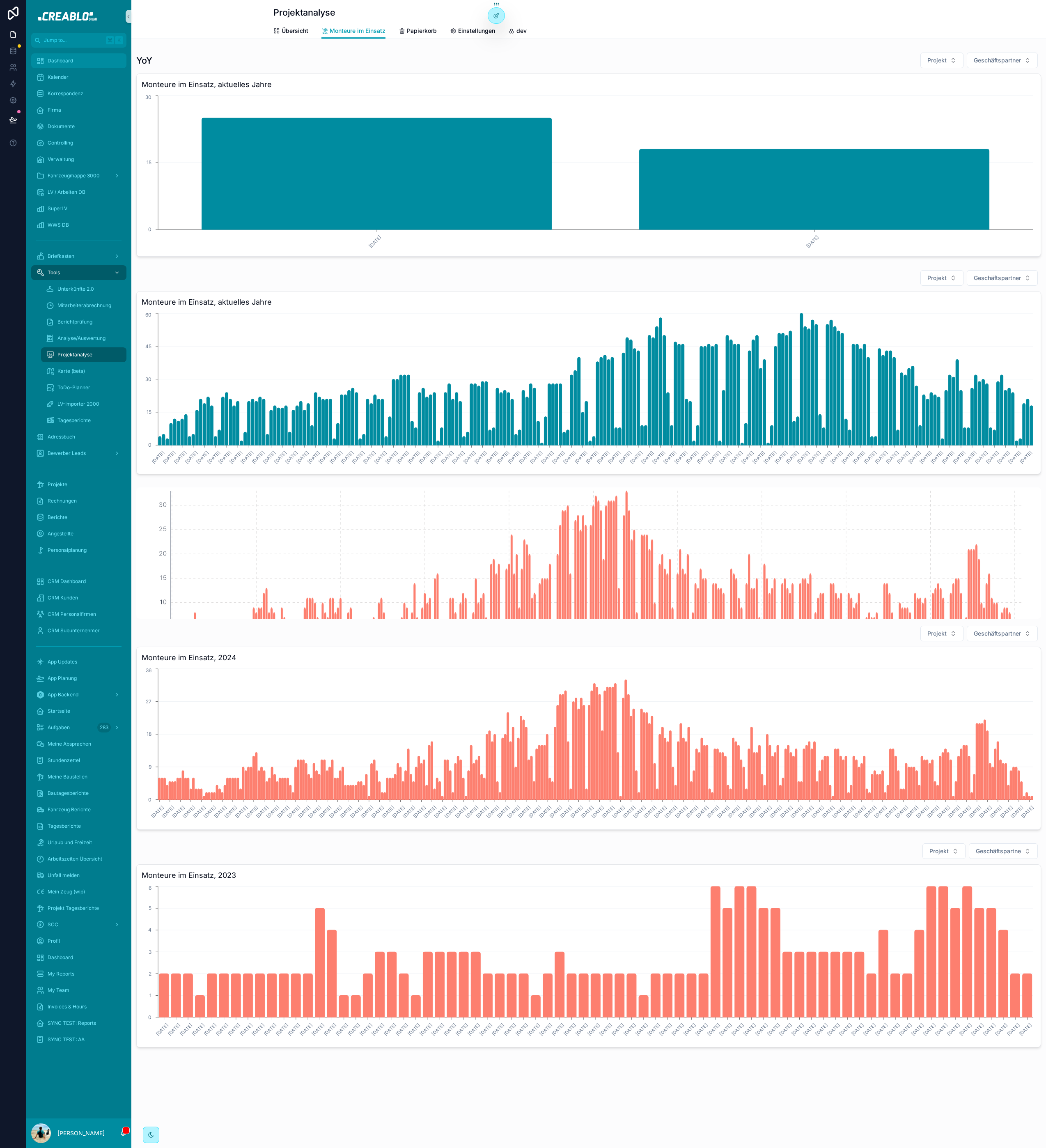
click at [74, 59] on div "Dashboard" at bounding box center [79, 61] width 85 height 13
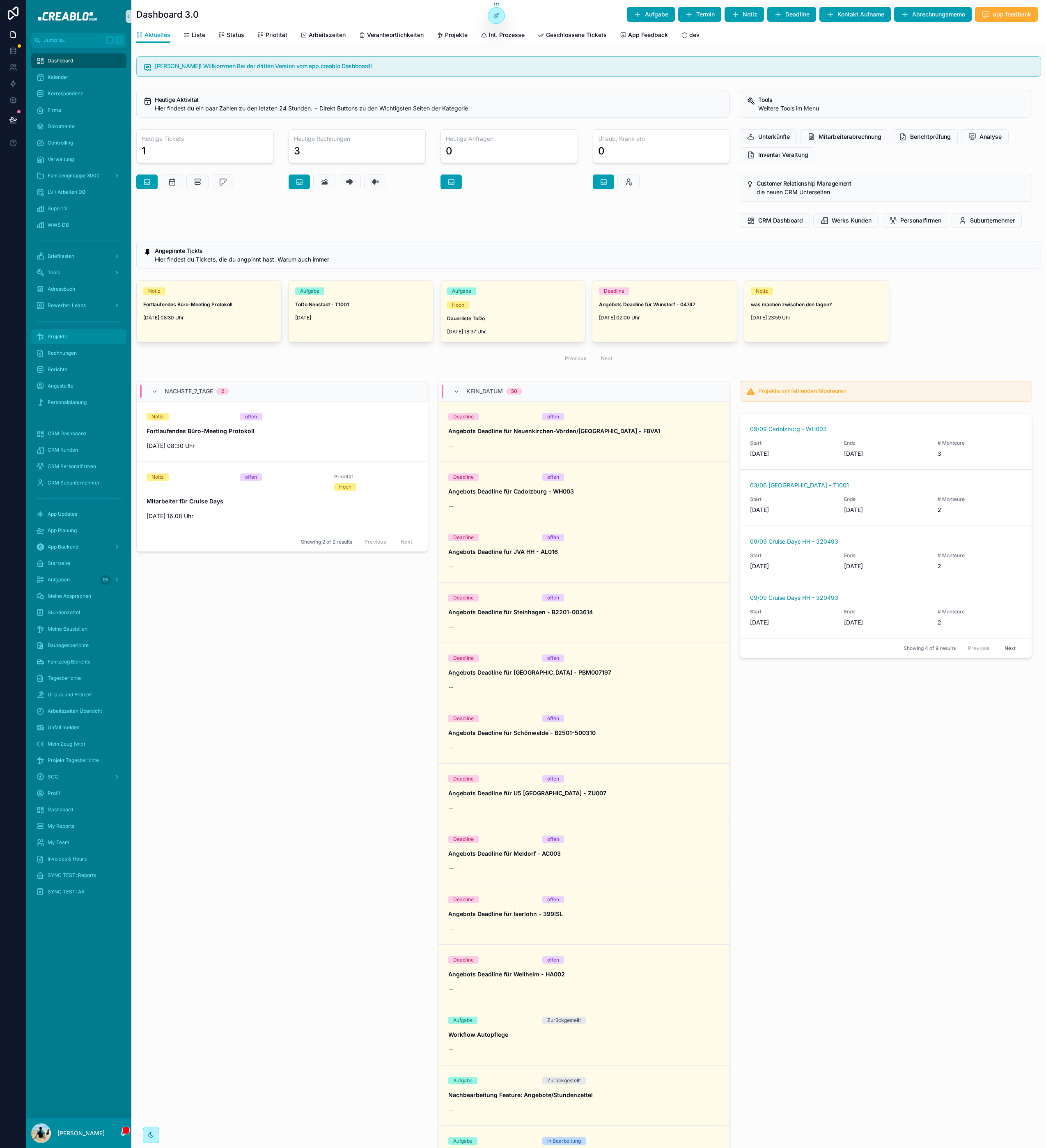
click at [64, 337] on span "Projekte" at bounding box center [58, 336] width 20 height 6
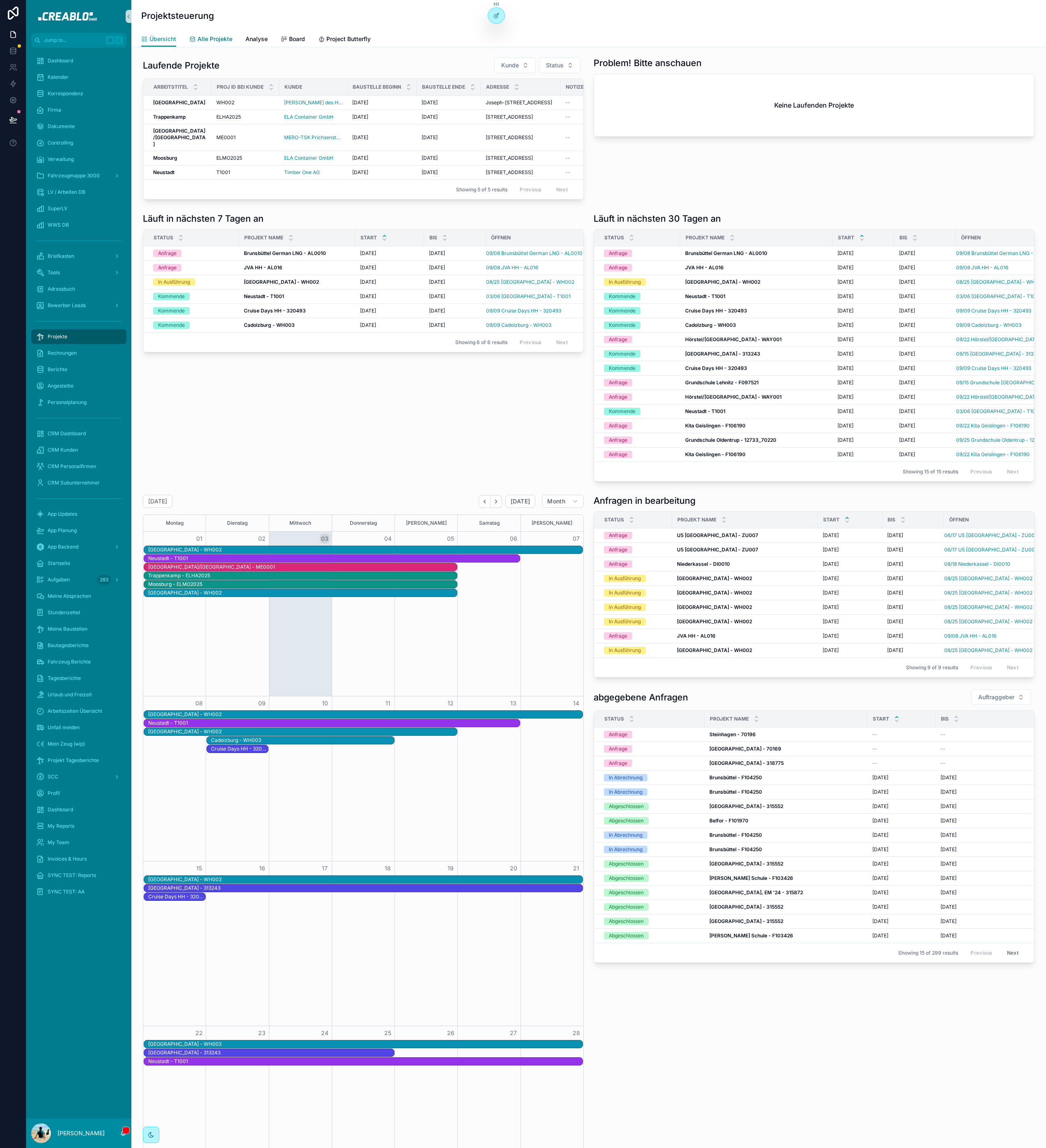
click at [212, 38] on span "Alle Projekte" at bounding box center [215, 39] width 35 height 8
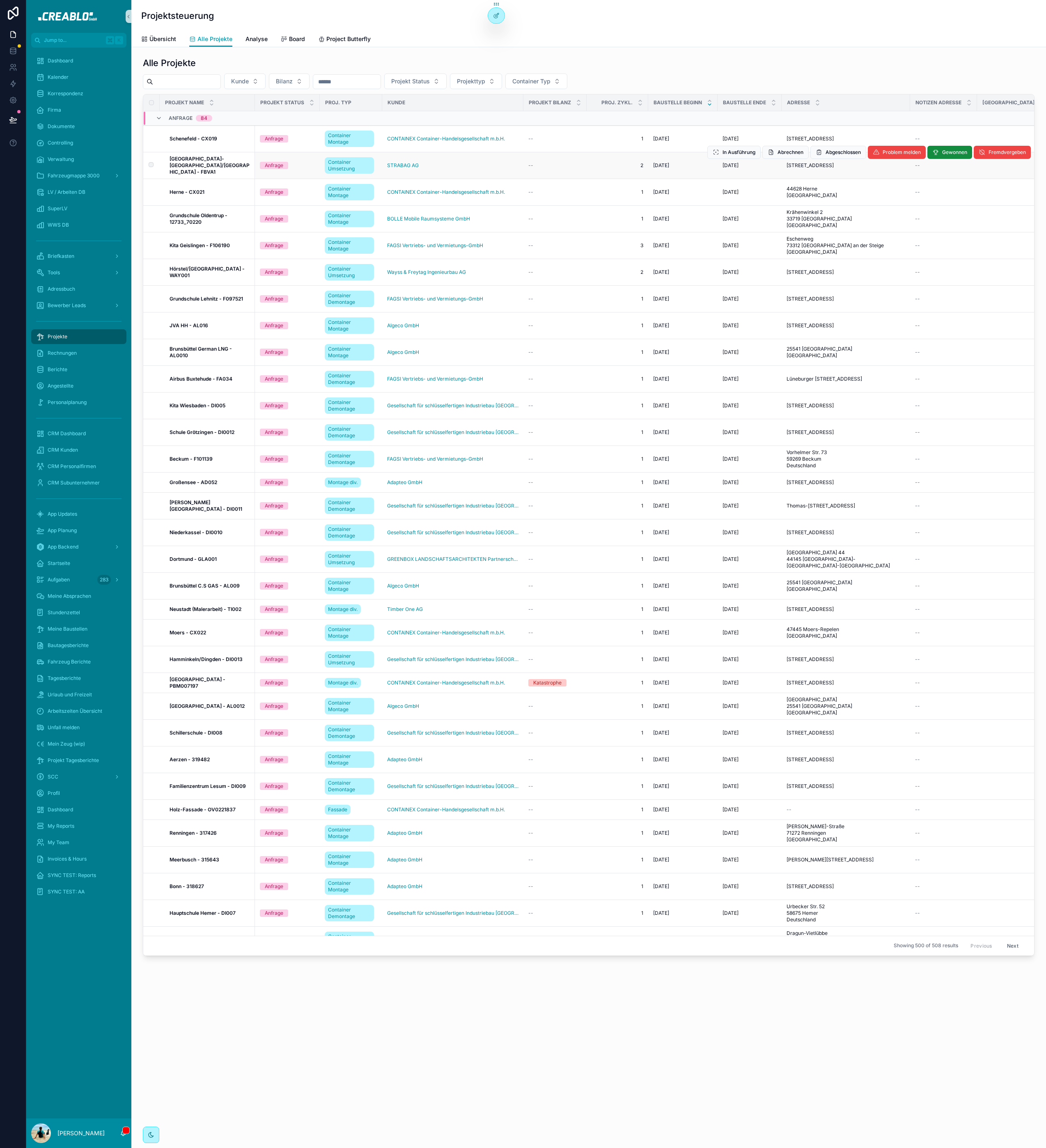
click at [221, 160] on strong "[GEOGRAPHIC_DATA]-[GEOGRAPHIC_DATA]/[GEOGRAPHIC_DATA] - FBVA1" at bounding box center [209, 165] width 80 height 19
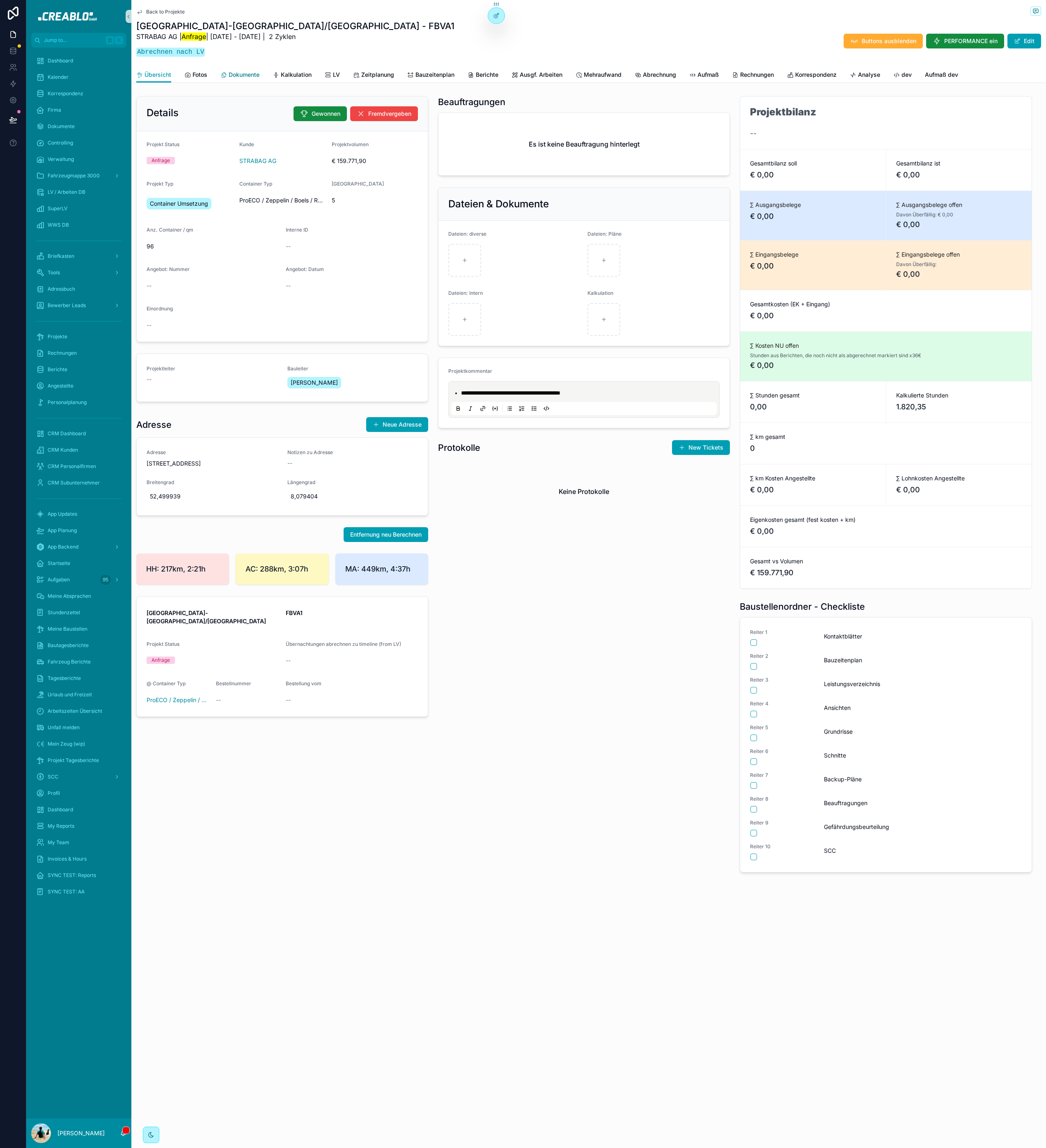
click at [257, 72] on span "Dokumente" at bounding box center [244, 75] width 31 height 8
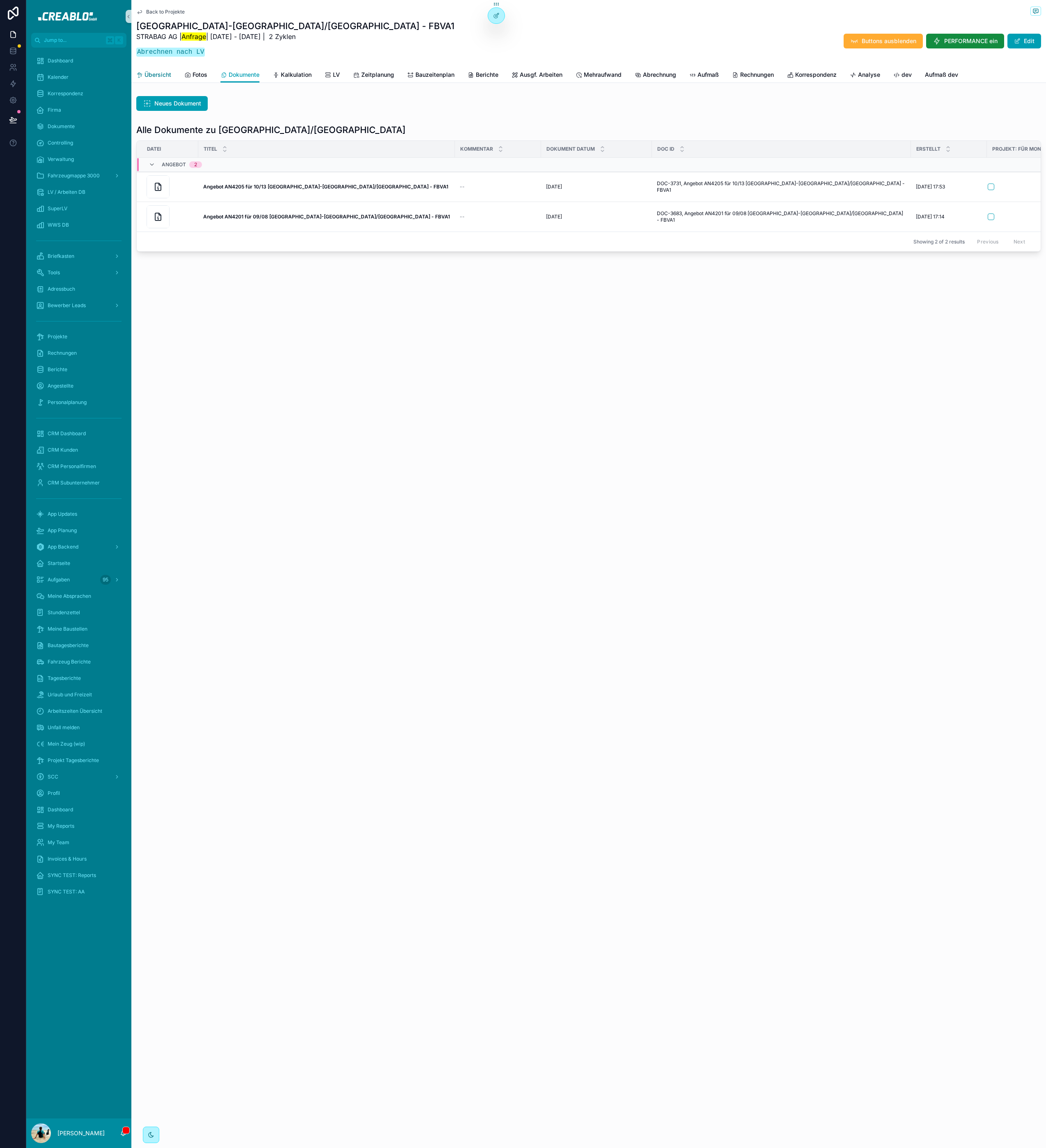
click at [167, 76] on span "Übersicht" at bounding box center [158, 75] width 27 height 8
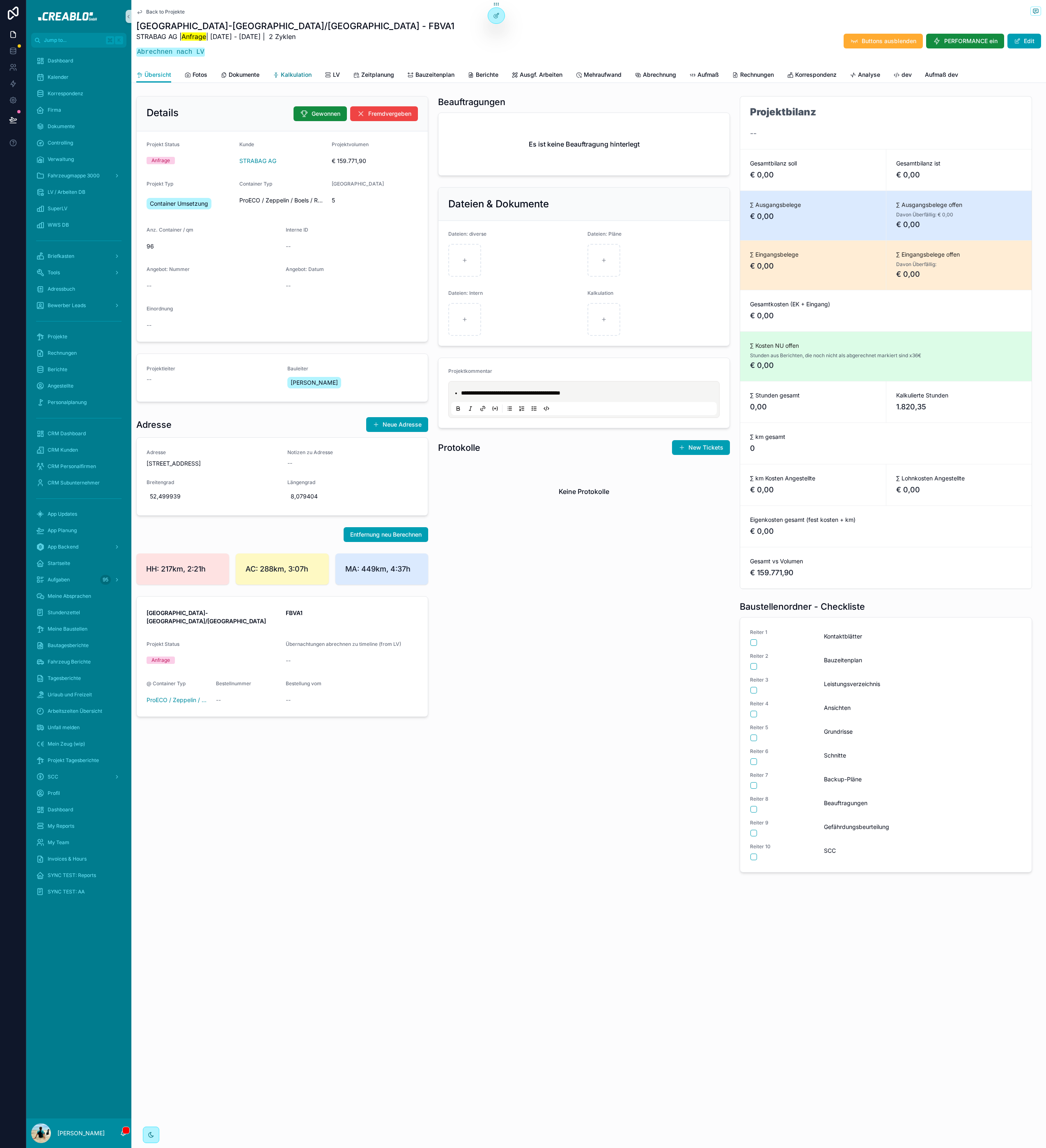
click at [298, 71] on span "Kalkulation" at bounding box center [296, 75] width 31 height 8
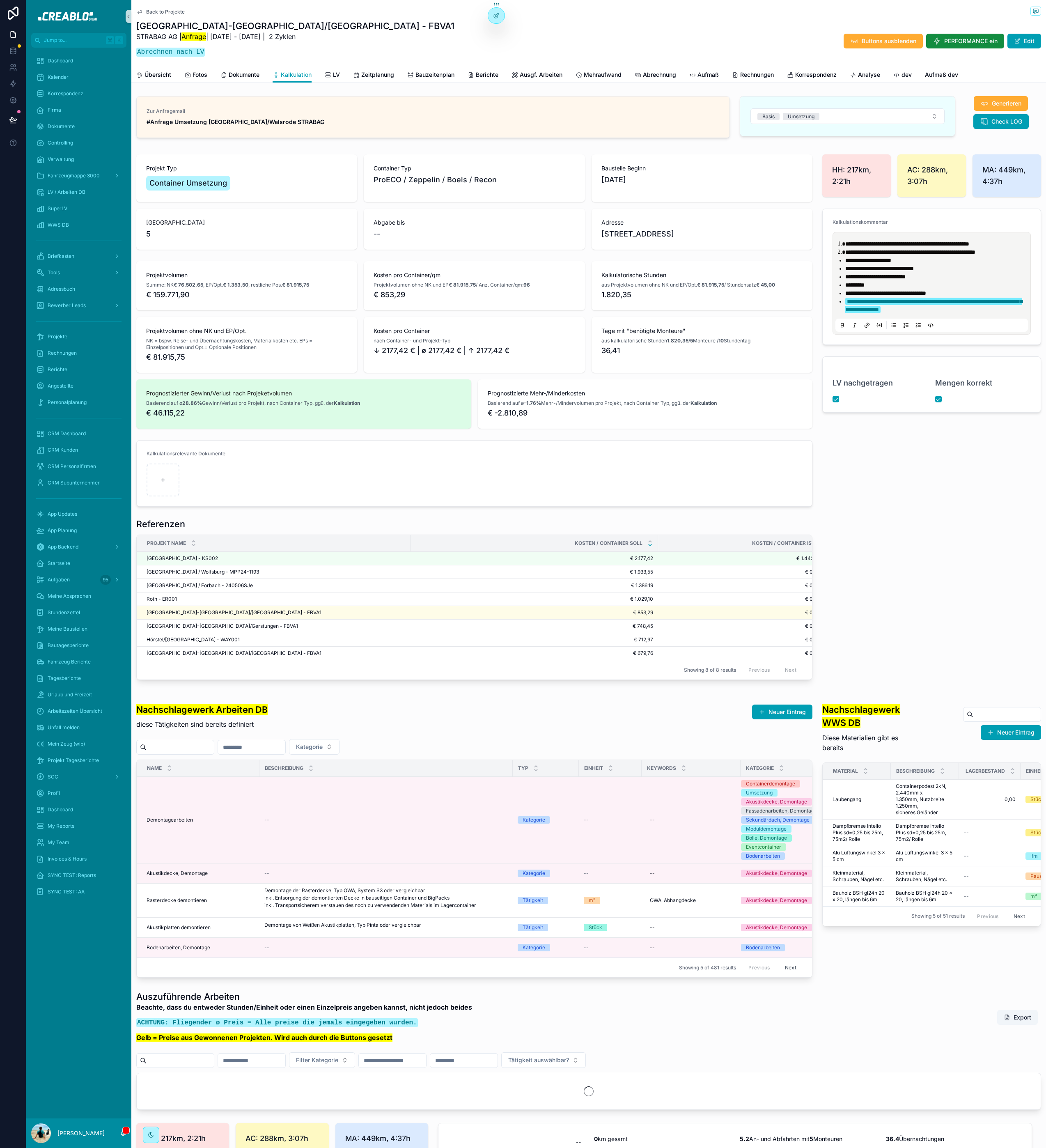
click at [399, 540] on div "Referenzen Projekt Name Kosten / Container SOLL Kosten / Container IST Stuttgar…" at bounding box center [474, 599] width 686 height 168
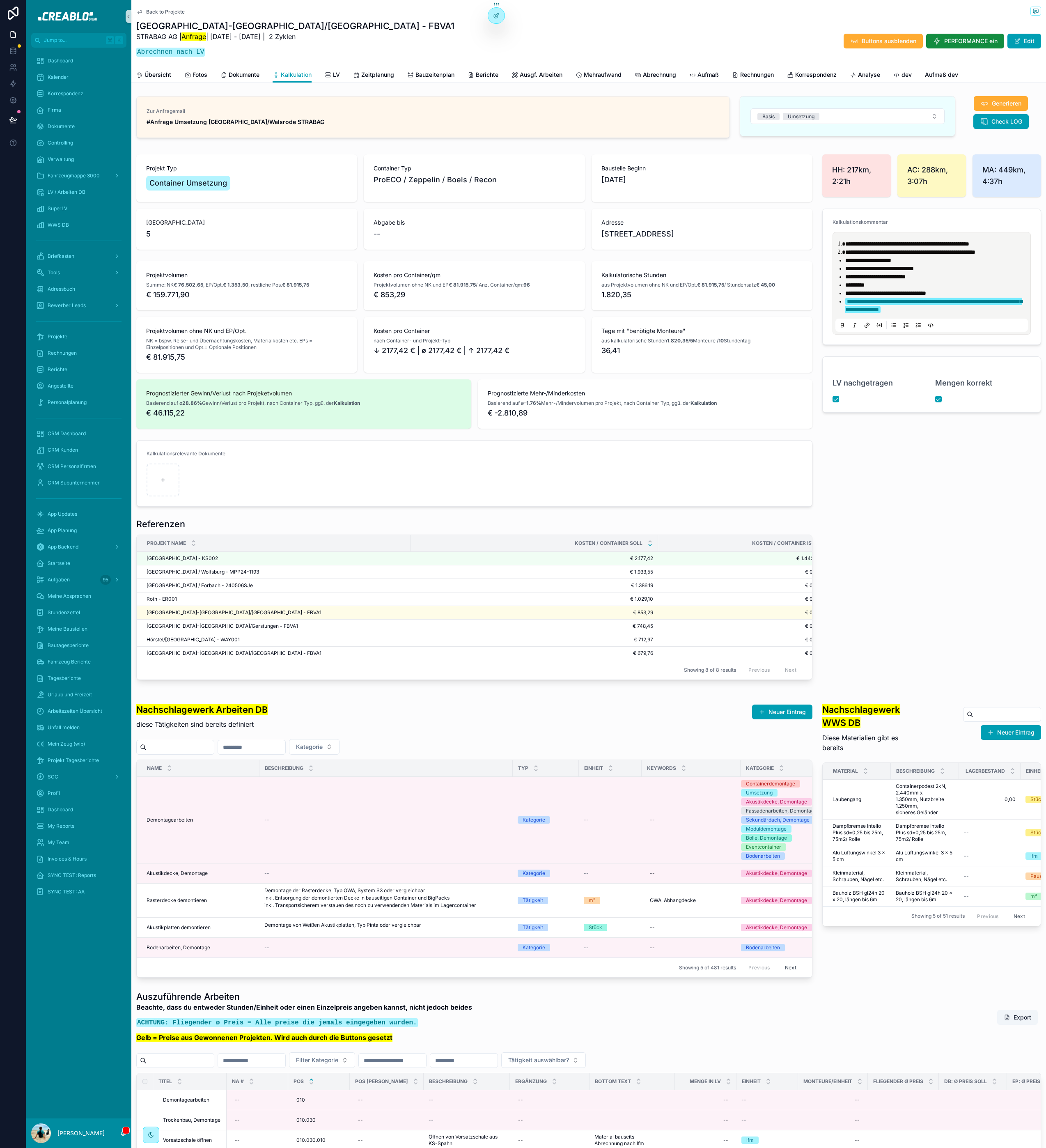
click at [1, 636] on div at bounding box center [13, 574] width 26 height 1148
click at [88, 254] on div "Briefkasten" at bounding box center [79, 256] width 85 height 13
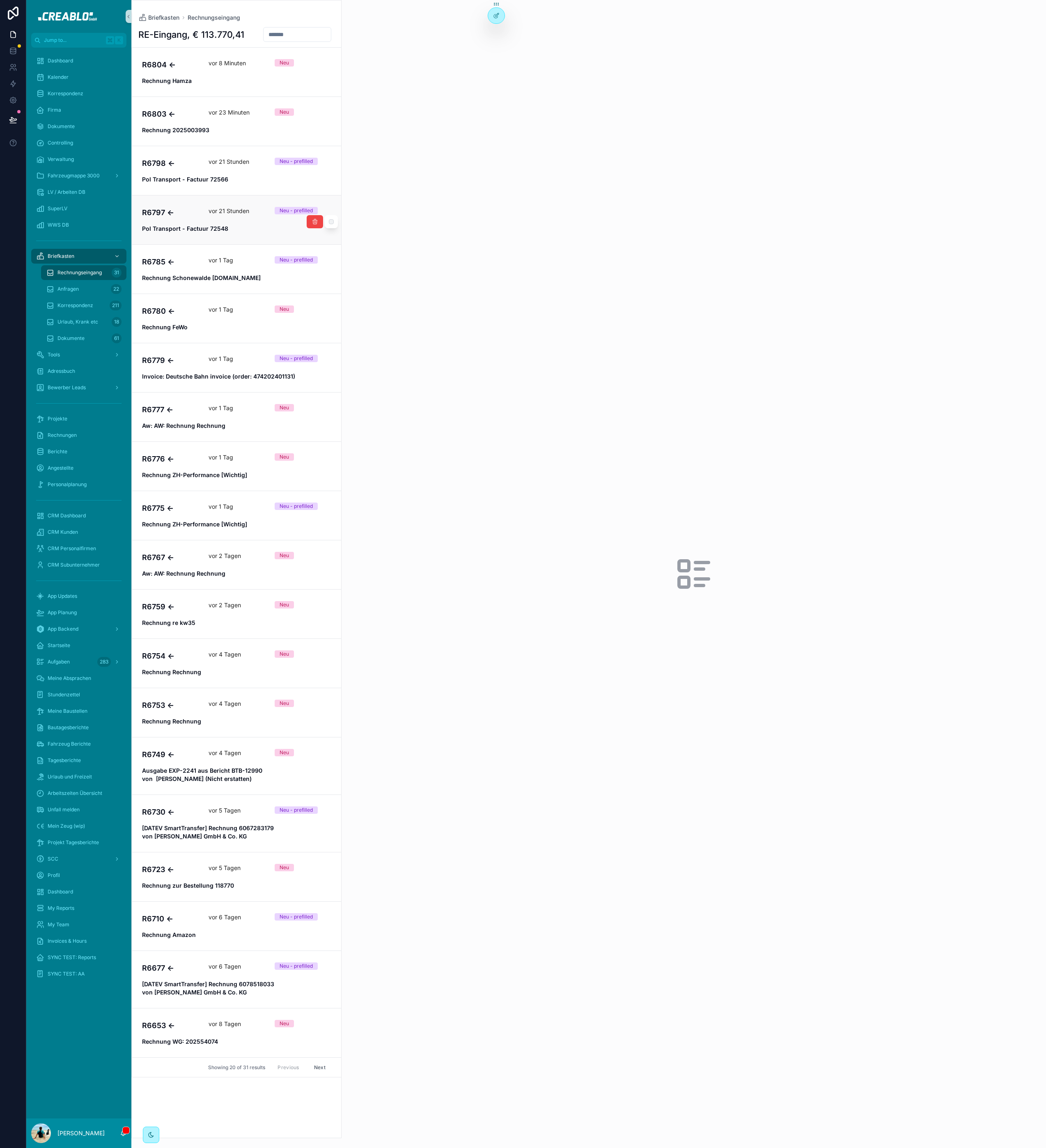
click at [193, 213] on h4 "R6797 ←" at bounding box center [170, 212] width 57 height 11
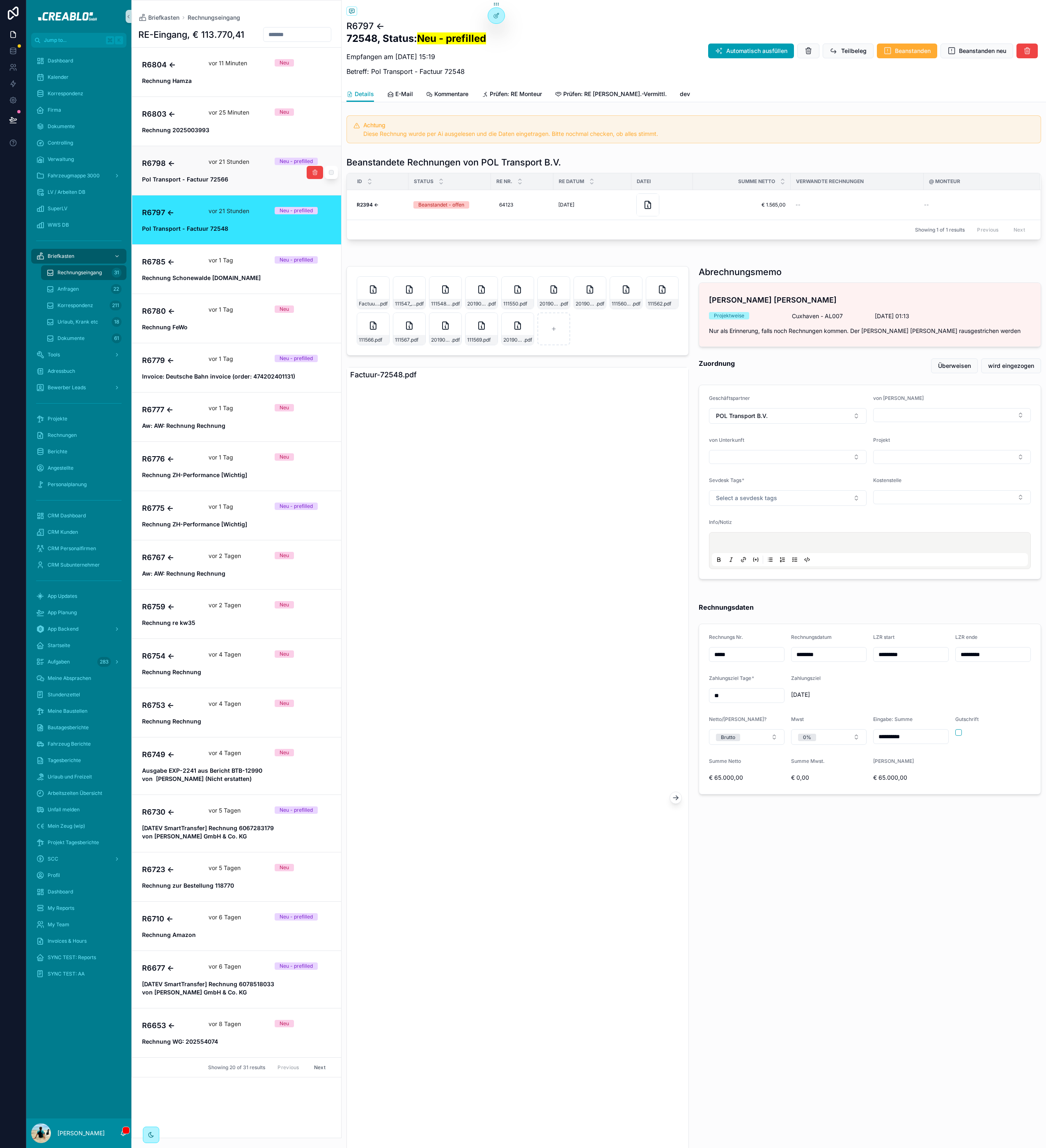
click at [209, 180] on strong "Pol Transport - Factuur 72566" at bounding box center [185, 179] width 86 height 7
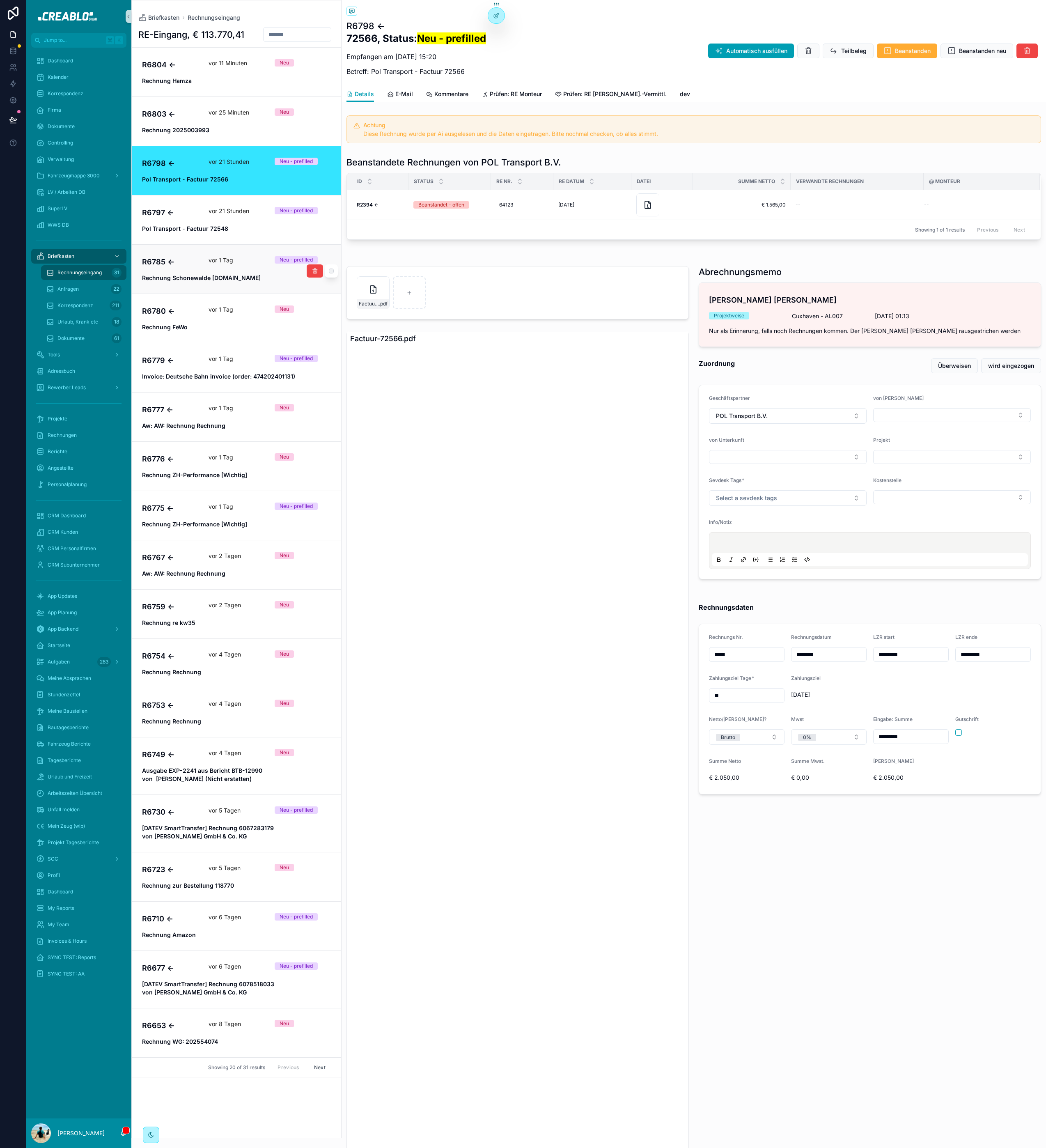
click at [192, 276] on strong "Rechnung Schonewalde [DOMAIN_NAME]" at bounding box center [201, 278] width 118 height 7
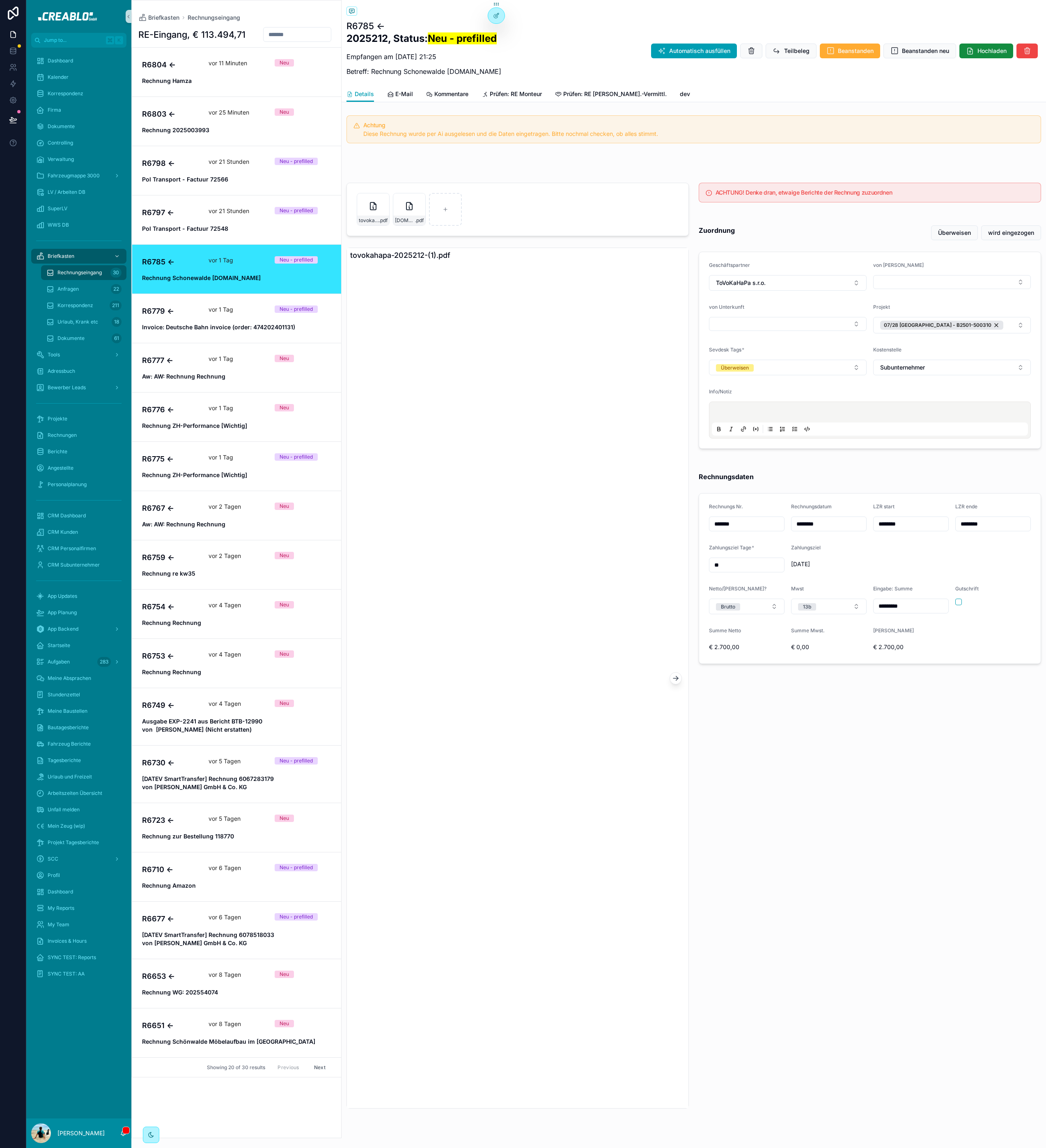
drag, startPoint x: 876, startPoint y: 826, endPoint x: 942, endPoint y: 599, distance: 236.4
click at [876, 826] on div "ACHTUNG! Denke dran, etwaige Berichte der Rechnung zuzuordnen Zuordnung Überwei…" at bounding box center [869, 645] width 352 height 933
click at [19, 890] on div at bounding box center [13, 574] width 26 height 1148
click at [89, 358] on div "Tools" at bounding box center [79, 354] width 85 height 13
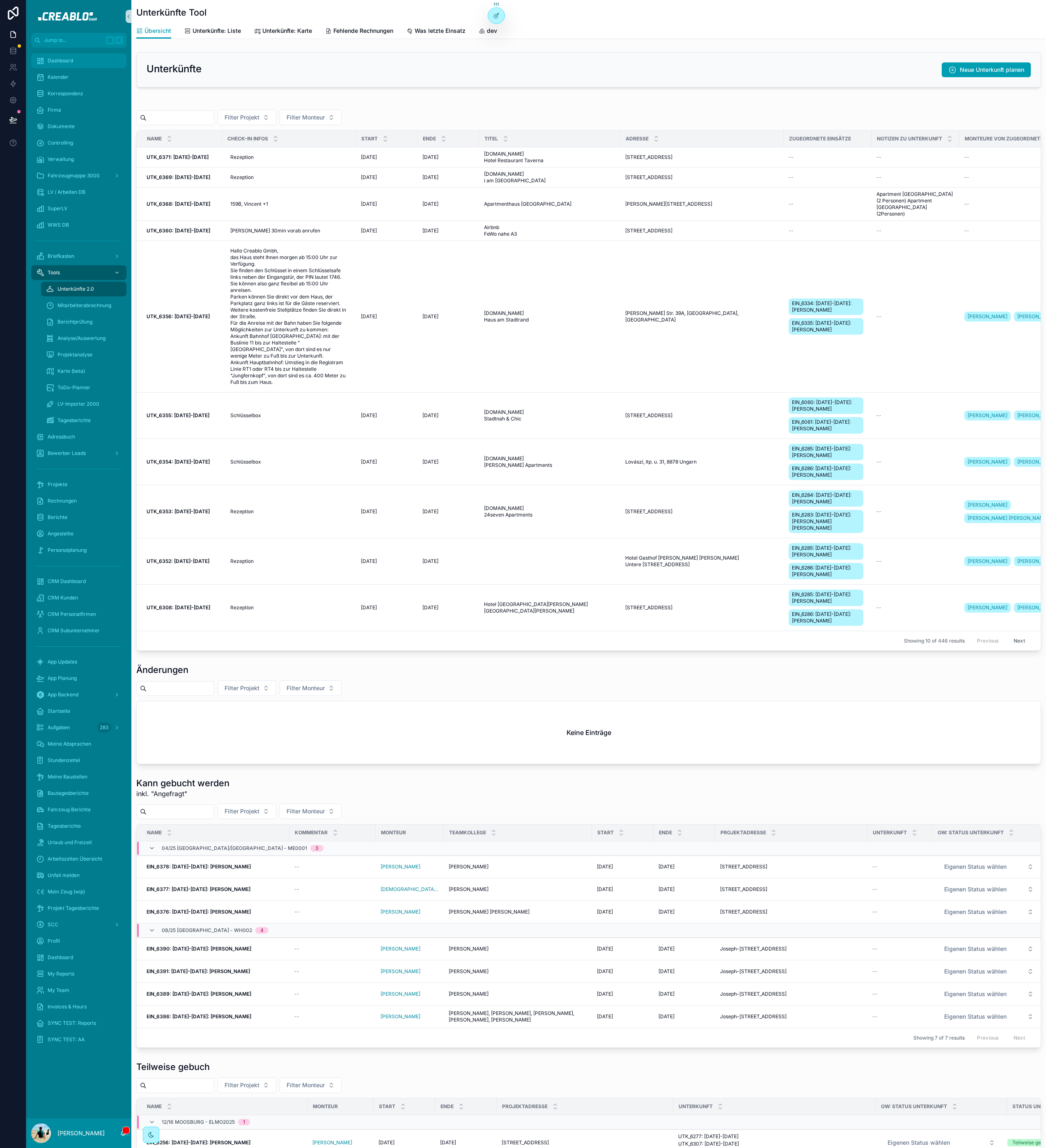
click at [57, 54] on div "Dashboard" at bounding box center [79, 61] width 85 height 13
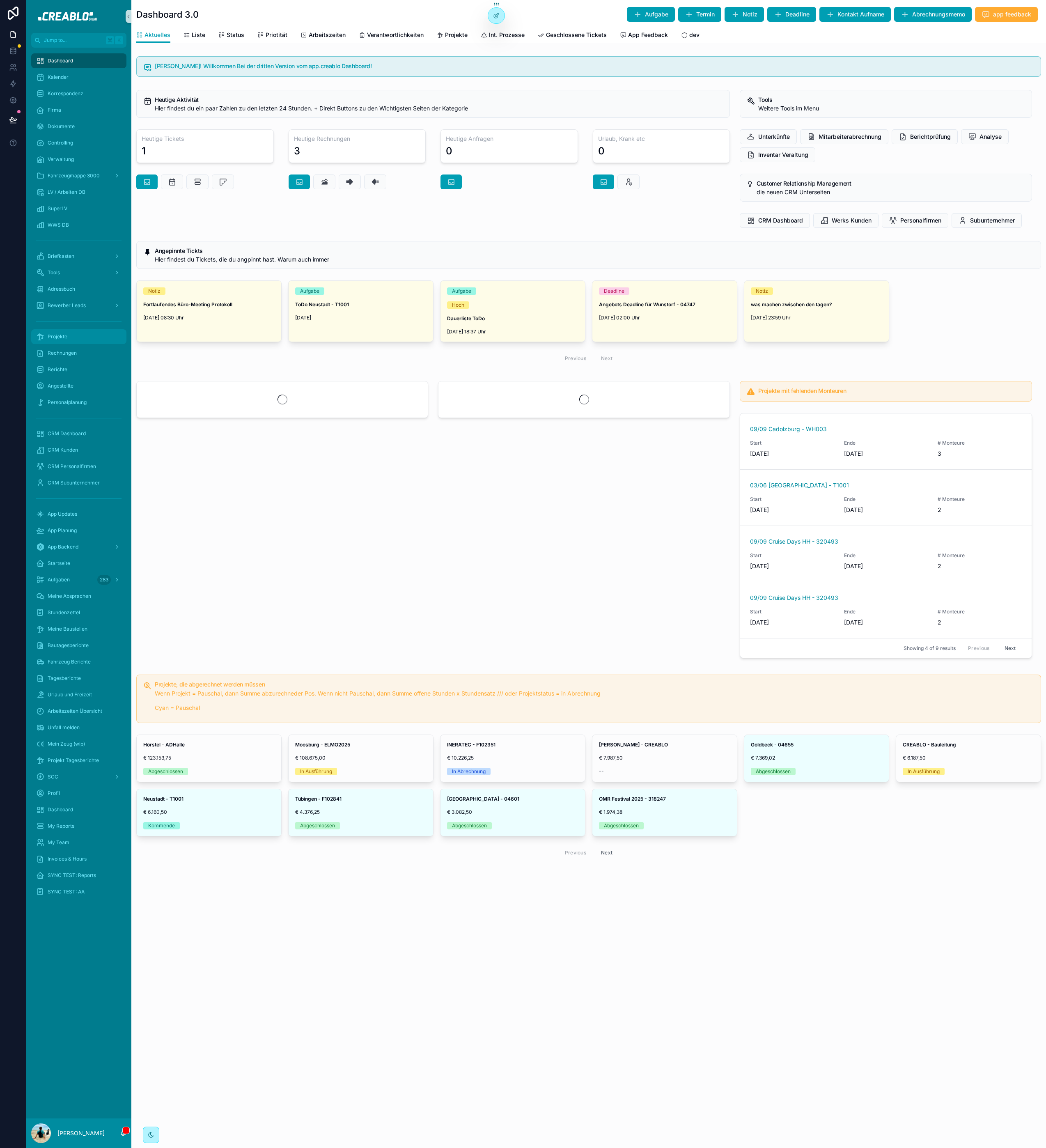
click at [60, 333] on span "Projekte" at bounding box center [58, 336] width 20 height 6
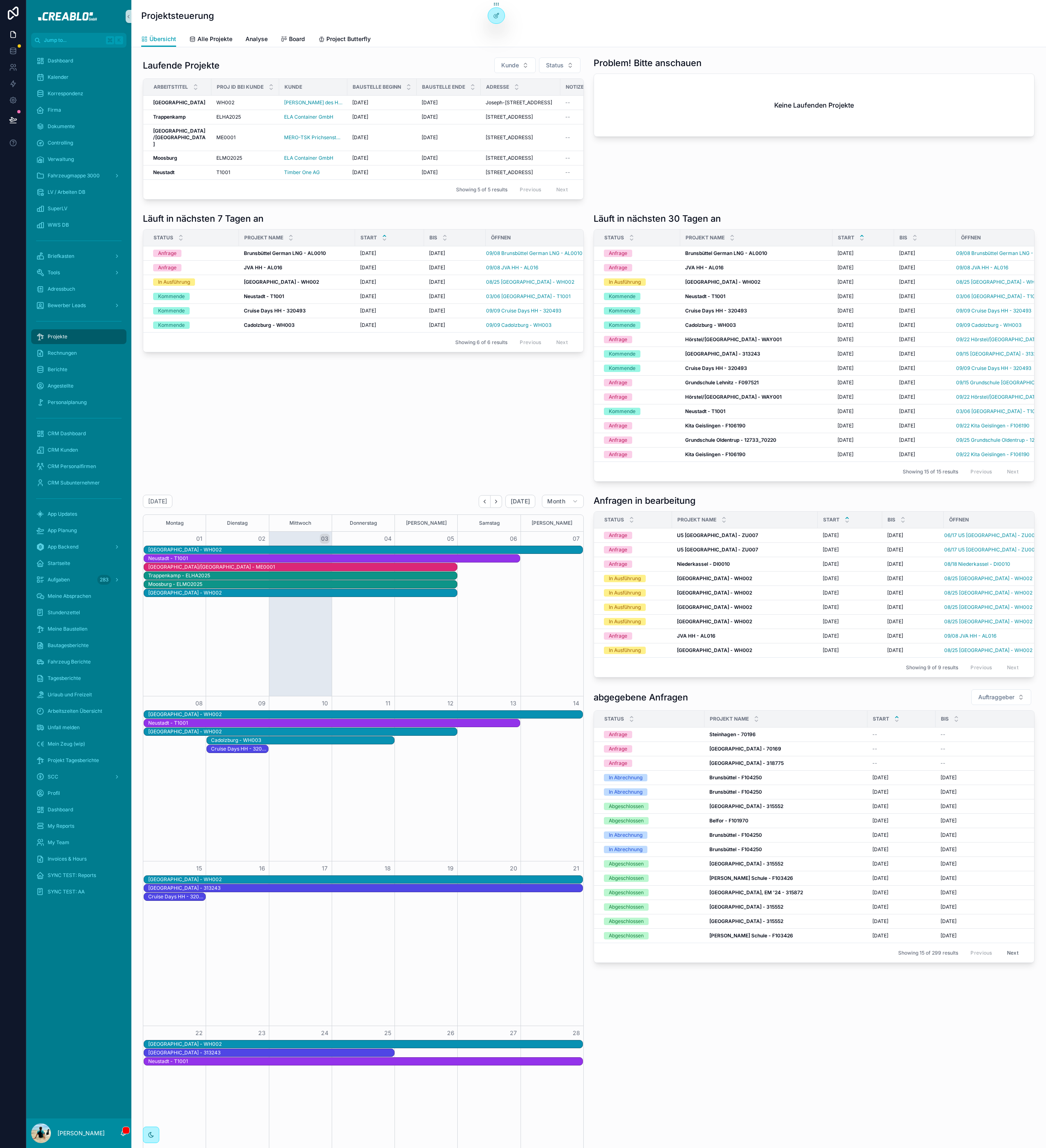
drag, startPoint x: 260, startPoint y: 533, endPoint x: 255, endPoint y: 510, distance: 23.5
click at [259, 485] on div "Läuft in nächsten 7 Tagen an Status Projekt Name Start bis öffnen Anfrage Bruns…" at bounding box center [363, 347] width 451 height 276
click at [259, 328] on strong "Cadolzburg - WH003" at bounding box center [269, 325] width 51 height 6
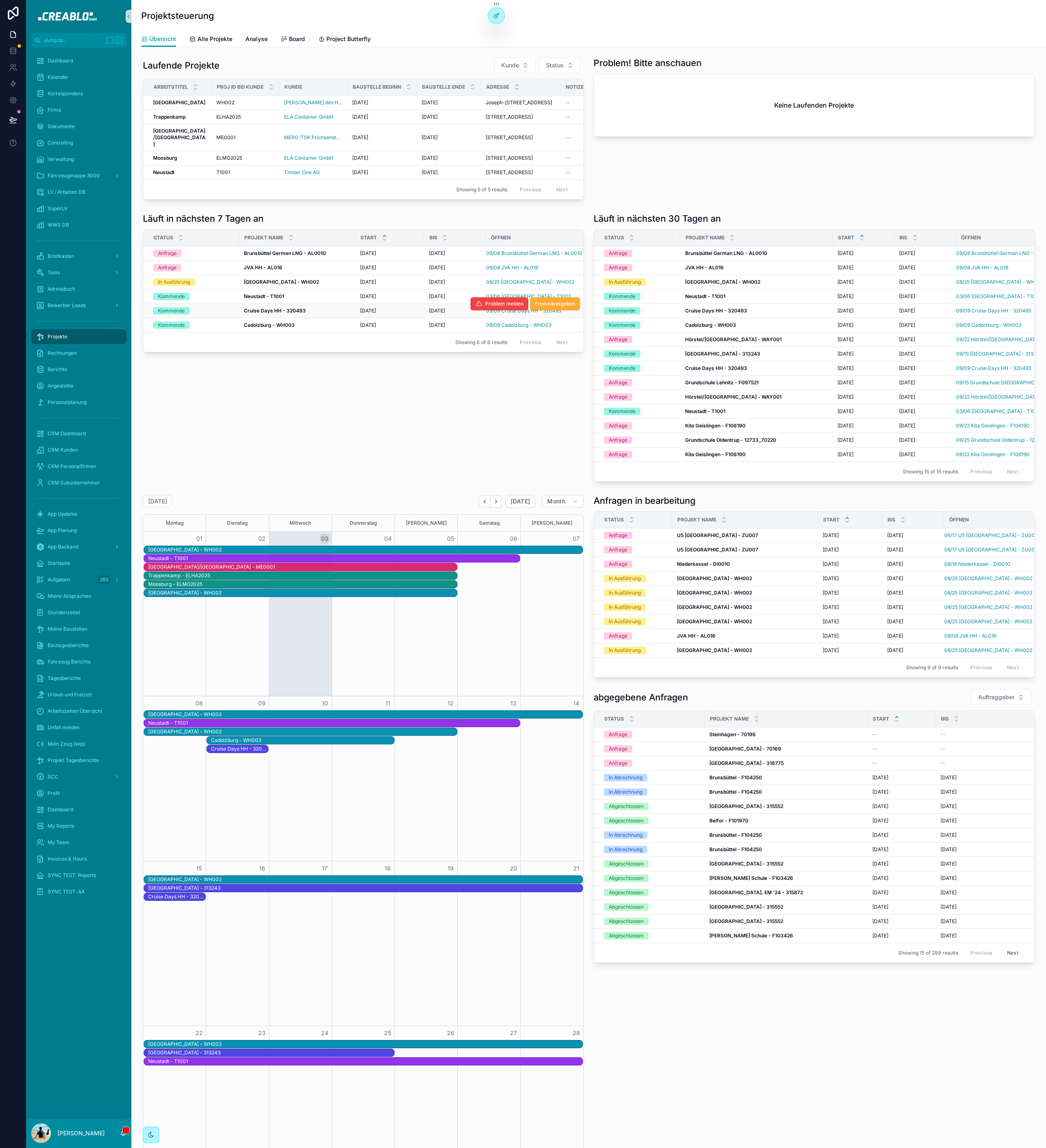
click at [263, 314] on strong "Cruise Days HH - 320493" at bounding box center [275, 311] width 62 height 6
click at [264, 300] on strong "Neustadt - T1001" at bounding box center [264, 296] width 40 height 6
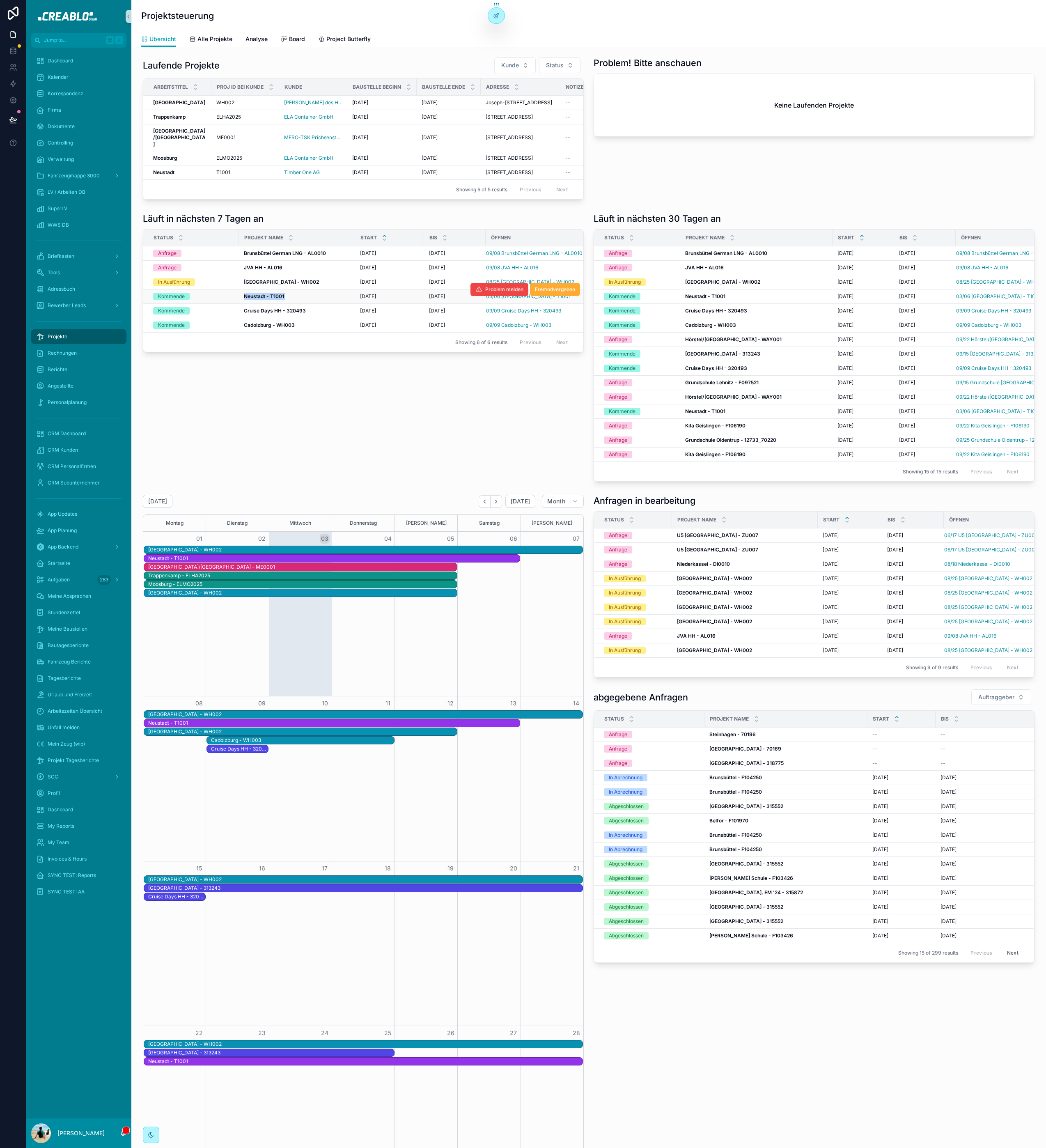
click at [264, 300] on strong "Neustadt - T1001" at bounding box center [264, 296] width 40 height 6
click at [268, 300] on strong "Neustadt - T1001" at bounding box center [264, 296] width 40 height 6
click at [407, 485] on div "Läuft in nächsten 7 Tagen an Status Projekt Name Start bis öffnen Anfrage Bruns…" at bounding box center [363, 347] width 451 height 276
click at [215, 41] on span "Alle Projekte" at bounding box center [215, 39] width 35 height 8
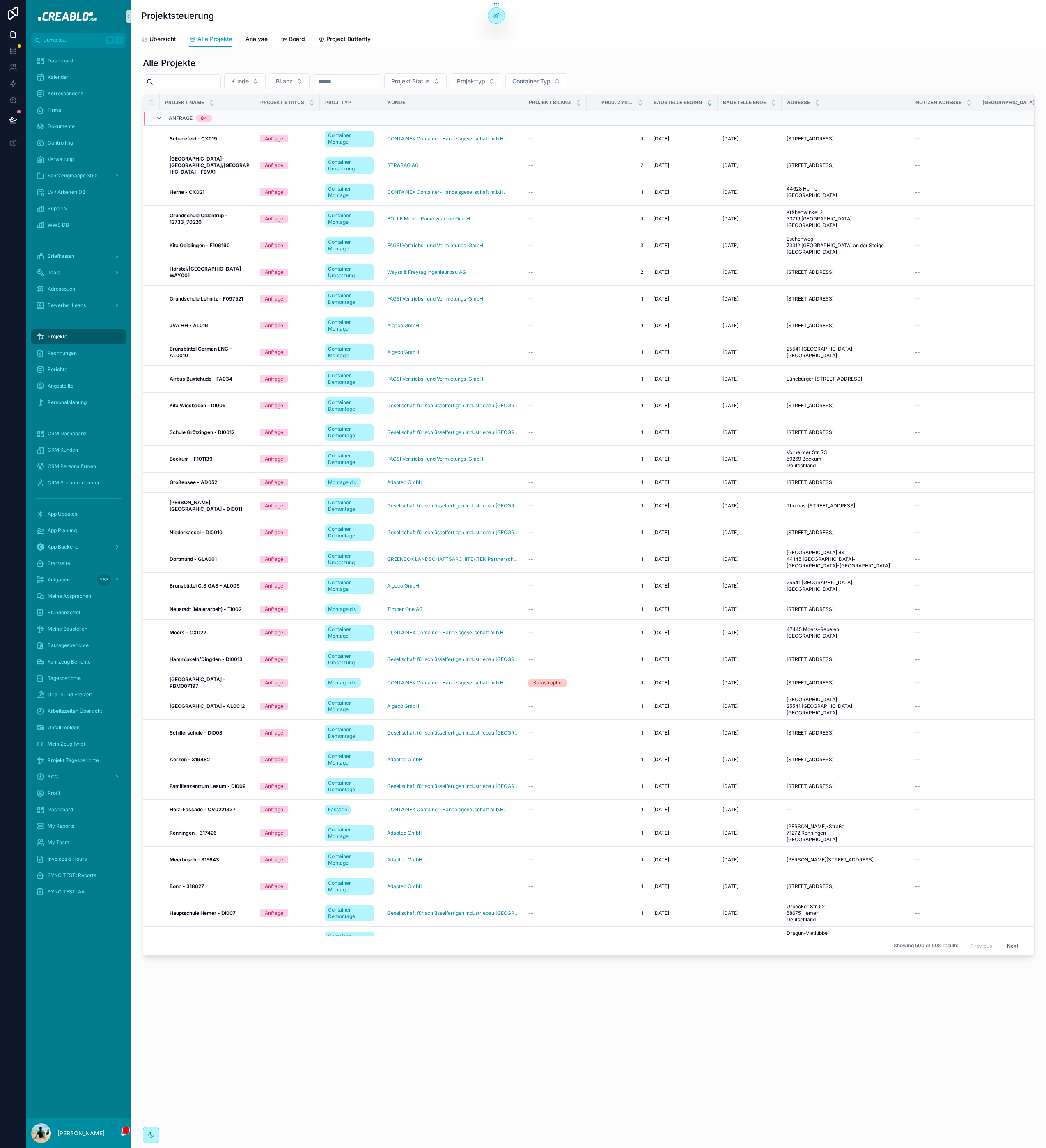
click at [219, 79] on input "scrollable content" at bounding box center [186, 82] width 67 height 12
click at [245, 78] on span "Kunde" at bounding box center [240, 81] width 18 height 8
drag, startPoint x: 229, startPoint y: 79, endPoint x: 221, endPoint y: 81, distance: 8.2
click at [221, 80] on input "scrollable content" at bounding box center [186, 82] width 67 height 12
click at [249, 81] on span "Kunde" at bounding box center [240, 81] width 18 height 8
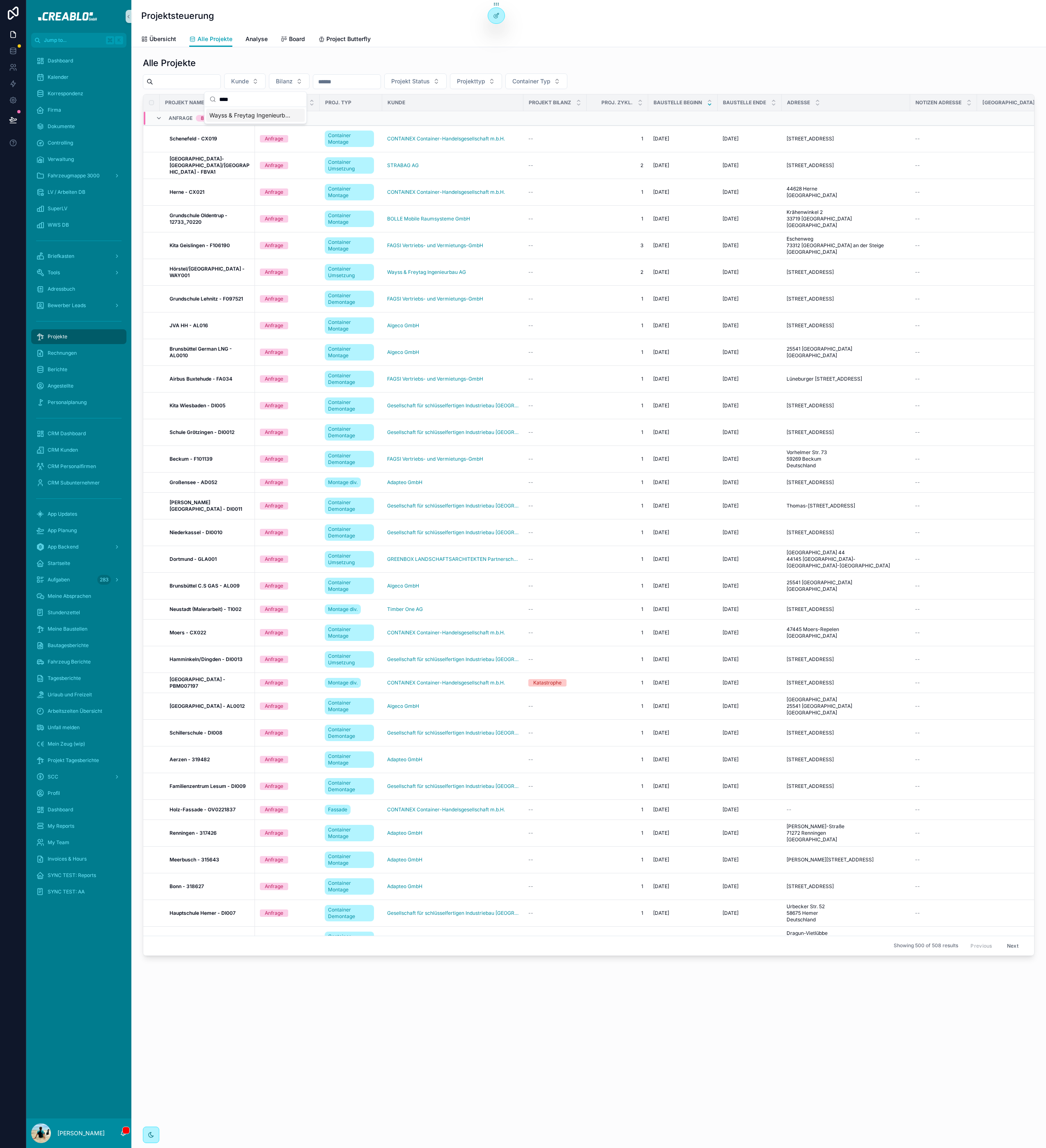
type input "****"
click at [247, 114] on span "Wayss & Freytag Ingenieurbau AG" at bounding box center [250, 116] width 82 height 8
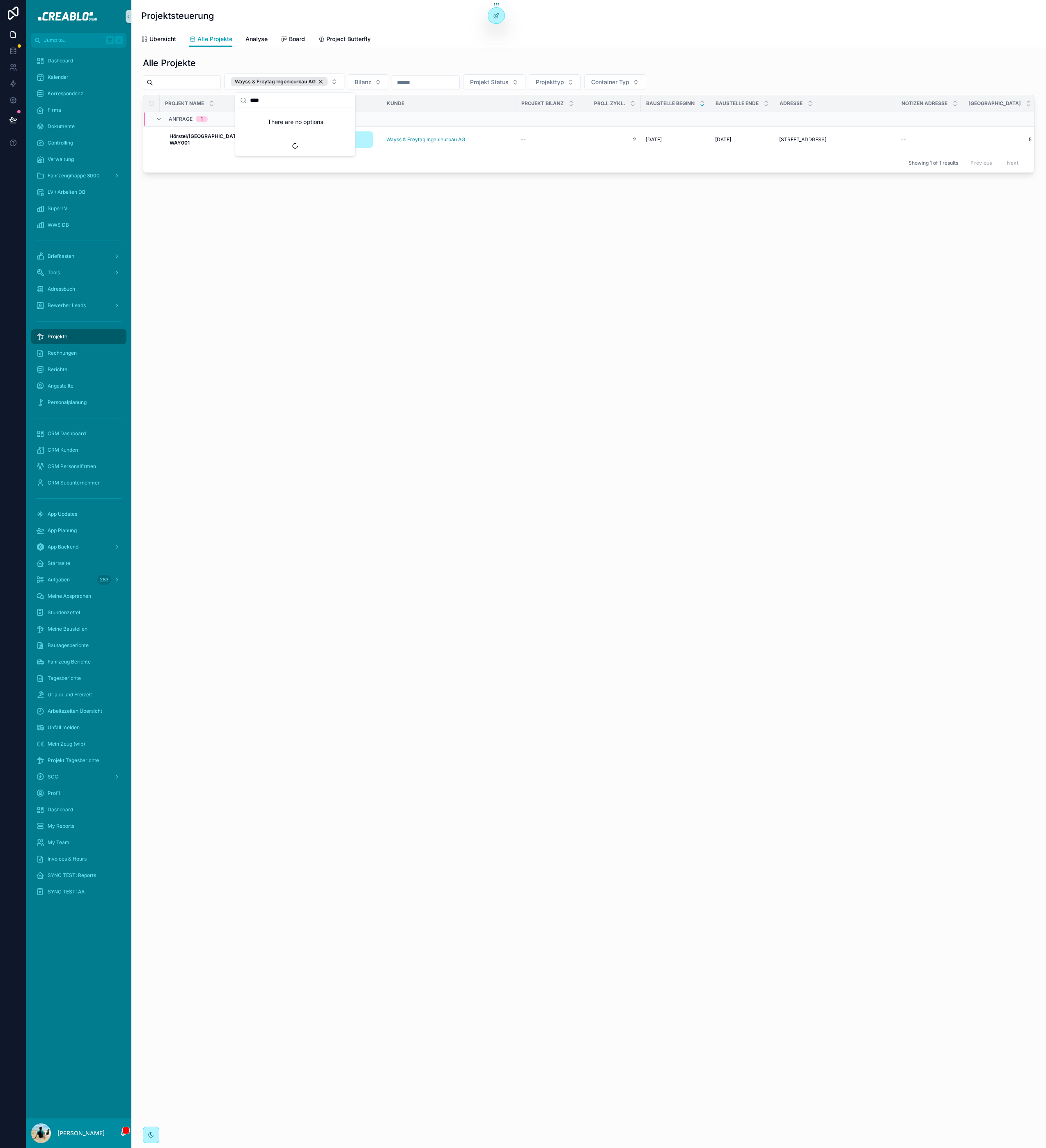
click at [253, 61] on div "Alle Projekte" at bounding box center [588, 63] width 891 height 12
click at [215, 138] on strong "Hörstel/[GEOGRAPHIC_DATA] - WAY001" at bounding box center [207, 140] width 76 height 13
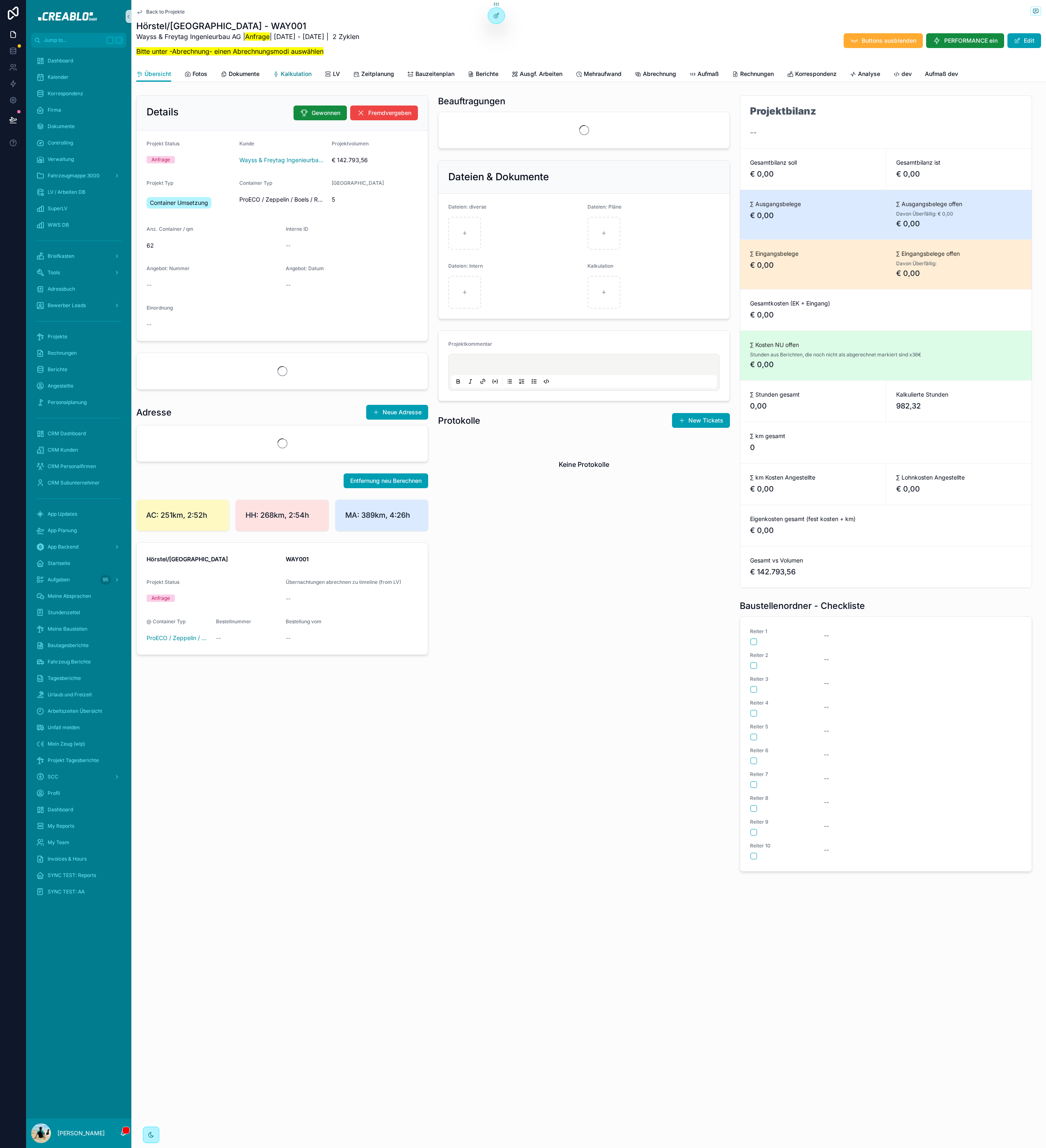
click at [280, 69] on link "Kalkulation" at bounding box center [292, 75] width 39 height 16
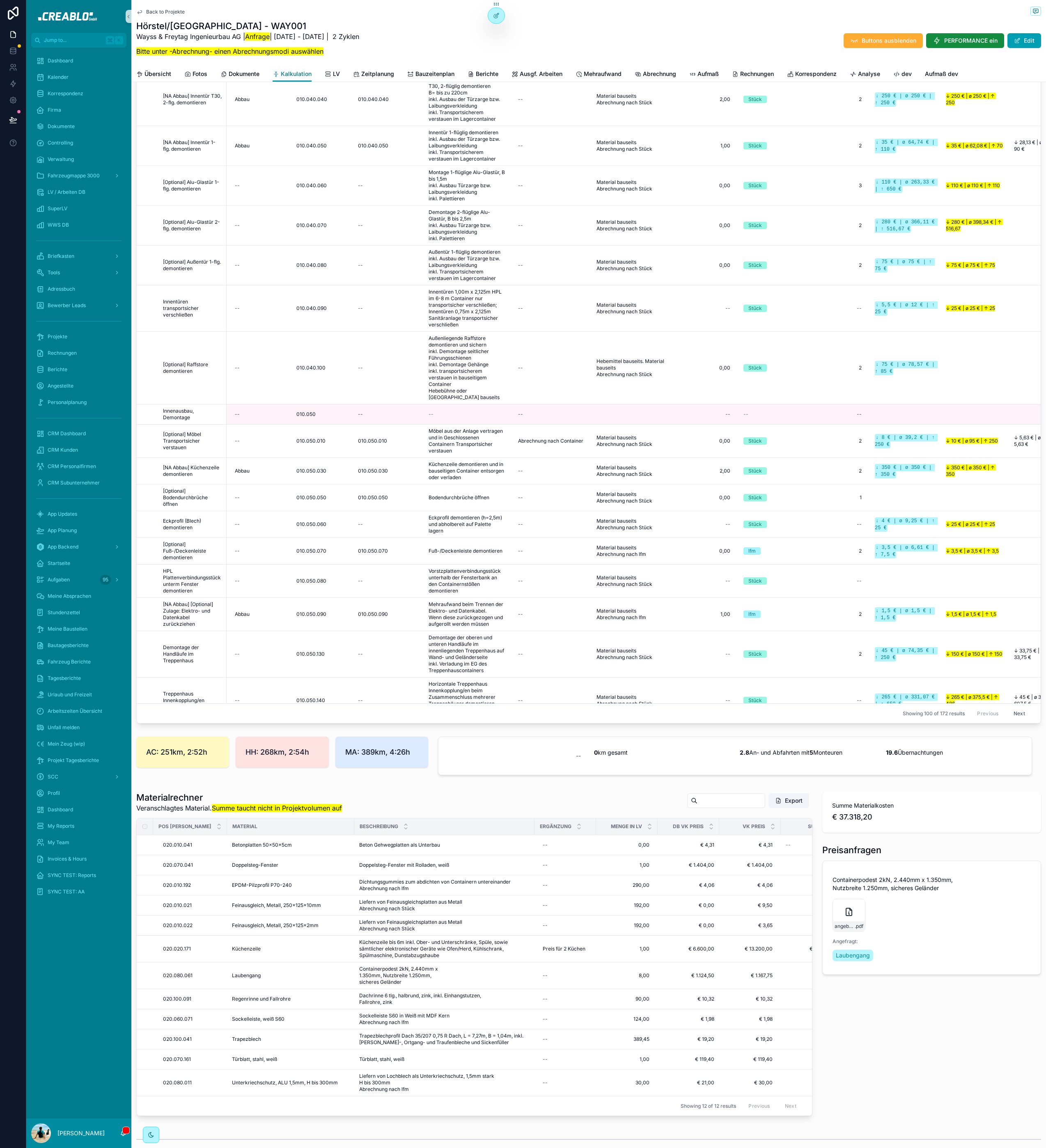
scroll to position [1748, 0]
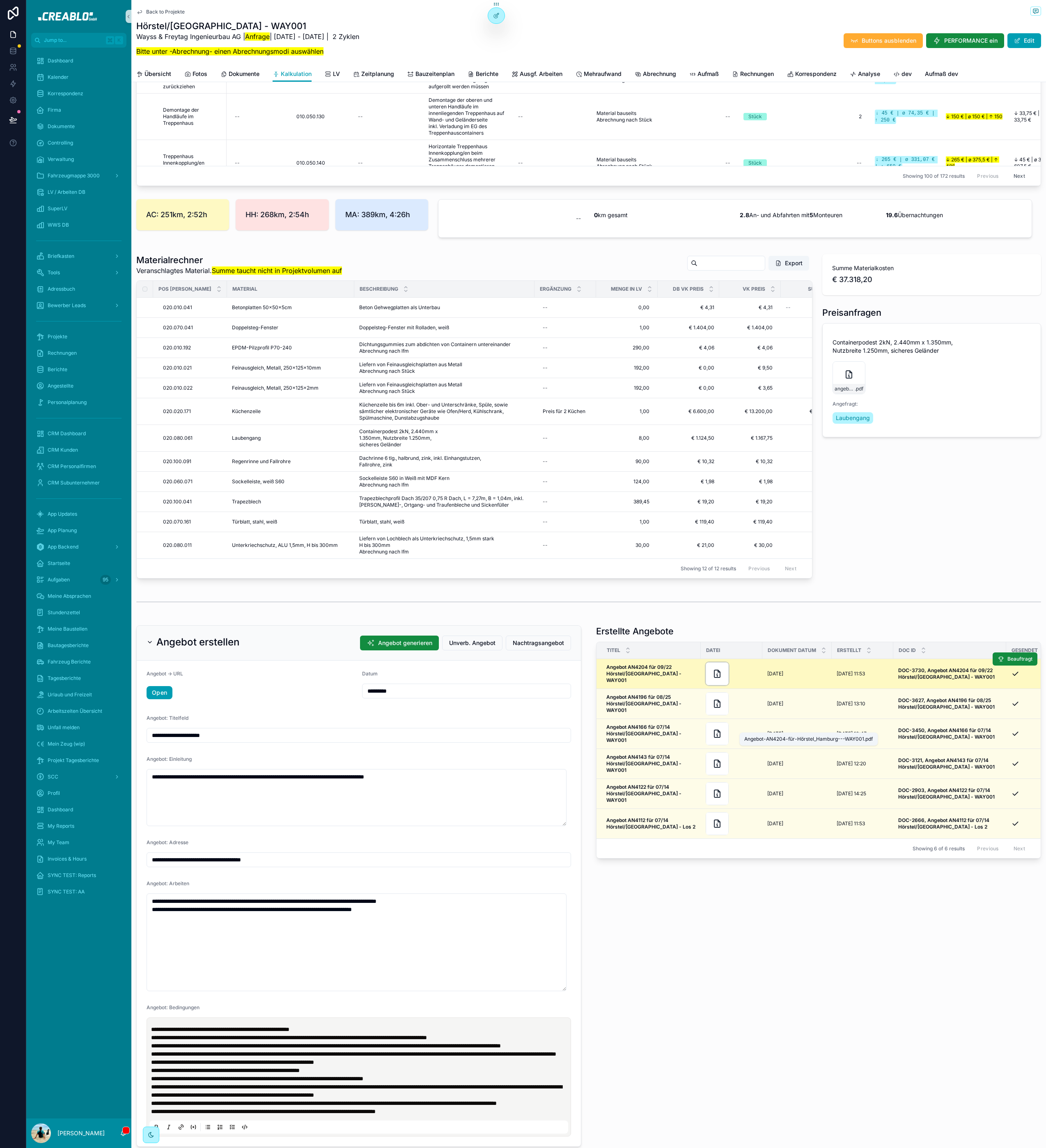
click at [712, 679] on icon "scrollable content" at bounding box center [717, 674] width 10 height 10
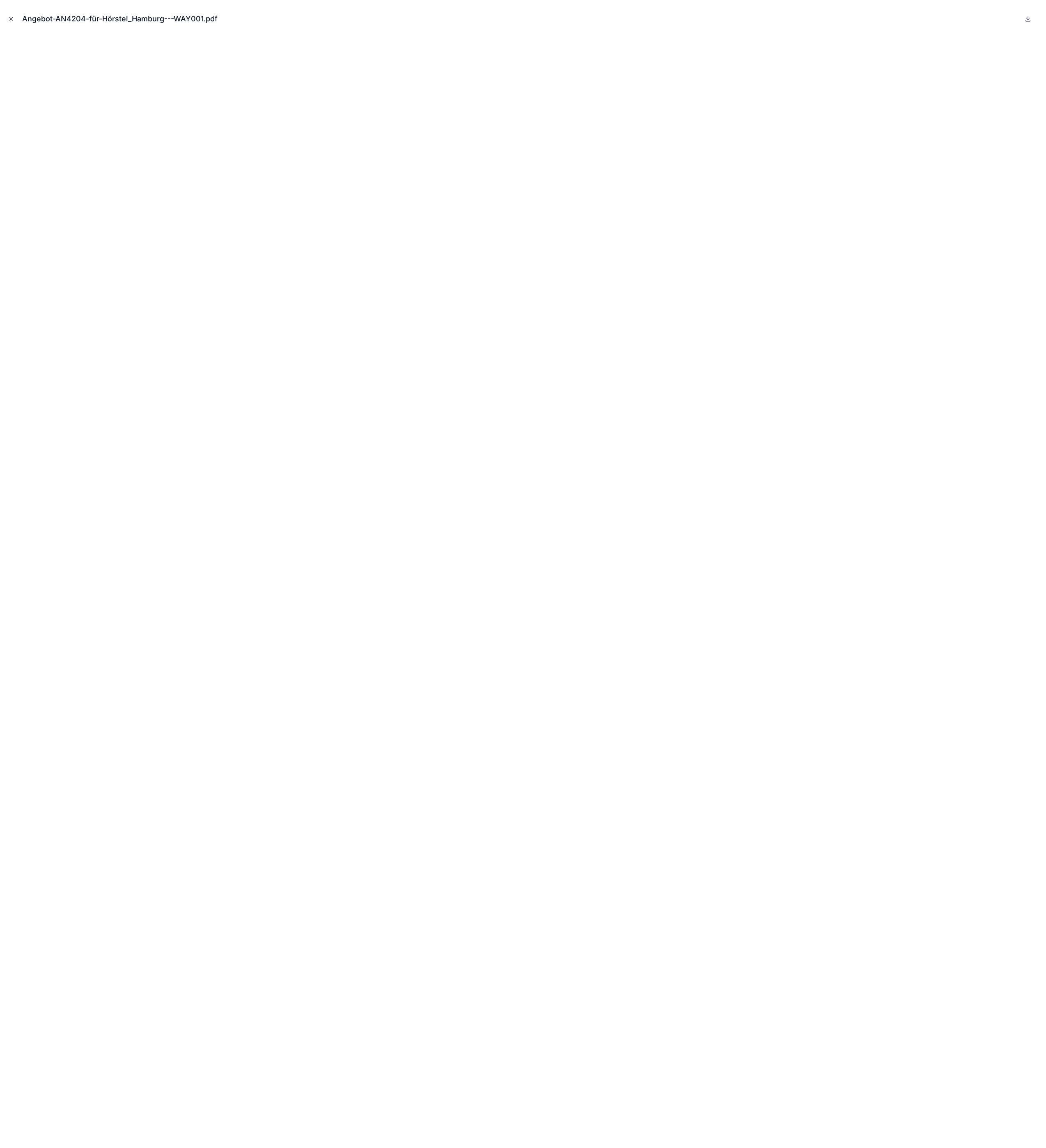
click at [13, 19] on icon "Close modal" at bounding box center [11, 19] width 6 height 6
type input "**********"
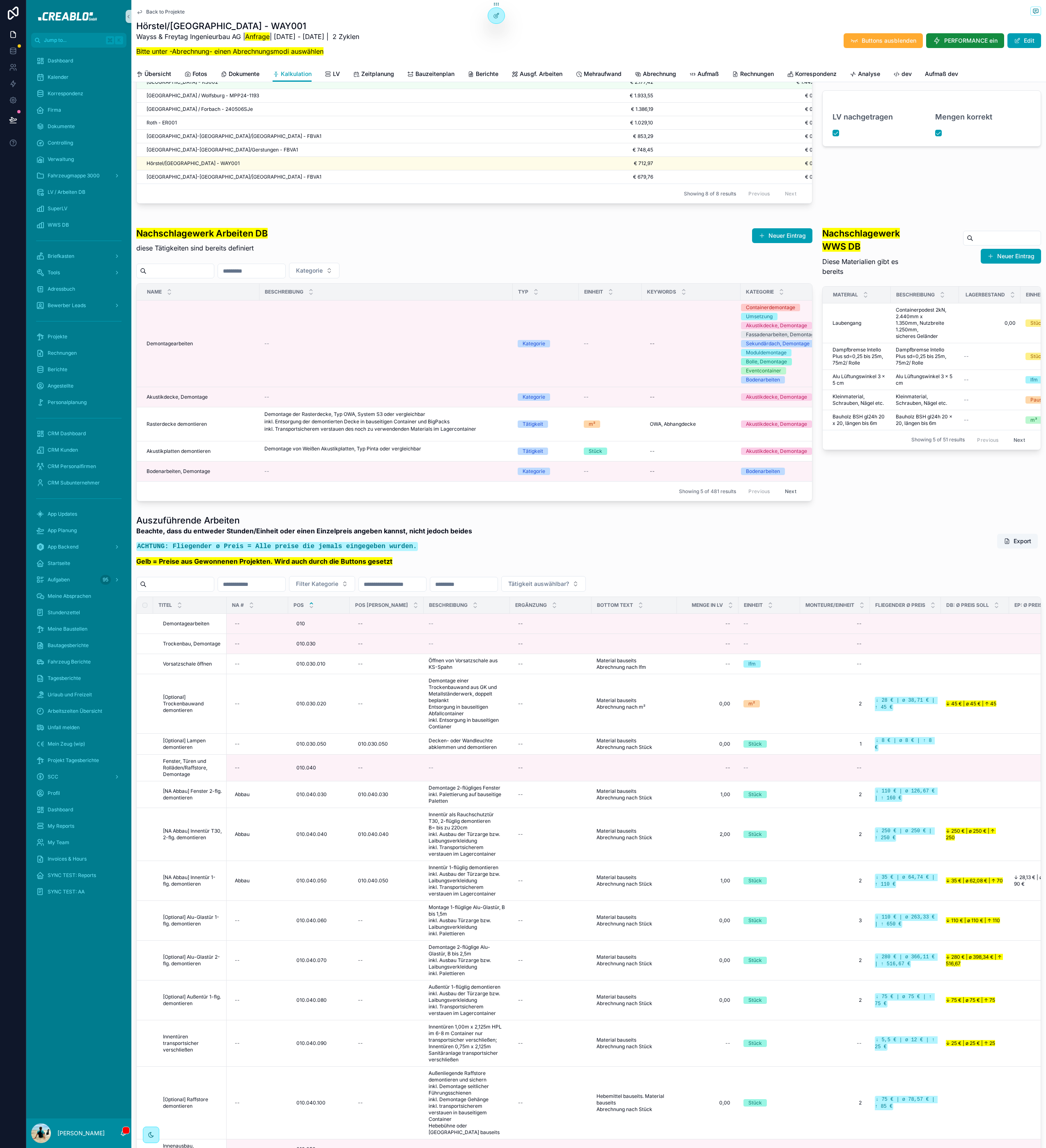
scroll to position [0, 2]
click at [975, 244] on input "scrollable content" at bounding box center [1006, 238] width 67 height 12
type input "*****"
type input "**********"
click at [978, 244] on input "*****" at bounding box center [996, 238] width 67 height 12
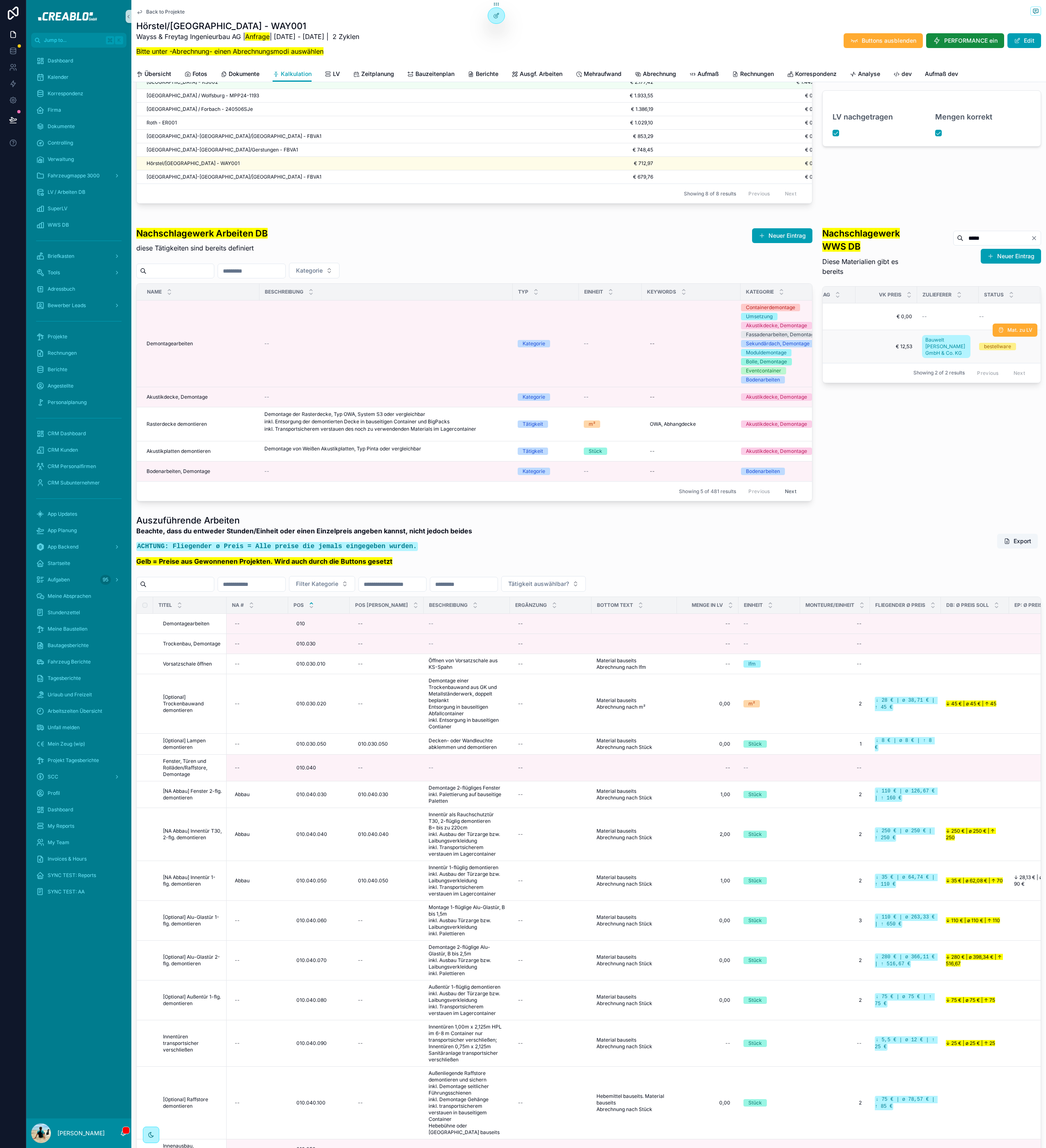
scroll to position [0, 352]
type input "*******"
type input "**********"
click at [969, 244] on input "*******" at bounding box center [996, 238] width 67 height 12
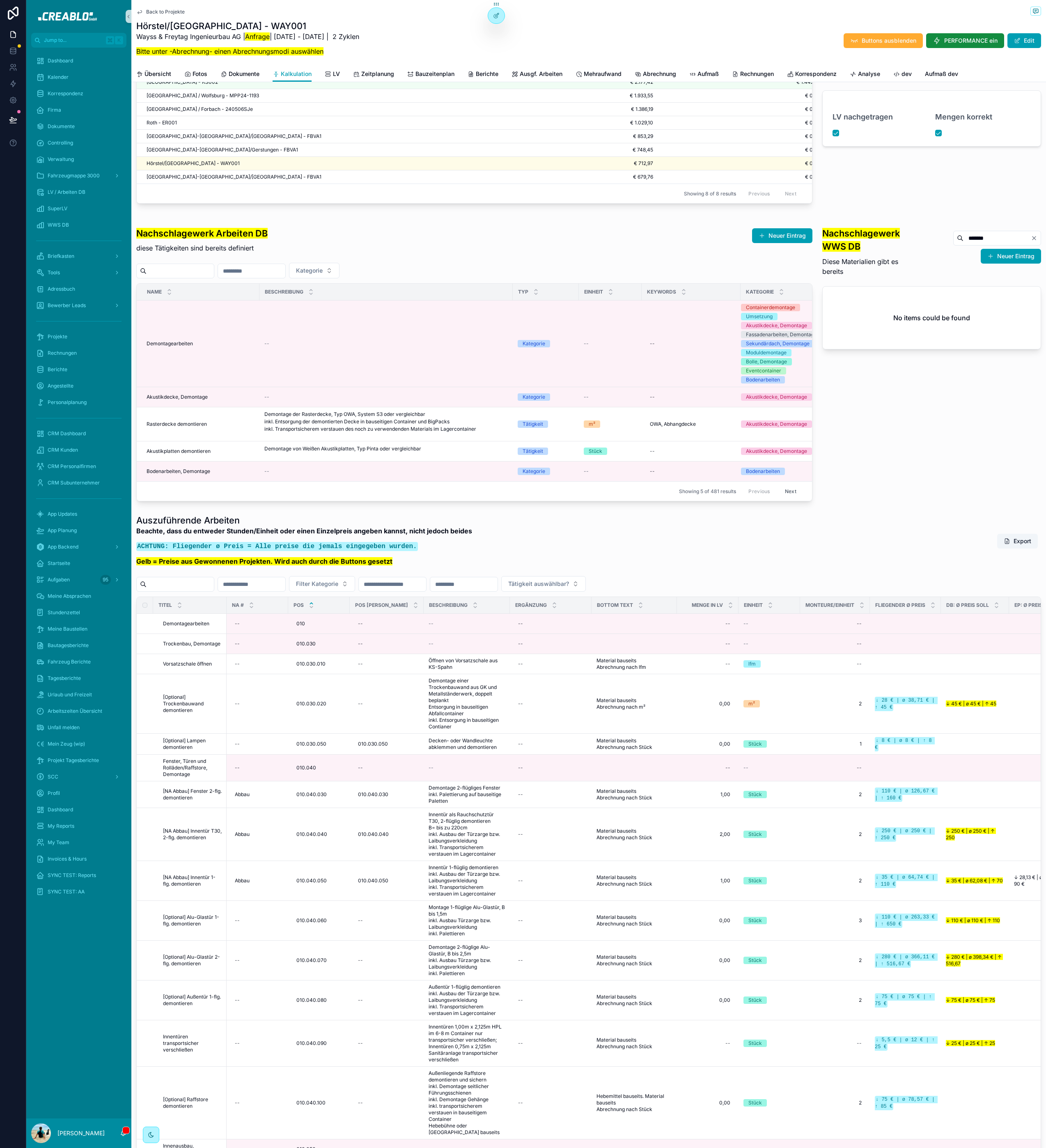
click at [969, 244] on input "*******" at bounding box center [996, 238] width 67 height 12
type input "****"
click at [965, 244] on input "****" at bounding box center [996, 238] width 67 height 12
type input "**********"
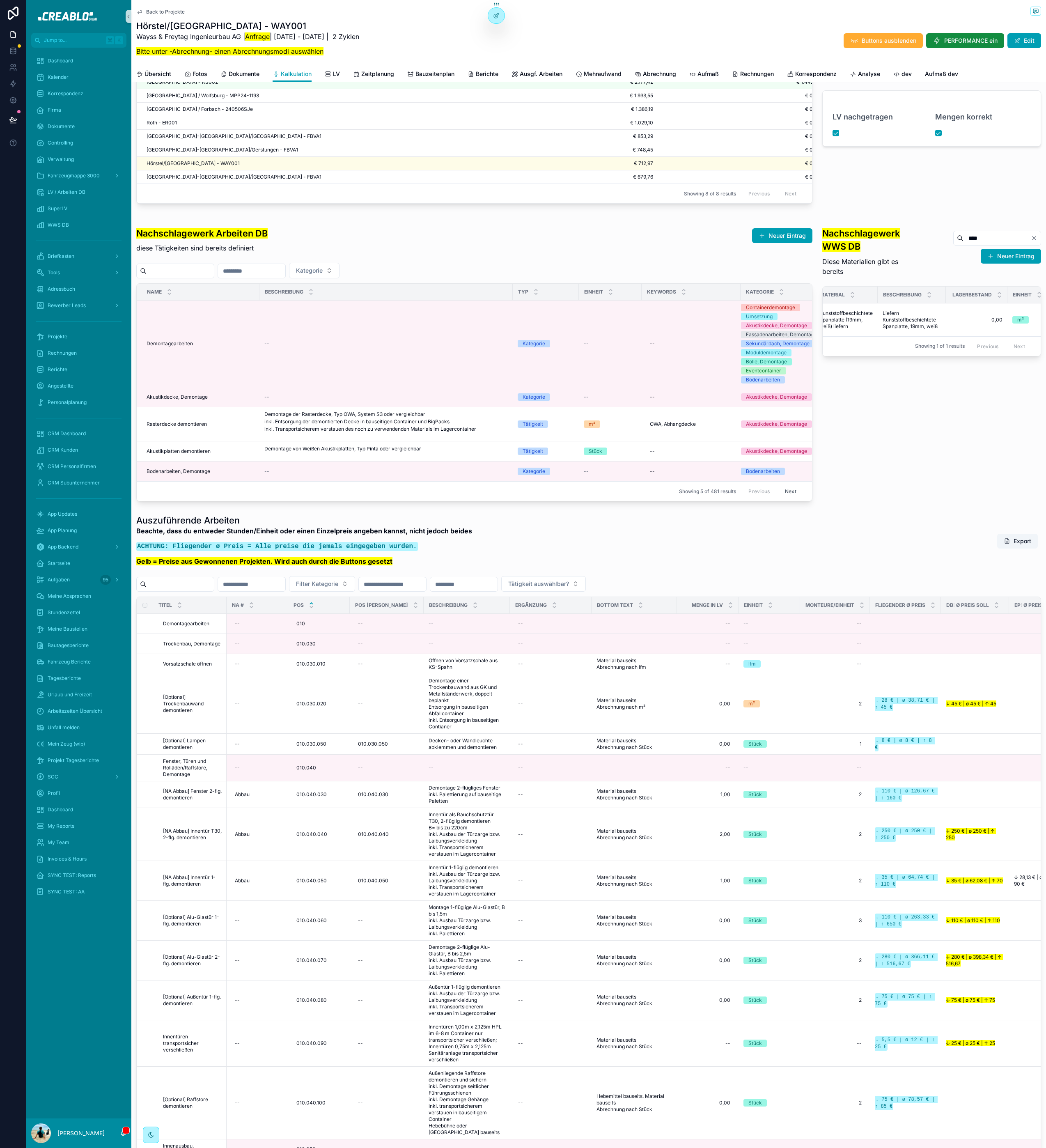
click at [975, 244] on input "****" at bounding box center [996, 238] width 67 height 12
type input "**********"
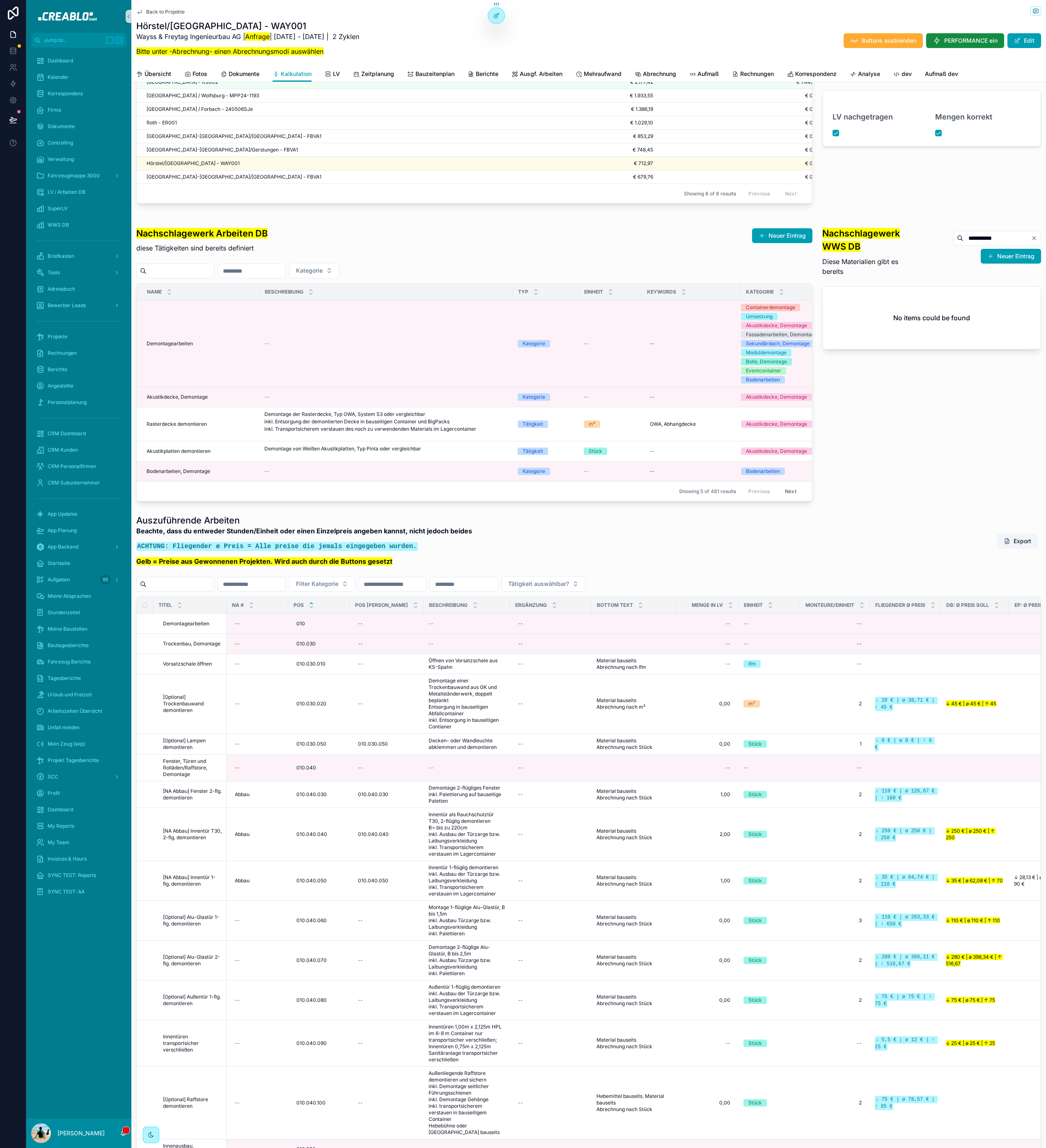
click at [977, 244] on input "**********" at bounding box center [996, 238] width 67 height 12
type input "**********"
type input "*********"
type input "**********"
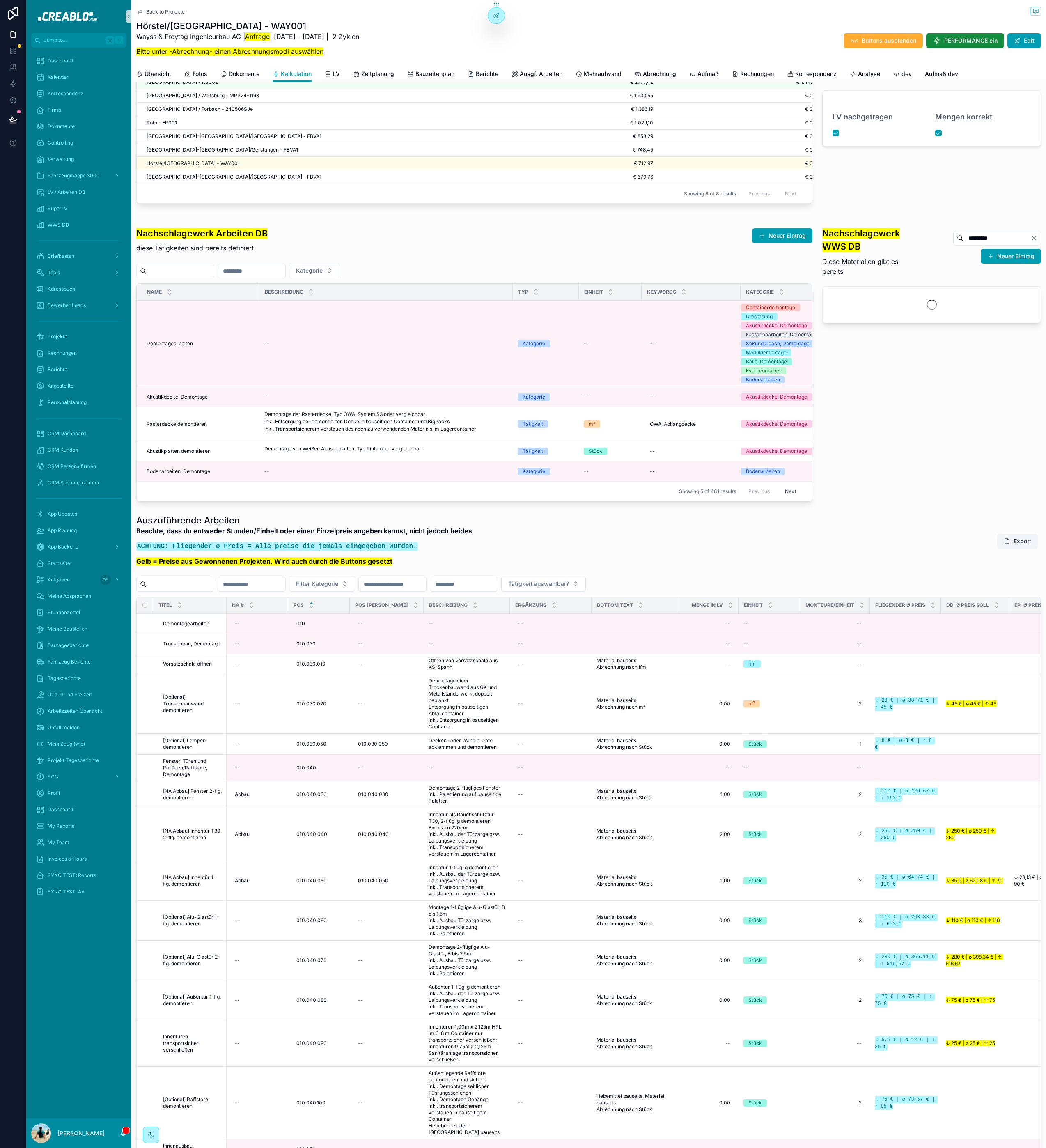
click at [965, 244] on input "*********" at bounding box center [996, 238] width 67 height 12
click at [965, 244] on input "*********" at bounding box center [996, 238] width 67 height 12
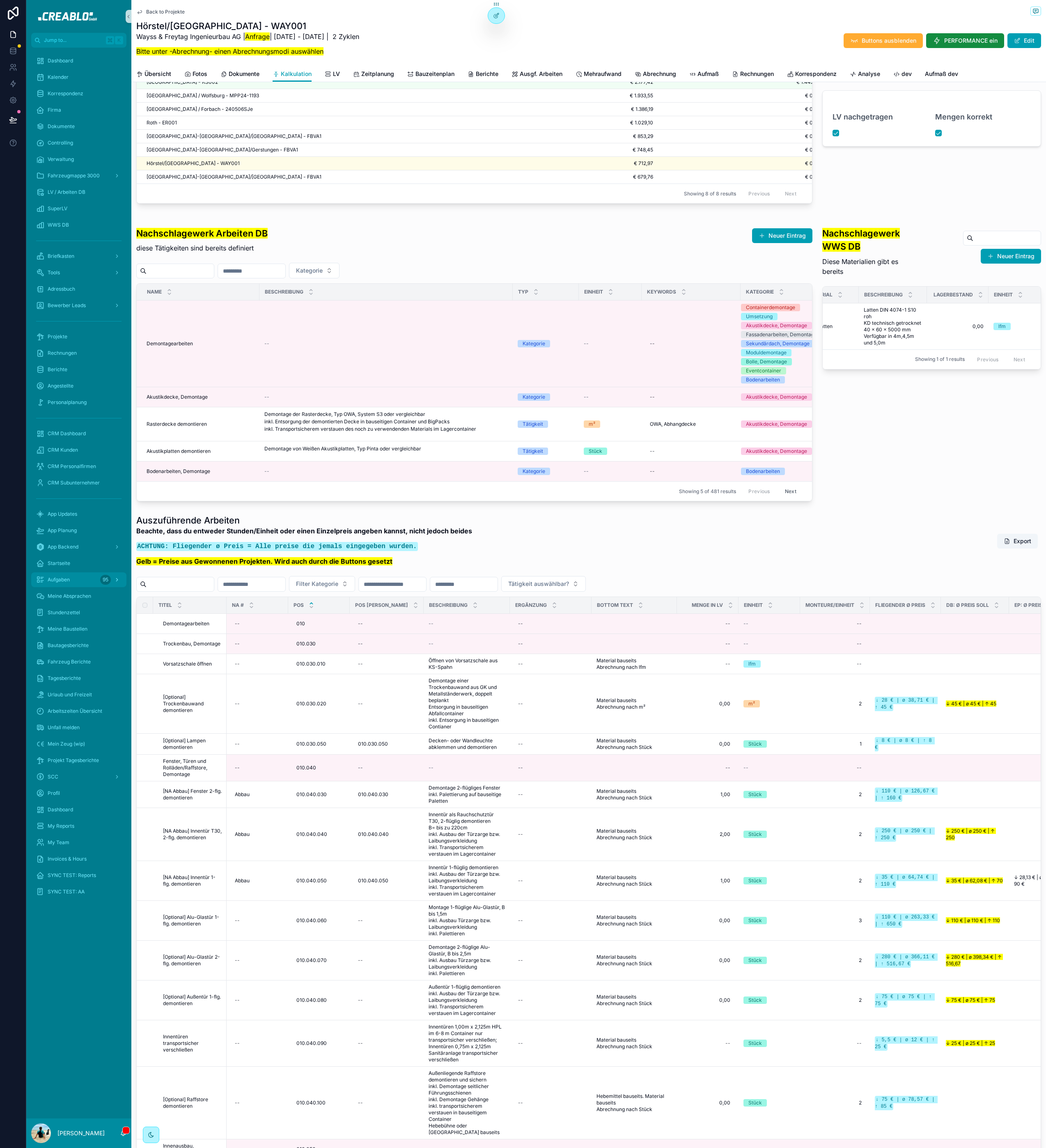
click at [971, 251] on div "Nachschlagewerk WWS DB Diese Materialien gibt es bereits Neuer Eintrag" at bounding box center [932, 249] width 219 height 64
click at [306, 258] on div "Nachschlagewerk Arbeiten DB diese Tätigkeiten sind bereits definiert Neuer Eint…" at bounding box center [474, 237] width 676 height 41
click at [213, 551] on code "ACHTUNG: Fliegender ø Preis = Alle preise die jemals eingegeben wurden." at bounding box center [277, 546] width 281 height 9
click at [166, 571] on div "Beachte, dass du entweder Stunden/Einheit oder einen Einzelpreis angeben kannst…" at bounding box center [304, 548] width 336 height 45
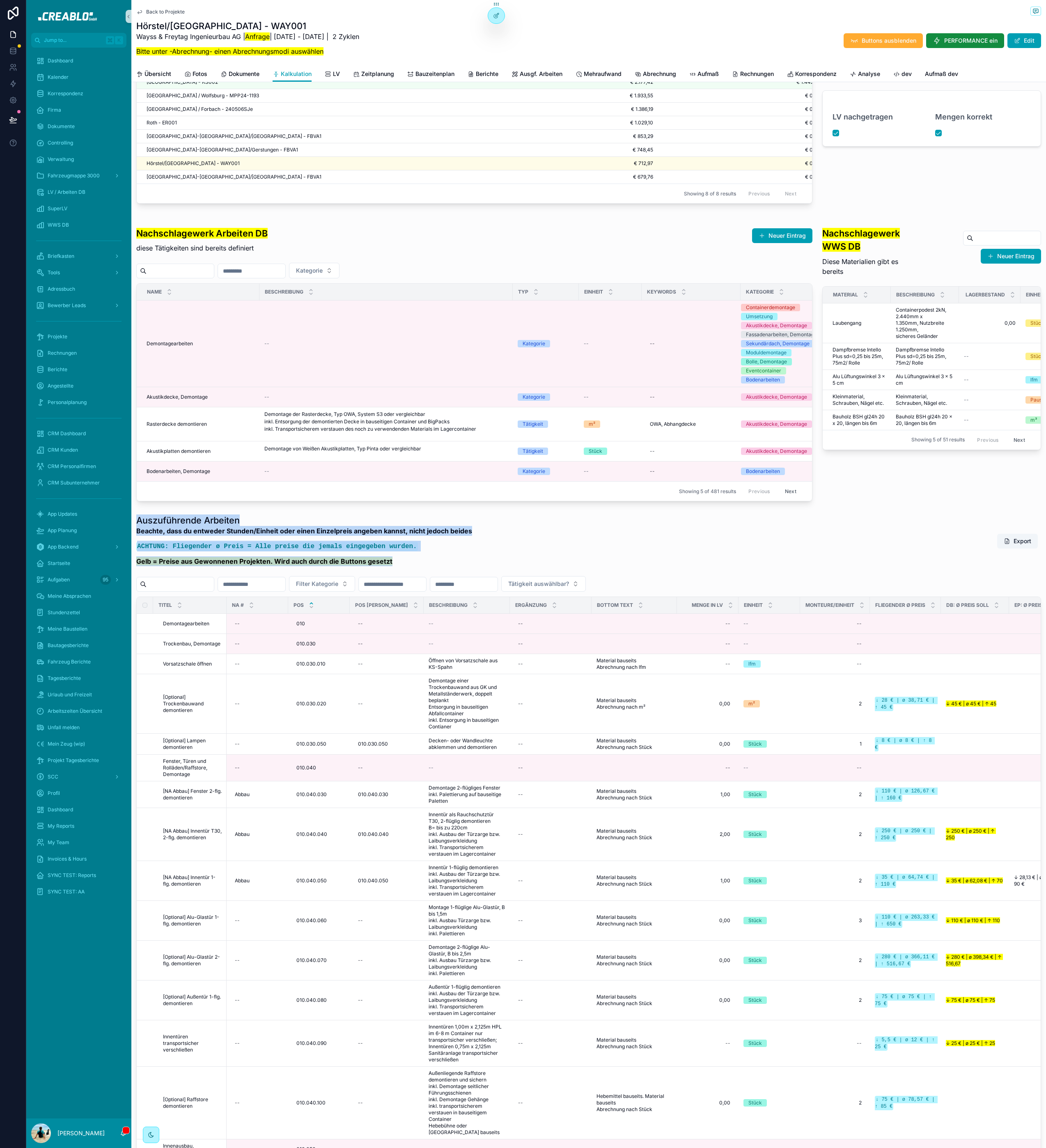
drag, startPoint x: 138, startPoint y: 564, endPoint x: 407, endPoint y: 610, distance: 272.9
click at [407, 571] on div "Auszuführende Arbeiten Beachte, dass du entweder Stunden/Einheit oder einen Ein…" at bounding box center [304, 542] width 336 height 57
click at [407, 571] on div "Beachte, dass du entweder Stunden/Einheit oder einen Einzelpreis angeben kannst…" at bounding box center [304, 548] width 336 height 45
drag, startPoint x: 409, startPoint y: 606, endPoint x: 134, endPoint y: 564, distance: 278.2
click at [134, 564] on div "Auszuführende Arbeiten Beachte, dass du entweder Stunden/Einheit oder einen Ein…" at bounding box center [588, 987] width 915 height 951
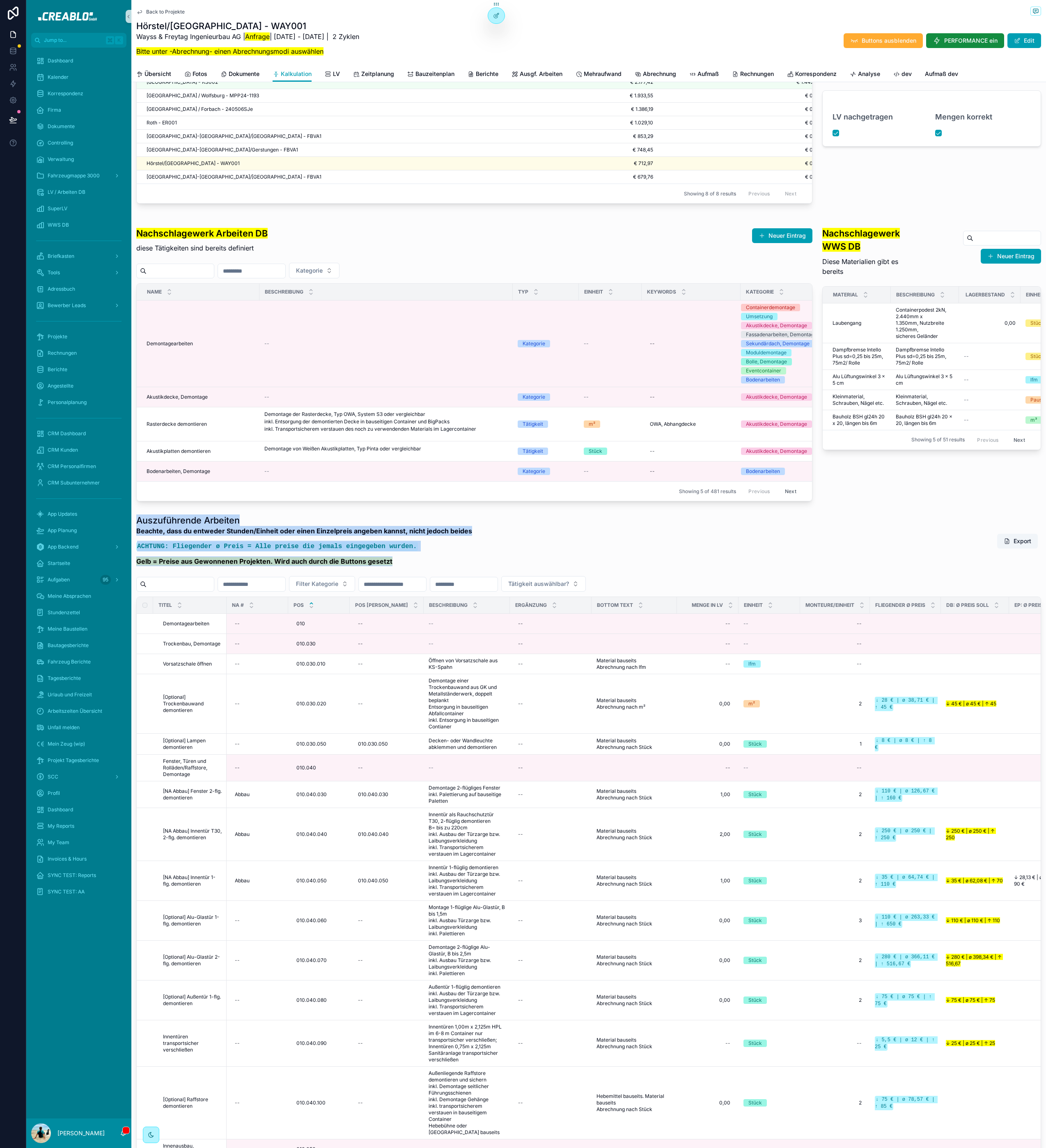
click at [143, 526] on h1 "Auszuführende Arbeiten" at bounding box center [304, 520] width 336 height 12
drag, startPoint x: 263, startPoint y: 581, endPoint x: 151, endPoint y: 557, distance: 114.5
click at [263, 571] on div "Beachte, dass du entweder Stunden/Einheit oder einen Einzelpreis angeben kannst…" at bounding box center [304, 548] width 336 height 45
type input "**********"
click at [157, 76] on span "Übersicht" at bounding box center [158, 74] width 27 height 8
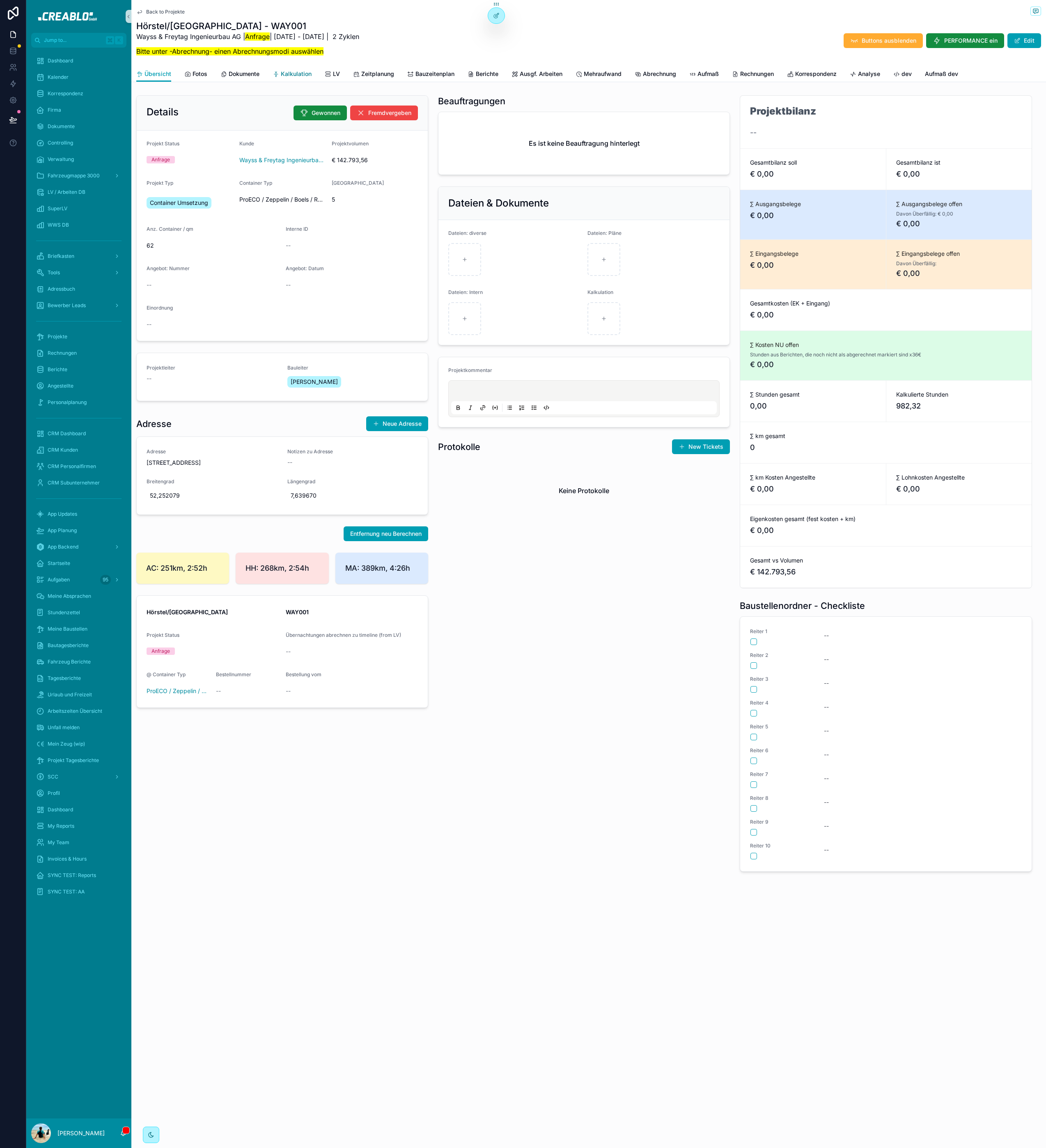
click at [306, 74] on span "Kalkulation" at bounding box center [296, 74] width 31 height 8
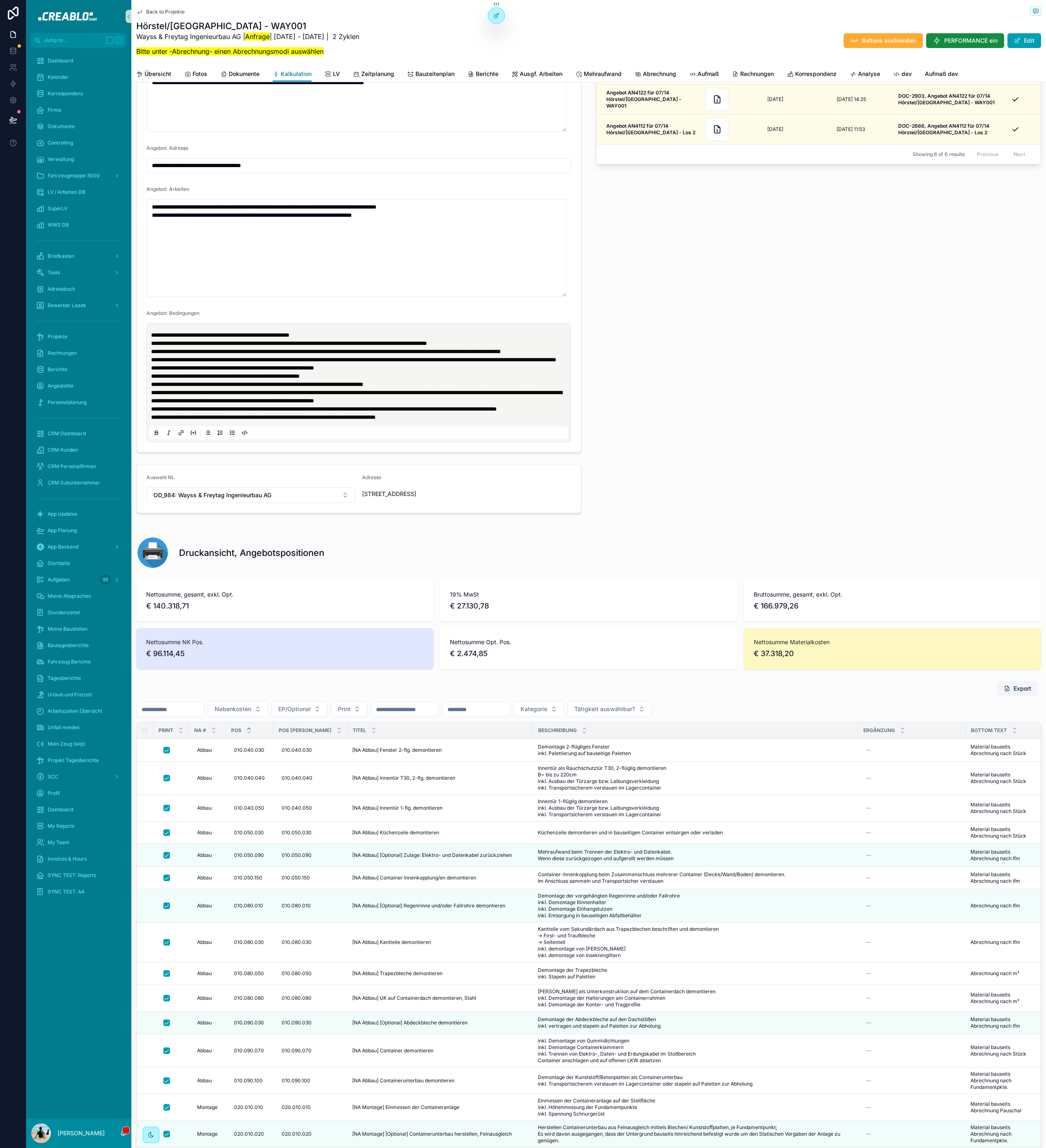
scroll to position [2243, 0]
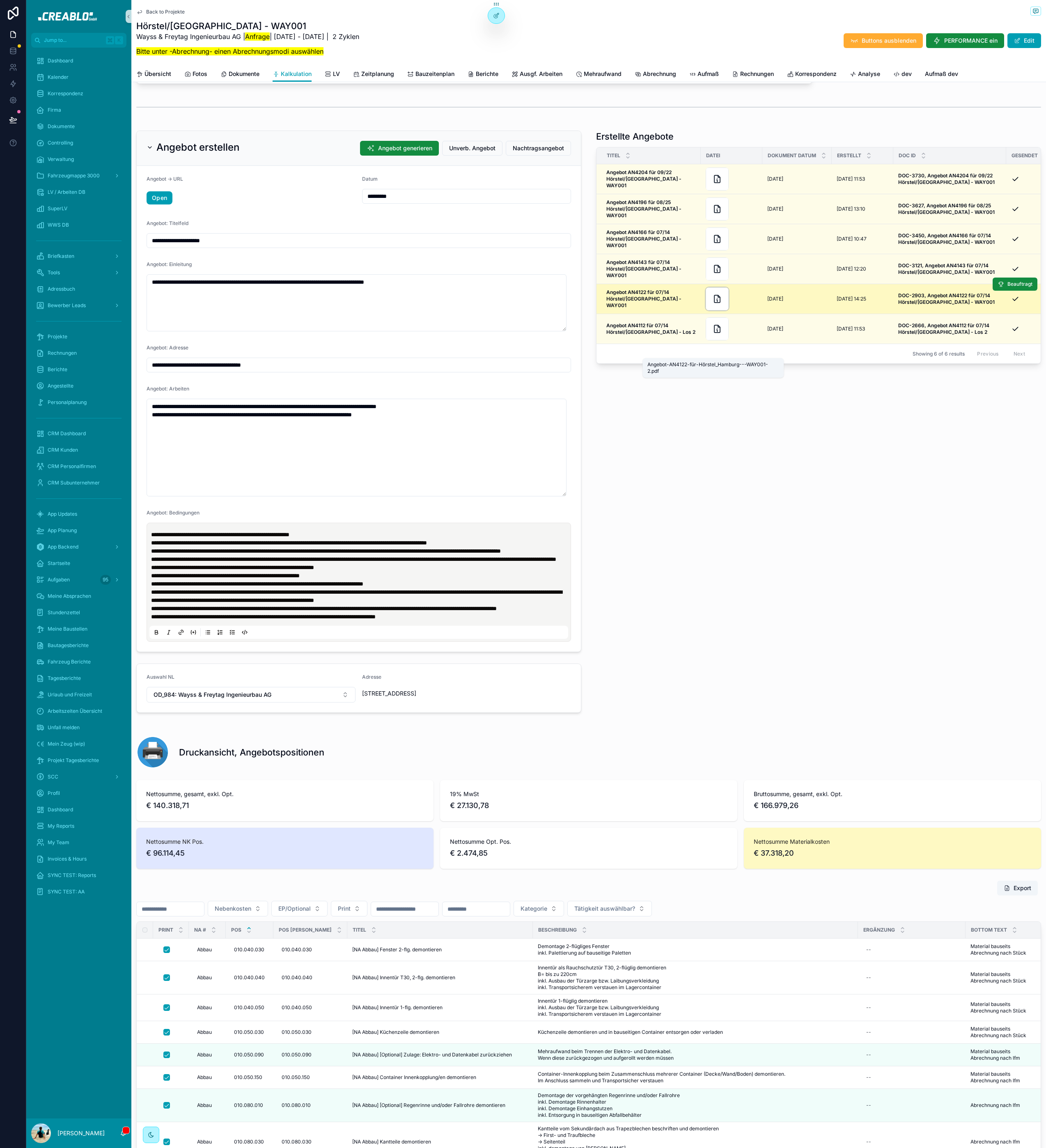
click at [712, 304] on icon "scrollable content" at bounding box center [717, 299] width 10 height 10
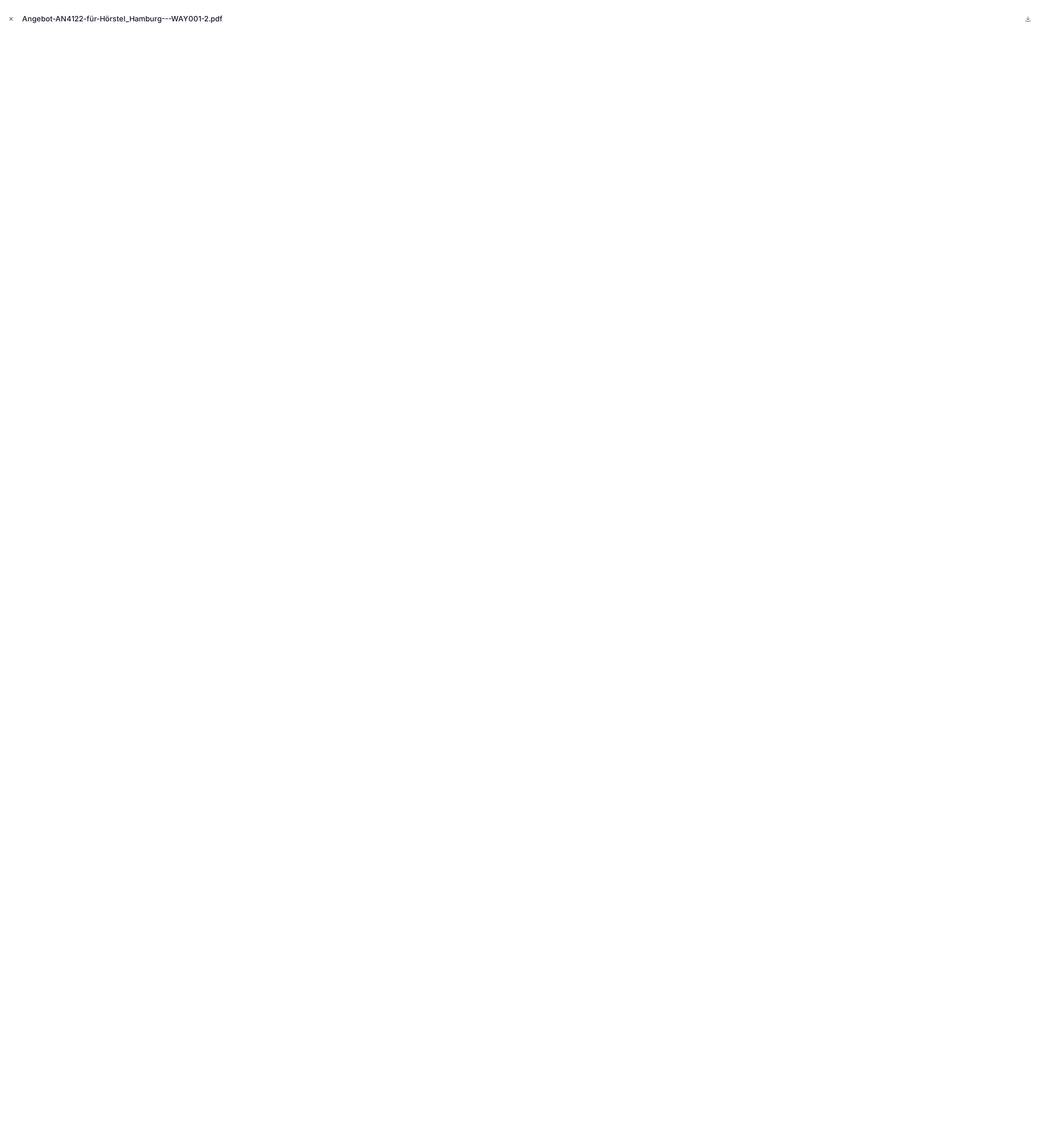
click at [13, 18] on icon "Close modal" at bounding box center [11, 19] width 6 height 6
click at [11, 15] on icon at bounding box center [13, 13] width 16 height 13
type input "**********"
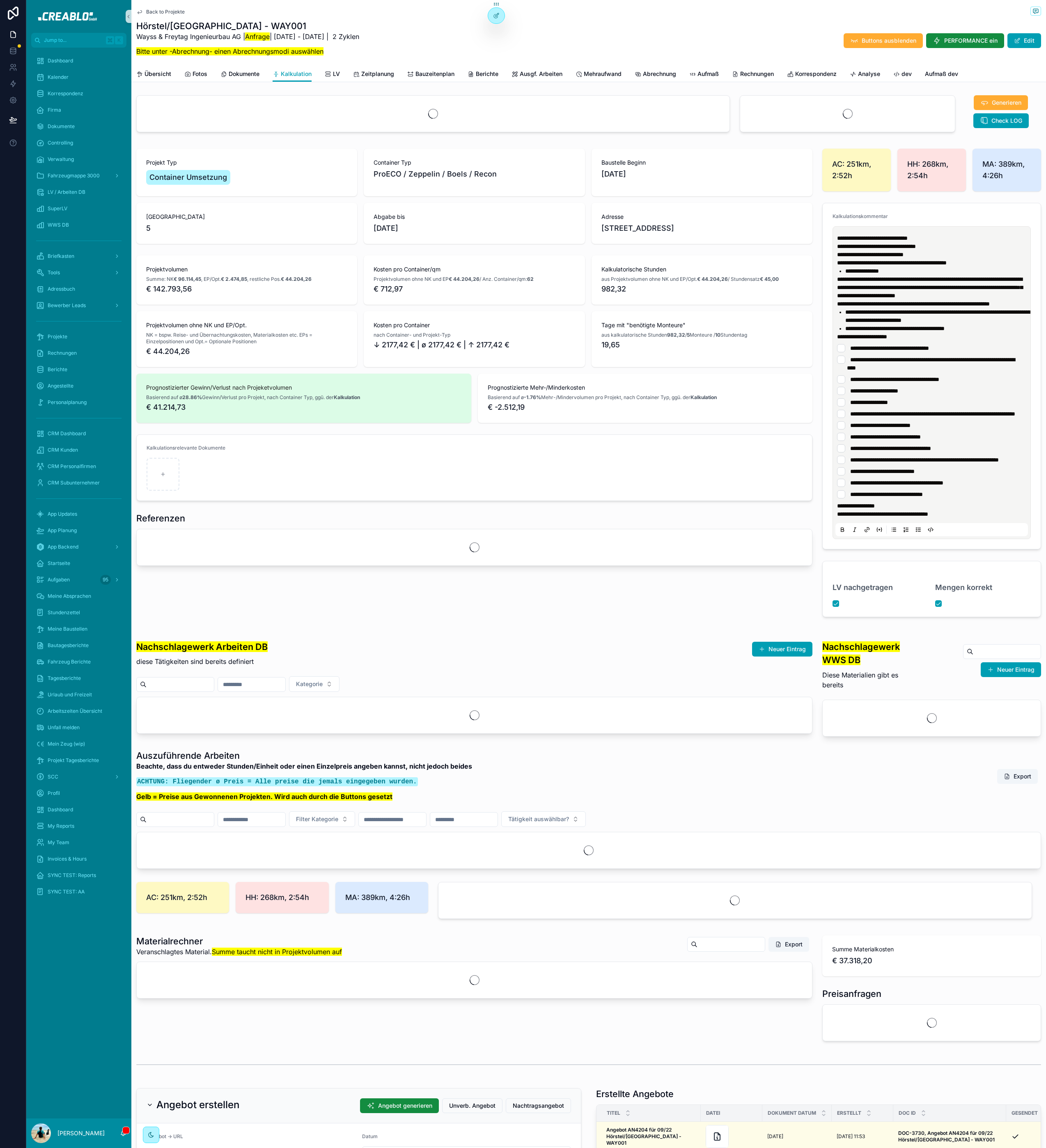
scroll to position [13, 0]
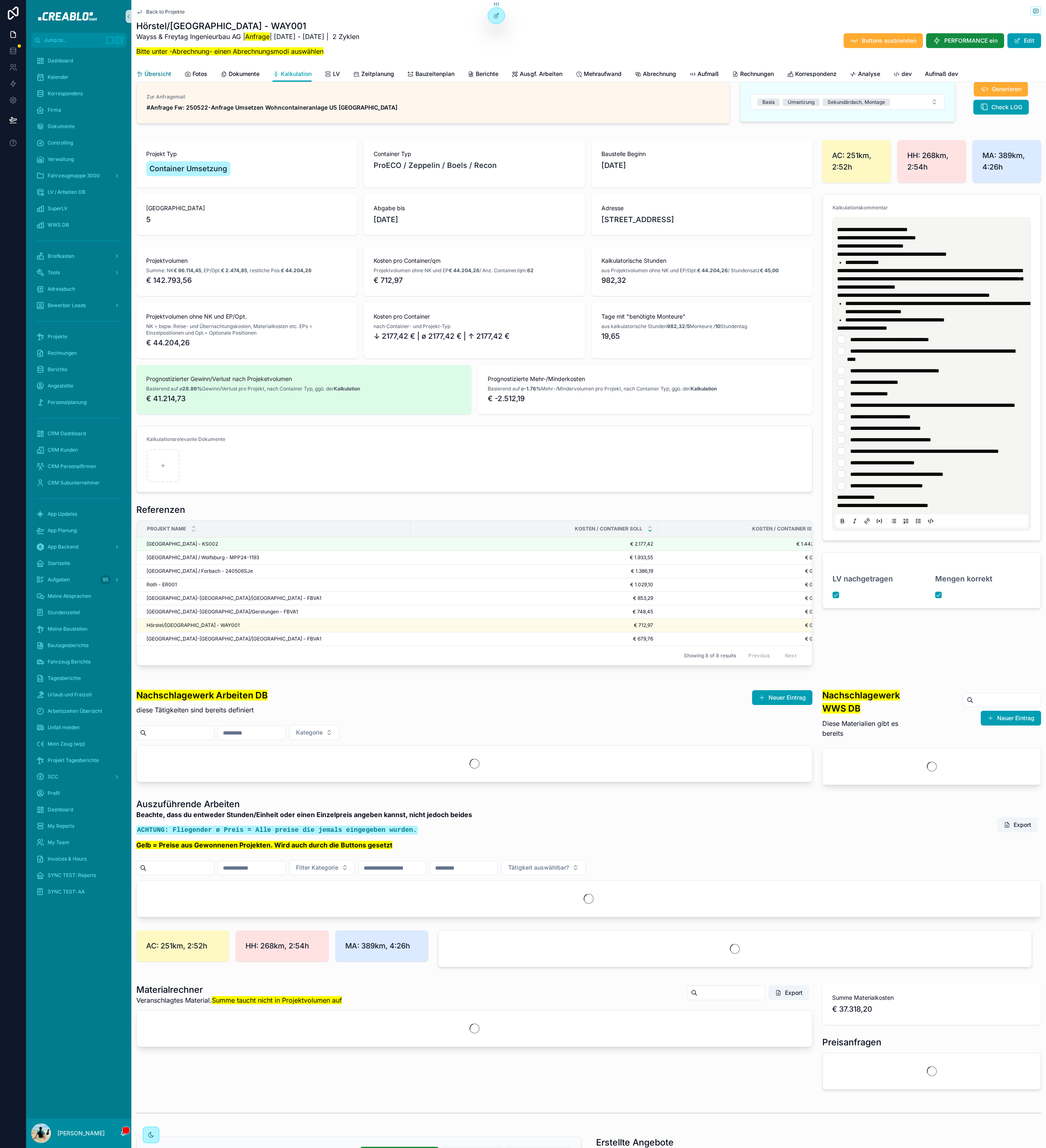
click at [167, 74] on span "Übersicht" at bounding box center [158, 74] width 27 height 8
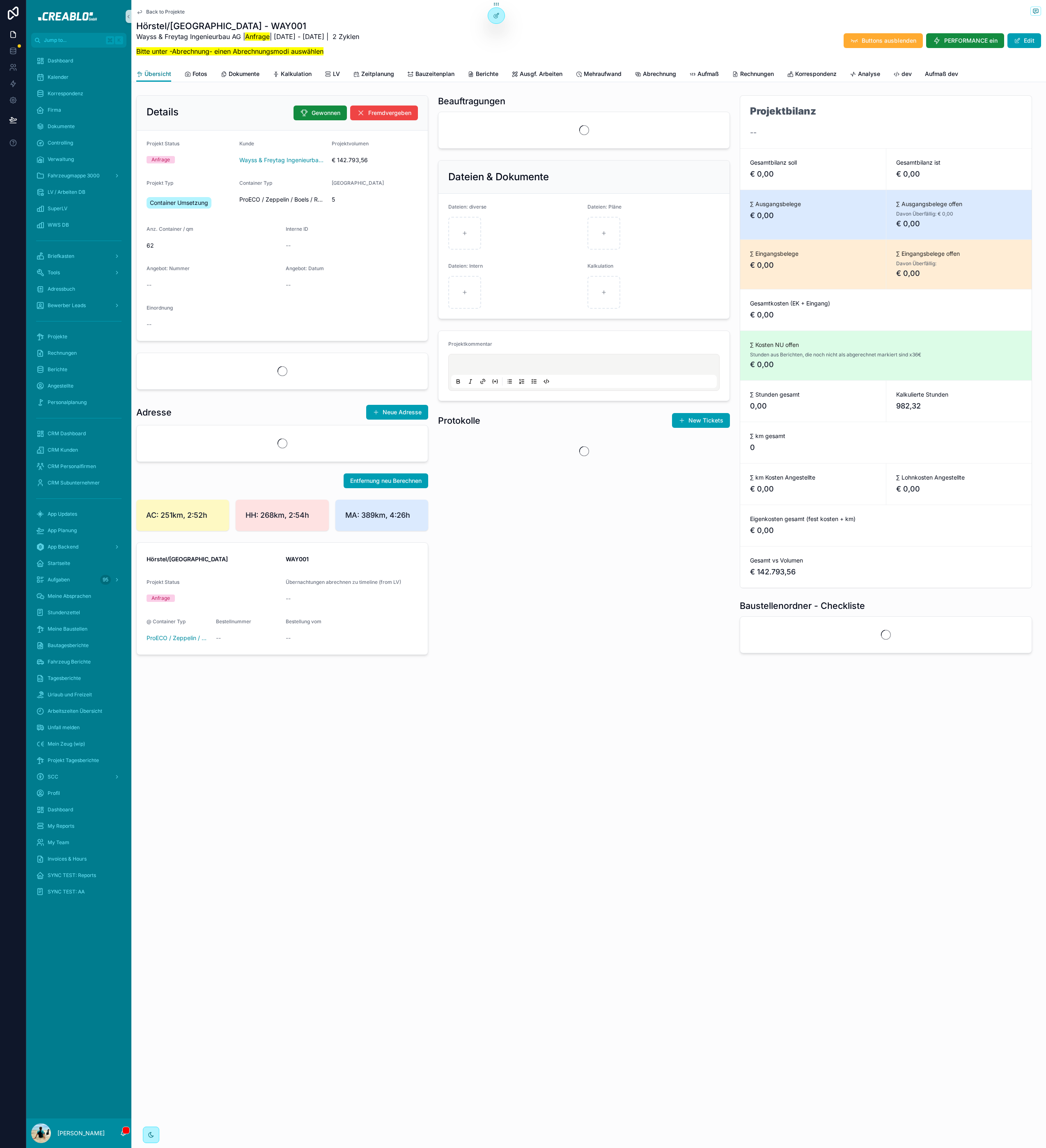
click at [160, 69] on link "Übersicht" at bounding box center [154, 74] width 35 height 16
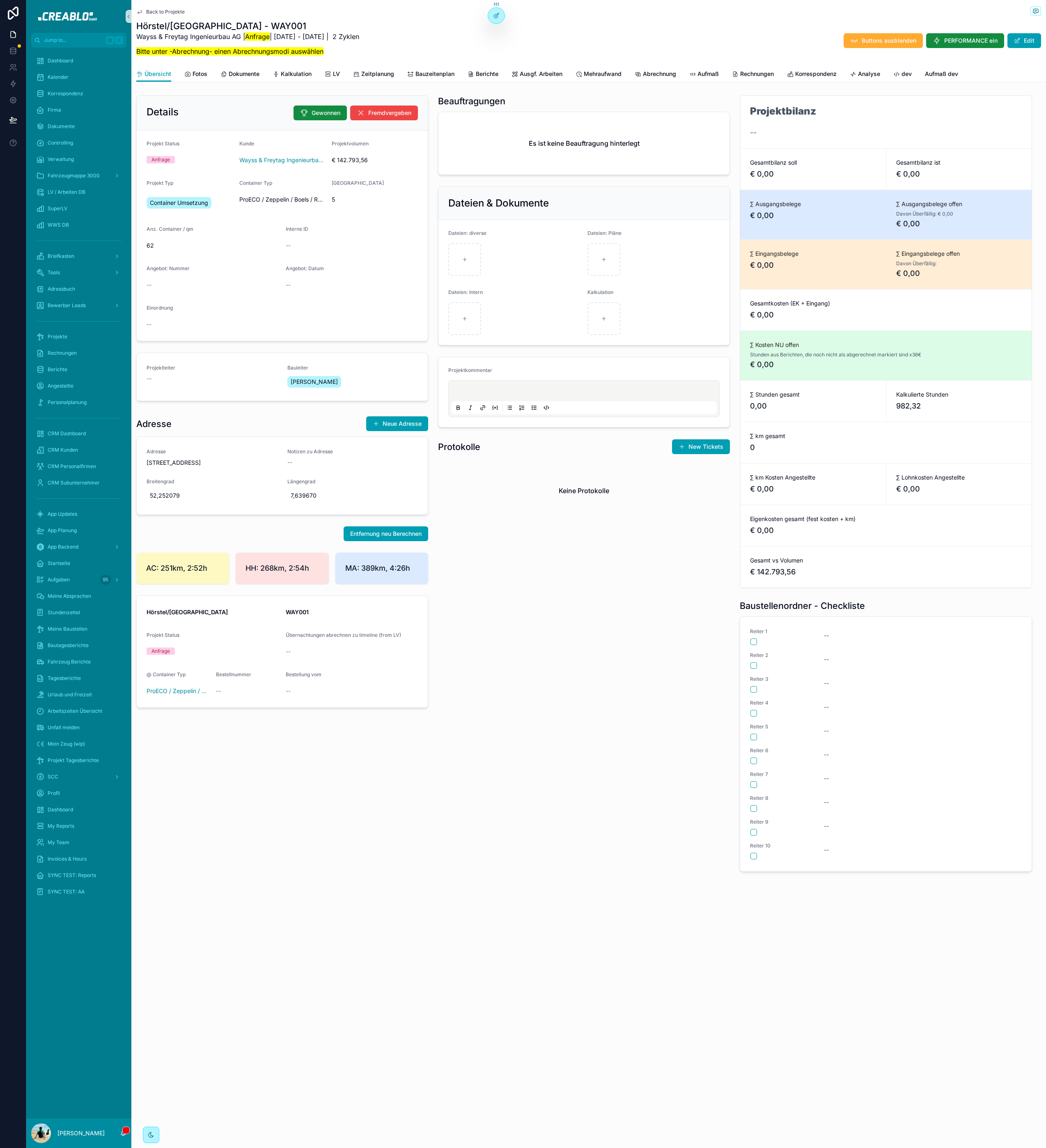
click at [492, 391] on p "scrollable content" at bounding box center [585, 392] width 266 height 8
copy span "**********"
drag, startPoint x: 517, startPoint y: 665, endPoint x: 728, endPoint y: 2, distance: 695.8
click at [518, 663] on div "**********" at bounding box center [584, 483] width 302 height 783
click at [508, 390] on p "**********" at bounding box center [585, 392] width 266 height 8
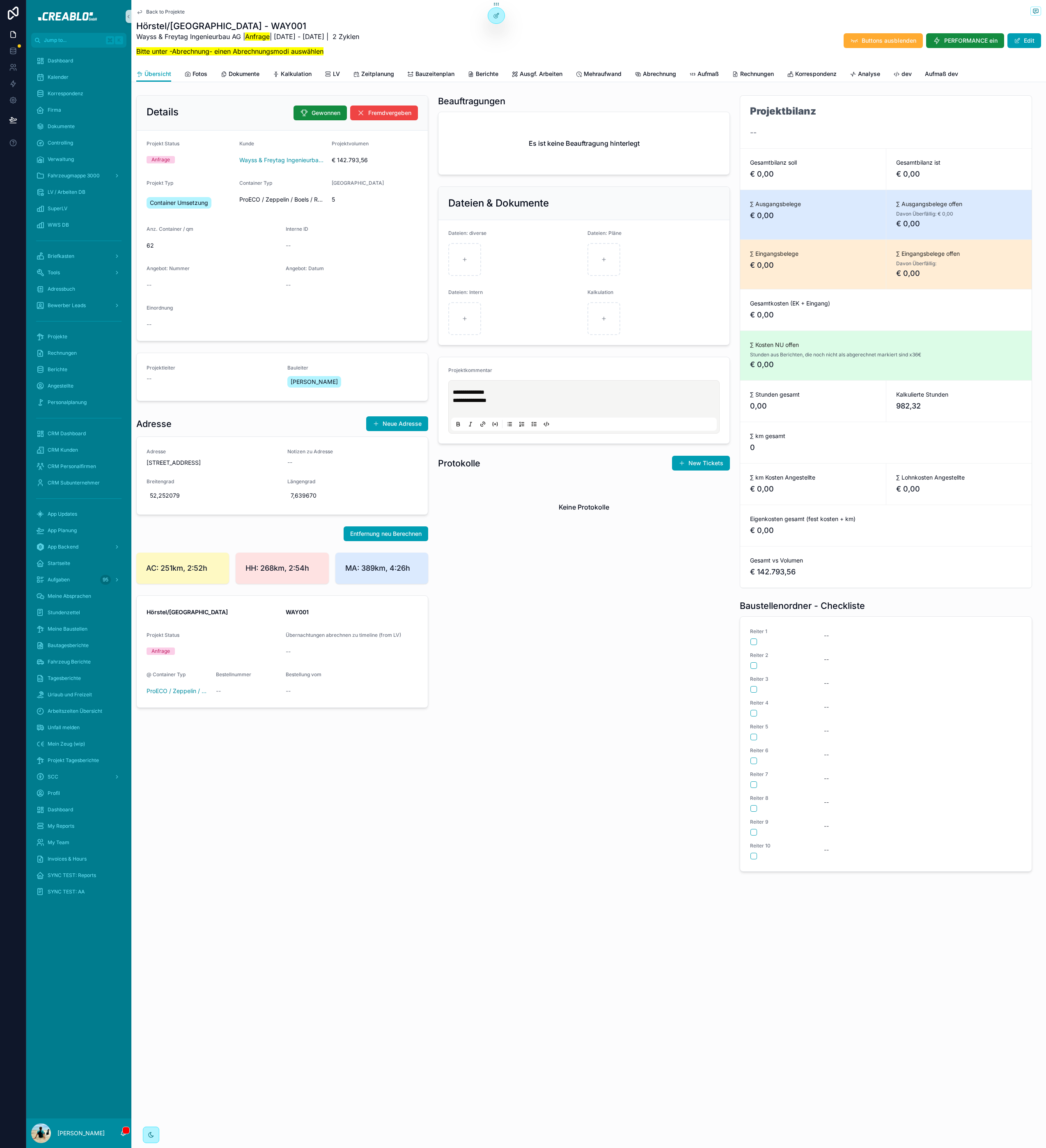
click at [516, 408] on p "scrollable content" at bounding box center [585, 409] width 266 height 8
click at [639, 419] on span "**********" at bounding box center [550, 417] width 177 height 6
click at [666, 701] on div "**********" at bounding box center [584, 483] width 302 height 783
drag, startPoint x: 710, startPoint y: 419, endPoint x: 457, endPoint y: 388, distance: 254.9
click at [457, 387] on div "**********" at bounding box center [584, 411] width 266 height 56
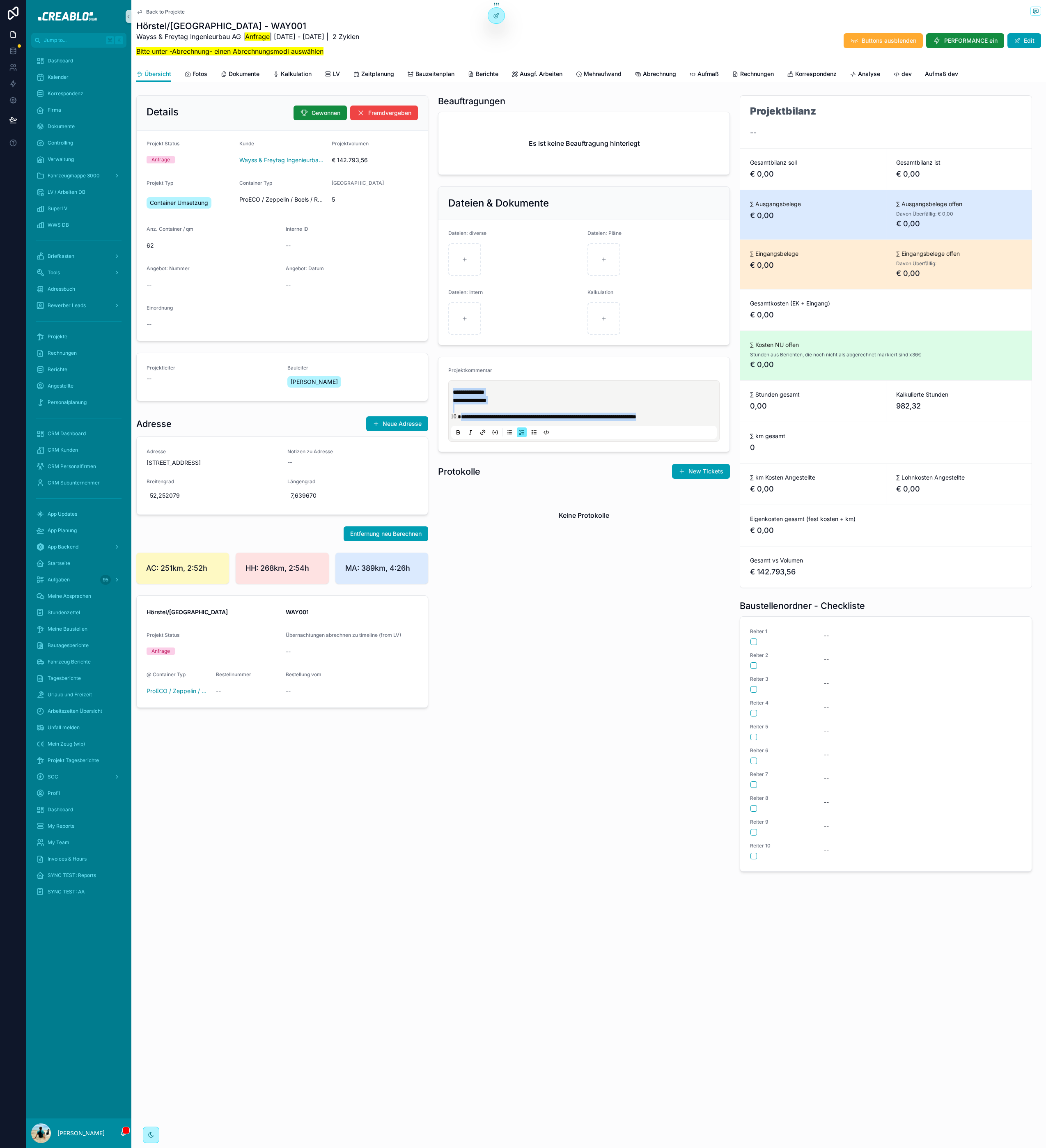
click at [465, 398] on span "**********" at bounding box center [470, 401] width 34 height 6
click at [461, 419] on span "**********" at bounding box center [549, 417] width 175 height 6
drag, startPoint x: 568, startPoint y: 662, endPoint x: 795, endPoint y: 44, distance: 658.4
click at [568, 662] on div "**********" at bounding box center [584, 483] width 302 height 783
drag, startPoint x: 371, startPoint y: 57, endPoint x: 148, endPoint y: 27, distance: 225.0
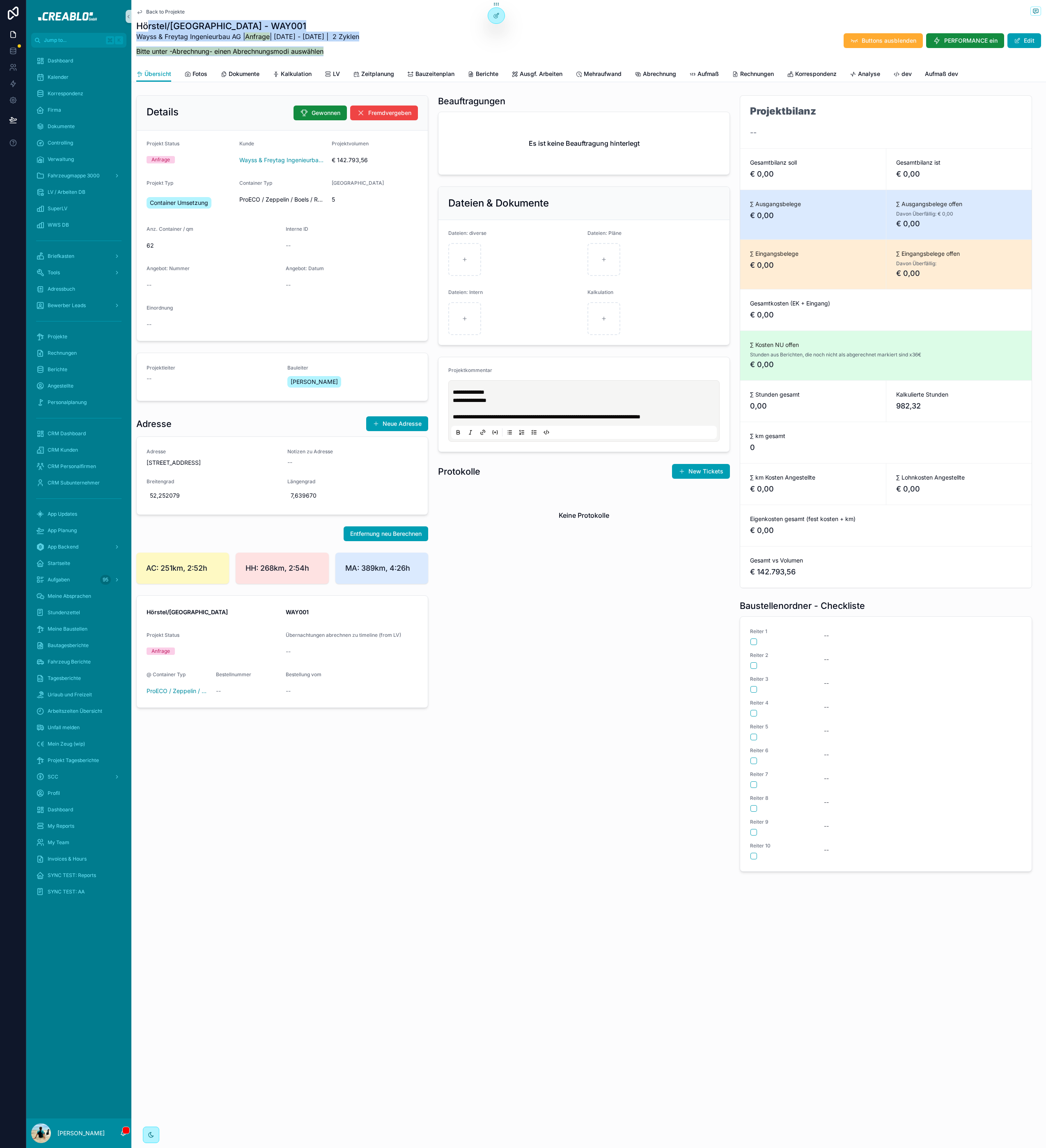
click at [148, 27] on div "Hörstel/[GEOGRAPHIC_DATA] - WAY001 Wayss & Freytag Ingenieurbau AG | Anfrage | …" at bounding box center [247, 40] width 223 height 41
drag, startPoint x: 148, startPoint y: 27, endPoint x: 390, endPoint y: 47, distance: 242.8
click at [148, 27] on h1 "Hörstel/[GEOGRAPHIC_DATA] - WAY001" at bounding box center [247, 26] width 223 height 12
click at [338, 74] on span "LV" at bounding box center [336, 74] width 7 height 8
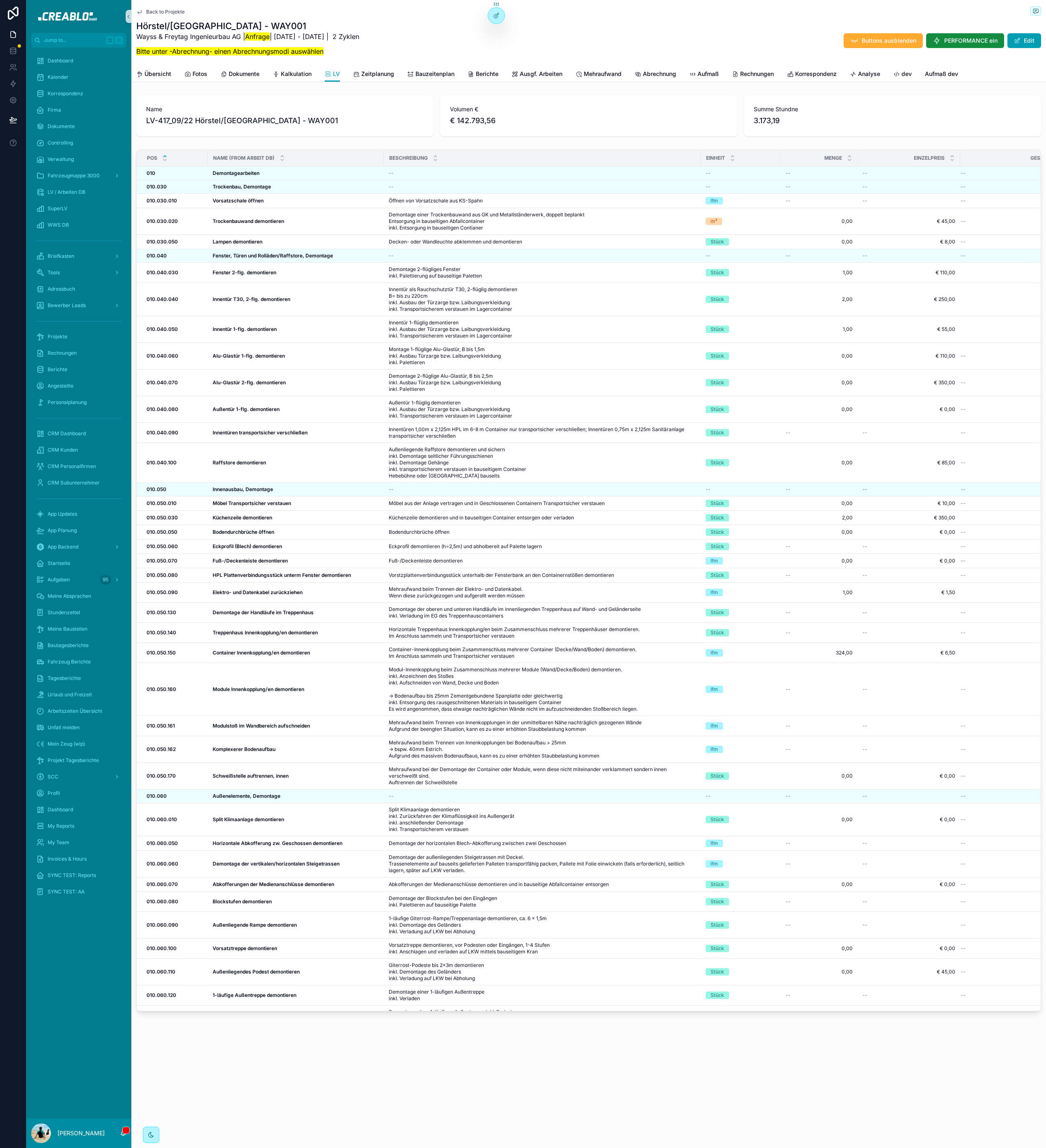
click at [578, 127] on div "Volumen € € 142.793,56" at bounding box center [588, 116] width 297 height 41
click at [217, 113] on span "Name" at bounding box center [284, 109] width 277 height 8
drag, startPoint x: 145, startPoint y: 105, endPoint x: 801, endPoint y: 120, distance: 656.2
click at [801, 119] on div "Name LV-417_09/22 Hörstel/[GEOGRAPHIC_DATA] - WAY001 Volumen € € 142.793,56 [ST…" at bounding box center [588, 116] width 905 height 41
drag, startPoint x: 803, startPoint y: 120, endPoint x: 812, endPoint y: 127, distance: 11.4
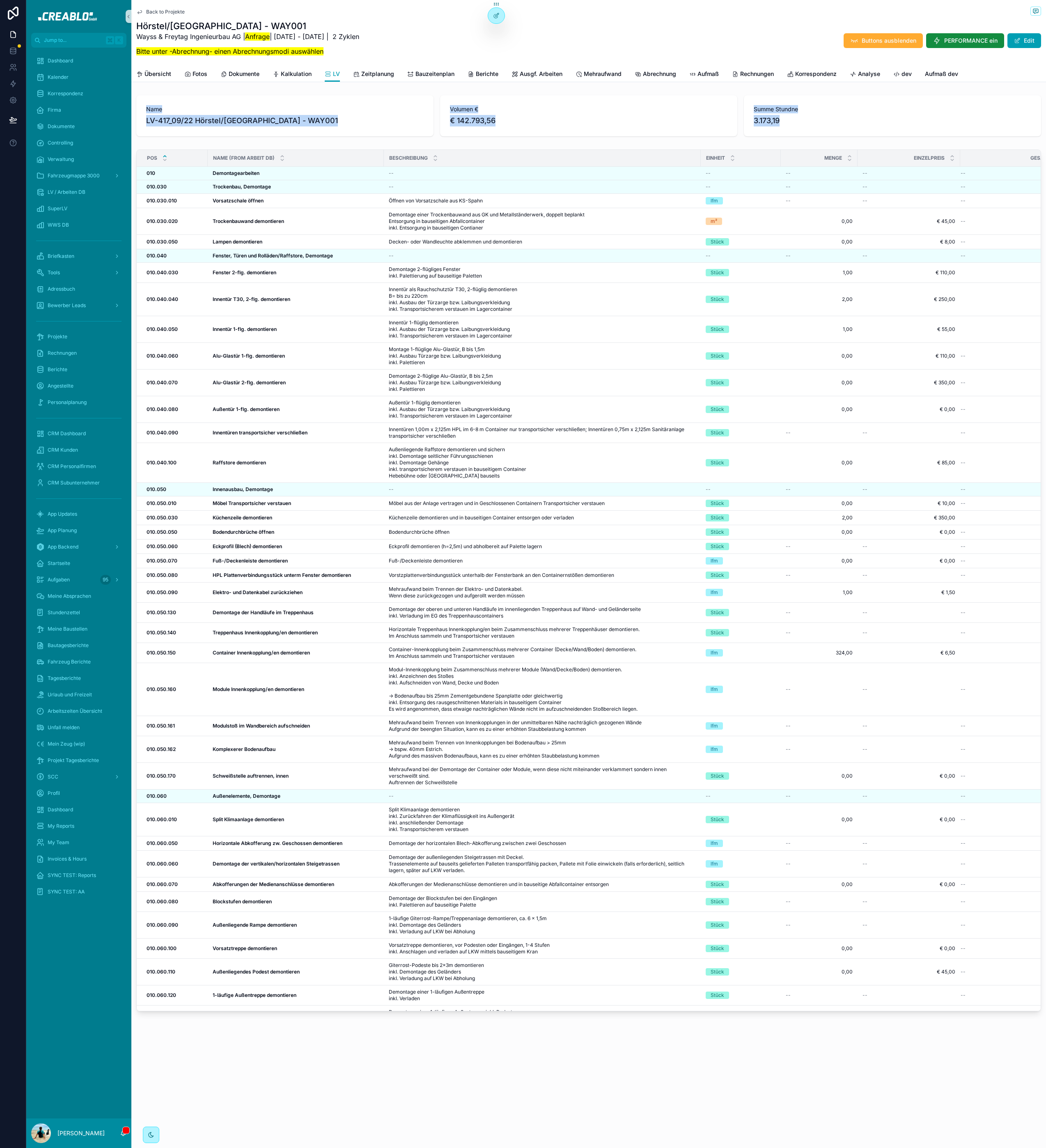
click at [803, 120] on span "3.173,19" at bounding box center [892, 121] width 277 height 12
drag, startPoint x: 654, startPoint y: 112, endPoint x: 152, endPoint y: 105, distance: 502.0
click at [151, 105] on div "Name LV-417_09/22 Hörstel/[GEOGRAPHIC_DATA] - WAY001 Volumen € € 142.793,56 [ST…" at bounding box center [588, 116] width 905 height 41
click at [172, 104] on div "Name LV-417_09/22 Hörstel/[GEOGRAPHIC_DATA] - WAY001" at bounding box center [284, 116] width 297 height 41
click at [237, 98] on div "Name LV-417_09/22 Hörstel/[GEOGRAPHIC_DATA] - WAY001" at bounding box center [284, 116] width 297 height 41
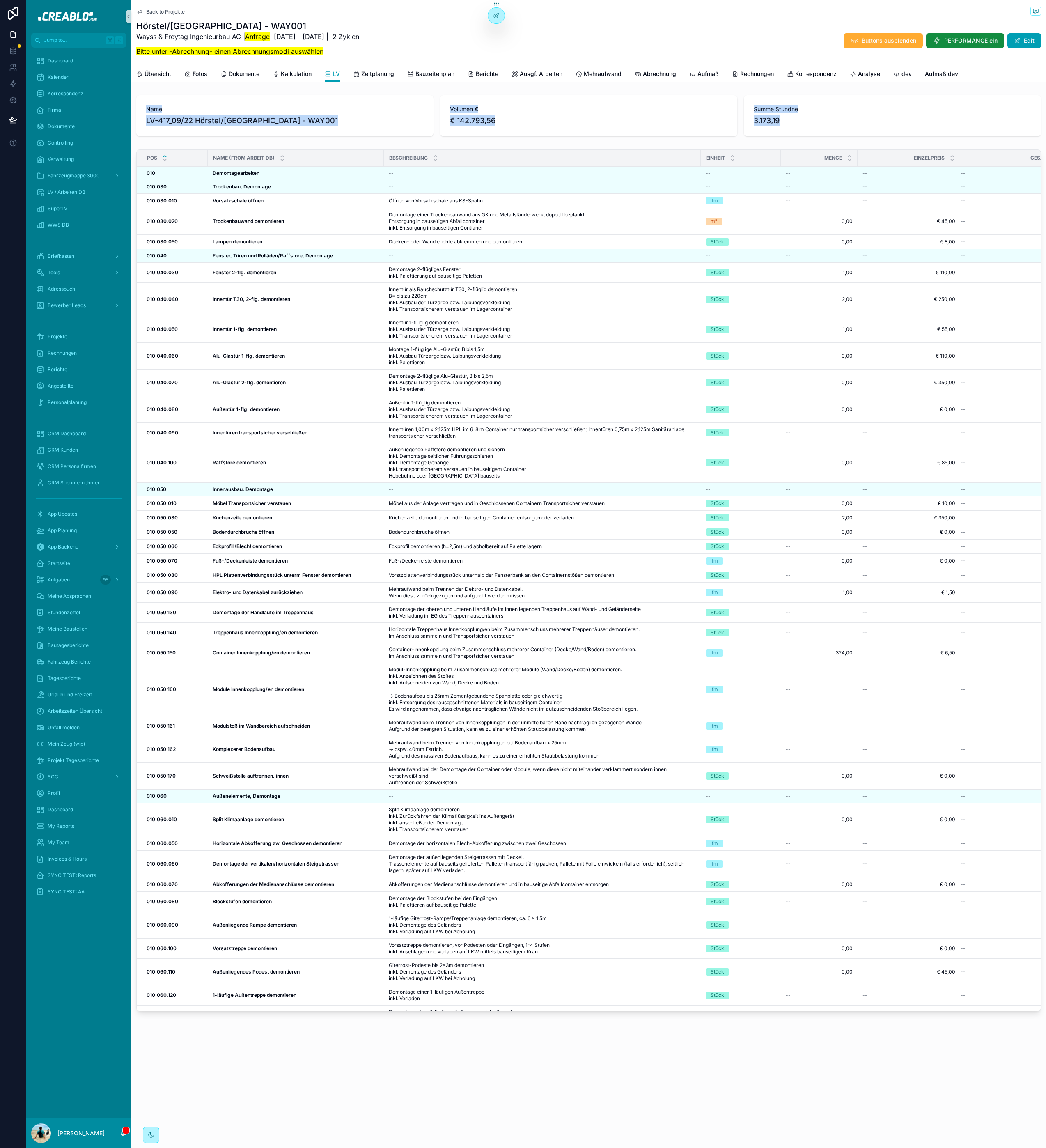
drag, startPoint x: 146, startPoint y: 110, endPoint x: 828, endPoint y: 125, distance: 682.2
click at [828, 125] on div "Name LV-417_09/22 Hörstel/[GEOGRAPHIC_DATA] - WAY001 Volumen € € 142.793,56 [ST…" at bounding box center [588, 116] width 905 height 41
click at [828, 125] on span "3.173,19" at bounding box center [892, 121] width 277 height 12
drag, startPoint x: 848, startPoint y: 125, endPoint x: 149, endPoint y: 111, distance: 699.1
click at [149, 111] on div "Name LV-417_09/22 Hörstel/[GEOGRAPHIC_DATA] - WAY001 Volumen € € 142.793,56 [ST…" at bounding box center [588, 116] width 905 height 41
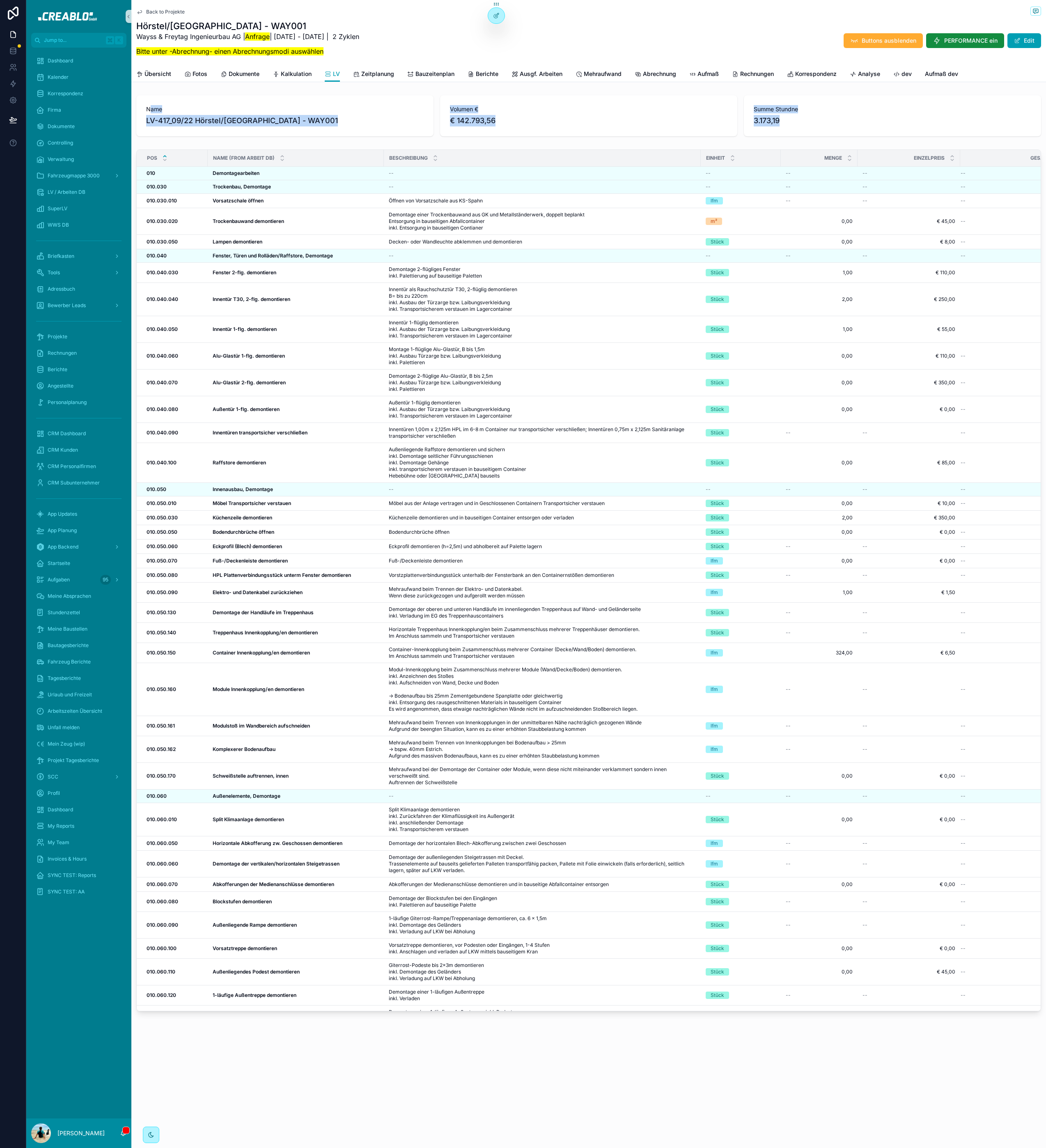
click at [149, 111] on span "Name" at bounding box center [284, 109] width 277 height 8
drag, startPoint x: 145, startPoint y: 106, endPoint x: 850, endPoint y: 126, distance: 705.3
click at [850, 126] on div "Name LV-417_09/22 Hörstel/[GEOGRAPHIC_DATA] - WAY001 Volumen € € 142.793,56 [ST…" at bounding box center [588, 116] width 905 height 41
click at [850, 126] on span "3.173,19" at bounding box center [892, 121] width 277 height 12
drag, startPoint x: 612, startPoint y: 56, endPoint x: 485, endPoint y: 121, distance: 142.7
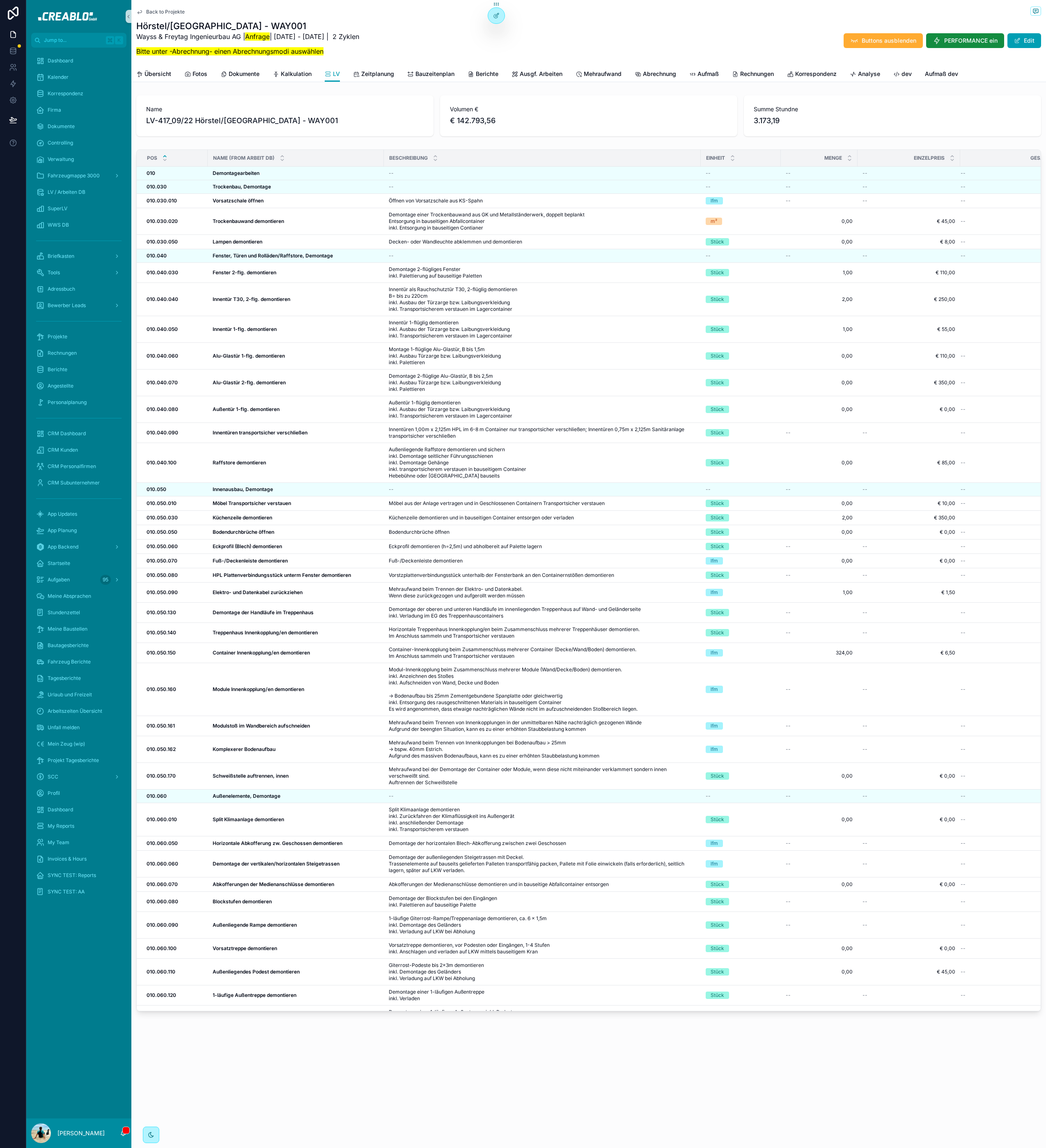
click at [611, 56] on div "Hörstel/[GEOGRAPHIC_DATA] - WAY001 Wayss & Freytag Ingenieurbau AG | Anfrage | …" at bounding box center [588, 40] width 905 height 41
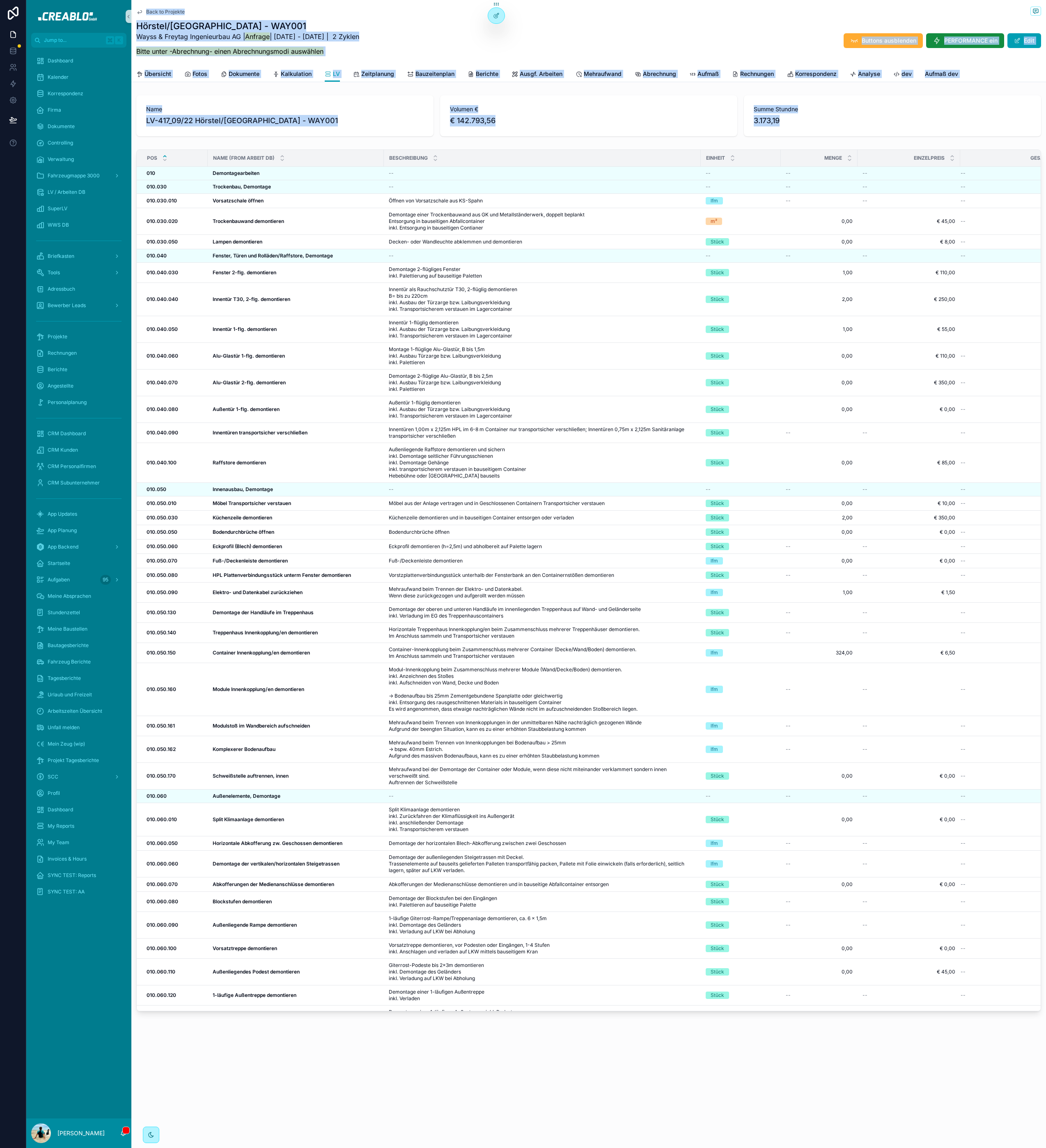
drag, startPoint x: 858, startPoint y: 130, endPoint x: 142, endPoint y: 4, distance: 727.0
click at [134, 9] on div "Back to Projekte Hörstel/[GEOGRAPHIC_DATA] - WAY001 Wayss & Freytag Ingenieurba…" at bounding box center [588, 535] width 915 height 1070
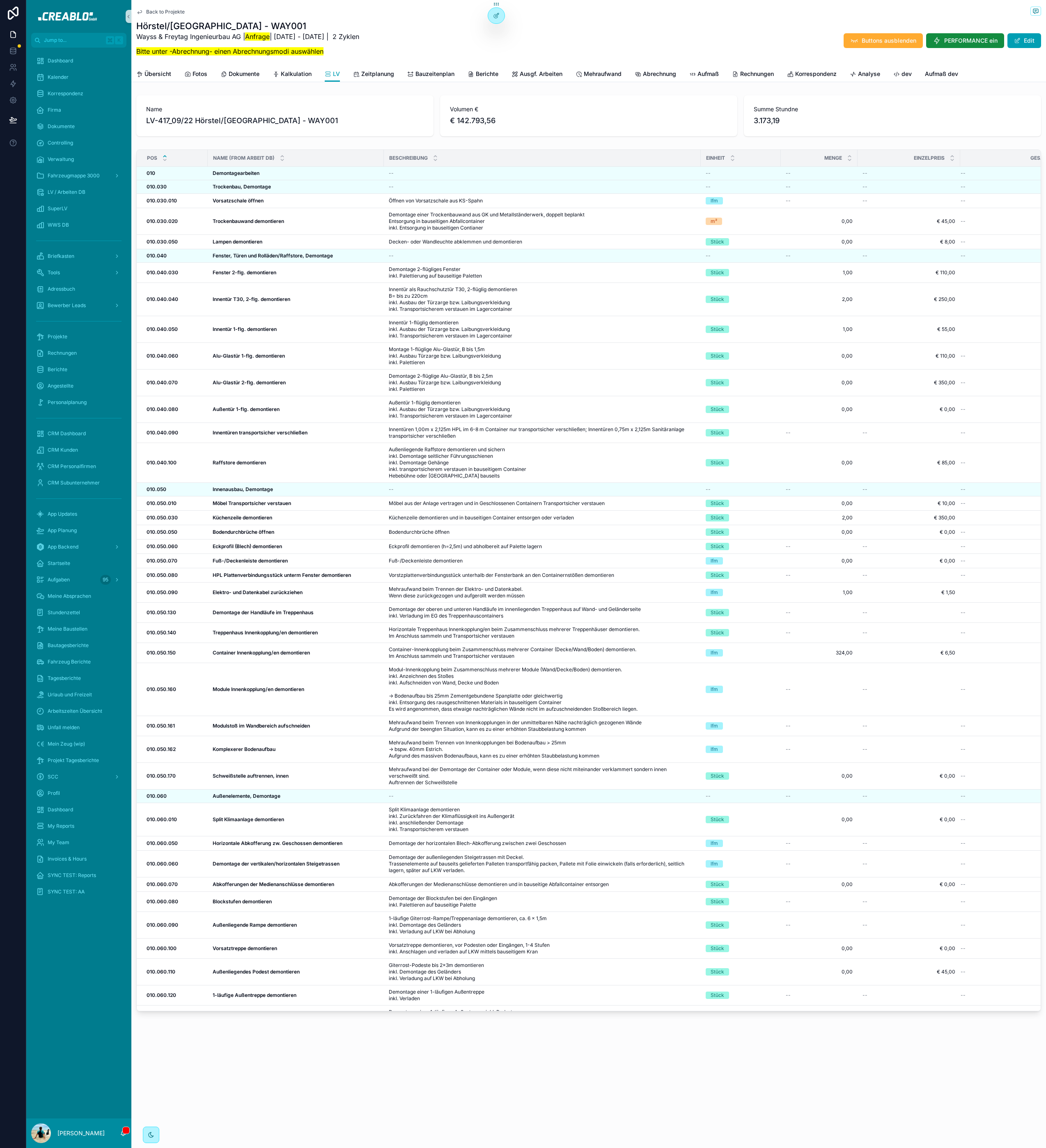
click at [138, 5] on div "Back to Projekte Hörstel/[GEOGRAPHIC_DATA] - WAY001 Wayss & Freytag Ingenieurba…" at bounding box center [588, 33] width 905 height 66
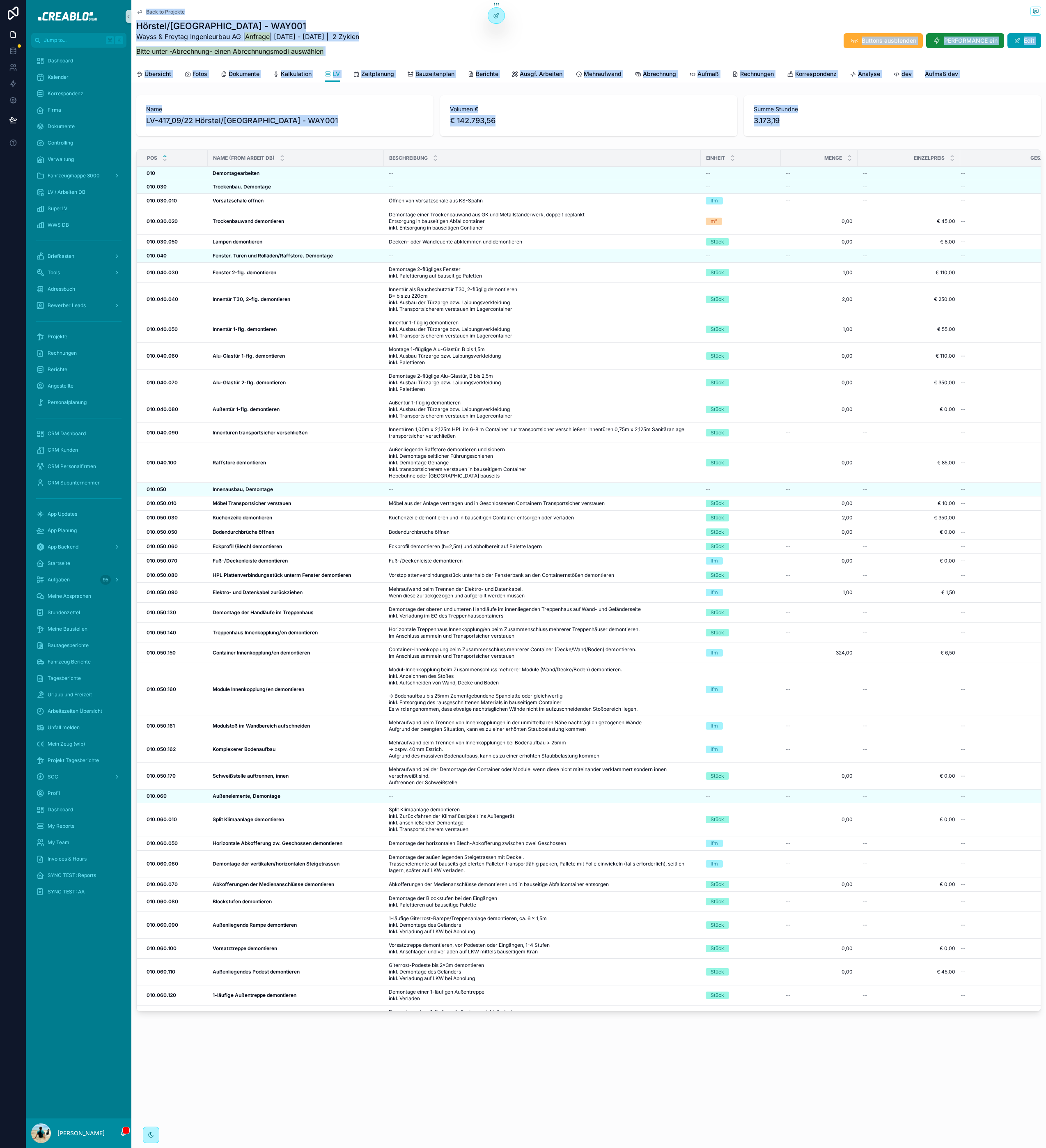
drag, startPoint x: 137, startPoint y: 6, endPoint x: 838, endPoint y: 127, distance: 711.4
click at [838, 127] on div "Back to Projekte Hörstel/[GEOGRAPHIC_DATA] - WAY001 Wayss & Freytag Ingenieurba…" at bounding box center [588, 535] width 915 height 1070
drag, startPoint x: 840, startPoint y: 126, endPoint x: 882, endPoint y: 128, distance: 42.0
click at [841, 126] on span "3.173,19" at bounding box center [892, 121] width 277 height 12
drag, startPoint x: 954, startPoint y: 130, endPoint x: 143, endPoint y: 10, distance: 819.8
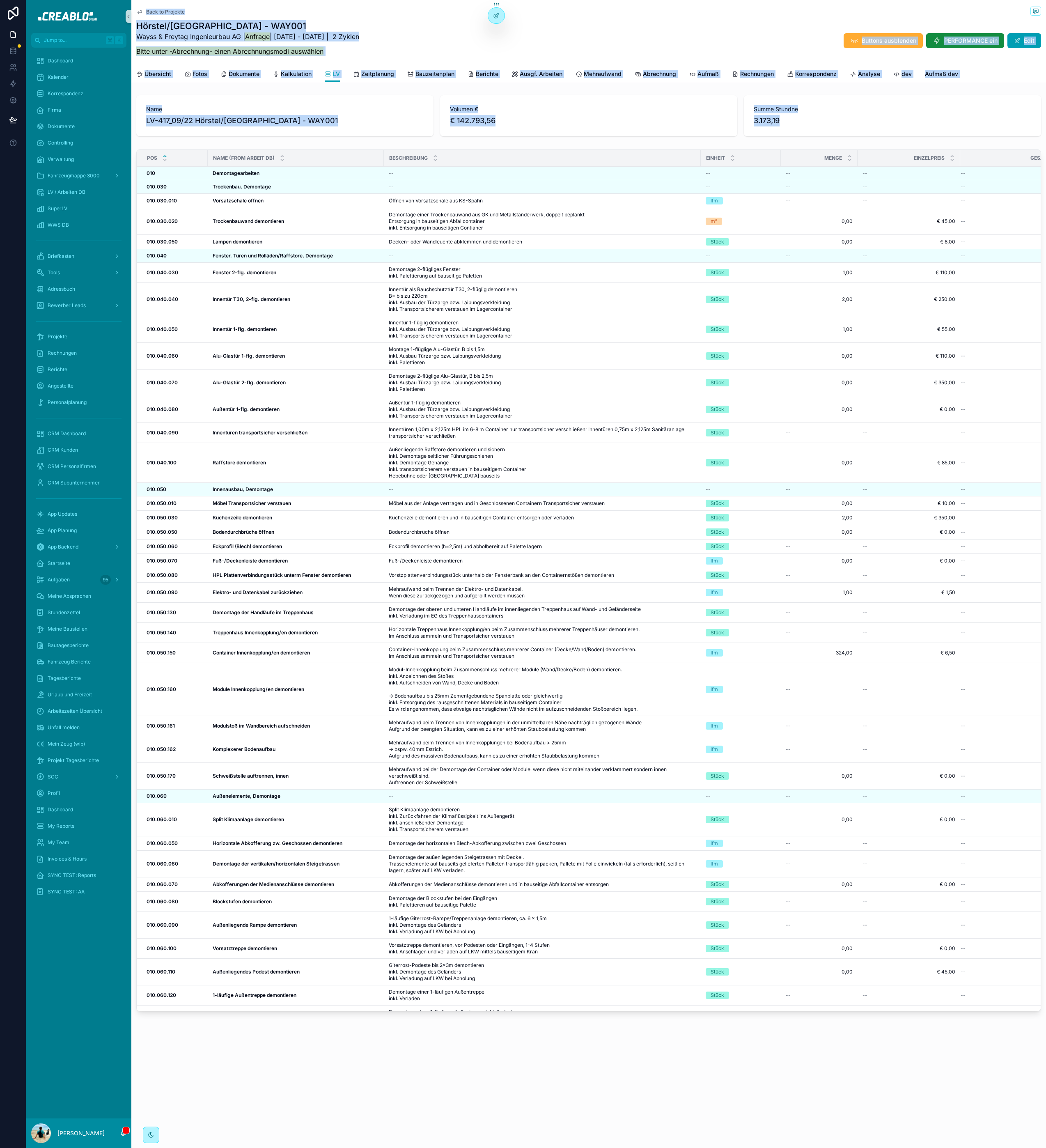
click at [143, 10] on div "Back to Projekte Hörstel/[GEOGRAPHIC_DATA] - WAY001 Wayss & Freytag Ingenieurba…" at bounding box center [588, 535] width 915 height 1070
click at [145, 8] on div "Back to Projekte" at bounding box center [588, 12] width 905 height 11
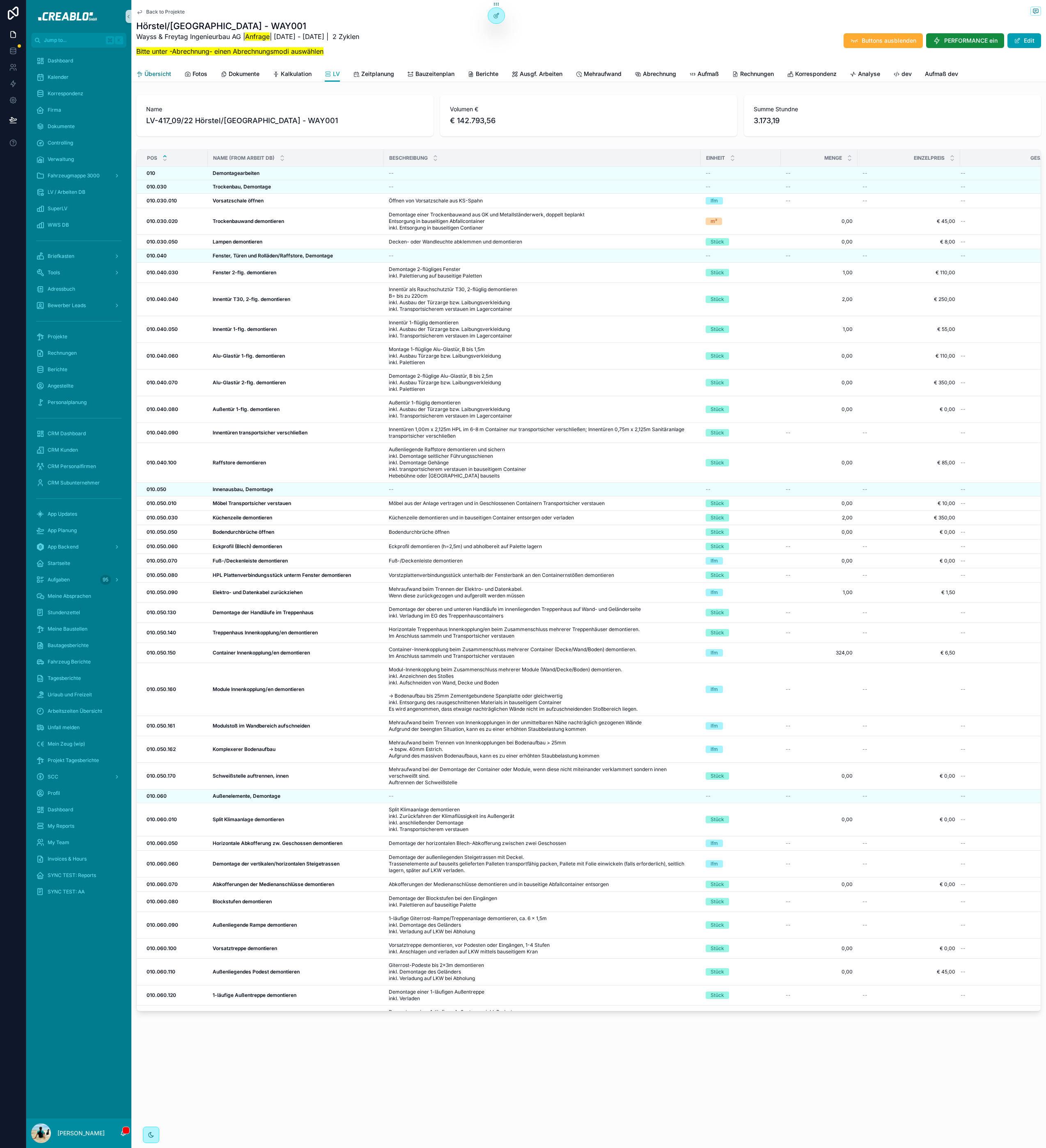
drag, startPoint x: 167, startPoint y: 68, endPoint x: 419, endPoint y: 13, distance: 257.9
click at [167, 68] on link "Übersicht" at bounding box center [154, 75] width 35 height 16
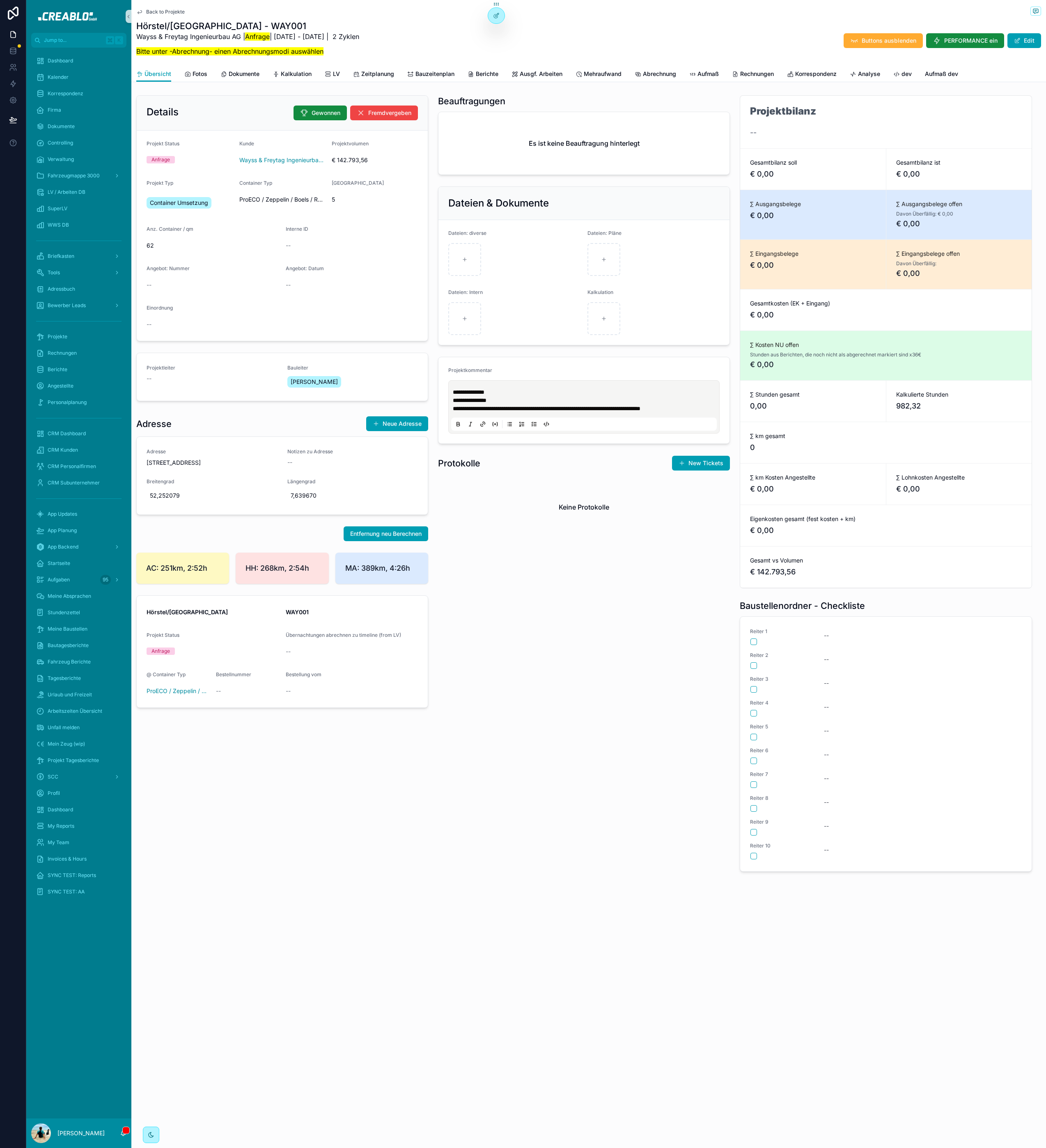
click at [502, 402] on p "**********" at bounding box center [585, 401] width 266 height 8
click at [511, 385] on div "**********" at bounding box center [584, 407] width 266 height 48
click at [511, 389] on p "**********" at bounding box center [585, 392] width 266 height 8
click at [502, 399] on span "**********" at bounding box center [488, 401] width 71 height 6
click at [524, 403] on span "**********" at bounding box center [488, 401] width 71 height 6
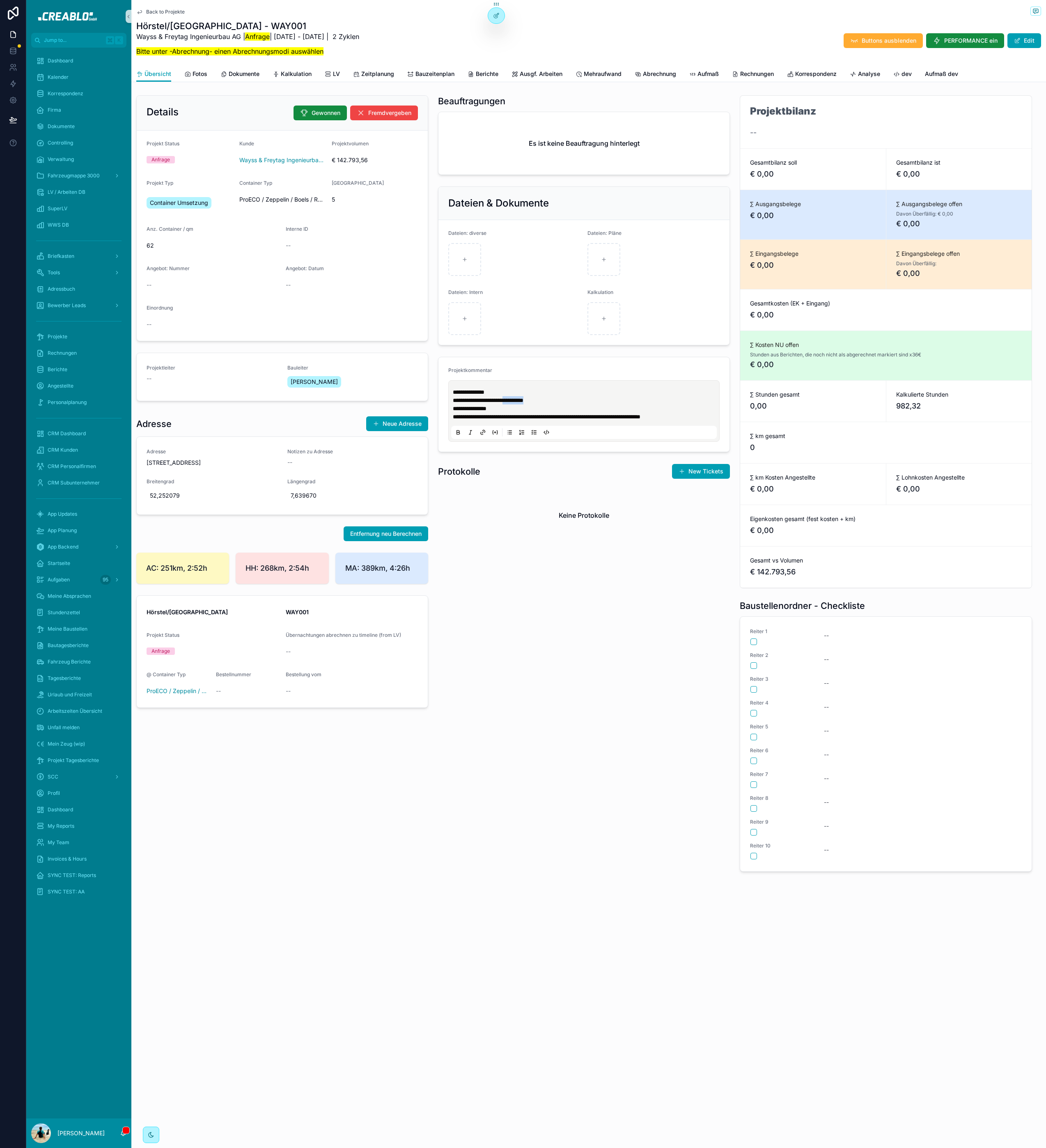
click at [588, 694] on div "**********" at bounding box center [584, 483] width 302 height 783
click at [640, 416] on span "**********" at bounding box center [546, 417] width 187 height 6
drag, startPoint x: 544, startPoint y: 419, endPoint x: 750, endPoint y: 413, distance: 206.1
click at [545, 419] on span "**********" at bounding box center [546, 417] width 187 height 6
click at [714, 418] on p "**********" at bounding box center [585, 417] width 266 height 8
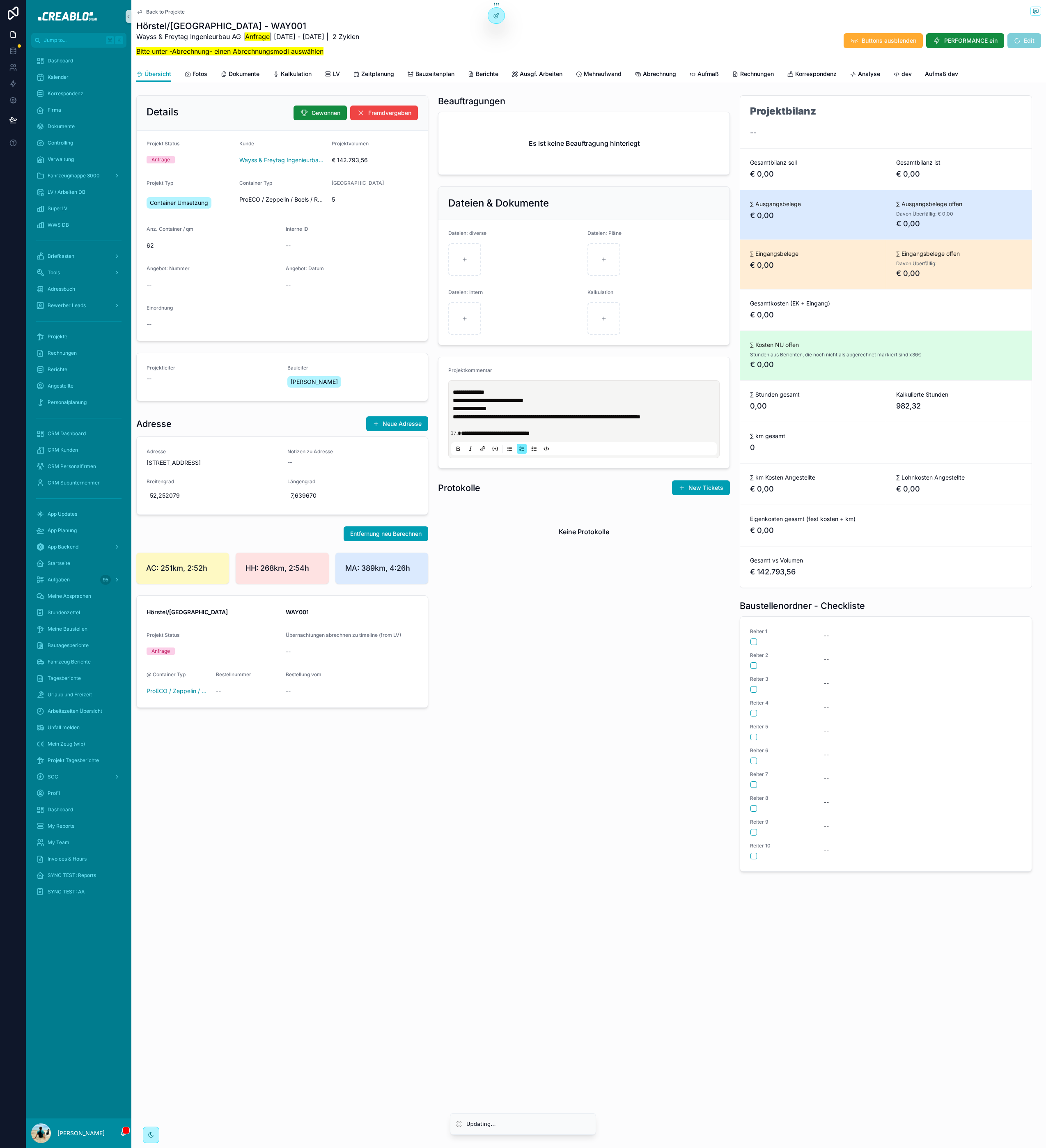
click at [461, 435] on span "**********" at bounding box center [495, 433] width 68 height 6
drag, startPoint x: 486, startPoint y: 535, endPoint x: 483, endPoint y: 527, distance: 8.5
click at [486, 535] on div "Keine Protokolle" at bounding box center [584, 531] width 292 height 62
click at [466, 434] on span "**********" at bounding box center [495, 433] width 68 height 6
drag, startPoint x: 461, startPoint y: 434, endPoint x: 444, endPoint y: 435, distance: 17.0
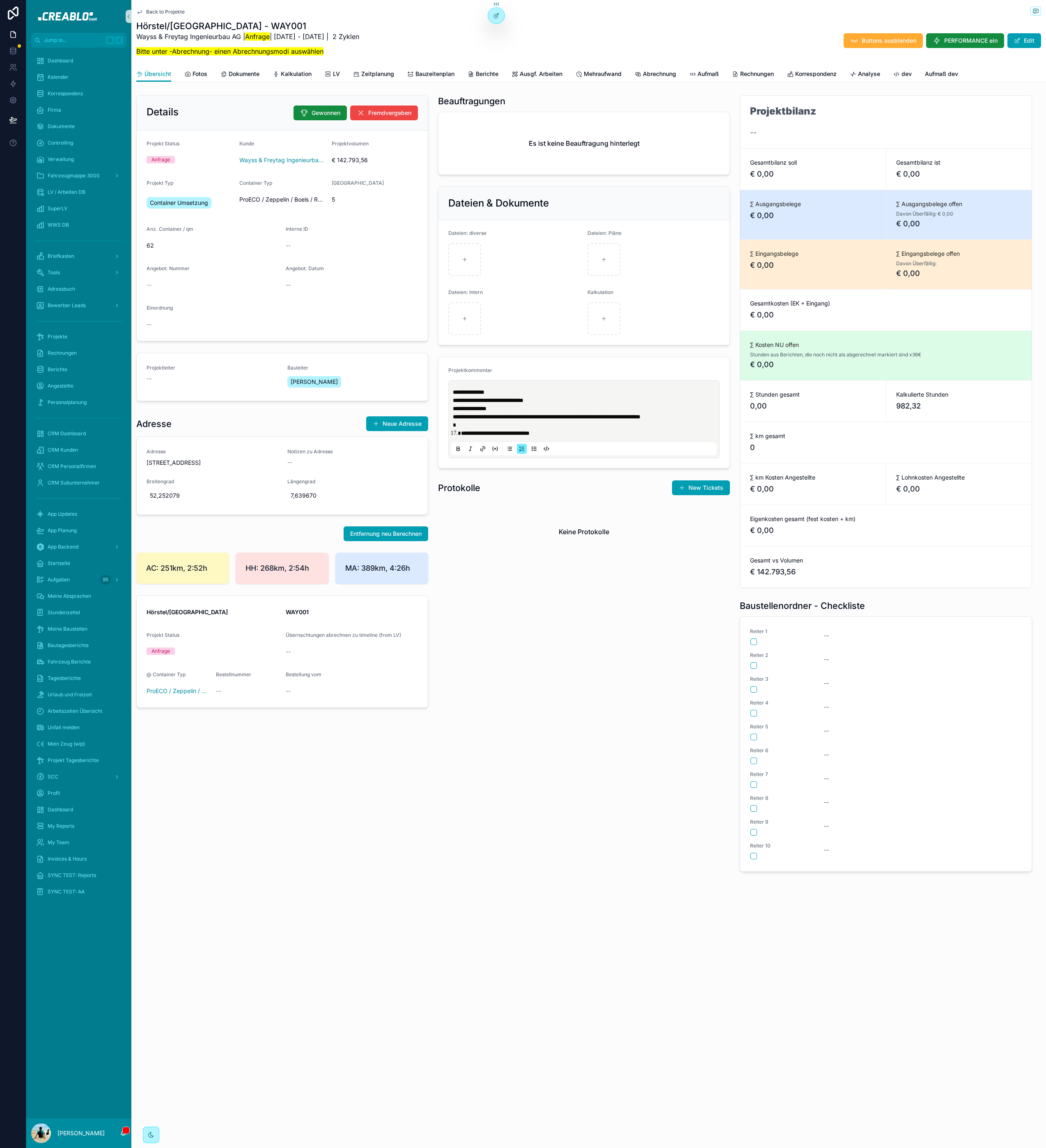
click at [444, 435] on form "**********" at bounding box center [584, 413] width 291 height 111
click at [581, 764] on div "**********" at bounding box center [584, 483] width 302 height 783
click at [470, 434] on span "**********" at bounding box center [494, 433] width 83 height 6
drag, startPoint x: 591, startPoint y: 851, endPoint x: 601, endPoint y: 563, distance: 288.2
click at [587, 844] on div "**********" at bounding box center [584, 483] width 302 height 783
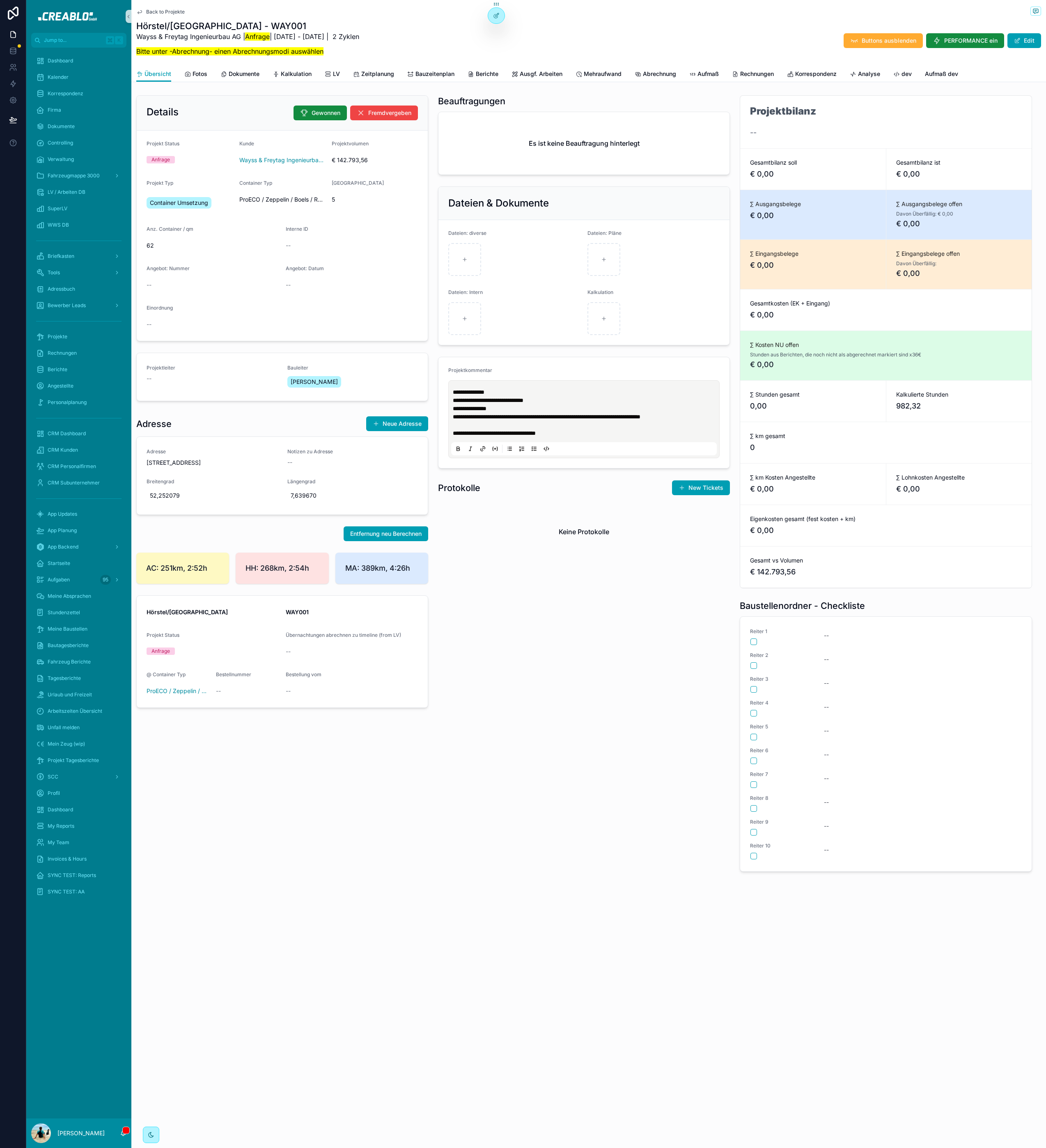
click at [568, 437] on p "**********" at bounding box center [585, 433] width 266 height 8
click at [469, 434] on span "**********" at bounding box center [494, 433] width 83 height 6
click at [476, 430] on p "**********" at bounding box center [585, 433] width 266 height 8
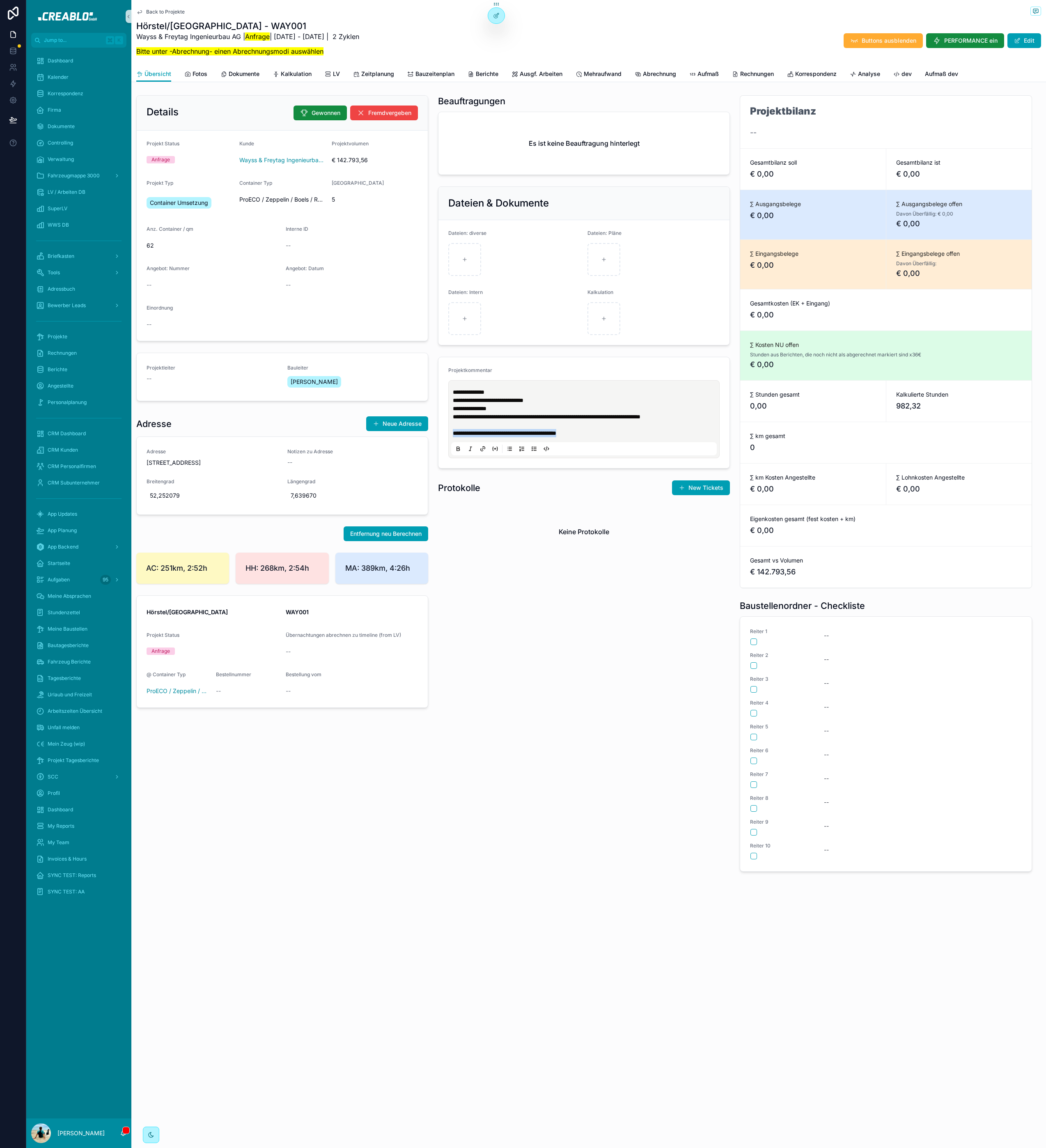
click at [493, 449] on icon "scrollable content" at bounding box center [493, 448] width 1 height 4
click at [538, 433] on span "**********" at bounding box center [506, 433] width 107 height 8
drag, startPoint x: 512, startPoint y: 436, endPoint x: 653, endPoint y: 436, distance: 141.0
click at [653, 436] on p "**********" at bounding box center [585, 433] width 266 height 8
drag, startPoint x: 640, startPoint y: 434, endPoint x: 515, endPoint y: 432, distance: 125.0
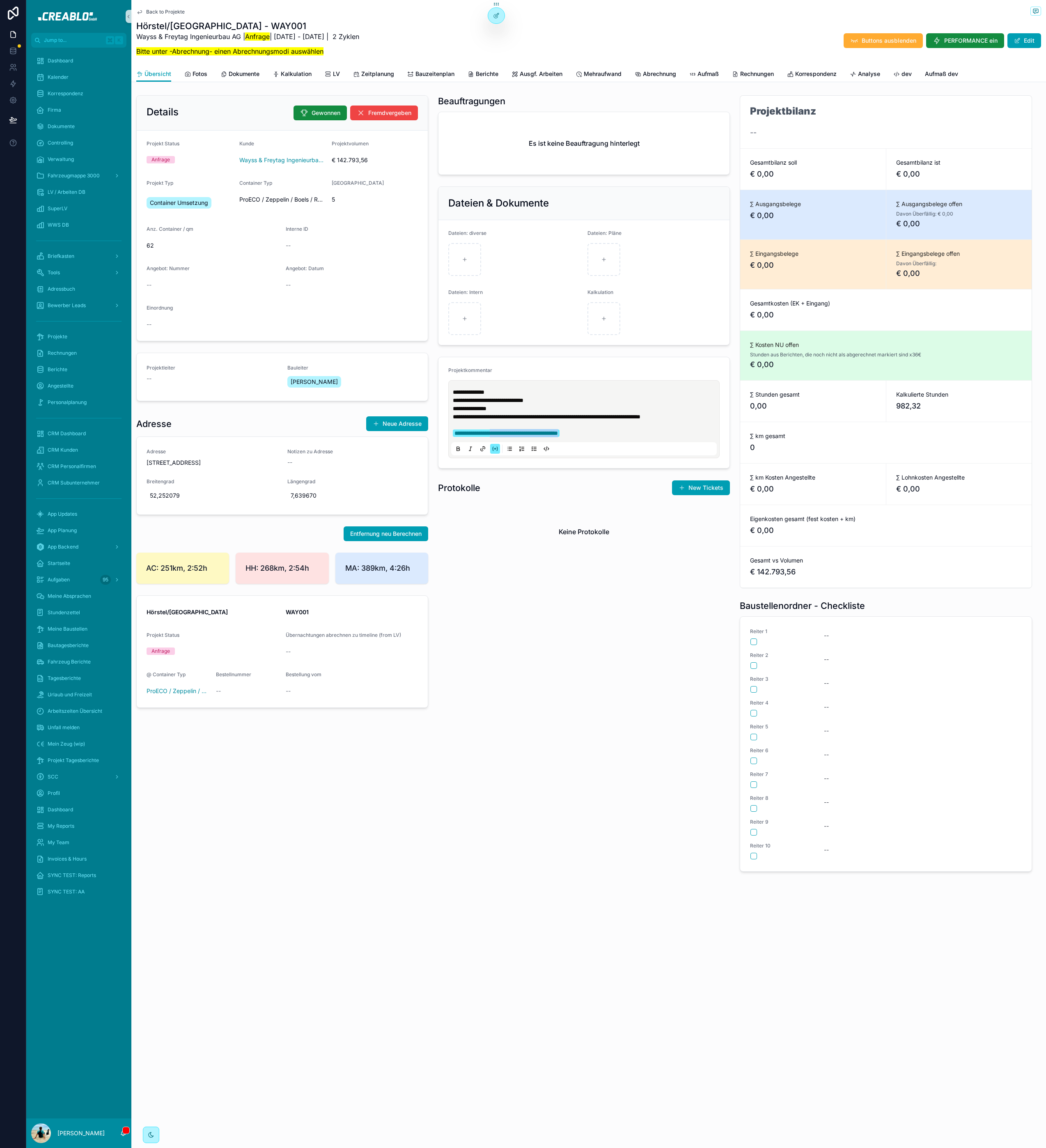
click at [515, 432] on p "**********" at bounding box center [585, 433] width 266 height 8
click at [497, 447] on icon "scrollable content" at bounding box center [494, 448] width 6 height 6
click at [552, 429] on p "scrollable content" at bounding box center [585, 425] width 266 height 8
drag, startPoint x: 515, startPoint y: 435, endPoint x: 510, endPoint y: 435, distance: 5.0
click at [510, 435] on p "**********" at bounding box center [585, 433] width 266 height 8
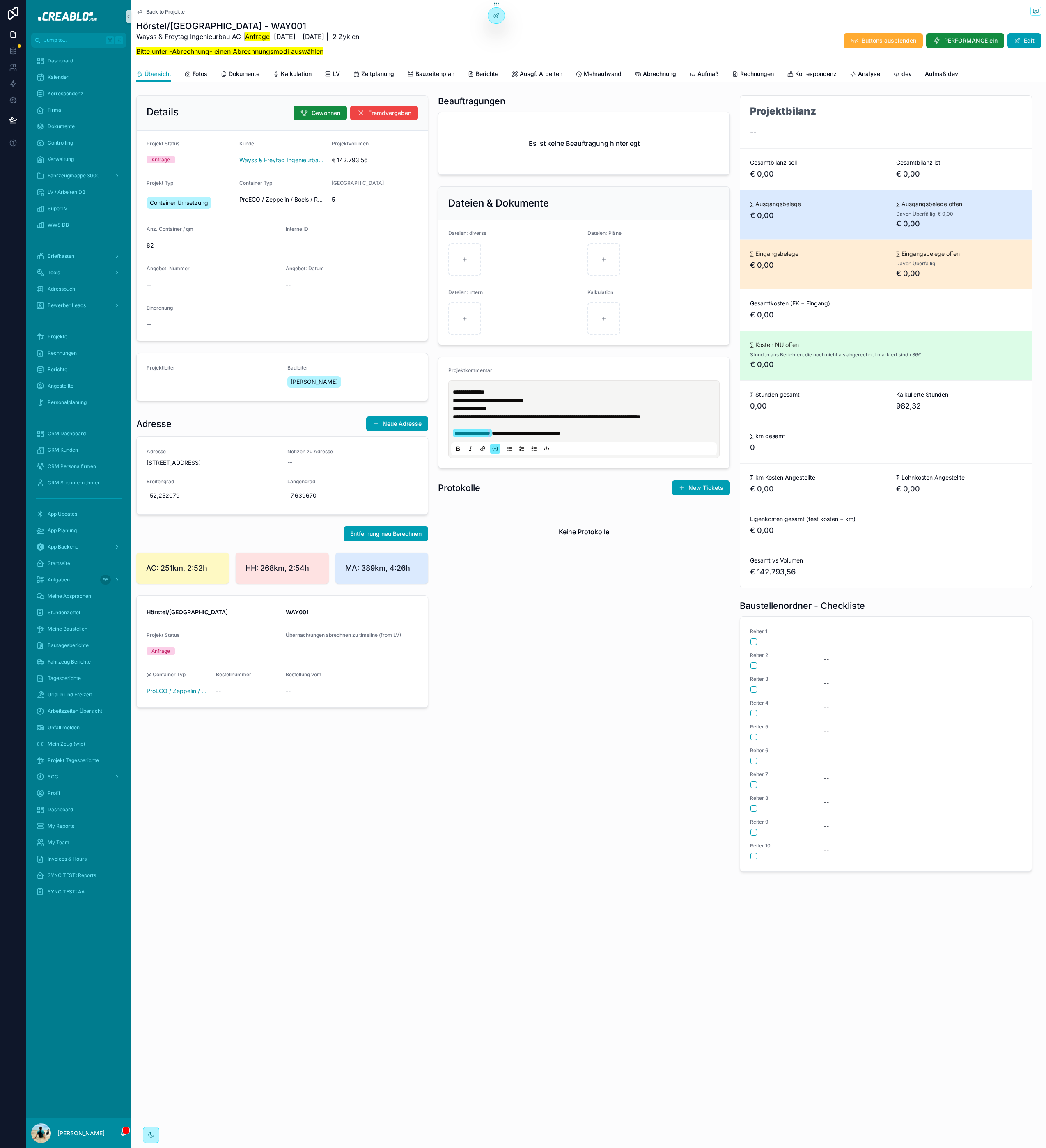
click at [493, 449] on icon "scrollable content" at bounding box center [494, 448] width 6 height 6
click at [577, 408] on p "**********" at bounding box center [585, 409] width 266 height 8
click at [291, 74] on span "Kalkulation" at bounding box center [296, 74] width 31 height 8
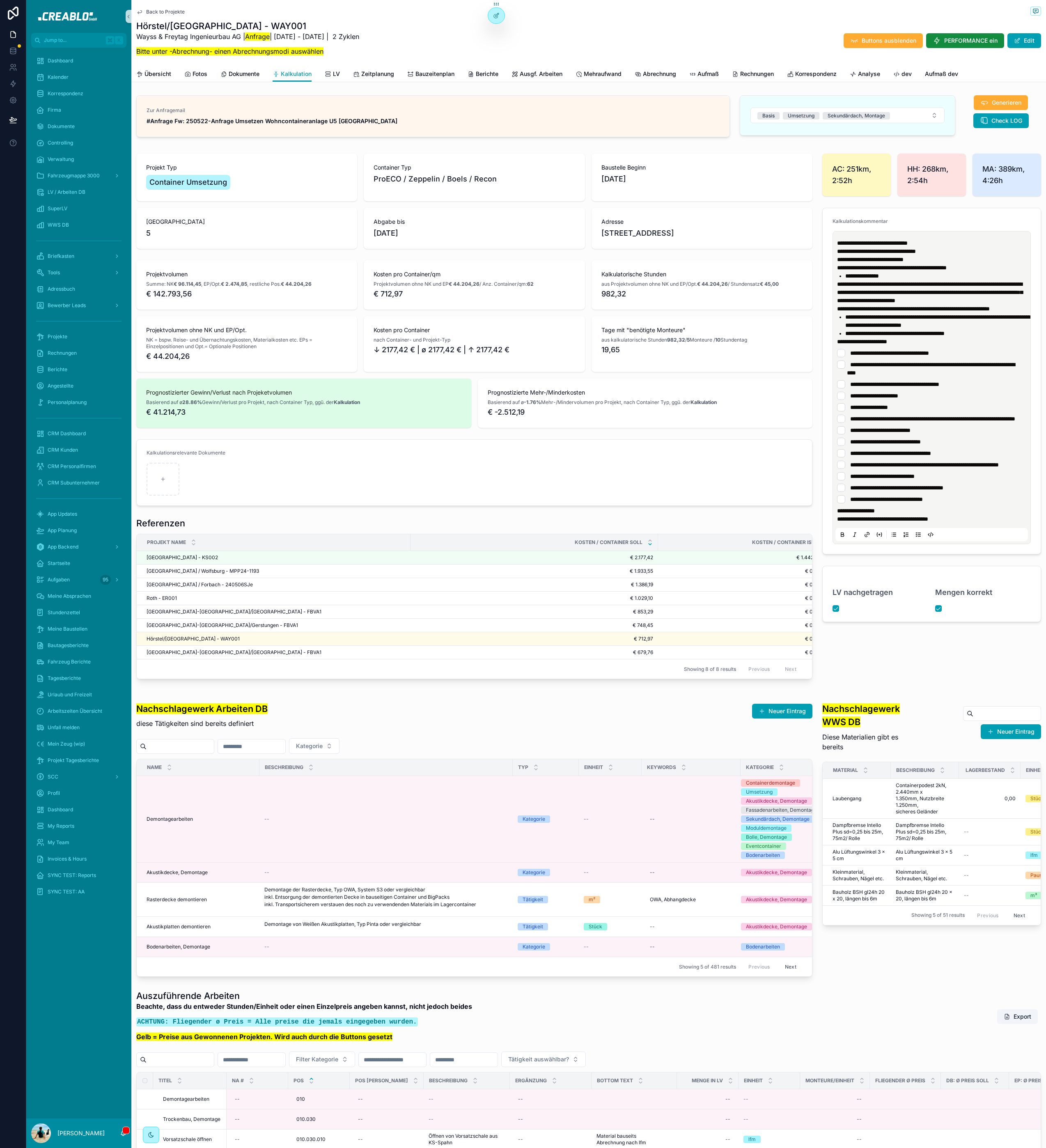
click at [161, 529] on h1 "Referenzen" at bounding box center [161, 523] width 49 height 12
click at [168, 529] on h1 "Referenzen" at bounding box center [161, 523] width 49 height 12
click at [295, 70] on span "Kalkulation" at bounding box center [296, 74] width 31 height 8
click at [233, 75] on span "Dokumente" at bounding box center [244, 74] width 31 height 8
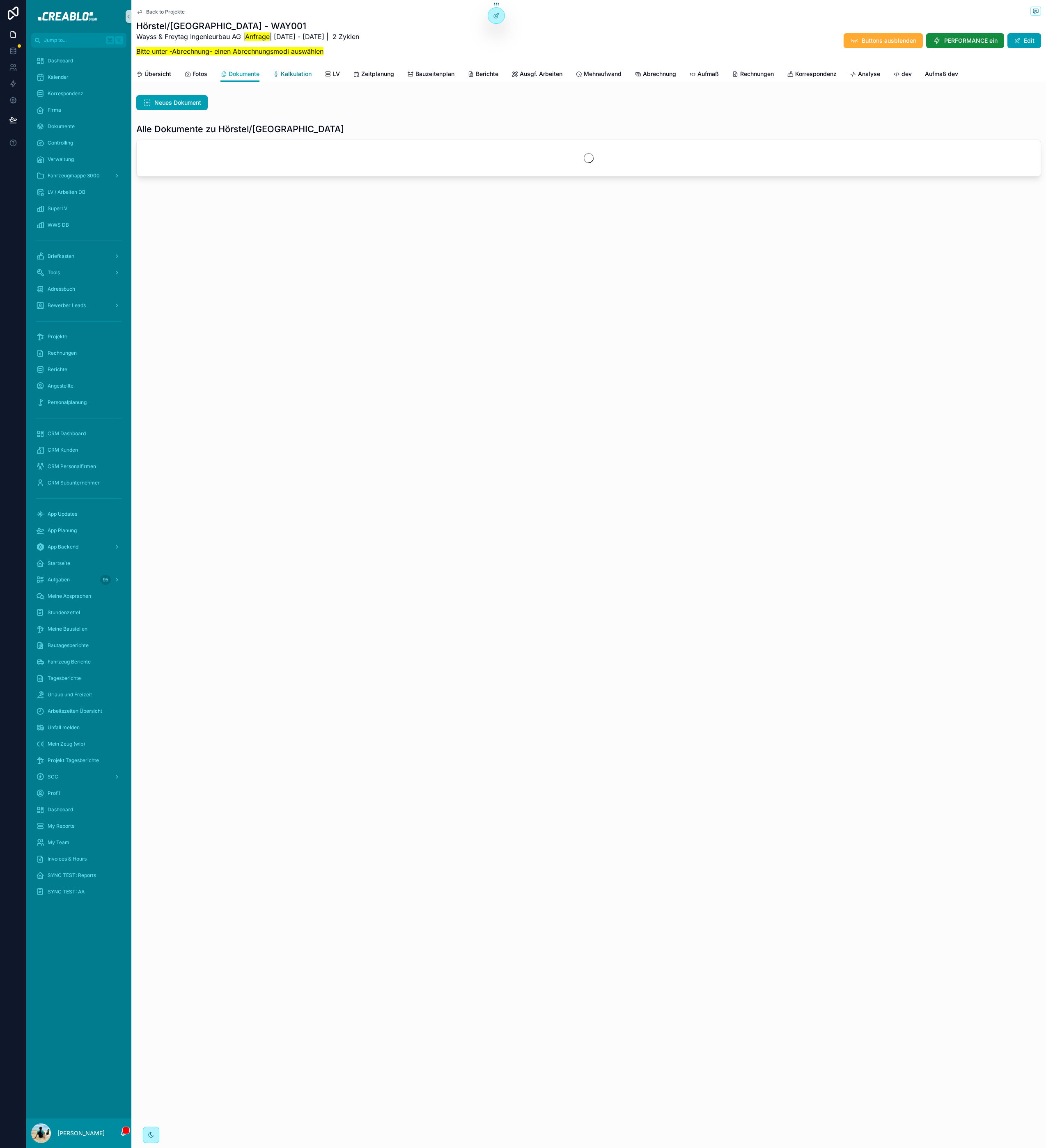
click at [299, 70] on span "Kalkulation" at bounding box center [296, 74] width 31 height 8
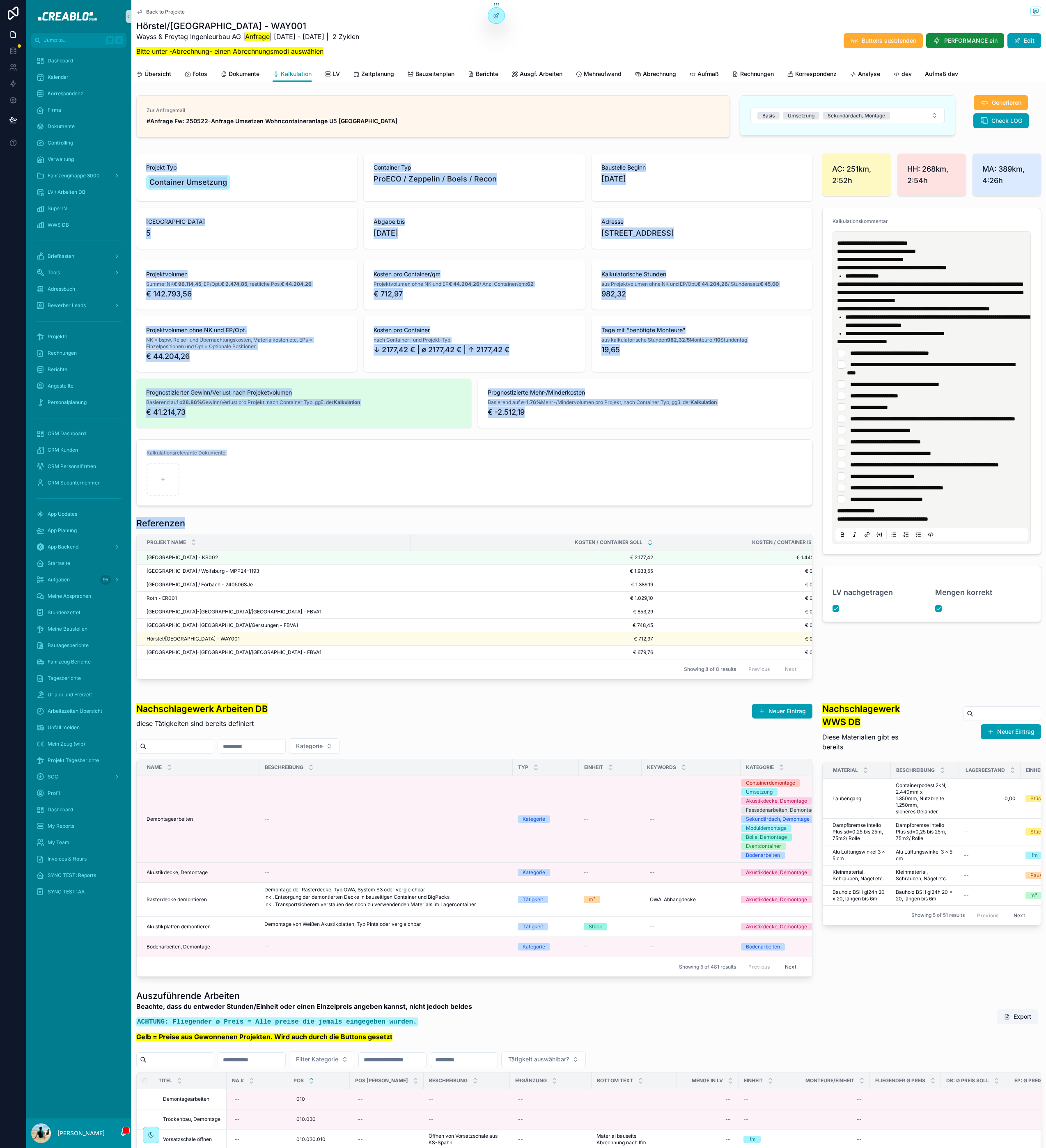
drag, startPoint x: 145, startPoint y: 166, endPoint x: 193, endPoint y: 549, distance: 386.0
click at [193, 550] on div "Projekt Typ Container Umsetzung Container Typ ProECO / Zeppelin / Boels / Recon…" at bounding box center [474, 416] width 686 height 532
click at [193, 529] on div "Referenzen" at bounding box center [474, 523] width 676 height 12
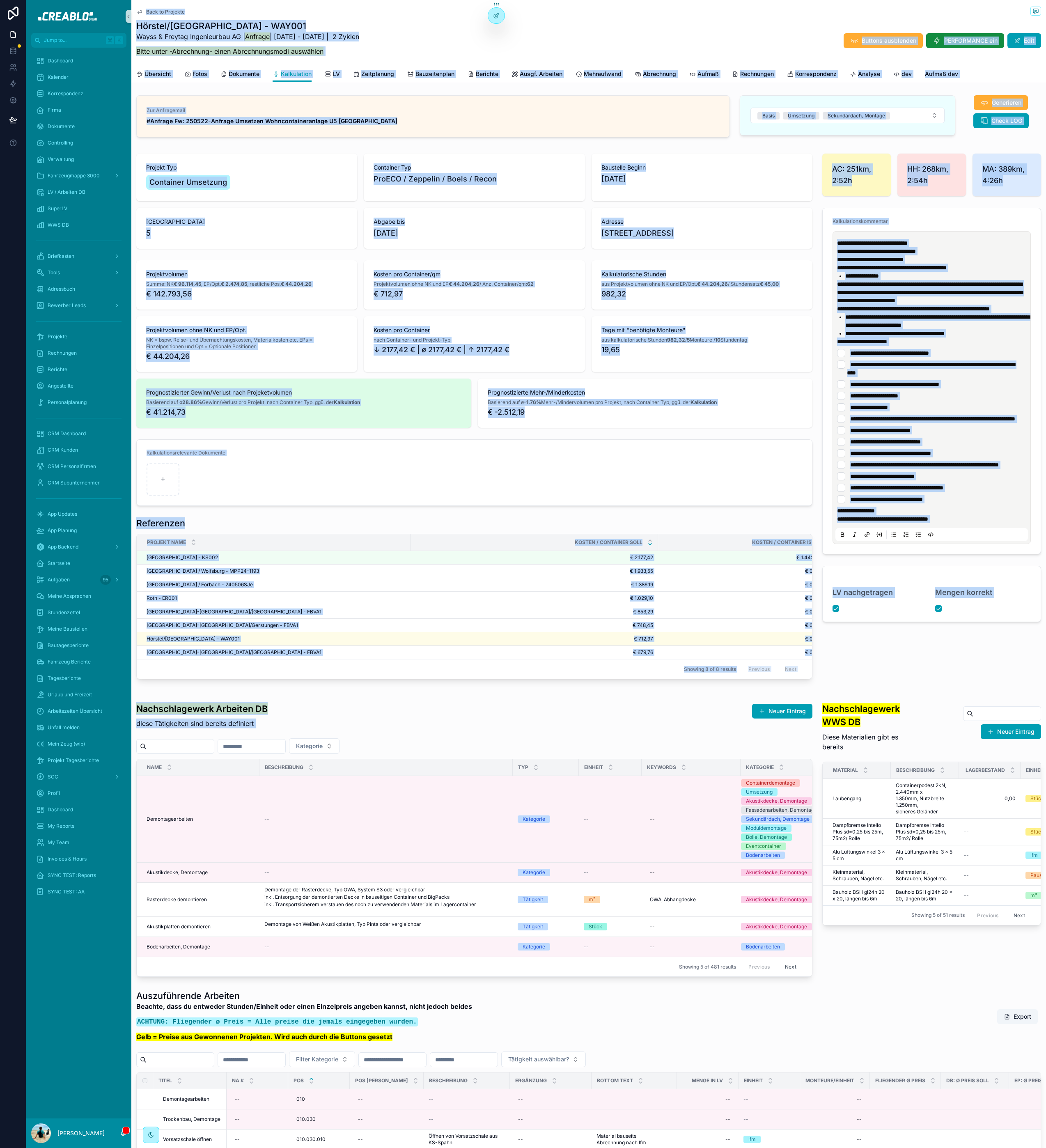
drag, startPoint x: 714, startPoint y: 693, endPoint x: 135, endPoint y: 7, distance: 897.7
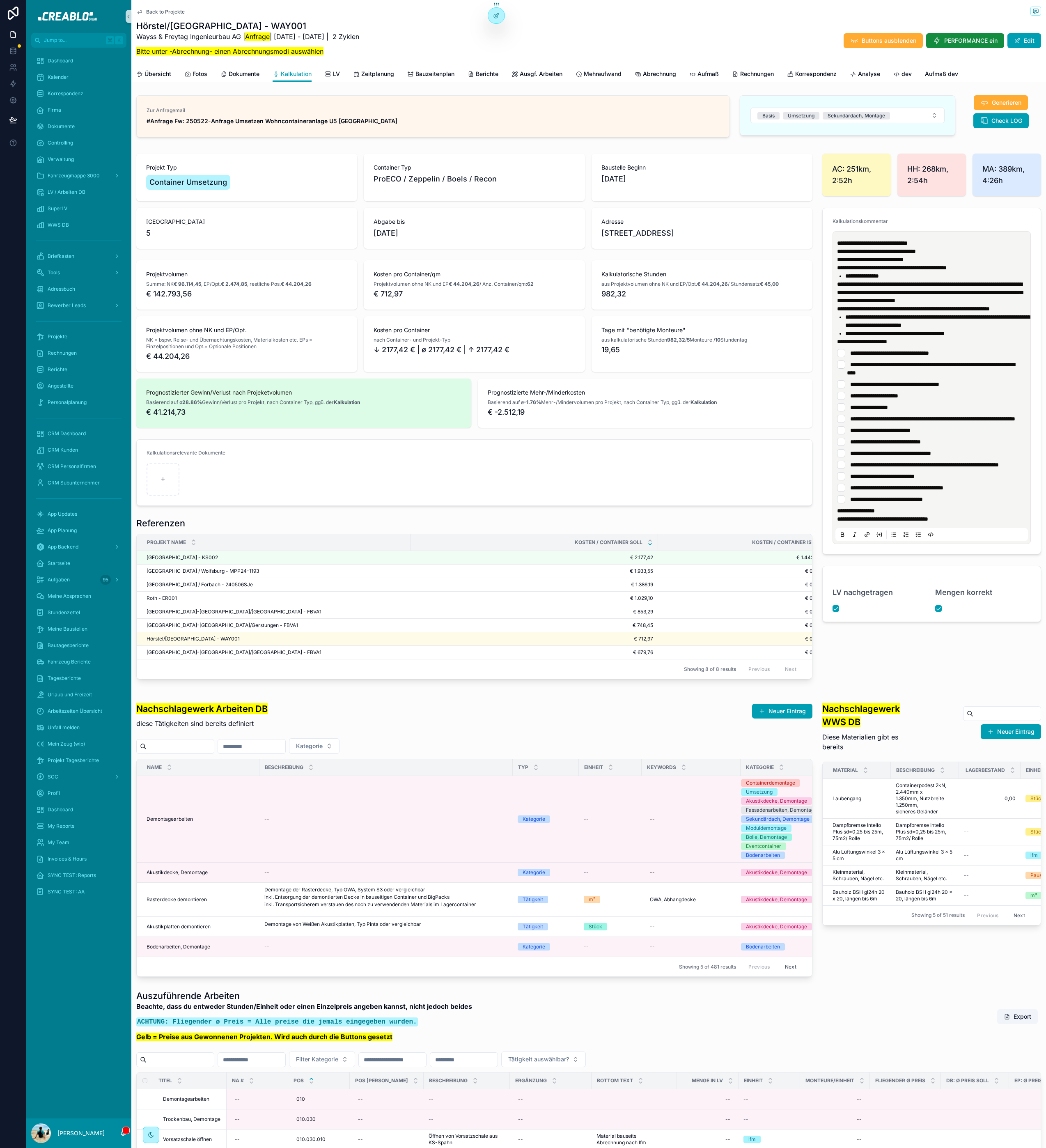
click at [135, 7] on div "Back to Projekte Hörstel/[GEOGRAPHIC_DATA] - WAY001 Wayss & Freytag Ingenieurba…" at bounding box center [588, 41] width 915 height 82
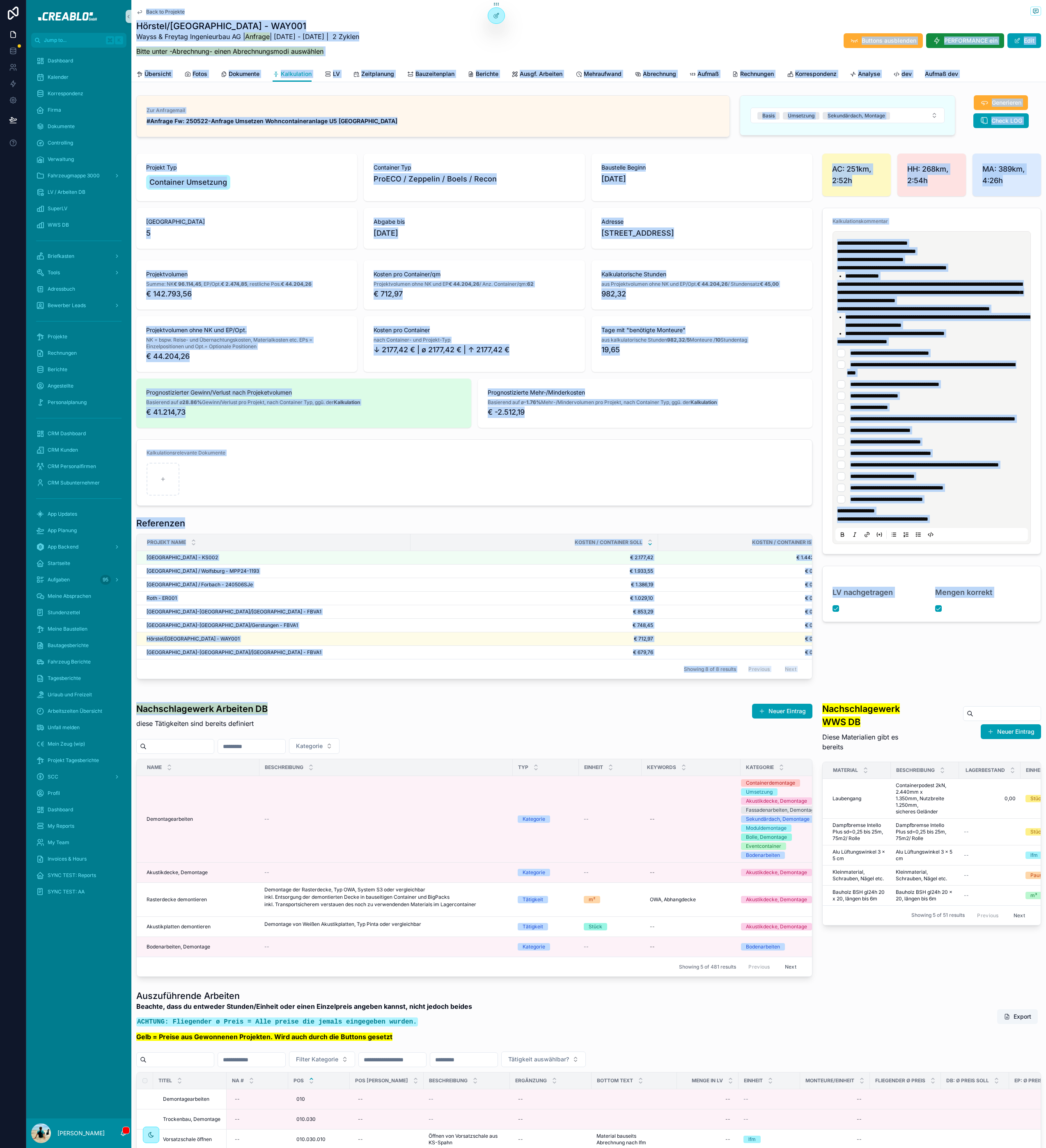
drag, startPoint x: 135, startPoint y: 6, endPoint x: 259, endPoint y: 746, distance: 750.3
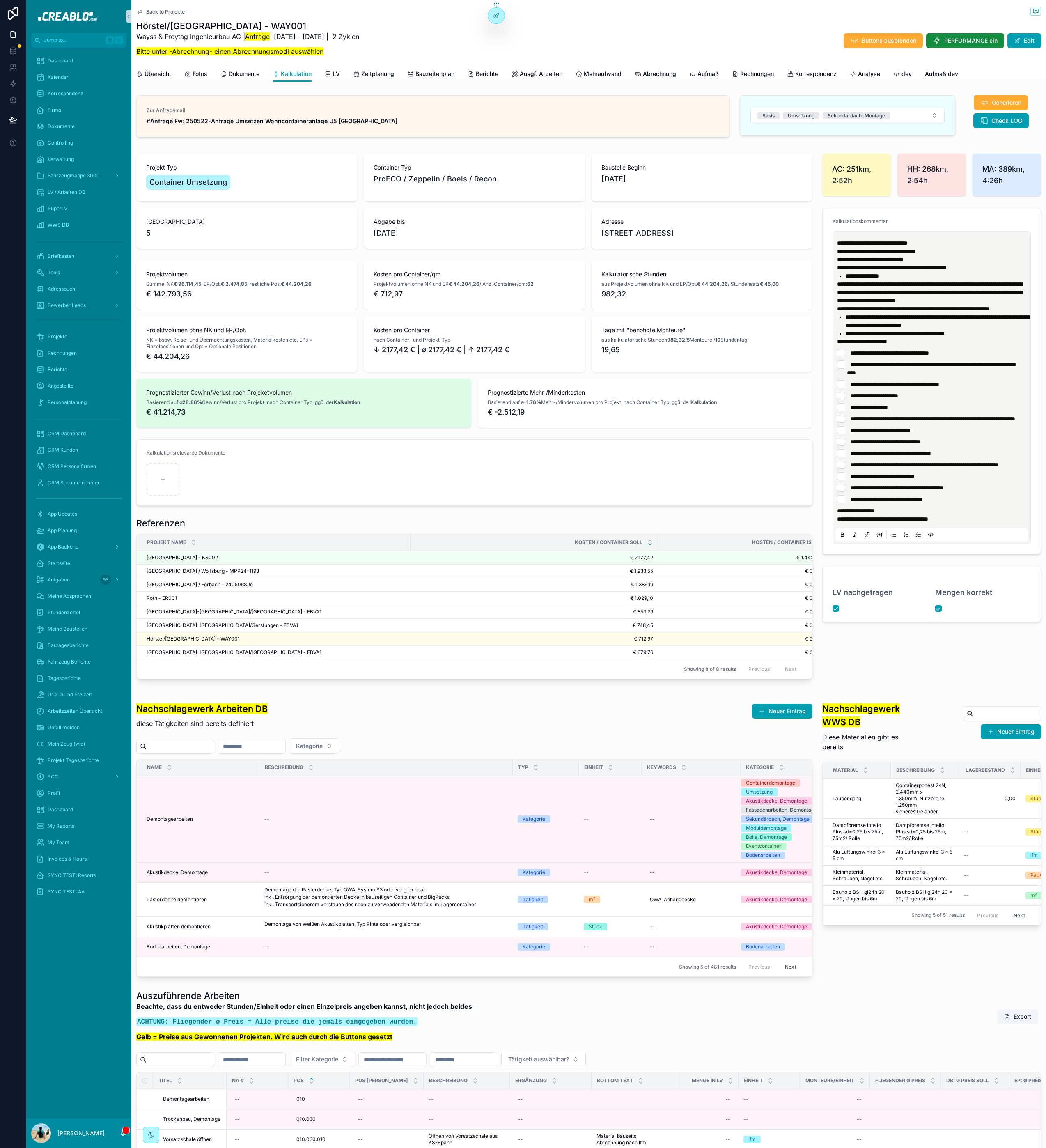
drag, startPoint x: 284, startPoint y: 752, endPoint x: 294, endPoint y: 757, distance: 11.2
click at [284, 733] on div "Nachschlagewerk Arbeiten DB diese Tätigkeiten sind bereits definiert Neuer Eint…" at bounding box center [474, 713] width 676 height 41
drag, startPoint x: 294, startPoint y: 757, endPoint x: 147, endPoint y: 11, distance: 760.3
click at [154, 24] on h1 "Hörstel/[GEOGRAPHIC_DATA] - WAY001" at bounding box center [247, 26] width 223 height 12
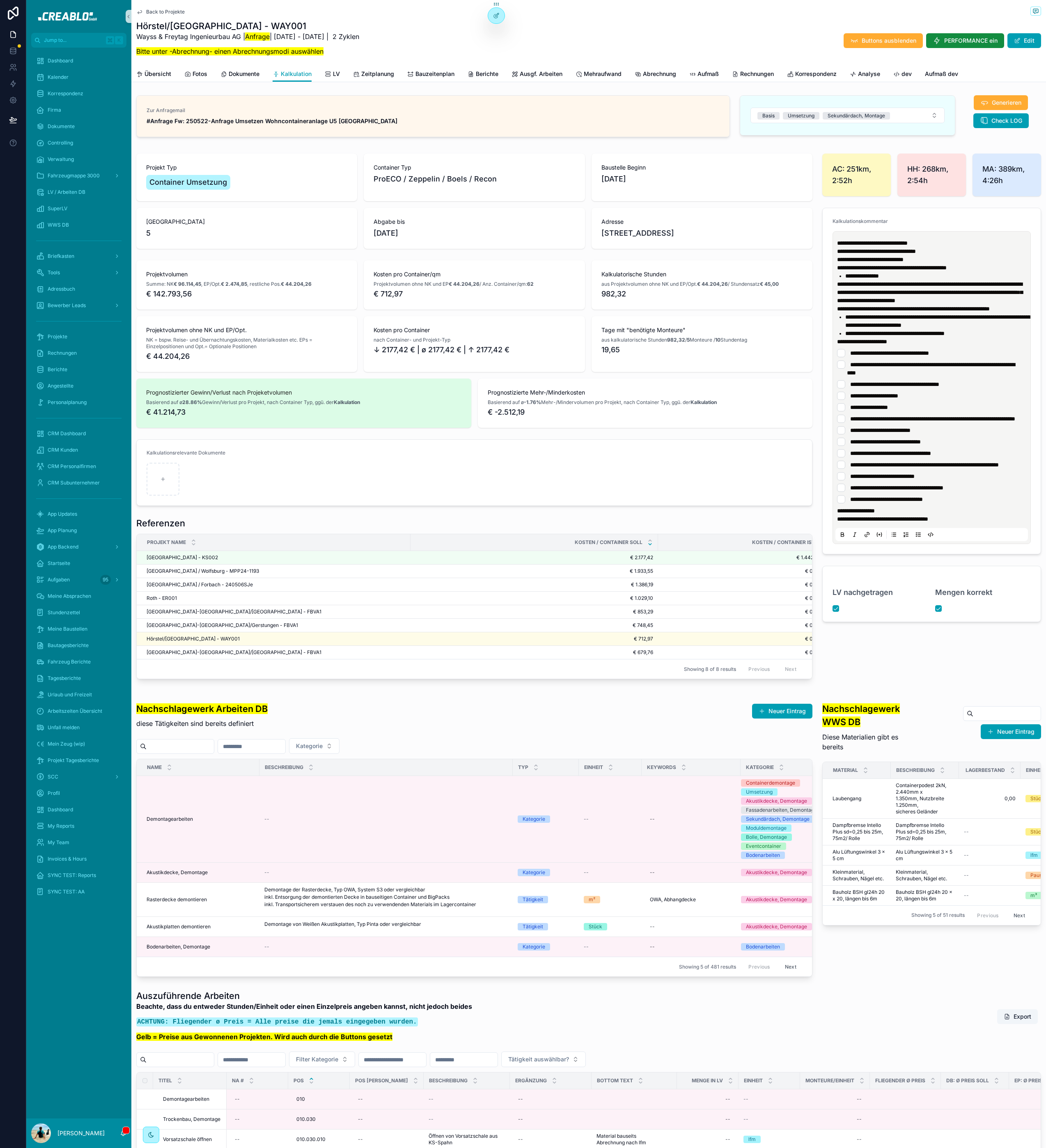
click at [172, 529] on h1 "Referenzen" at bounding box center [161, 523] width 49 height 12
click at [177, 529] on h1 "Referenzen" at bounding box center [161, 523] width 49 height 12
drag, startPoint x: 136, startPoint y: 738, endPoint x: 269, endPoint y: 757, distance: 134.4
click at [275, 733] on div "Nachschlagewerk Arbeiten DB diese Tätigkeiten sind bereits definiert Neuer Eint…" at bounding box center [474, 713] width 676 height 41
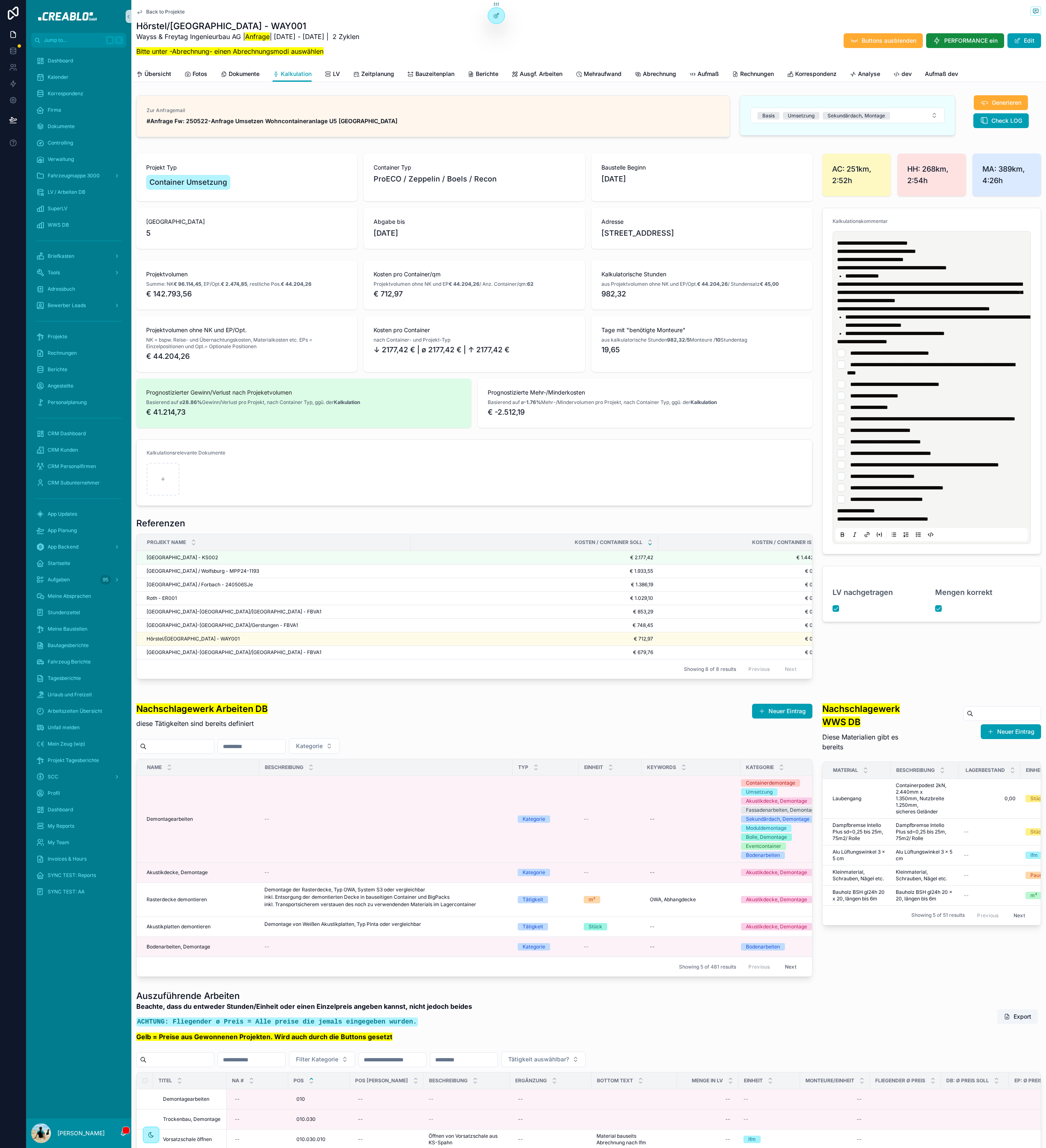
click at [269, 733] on div "Nachschlagewerk Arbeiten DB diese Tätigkeiten sind bereits definiert Neuer Eint…" at bounding box center [474, 713] width 676 height 41
drag, startPoint x: 287, startPoint y: 758, endPoint x: 147, endPoint y: 742, distance: 140.9
click at [134, 742] on div "Nachschlagewerk Arbeiten DB diese Tätigkeiten sind bereits definiert Neuer Eint…" at bounding box center [474, 834] width 686 height 291
click at [147, 714] on mark "Nachschlagewerk Arbeiten DB" at bounding box center [201, 709] width 131 height 11
drag, startPoint x: 139, startPoint y: 740, endPoint x: 282, endPoint y: 761, distance: 144.5
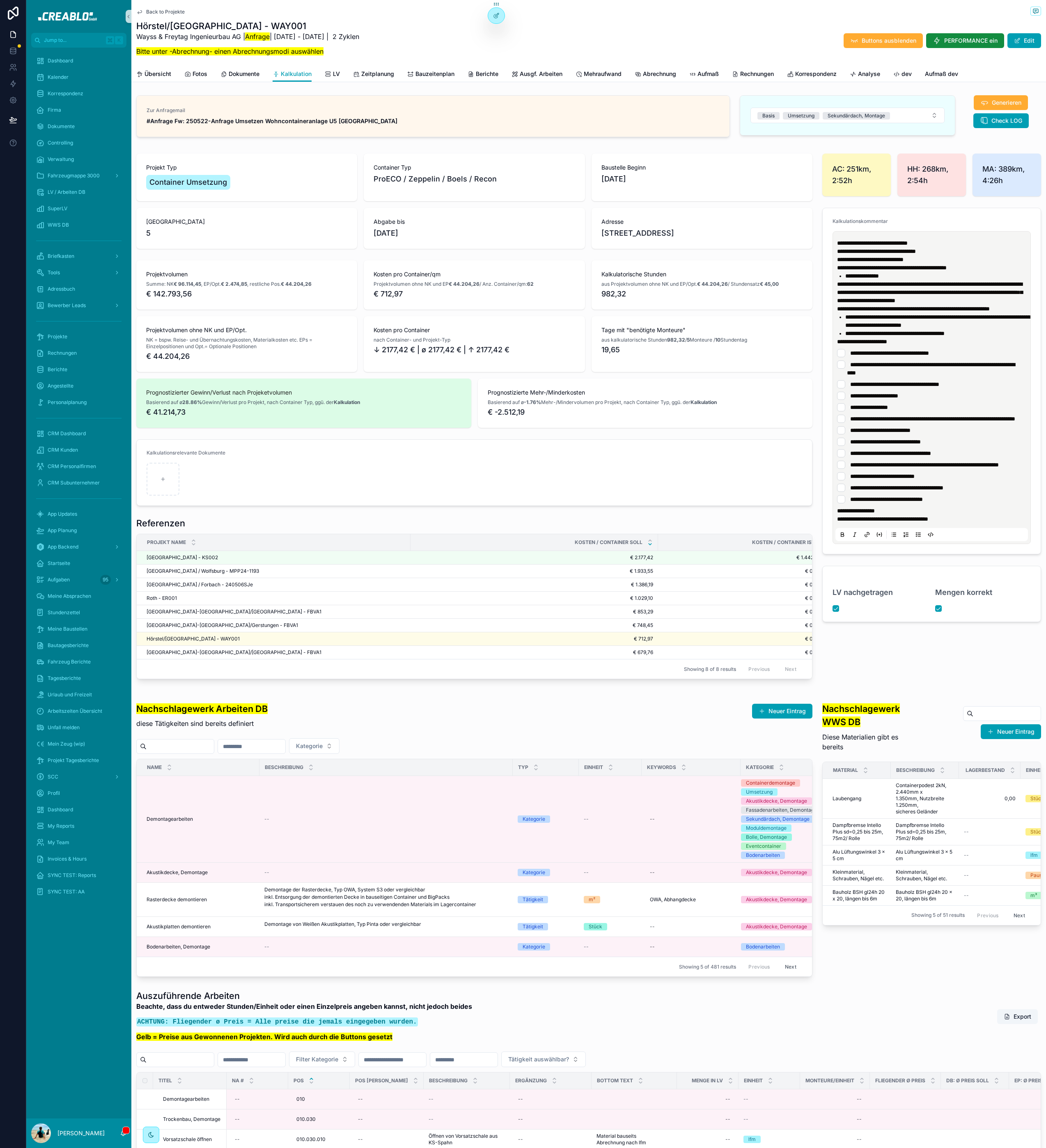
click at [282, 733] on div "Nachschlagewerk Arbeiten DB diese Tätigkeiten sind bereits definiert Neuer Eint…" at bounding box center [474, 713] width 676 height 41
click at [281, 733] on div "Nachschlagewerk Arbeiten DB diese Tätigkeiten sind bereits definiert Neuer Eint…" at bounding box center [474, 713] width 676 height 41
drag, startPoint x: 280, startPoint y: 763, endPoint x: 150, endPoint y: 734, distance: 133.2
click at [146, 730] on div "Nachschlagewerk Arbeiten DB diese Tätigkeiten sind bereits definiert Neuer Eint…" at bounding box center [474, 713] width 676 height 41
click at [210, 714] on mark "Nachschlagewerk Arbeiten DB" at bounding box center [201, 709] width 131 height 11
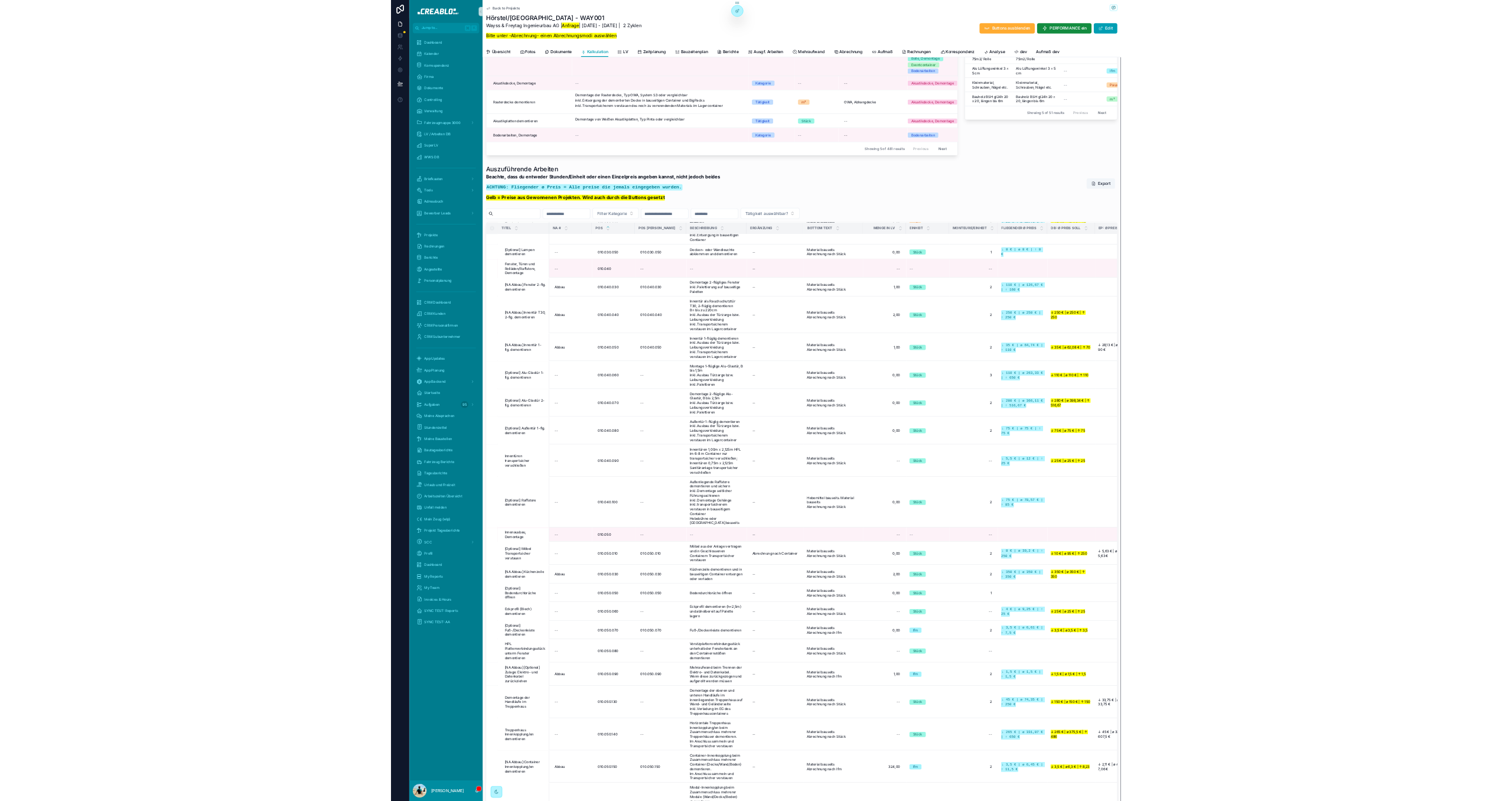
scroll to position [813, 0]
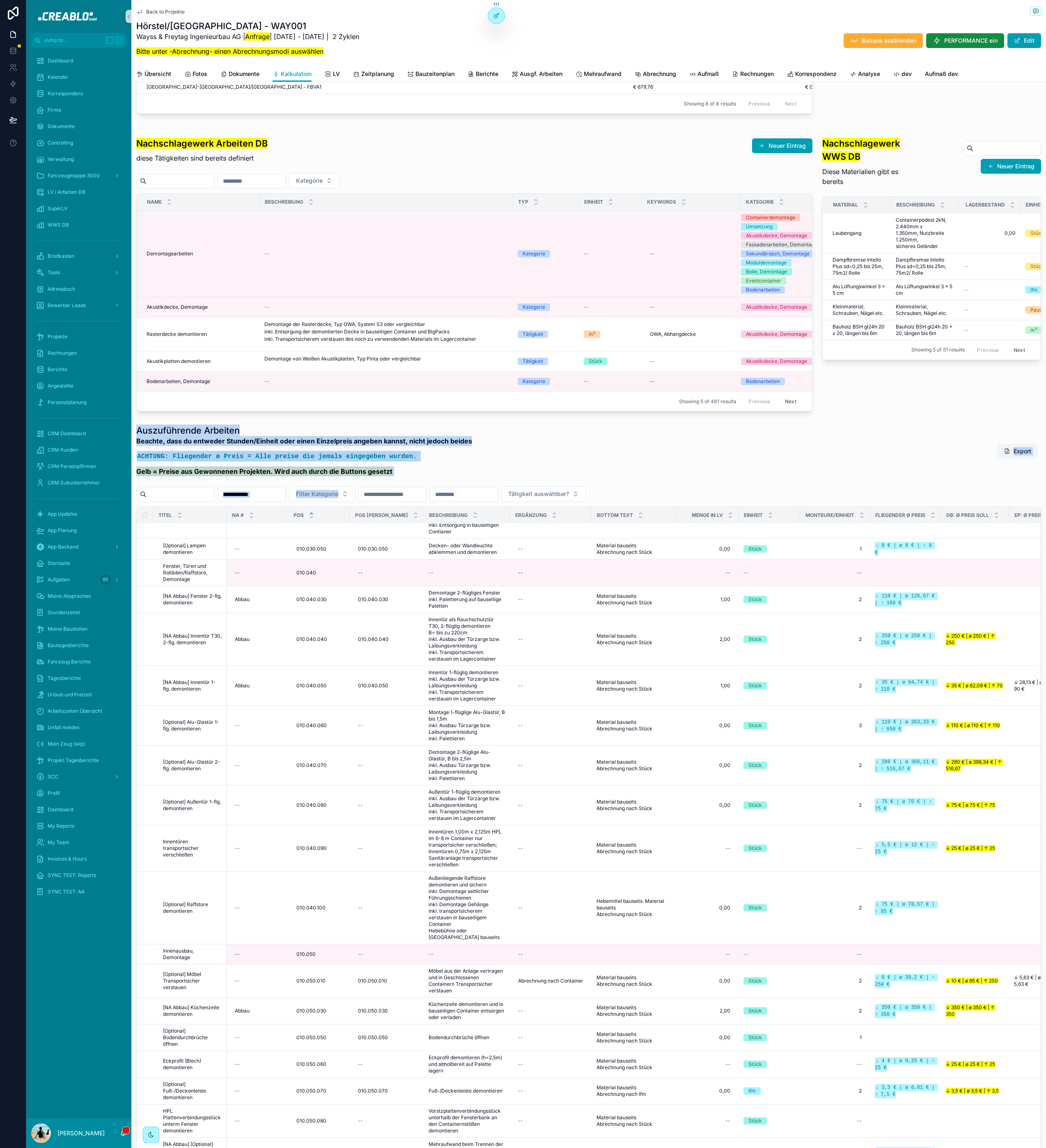
drag, startPoint x: 138, startPoint y: 473, endPoint x: 456, endPoint y: 524, distance: 322.1
click at [453, 524] on div "Auszuführende Arbeiten Beachte, dass du entweder Stunden/Einheit oder einen Ein…" at bounding box center [588, 896] width 905 height 944
click at [212, 461] on code "ACHTUNG: Fliegender ø Preis = Alle preise die jemals eingegeben wurden." at bounding box center [277, 456] width 281 height 9
drag, startPoint x: 406, startPoint y: 514, endPoint x: 145, endPoint y: 475, distance: 263.9
click at [145, 475] on div "Auszuführende Arbeiten Beachte, dass du entweder Stunden/Einheit oder einen Ein…" at bounding box center [304, 453] width 336 height 57
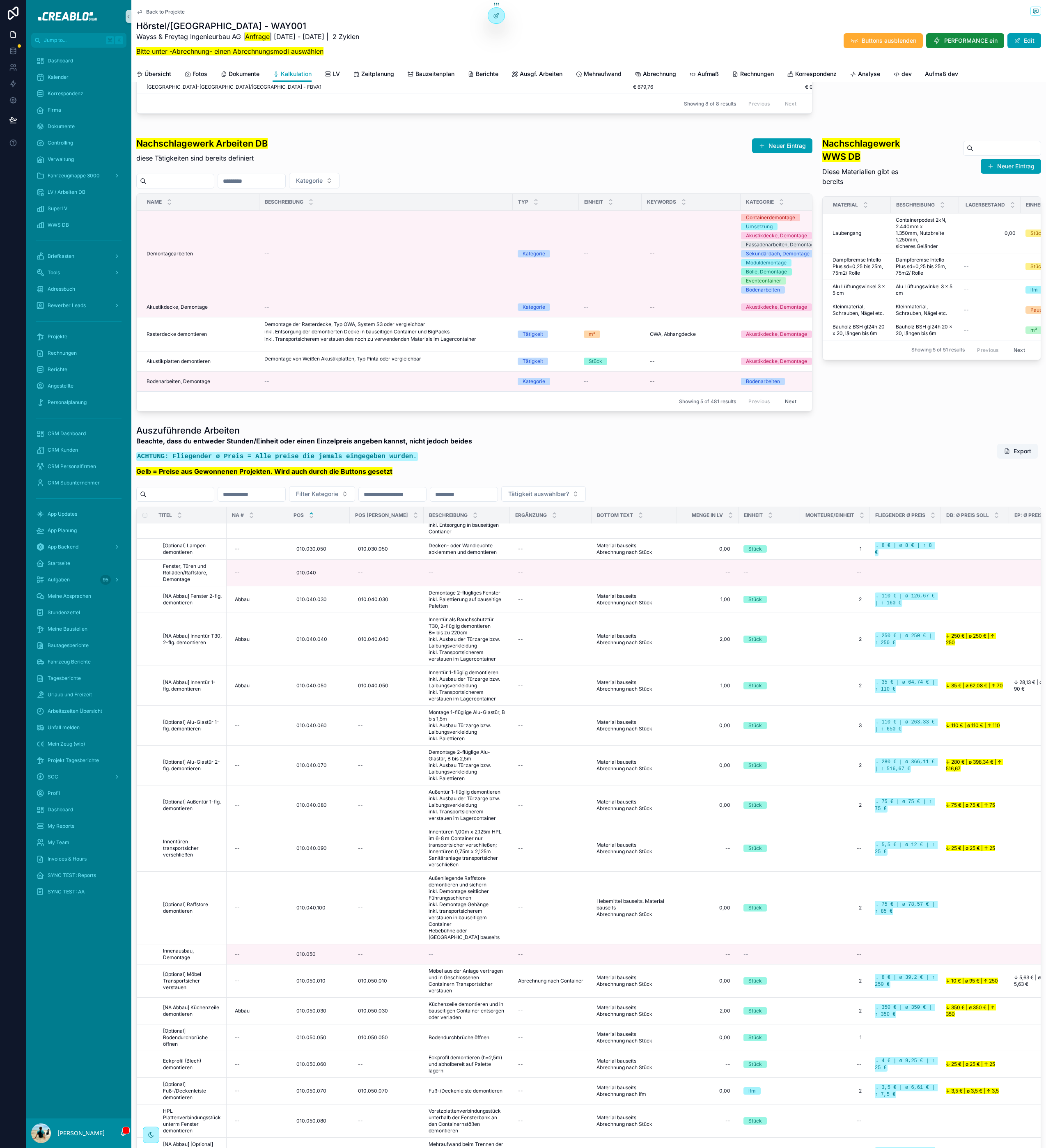
drag, startPoint x: 144, startPoint y: 474, endPoint x: 138, endPoint y: 472, distance: 6.3
click at [142, 436] on h1 "Auszuführende Arbeiten" at bounding box center [304, 430] width 336 height 12
drag, startPoint x: 135, startPoint y: 472, endPoint x: 414, endPoint y: 506, distance: 281.1
click at [414, 506] on div "Auszuführende Arbeiten Beachte, dass du entweder Stunden/Einheit oder einen Ein…" at bounding box center [588, 897] width 915 height 951
click at [412, 476] on p "Gelb = Preise aus Gewonnenen Projekten. Wird auch durch die Buttons gesetzt" at bounding box center [304, 471] width 336 height 10
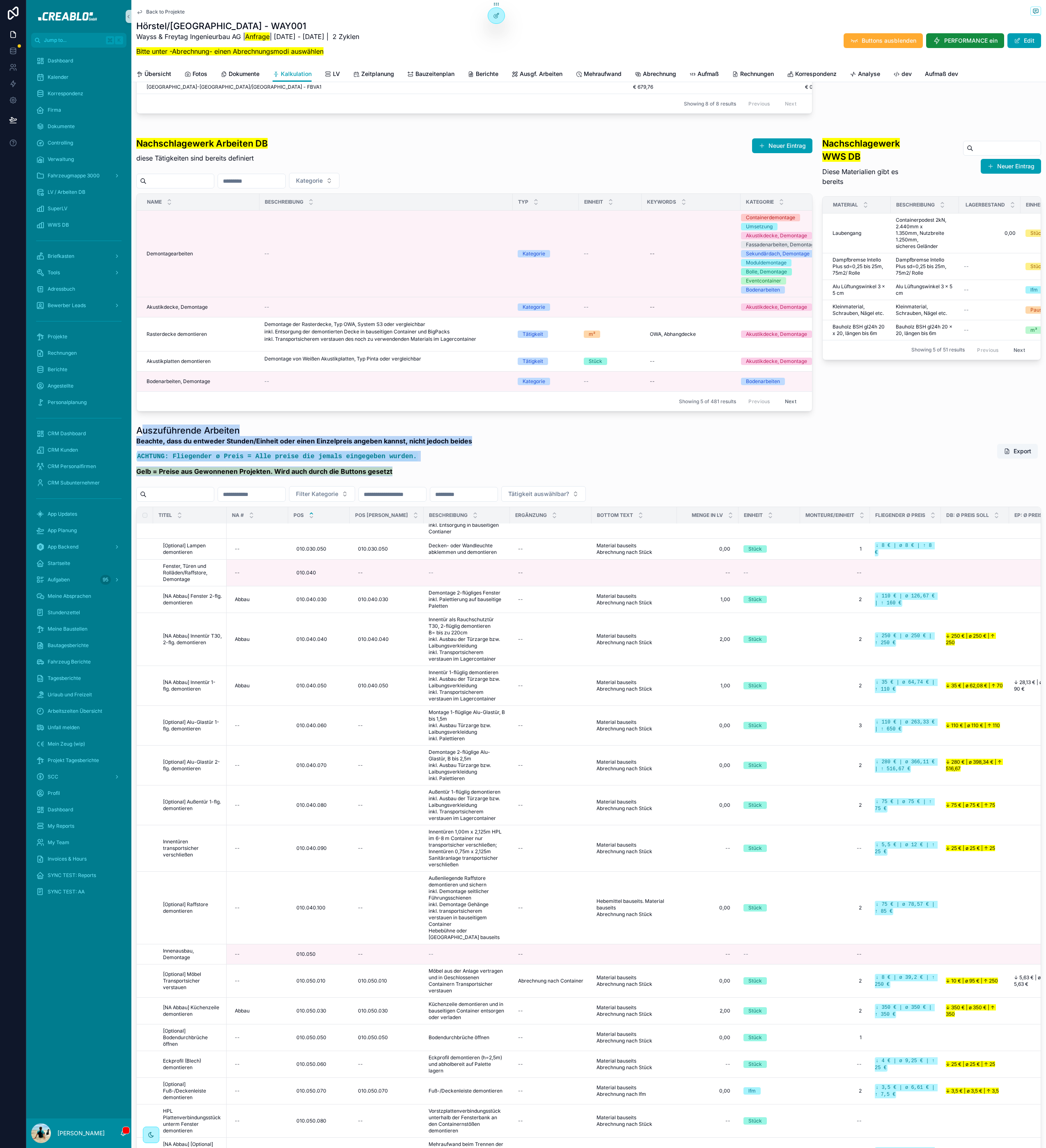
drag, startPoint x: 414, startPoint y: 516, endPoint x: 142, endPoint y: 478, distance: 274.6
click at [142, 478] on div "Auszuführende Arbeiten Beachte, dass du entweder Stunden/Einheit oder einen Ein…" at bounding box center [304, 453] width 336 height 57
drag, startPoint x: 141, startPoint y: 474, endPoint x: 135, endPoint y: 471, distance: 6.7
click at [141, 436] on h1 "Auszuführende Arbeiten" at bounding box center [304, 430] width 336 height 12
drag, startPoint x: 135, startPoint y: 471, endPoint x: 376, endPoint y: 514, distance: 244.8
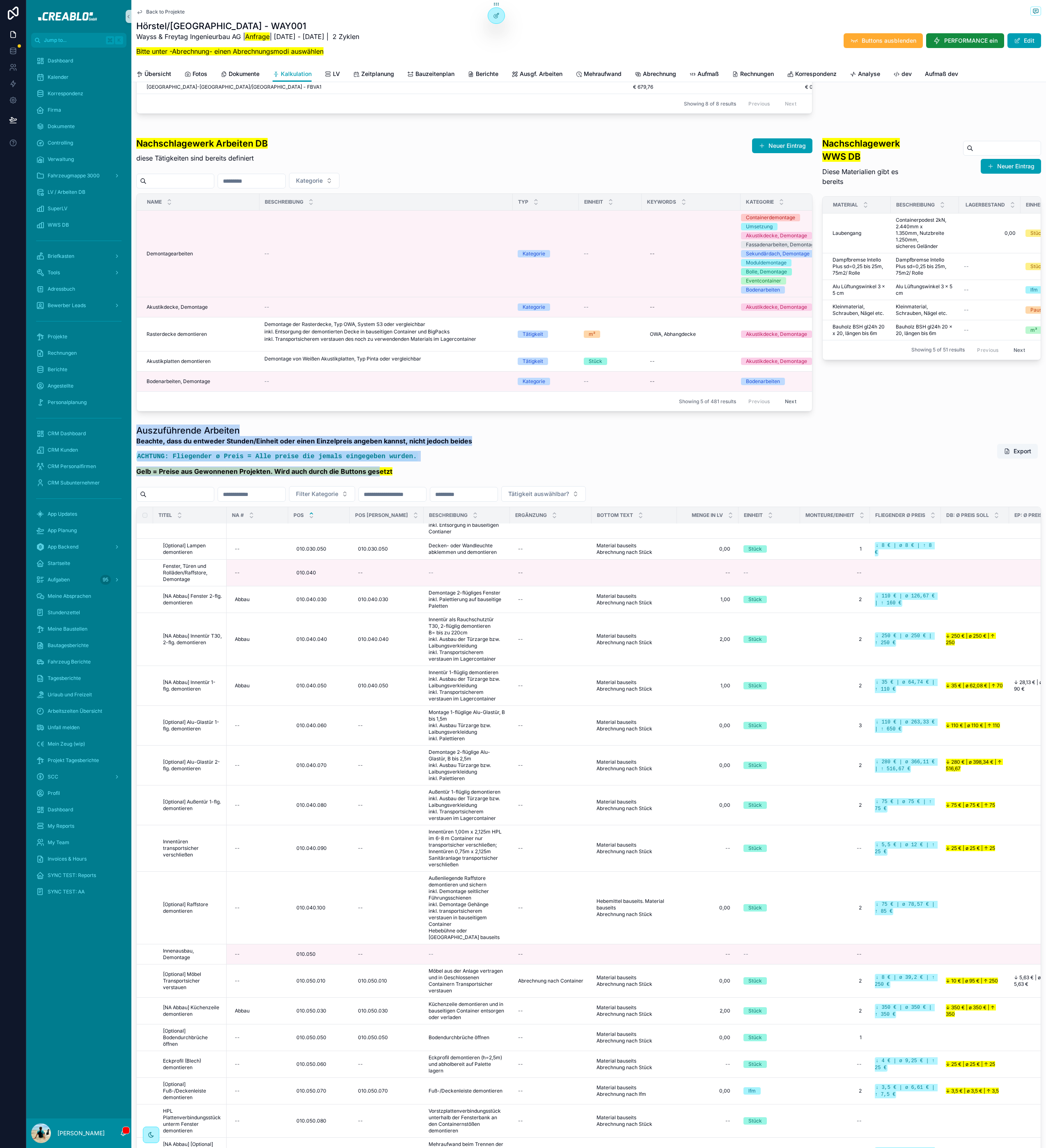
click at [375, 514] on div "Auszuführende Arbeiten Beachte, dass du entweder Stunden/Einheit oder einen Ein…" at bounding box center [588, 897] width 915 height 951
click at [418, 476] on p "Gelb = Preise aus Gewonnenen Projekten. Wird auch durch die Buttons gesetzt" at bounding box center [304, 471] width 336 height 10
drag, startPoint x: 418, startPoint y: 514, endPoint x: 137, endPoint y: 474, distance: 283.8
click at [137, 475] on div "Auszuführende Arbeiten Beachte, dass du entweder Stunden/Einheit oder einen Ein…" at bounding box center [304, 453] width 336 height 57
click at [137, 436] on h1 "Auszuführende Arbeiten" at bounding box center [304, 430] width 336 height 12
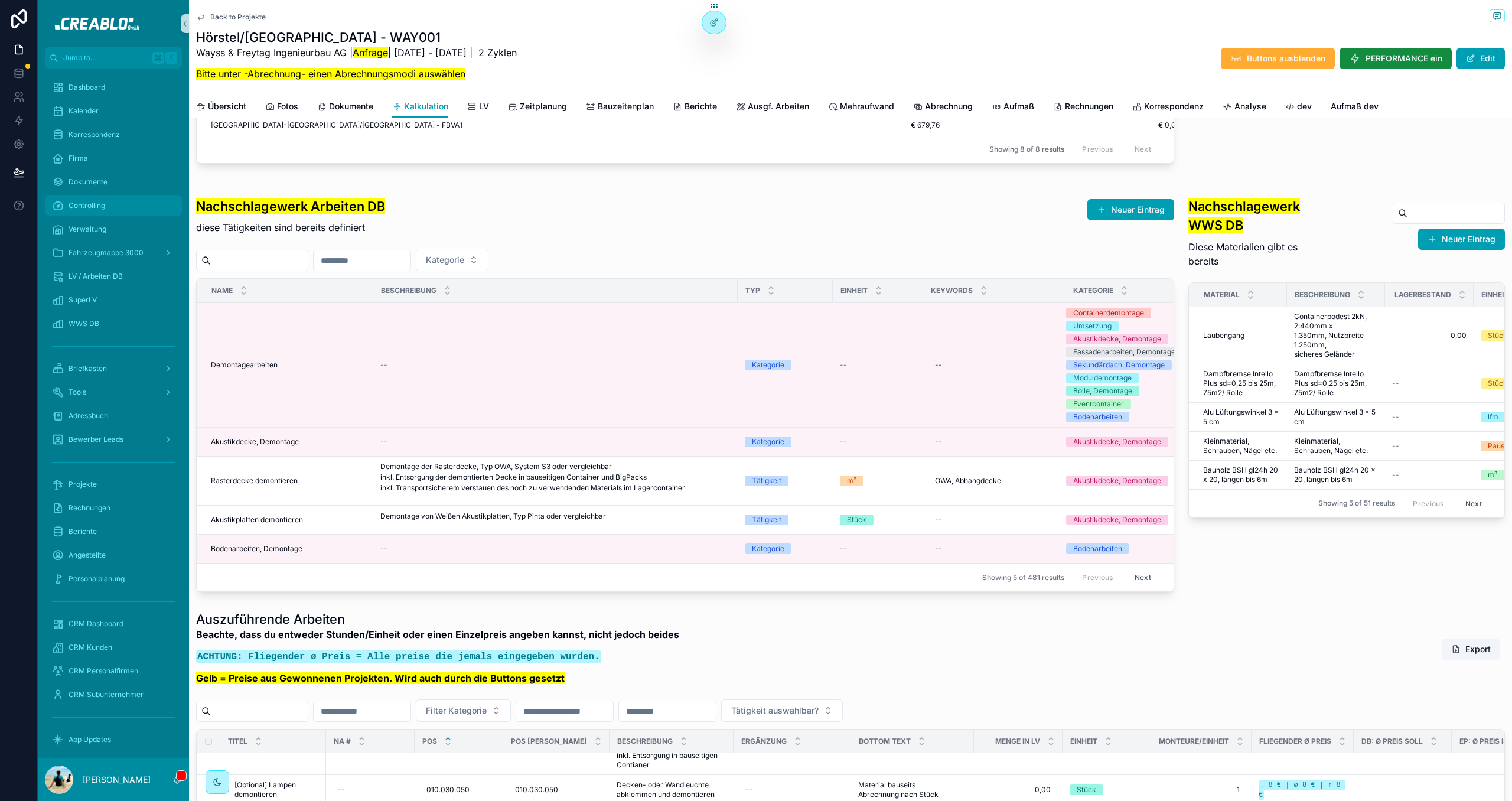
type input "**********"
